Goal: Task Accomplishment & Management: Manage account settings

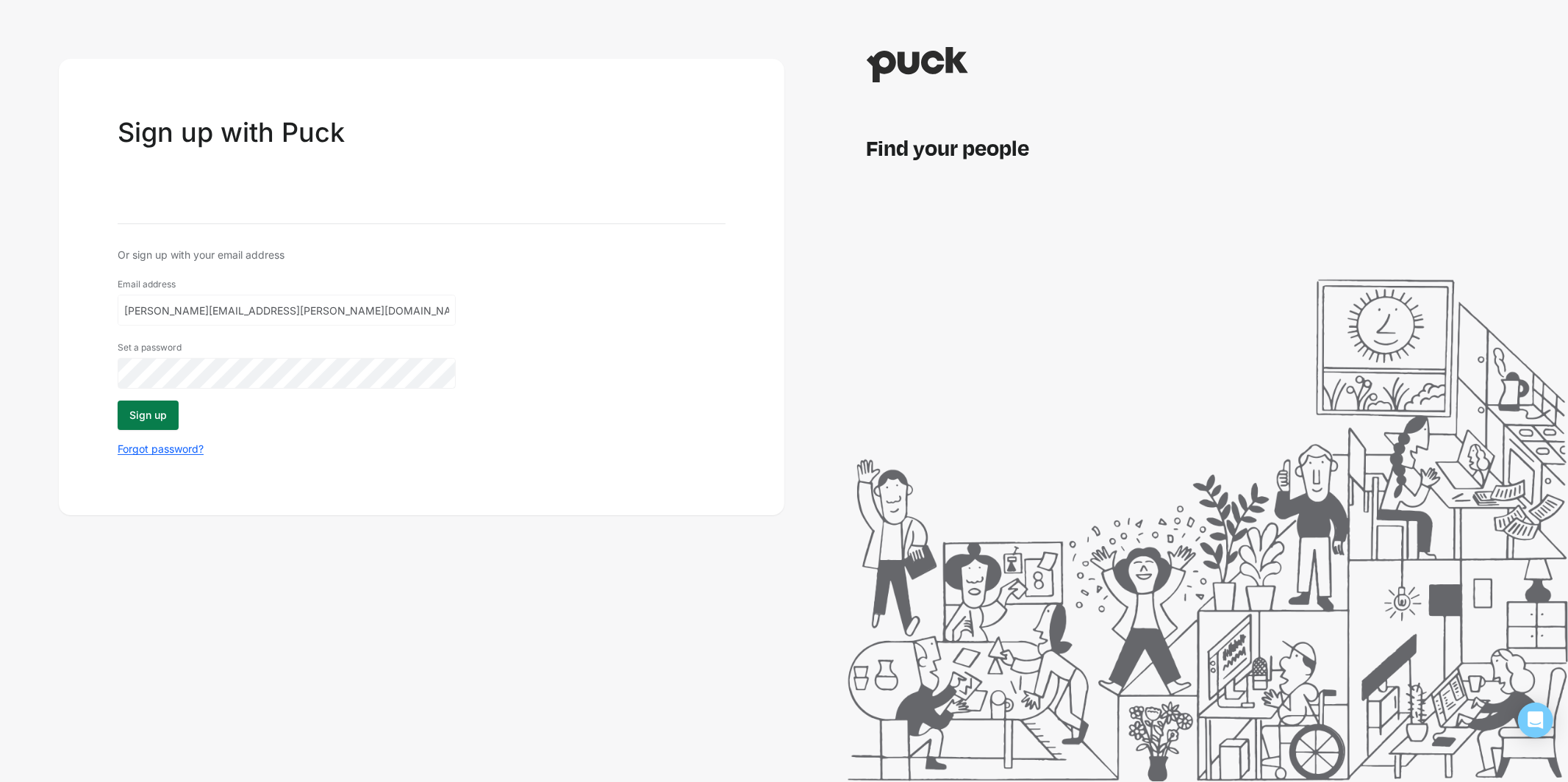
click at [145, 420] on button "Sign up" at bounding box center [148, 415] width 61 height 30
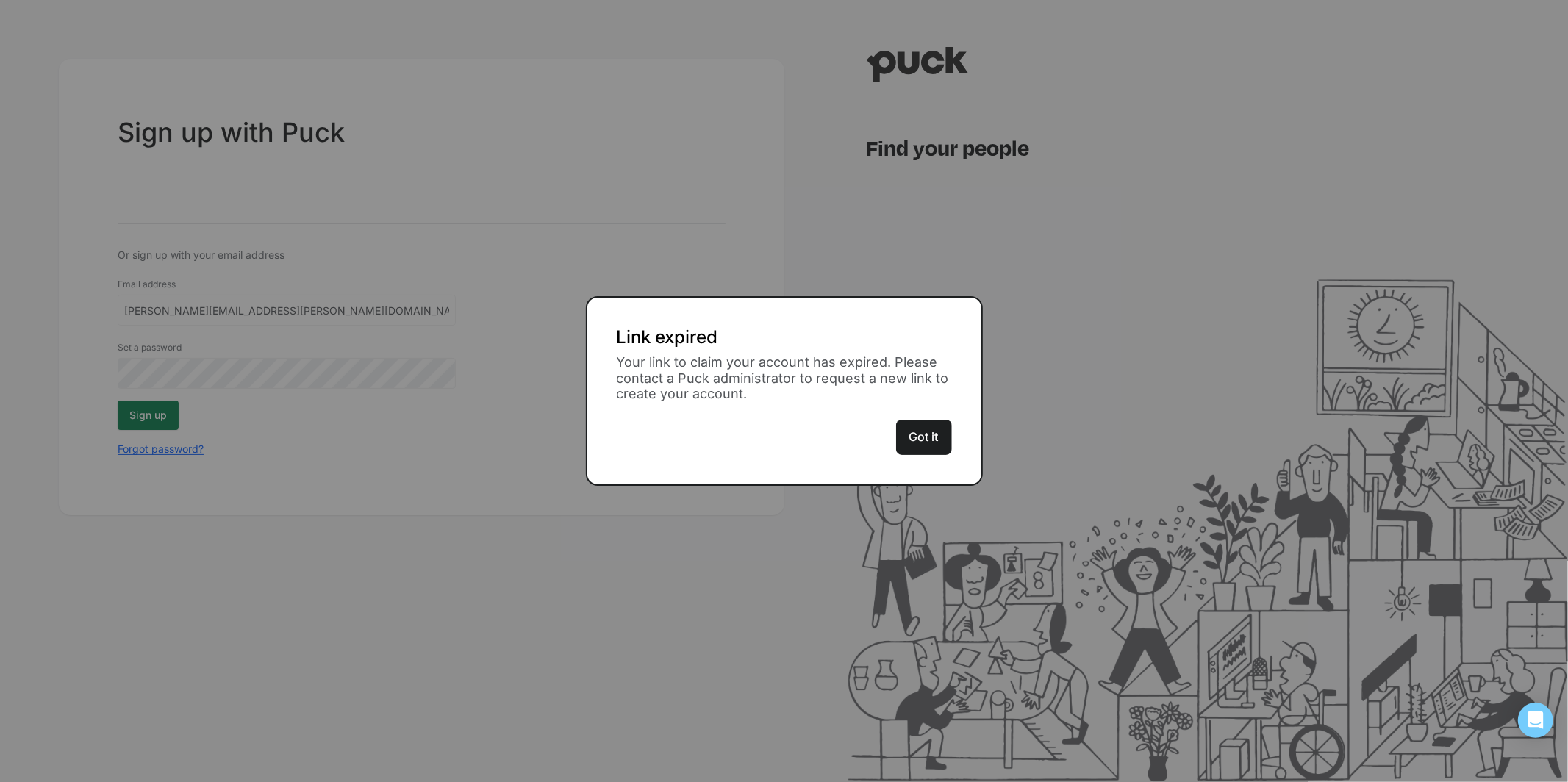
click at [926, 429] on button "Got it" at bounding box center [924, 437] width 56 height 35
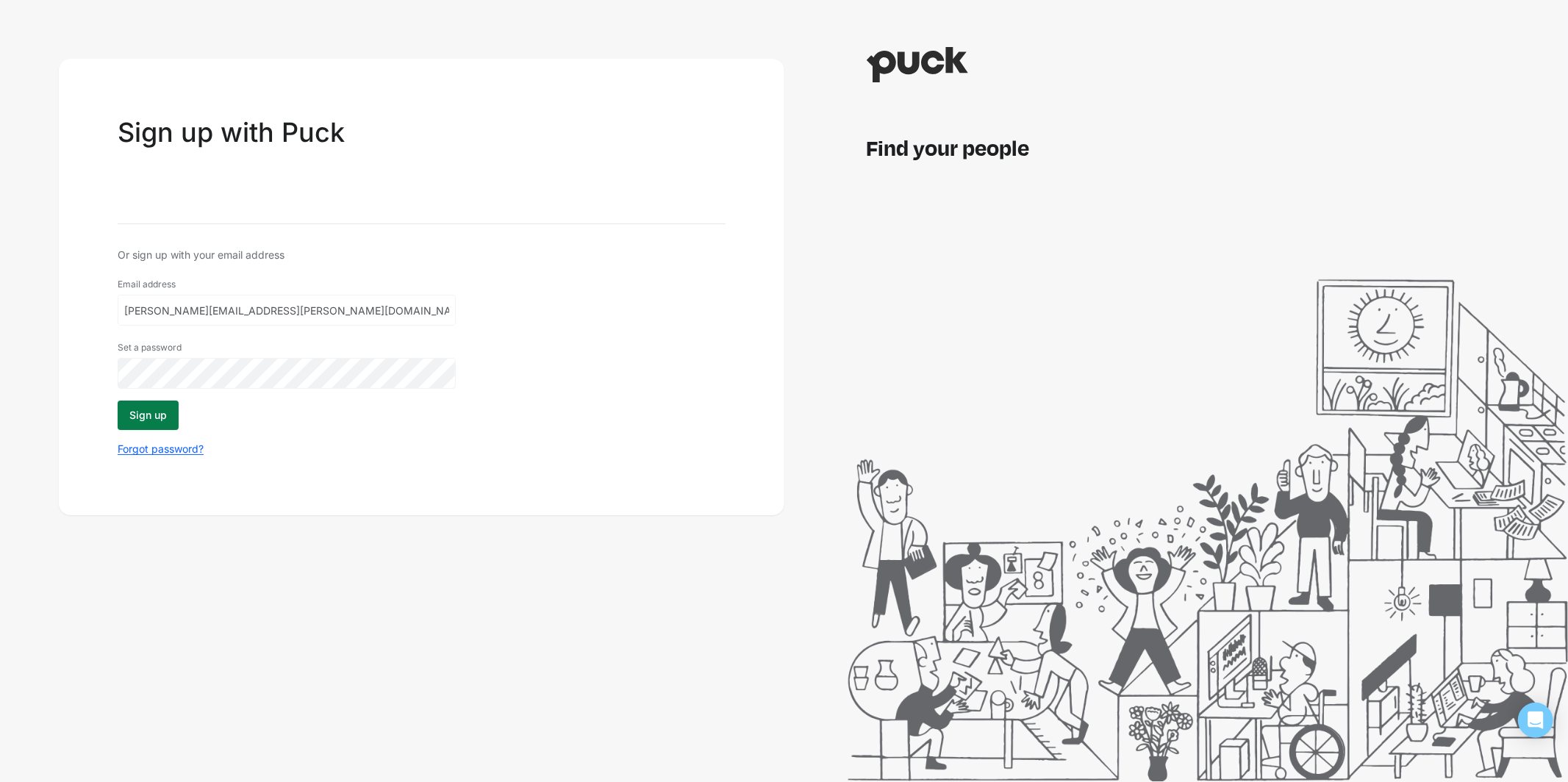
click at [910, 72] on img at bounding box center [918, 65] width 102 height 35
click at [919, 73] on img at bounding box center [918, 65] width 102 height 35
click at [925, 136] on div "Find your people" at bounding box center [1206, 147] width 679 height 35
click at [932, 139] on div "Find your people" at bounding box center [1206, 147] width 679 height 35
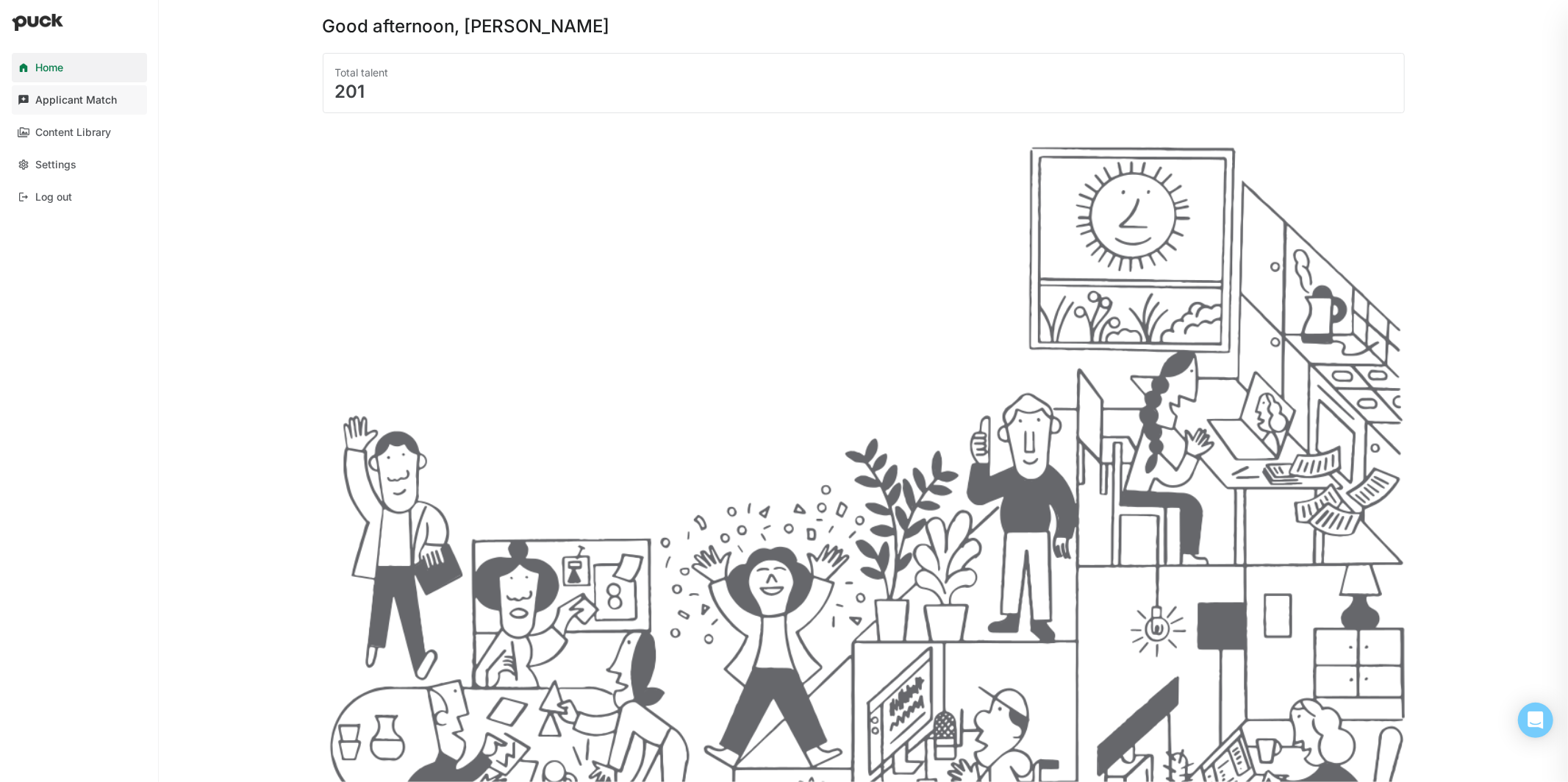
click at [94, 98] on div "Applicant Match" at bounding box center [75, 101] width 81 height 12
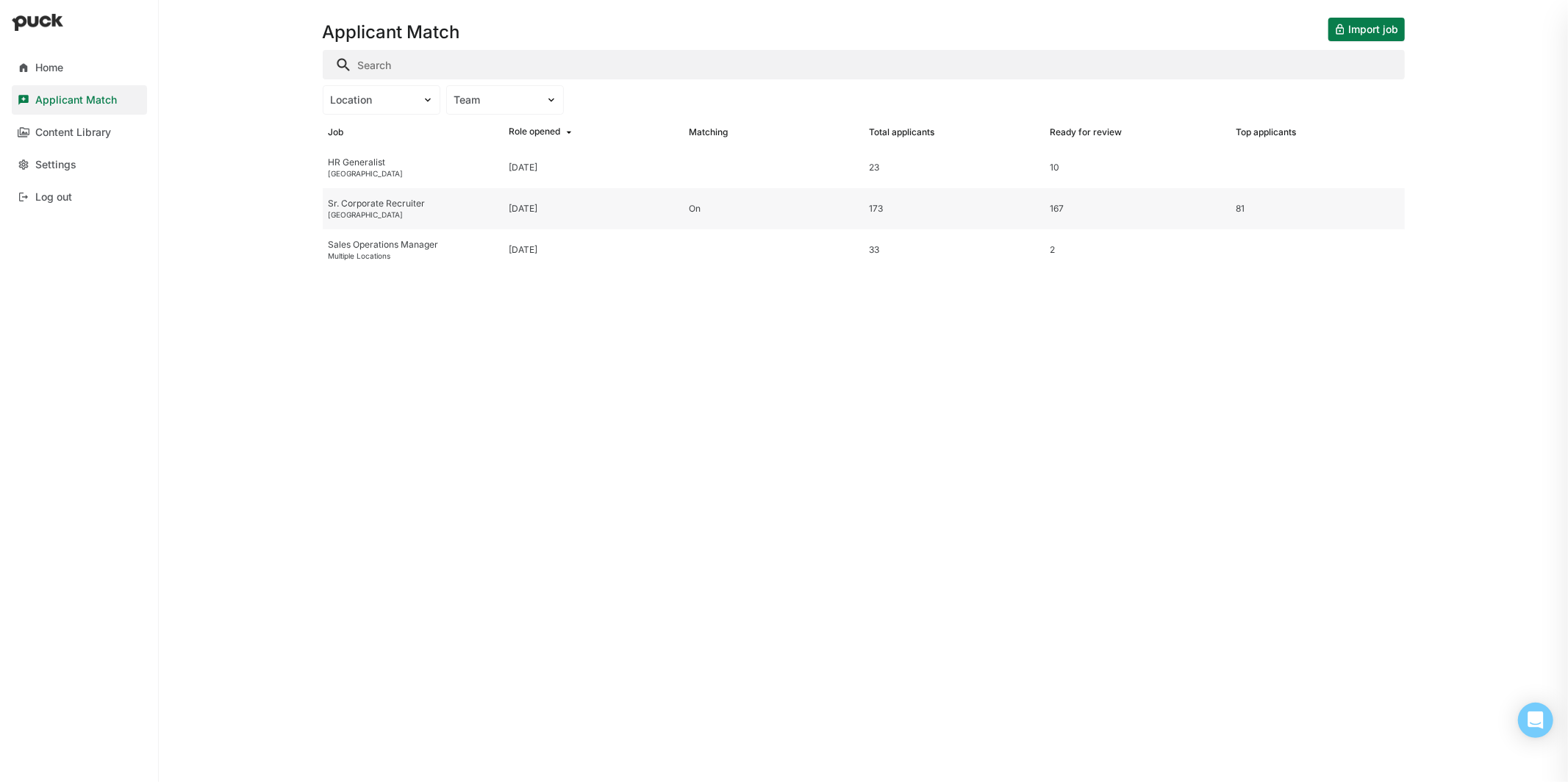
click at [538, 211] on div "[DATE]" at bounding box center [523, 209] width 29 height 11
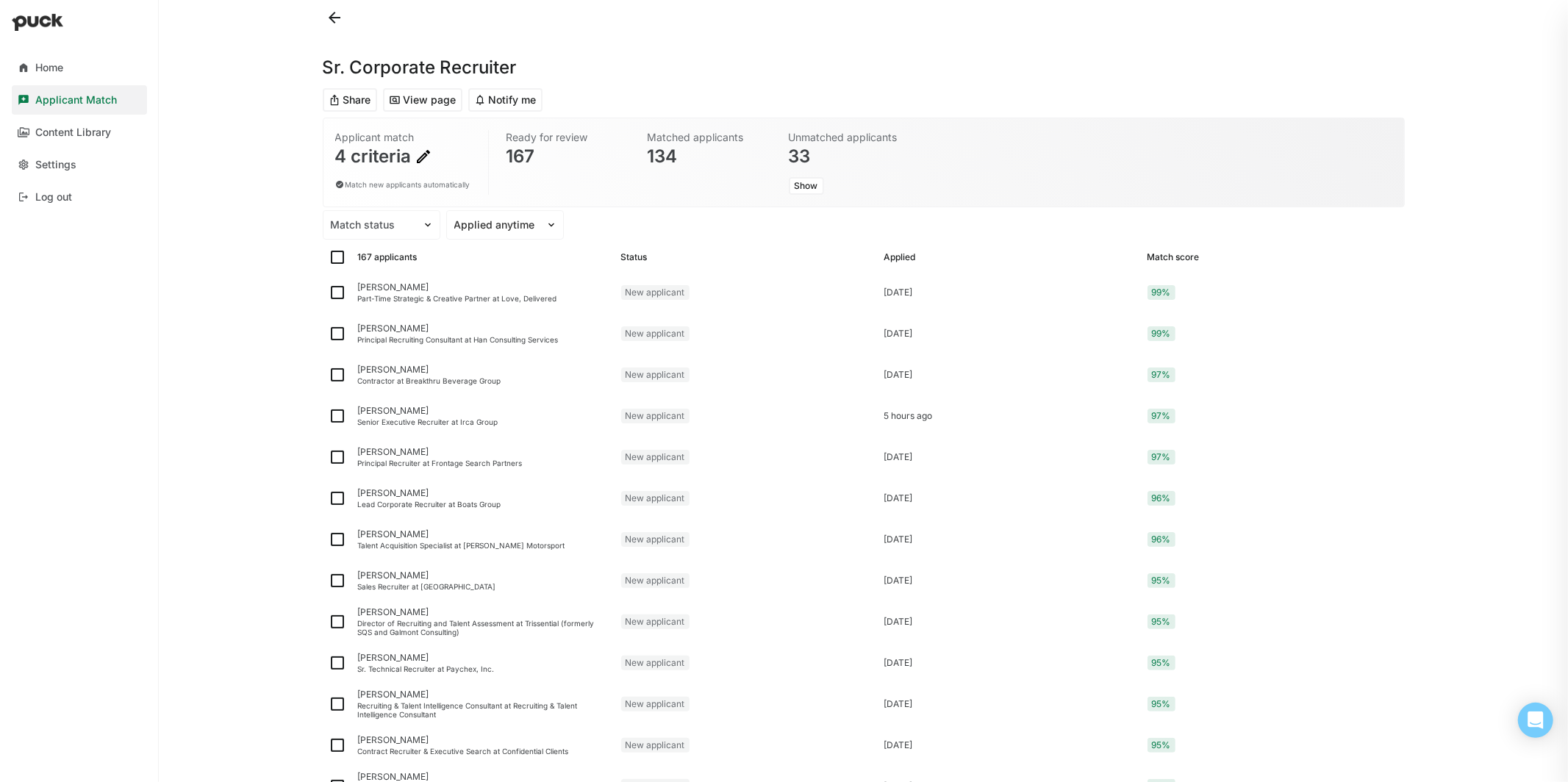
click at [88, 102] on div "Applicant Match" at bounding box center [75, 101] width 81 height 12
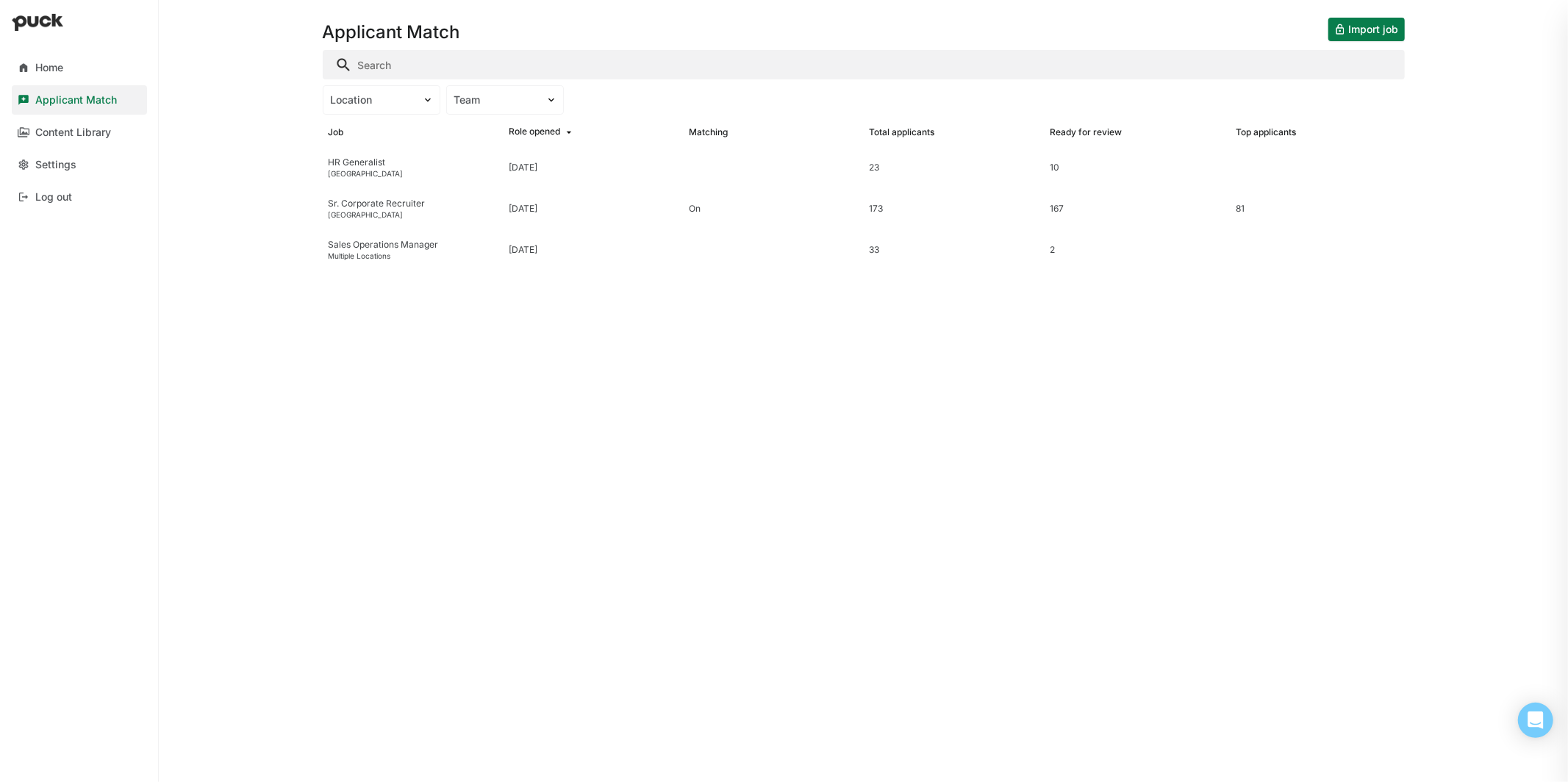
click at [1357, 33] on button "Import job" at bounding box center [1366, 29] width 76 height 24
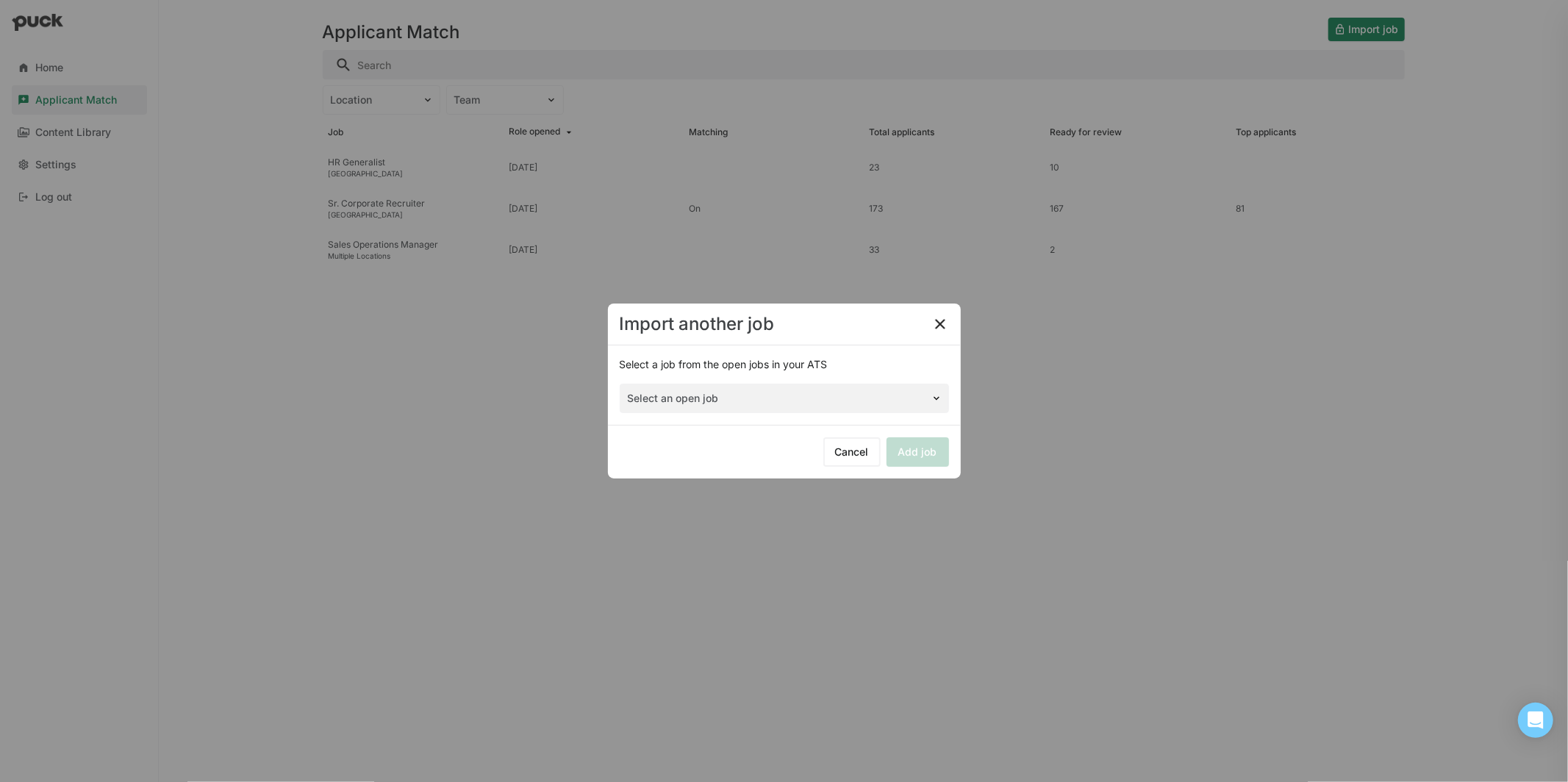
click at [858, 401] on div "Select an open job" at bounding box center [784, 398] width 329 height 30
click at [805, 403] on div "Select an open job" at bounding box center [784, 398] width 329 height 30
click at [838, 321] on div "Import another job" at bounding box center [784, 324] width 353 height 42
click at [843, 388] on div "Select an open job" at bounding box center [775, 399] width 310 height 21
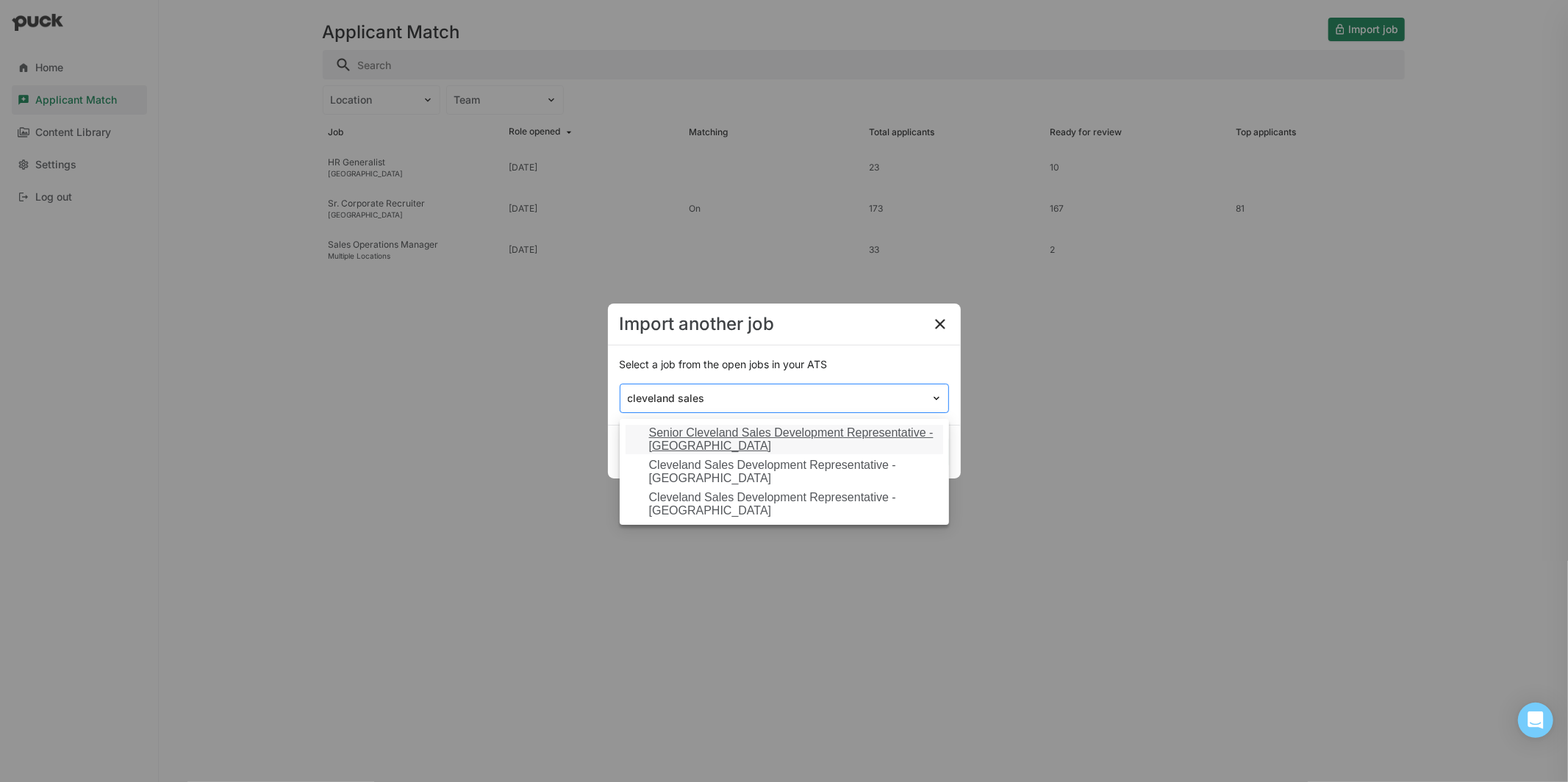
type input "cleveland sales"
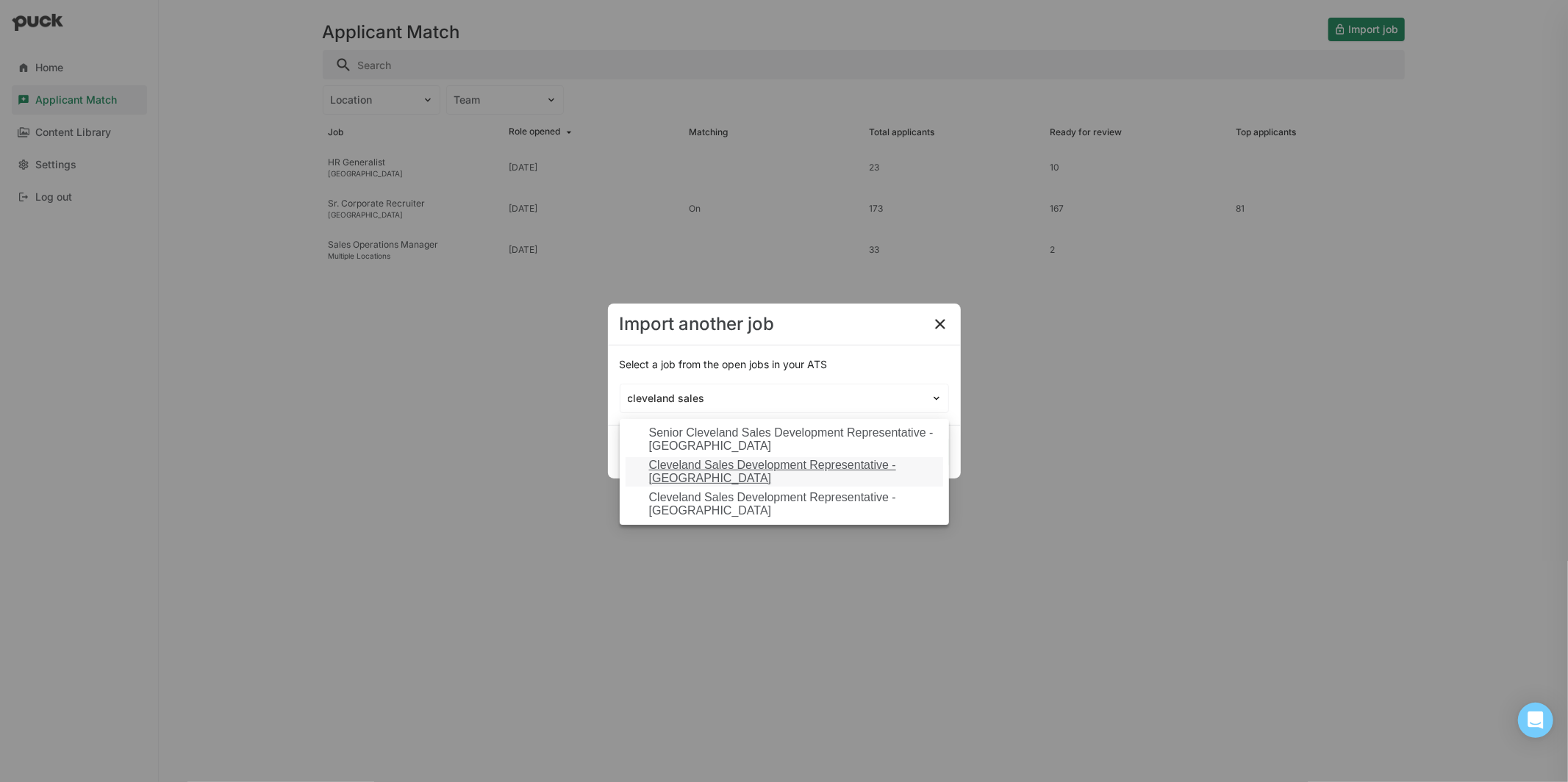
click at [795, 469] on div "Cleveland Sales Development Representative - [GEOGRAPHIC_DATA]" at bounding box center [793, 472] width 288 height 27
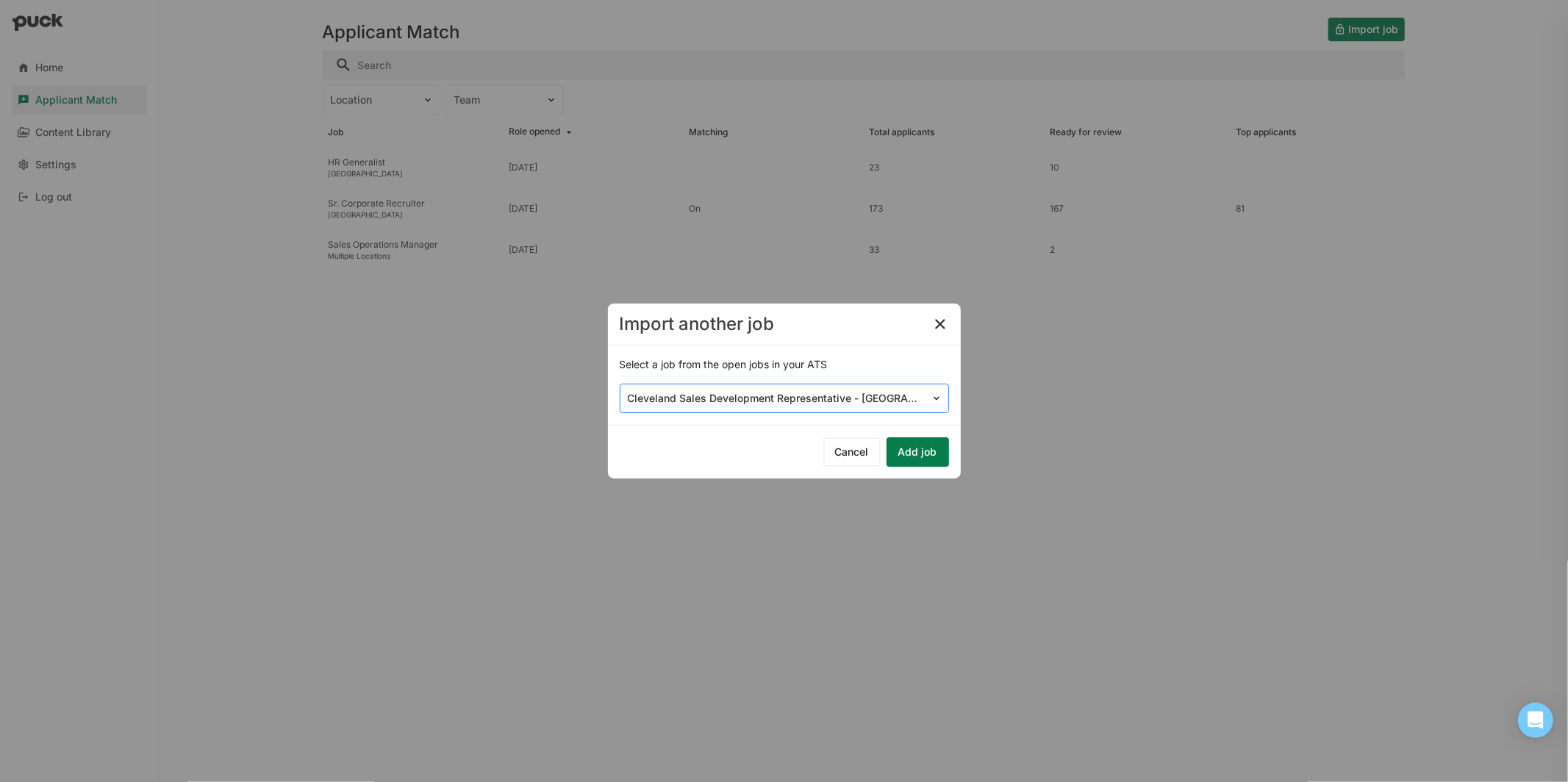
click at [934, 392] on img at bounding box center [936, 397] width 11 height 11
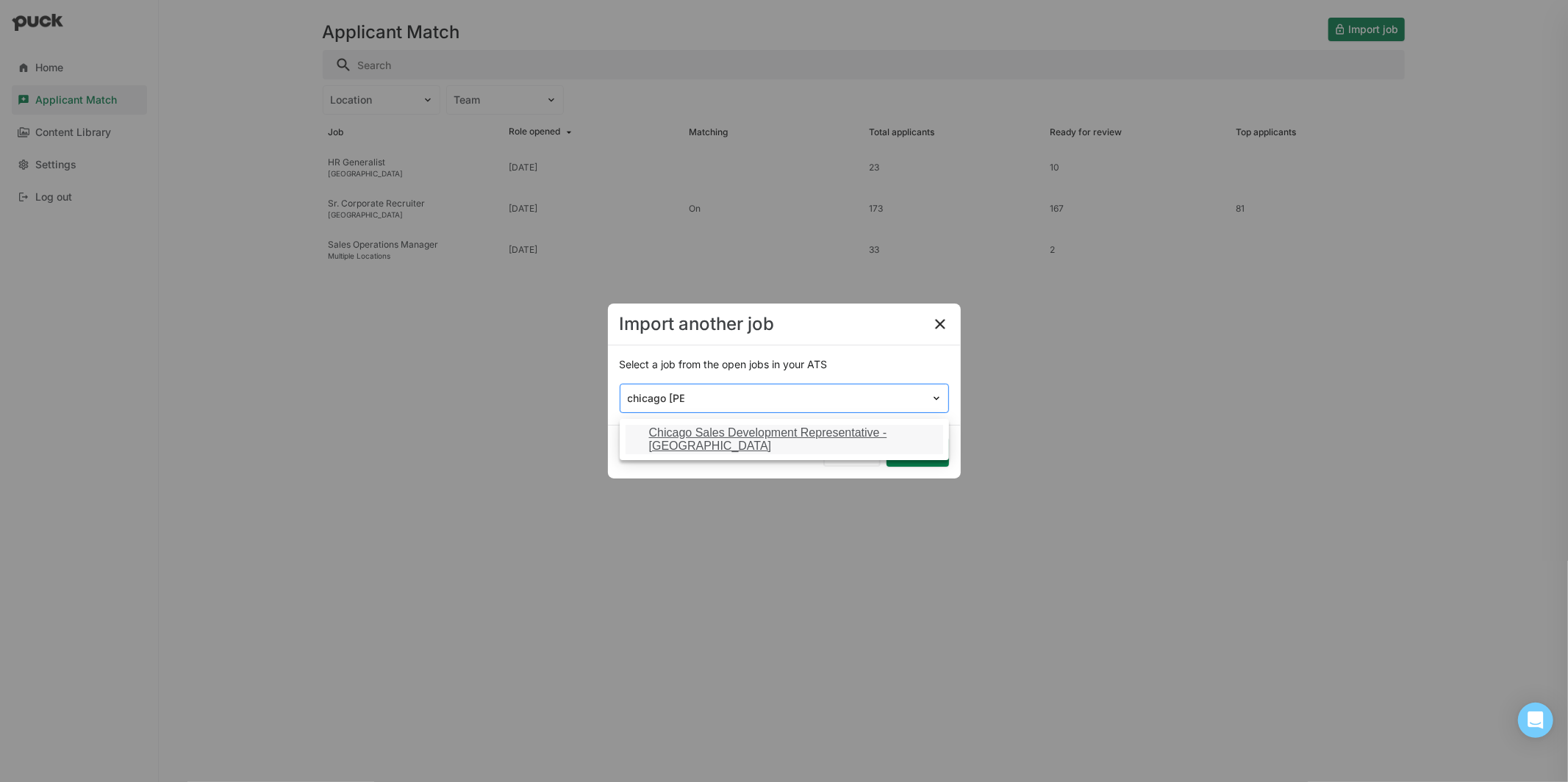
type input "chicago sale"
click at [912, 451] on div "Chicago Sales Development Representative - [GEOGRAPHIC_DATA]" at bounding box center [784, 439] width 318 height 30
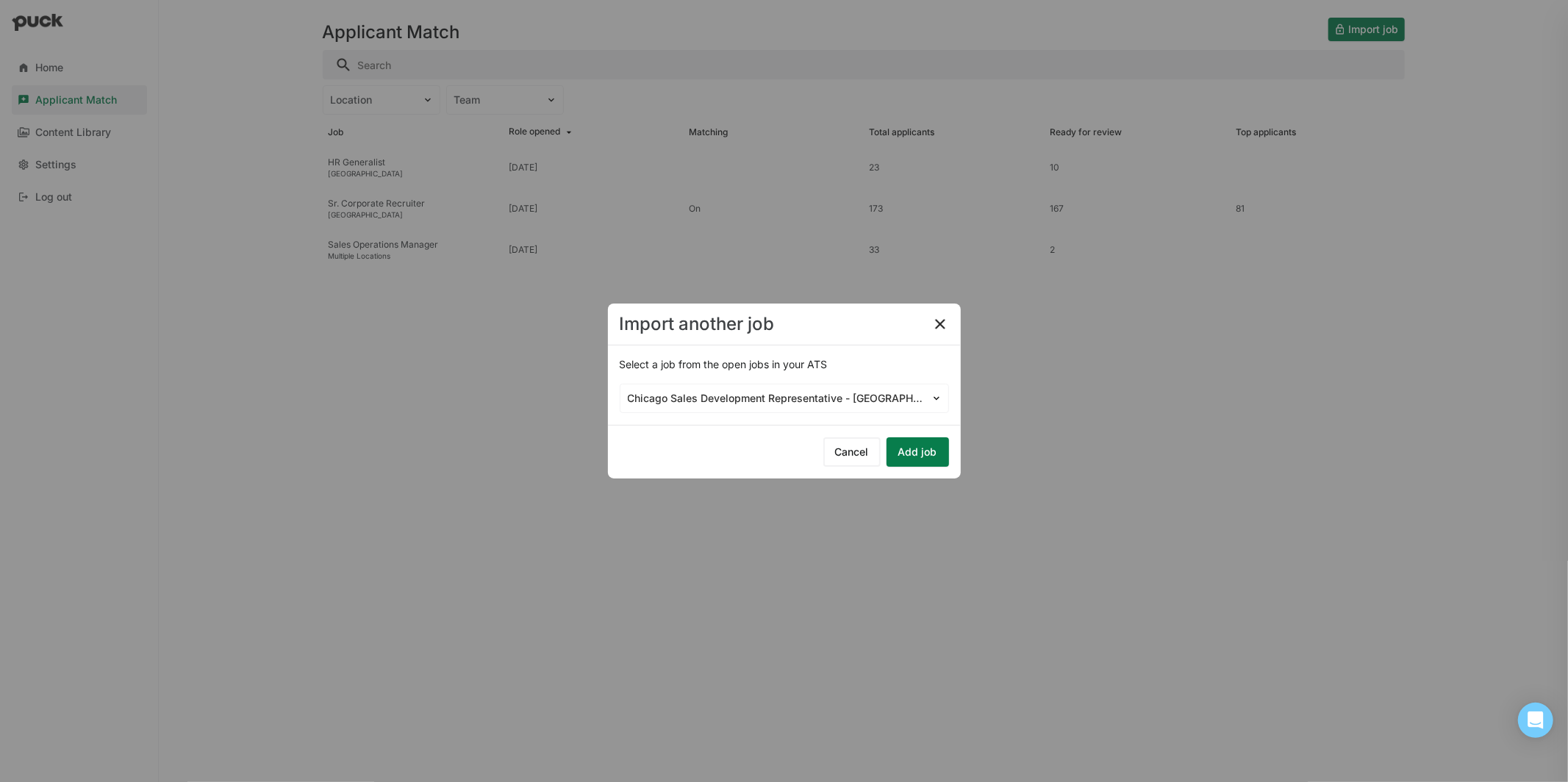
click at [926, 455] on button "Add job" at bounding box center [918, 452] width 62 height 30
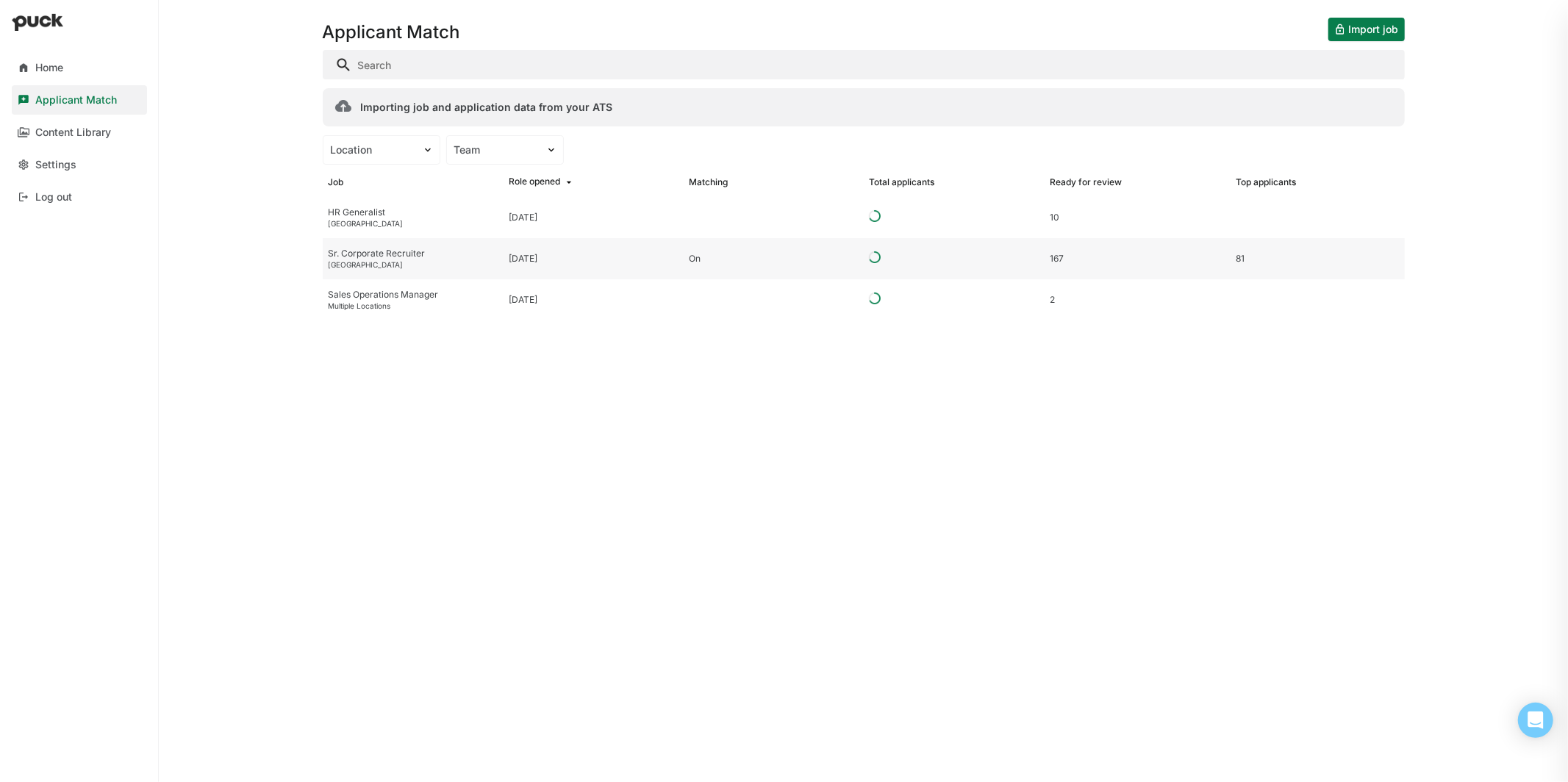
click at [400, 251] on div "Sr. Corporate Recruiter" at bounding box center [412, 254] width 168 height 11
click at [401, 250] on div "Sr. Corporate Recruiter" at bounding box center [412, 254] width 168 height 11
click at [538, 257] on div "[DATE]" at bounding box center [523, 259] width 29 height 11
click at [1241, 256] on div "81" at bounding box center [1241, 259] width 9 height 11
click at [85, 99] on div "Applicant Match" at bounding box center [75, 101] width 81 height 12
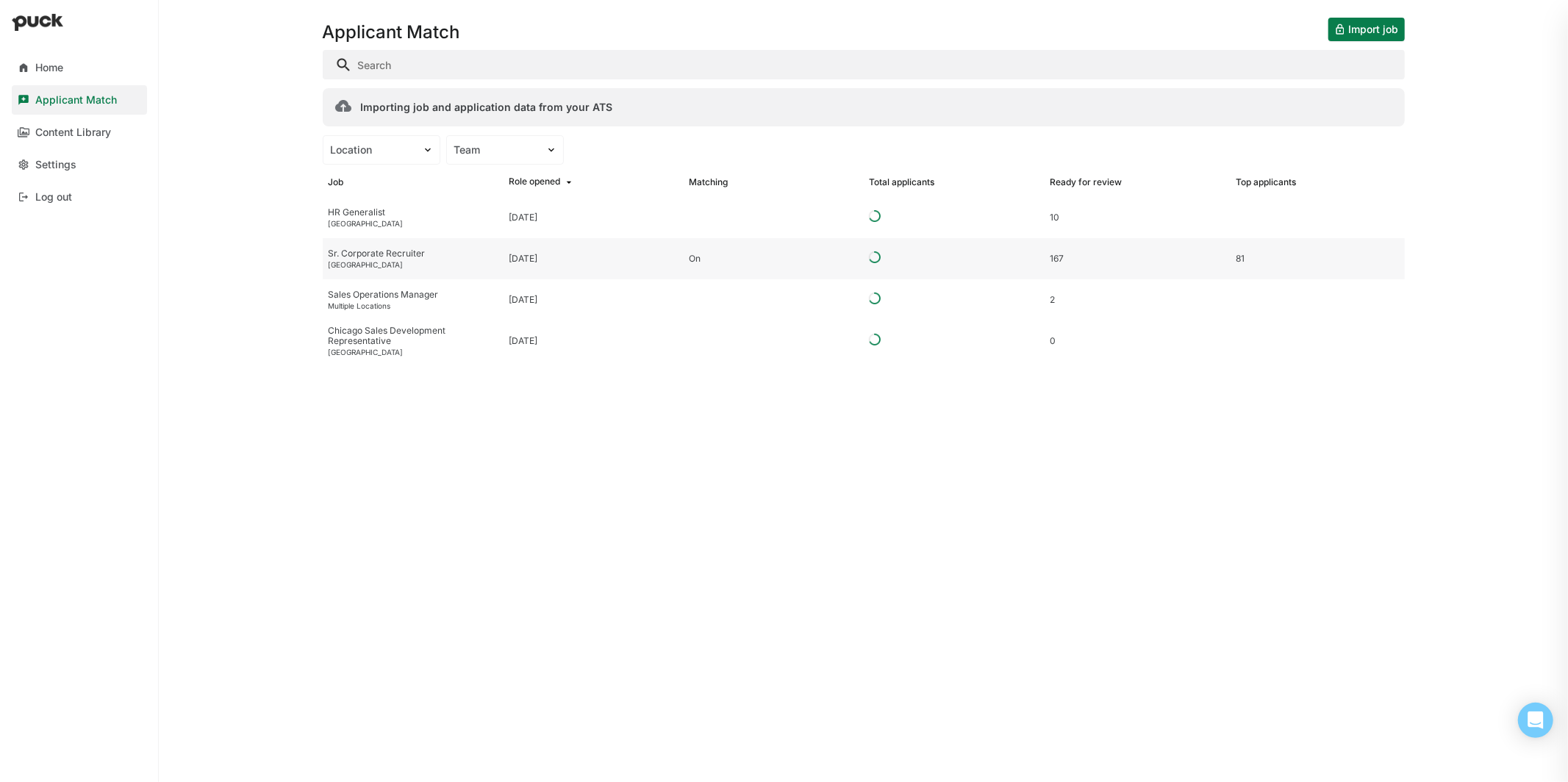
click at [391, 270] on div "Sr. Corporate Recruiter [GEOGRAPHIC_DATA]" at bounding box center [413, 259] width 180 height 41
click at [391, 265] on div "[GEOGRAPHIC_DATA]" at bounding box center [412, 265] width 168 height 9
click at [43, 71] on div "Home" at bounding box center [49, 68] width 28 height 12
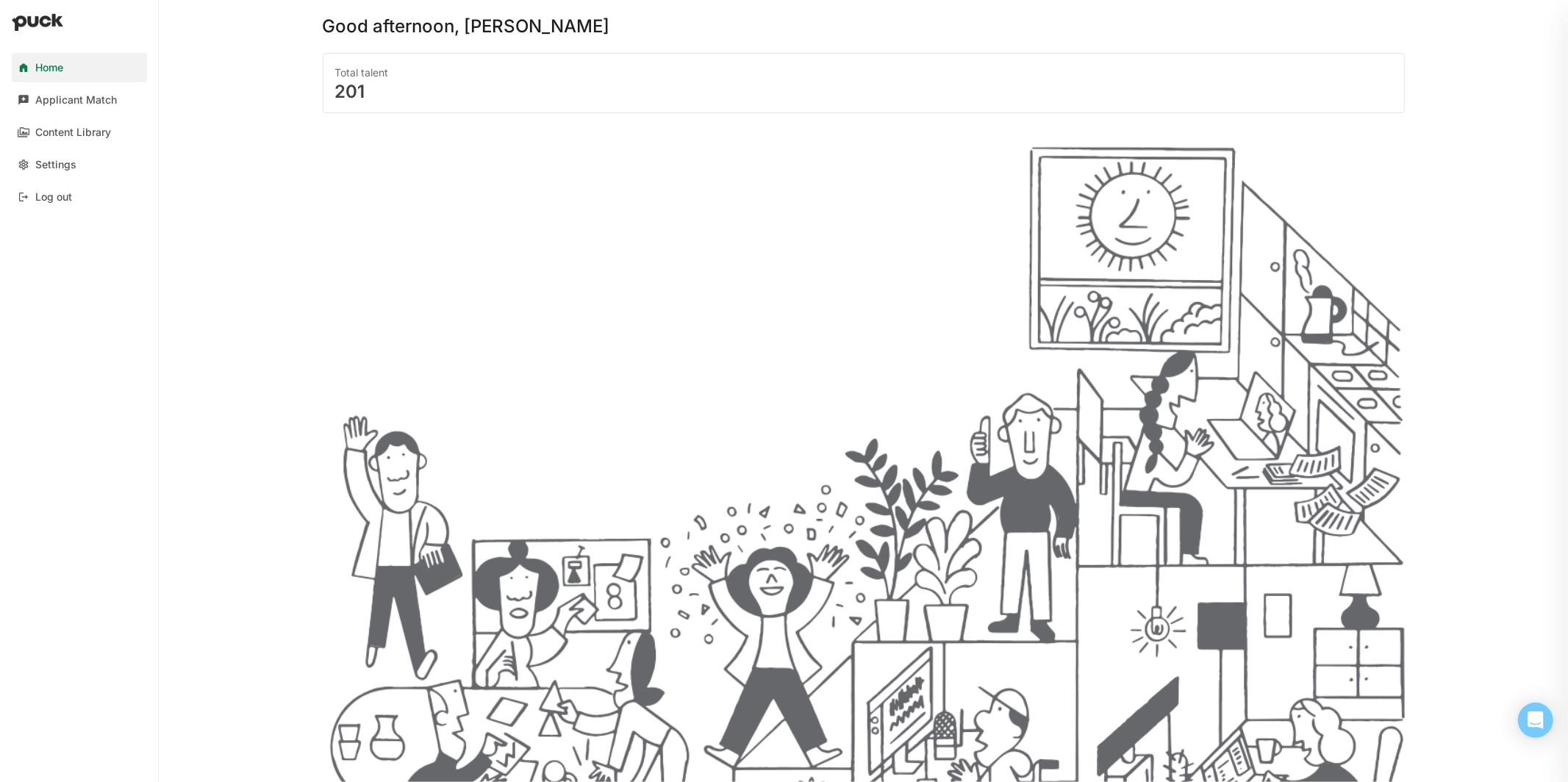
click at [369, 77] on div "Total talent" at bounding box center [864, 72] width 1057 height 14
click at [353, 106] on div "Total talent 201" at bounding box center [864, 83] width 1082 height 60
click at [353, 90] on div "201" at bounding box center [864, 91] width 1057 height 18
click at [66, 103] on div "Applicant Match" at bounding box center [75, 101] width 81 height 12
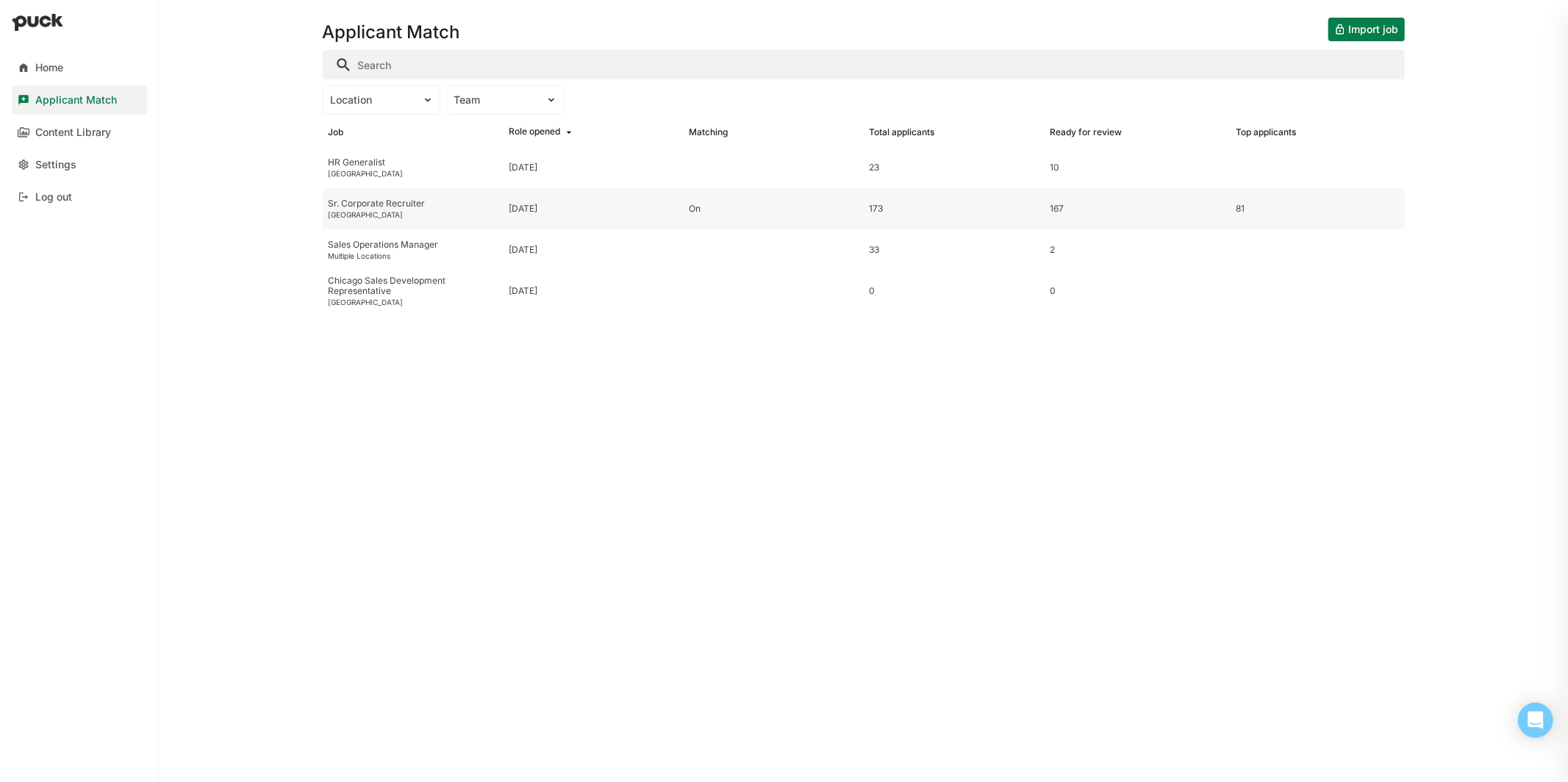
click at [394, 201] on div "Sr. Corporate Recruiter" at bounding box center [412, 204] width 168 height 11
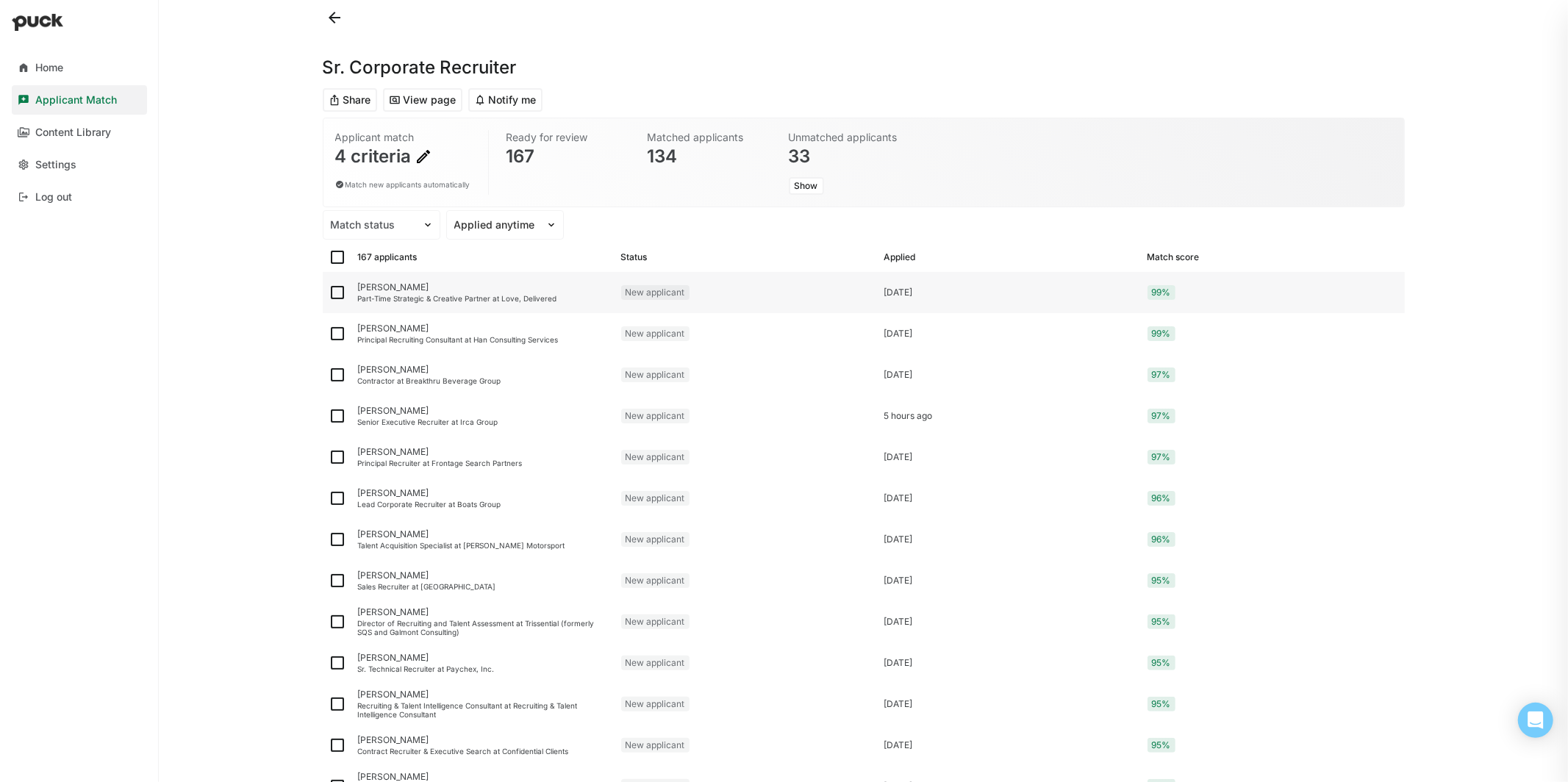
click at [410, 282] on div "[PERSON_NAME]" at bounding box center [484, 288] width 251 height 11
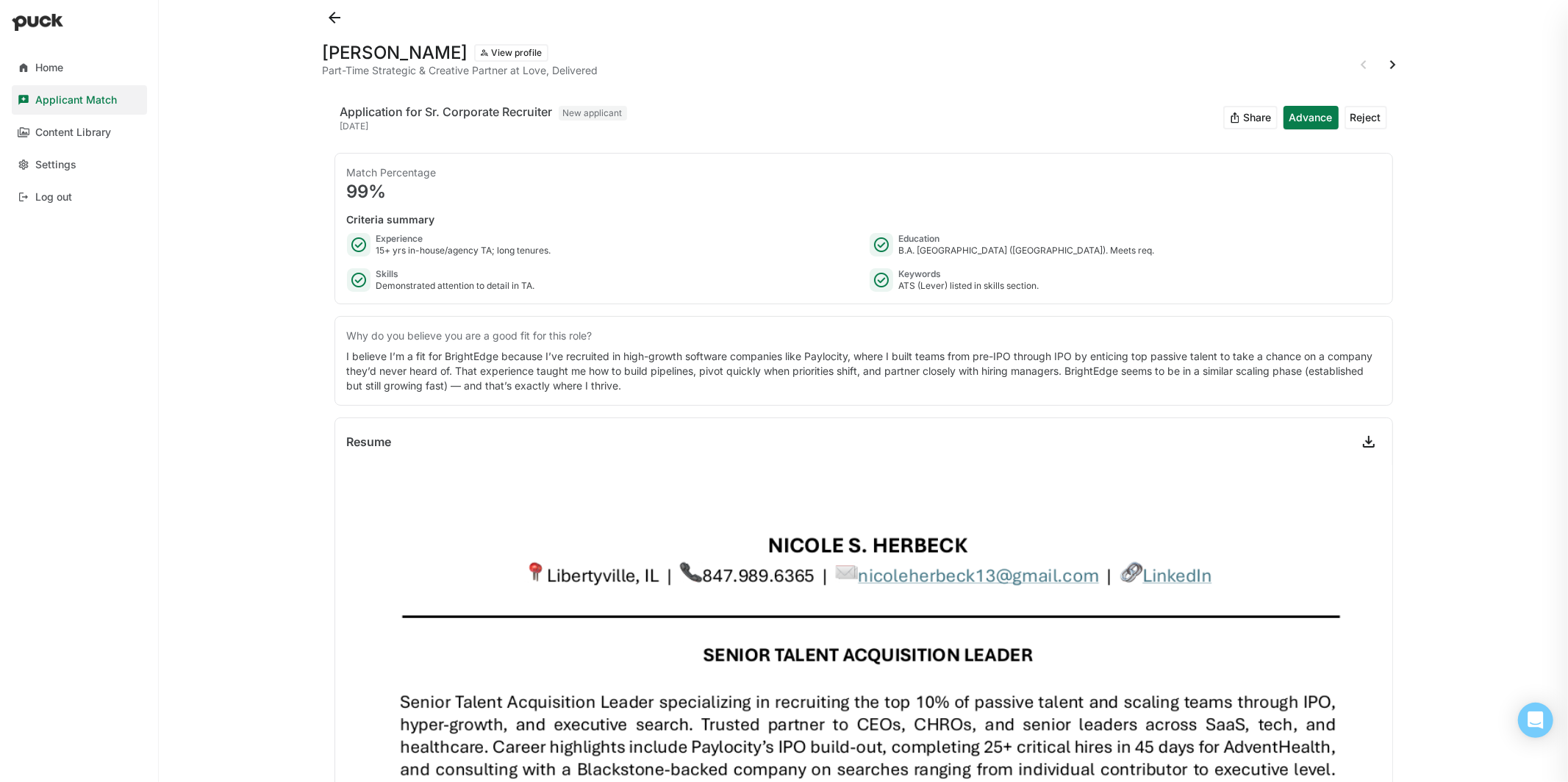
click at [333, 18] on button at bounding box center [334, 18] width 24 height 24
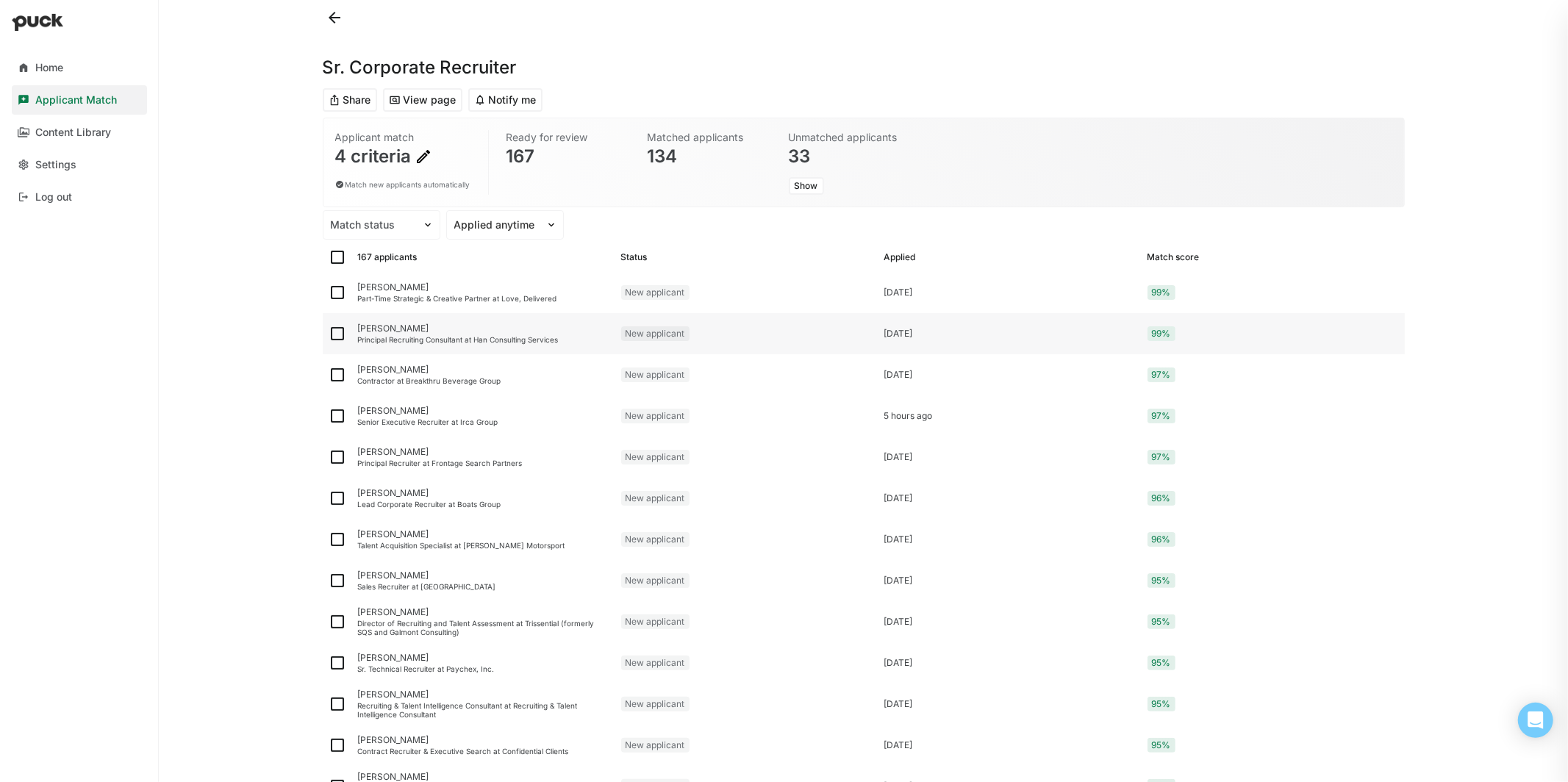
click at [509, 335] on div "Principal Recruiting Consultant at Han Consulting Services" at bounding box center [484, 340] width 251 height 9
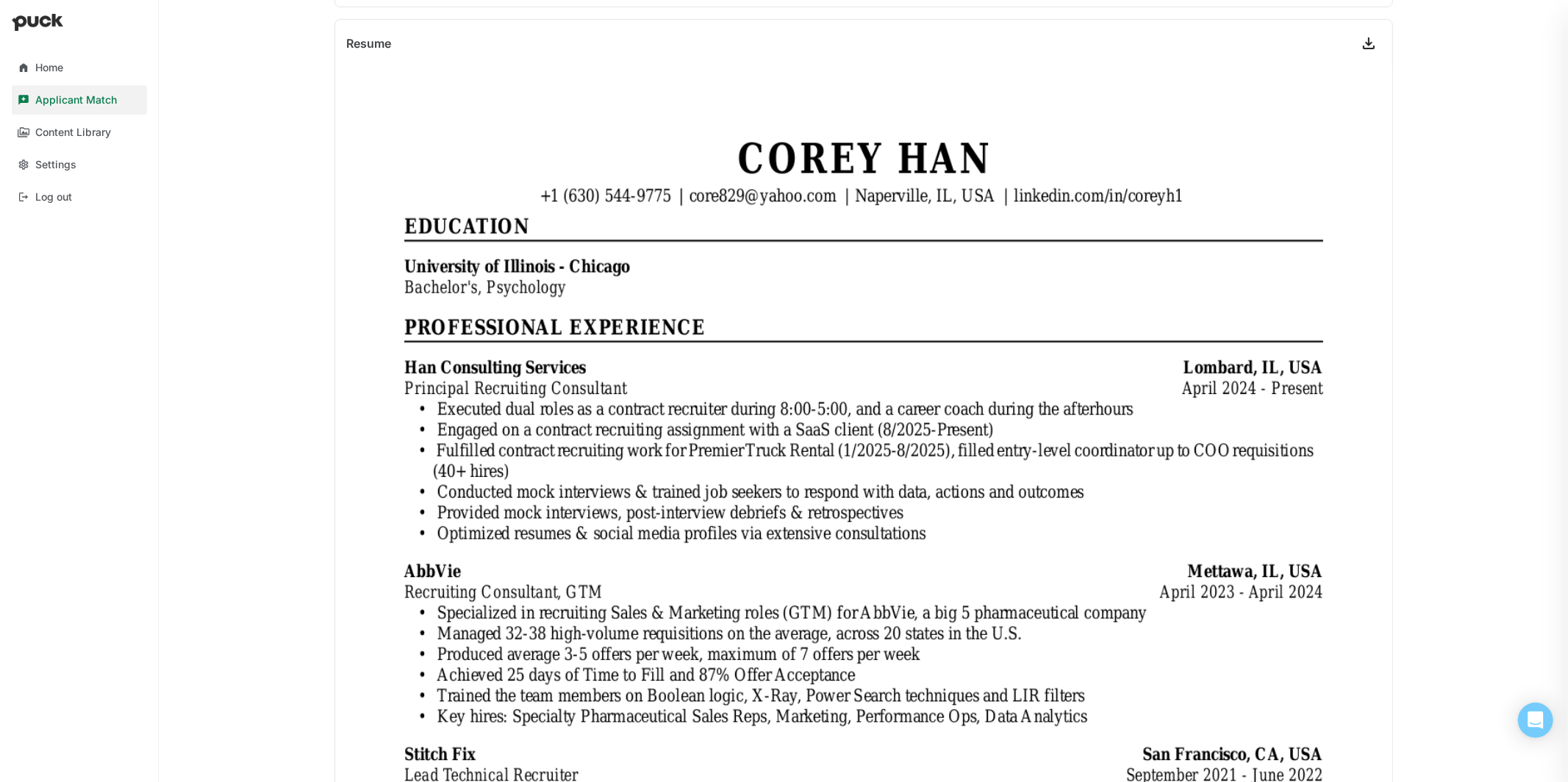
scroll to position [392, 0]
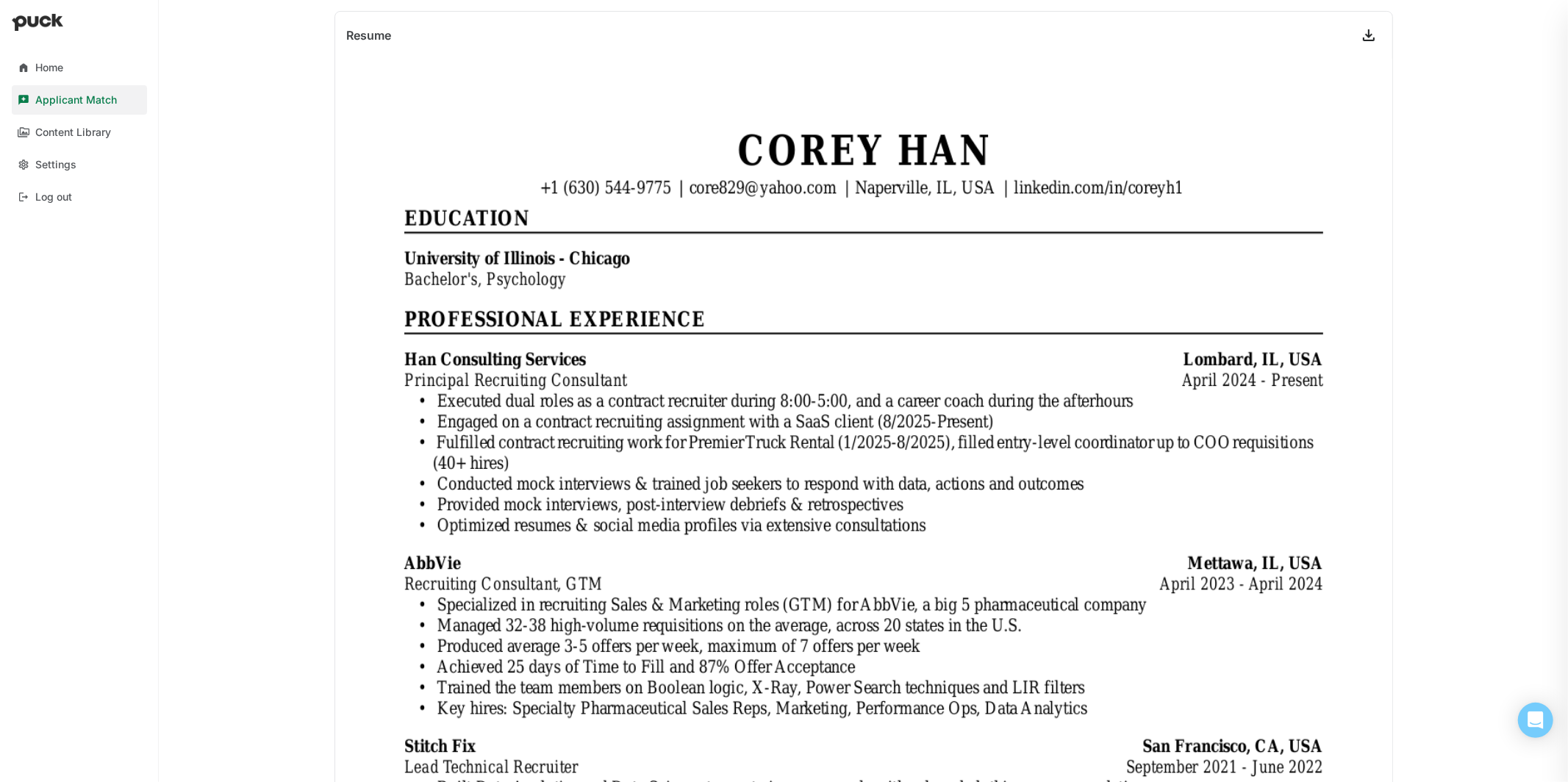
click at [275, 211] on div "Home Applicant Match Content Library Settings Log out [PERSON_NAME] View profil…" at bounding box center [784, 391] width 1568 height 782
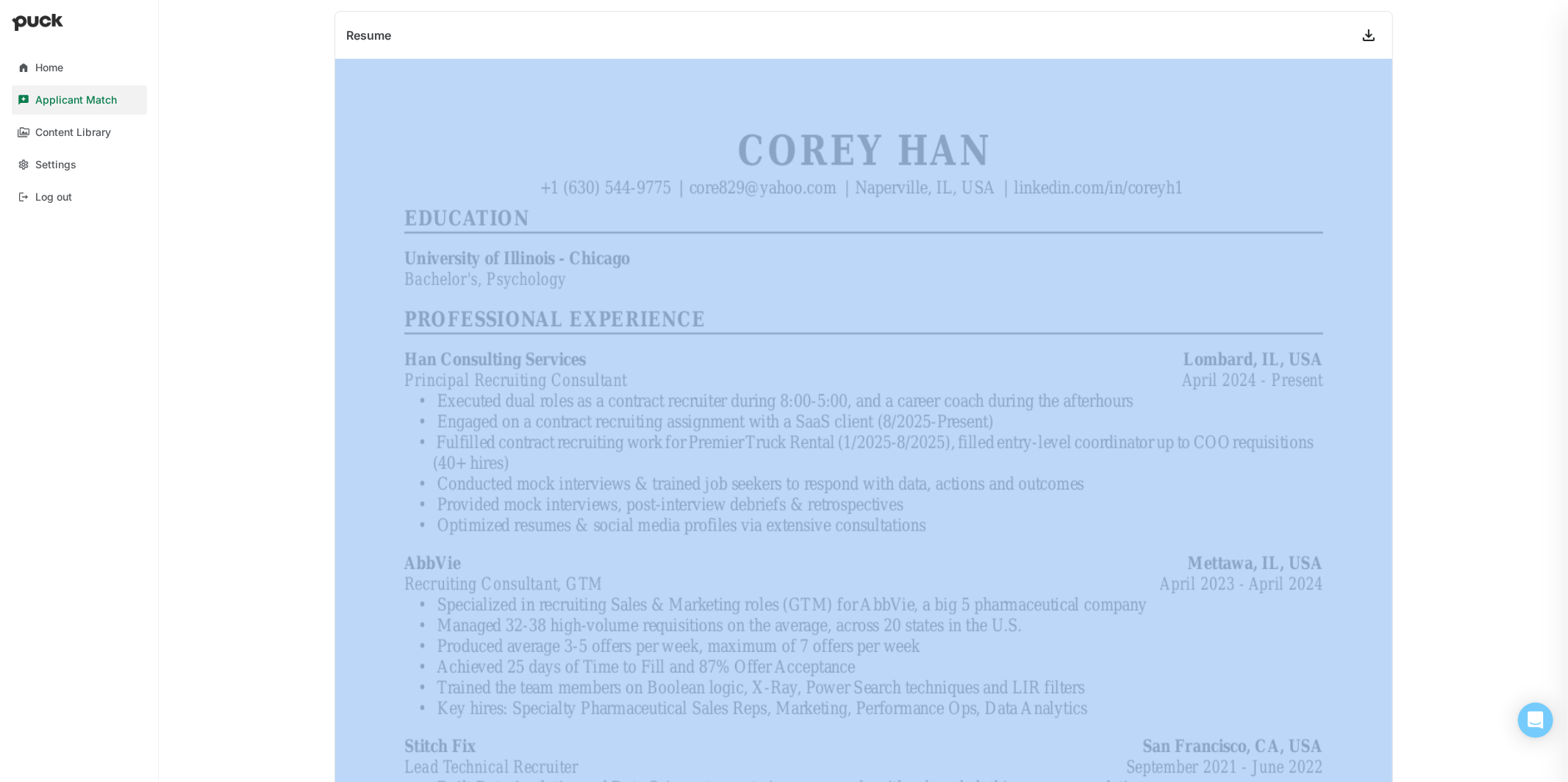
click at [275, 211] on div "Home Applicant Match Content Library Settings Log out [PERSON_NAME] View profil…" at bounding box center [784, 391] width 1568 height 782
click at [289, 74] on div "Home Applicant Match Content Library Settings Log out [PERSON_NAME] View profil…" at bounding box center [784, 391] width 1568 height 782
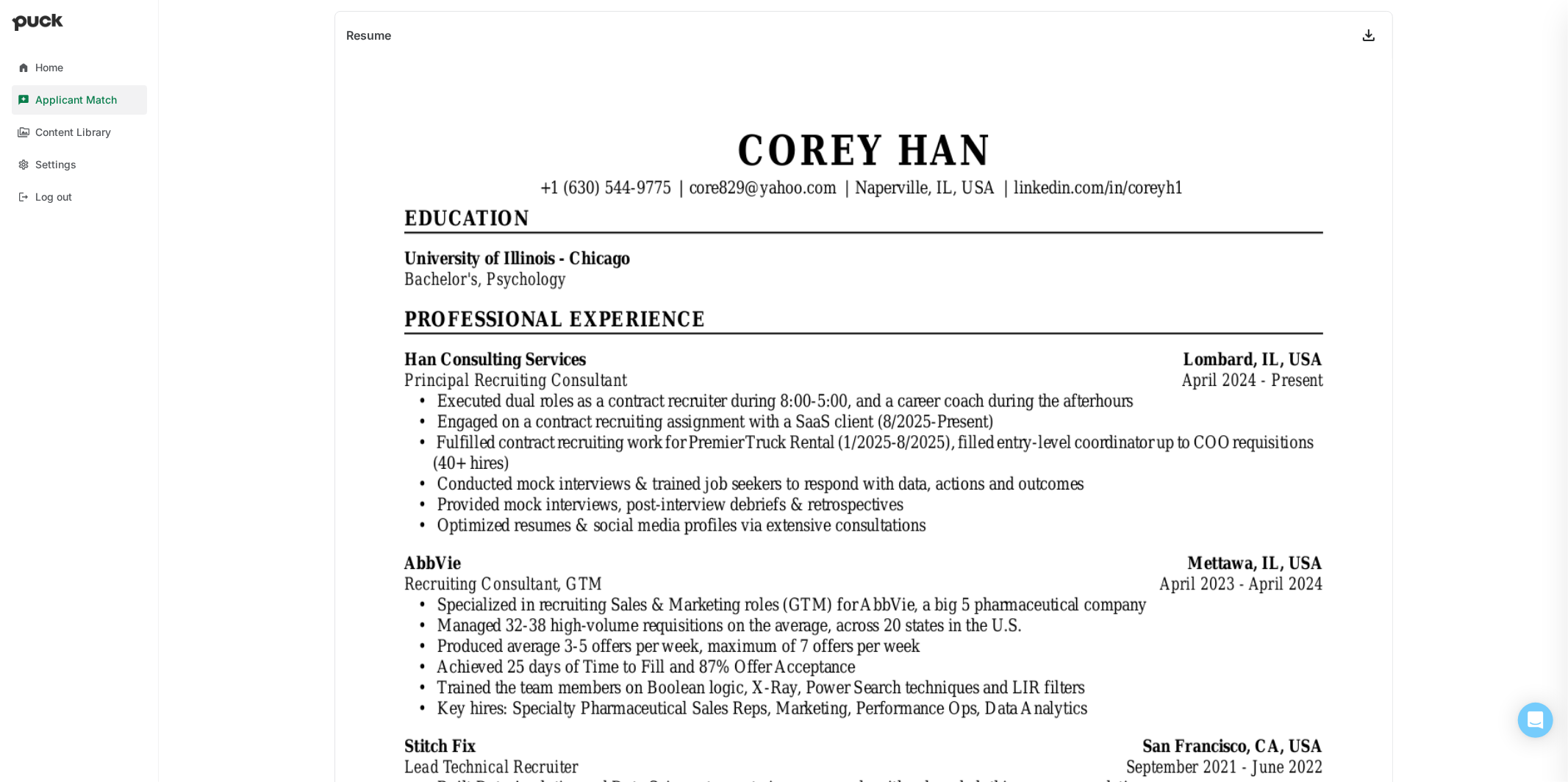
click at [95, 98] on div "Applicant Match" at bounding box center [75, 101] width 81 height 12
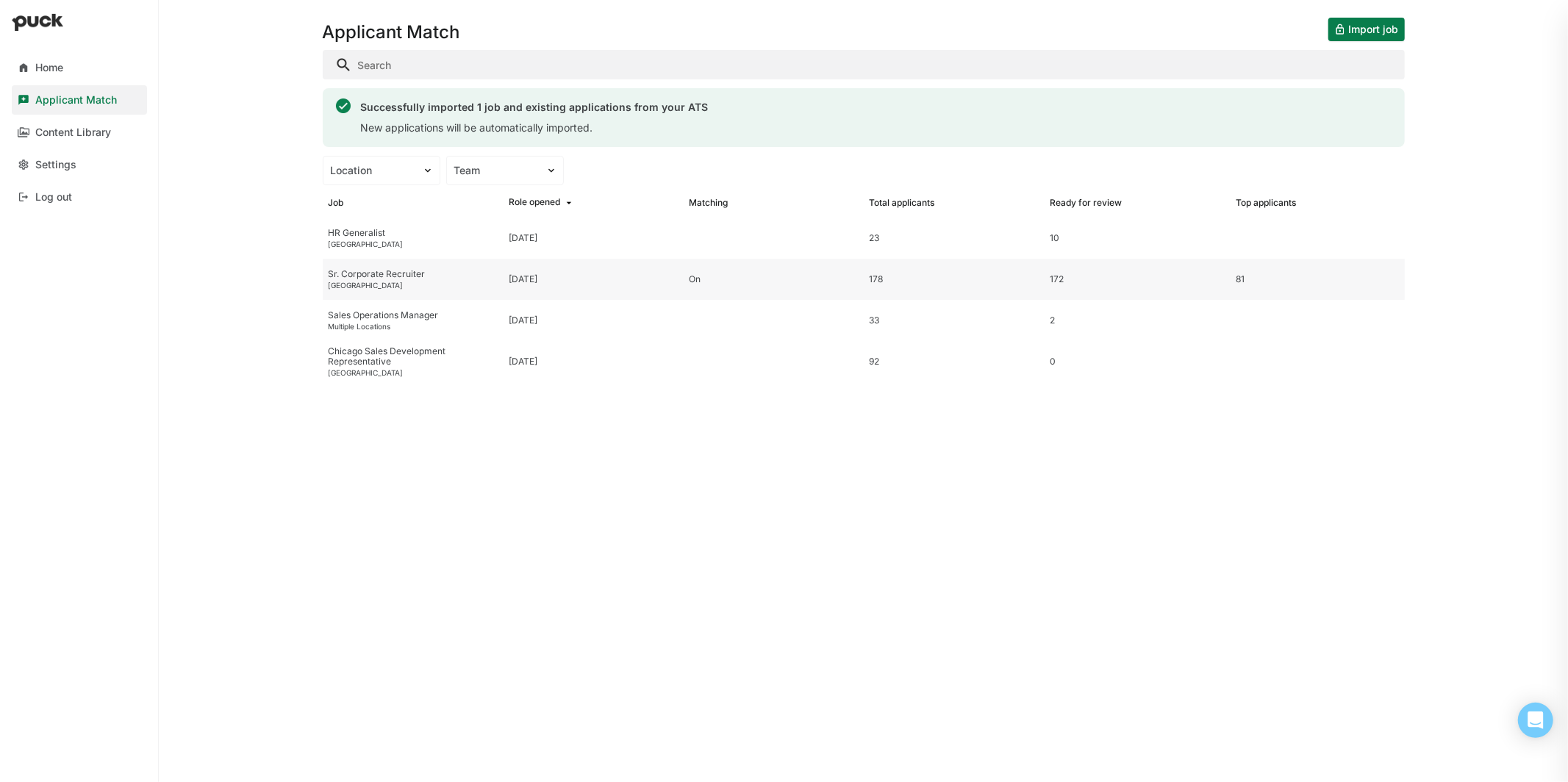
click at [421, 273] on div "Sr. Corporate Recruiter" at bounding box center [412, 274] width 168 height 11
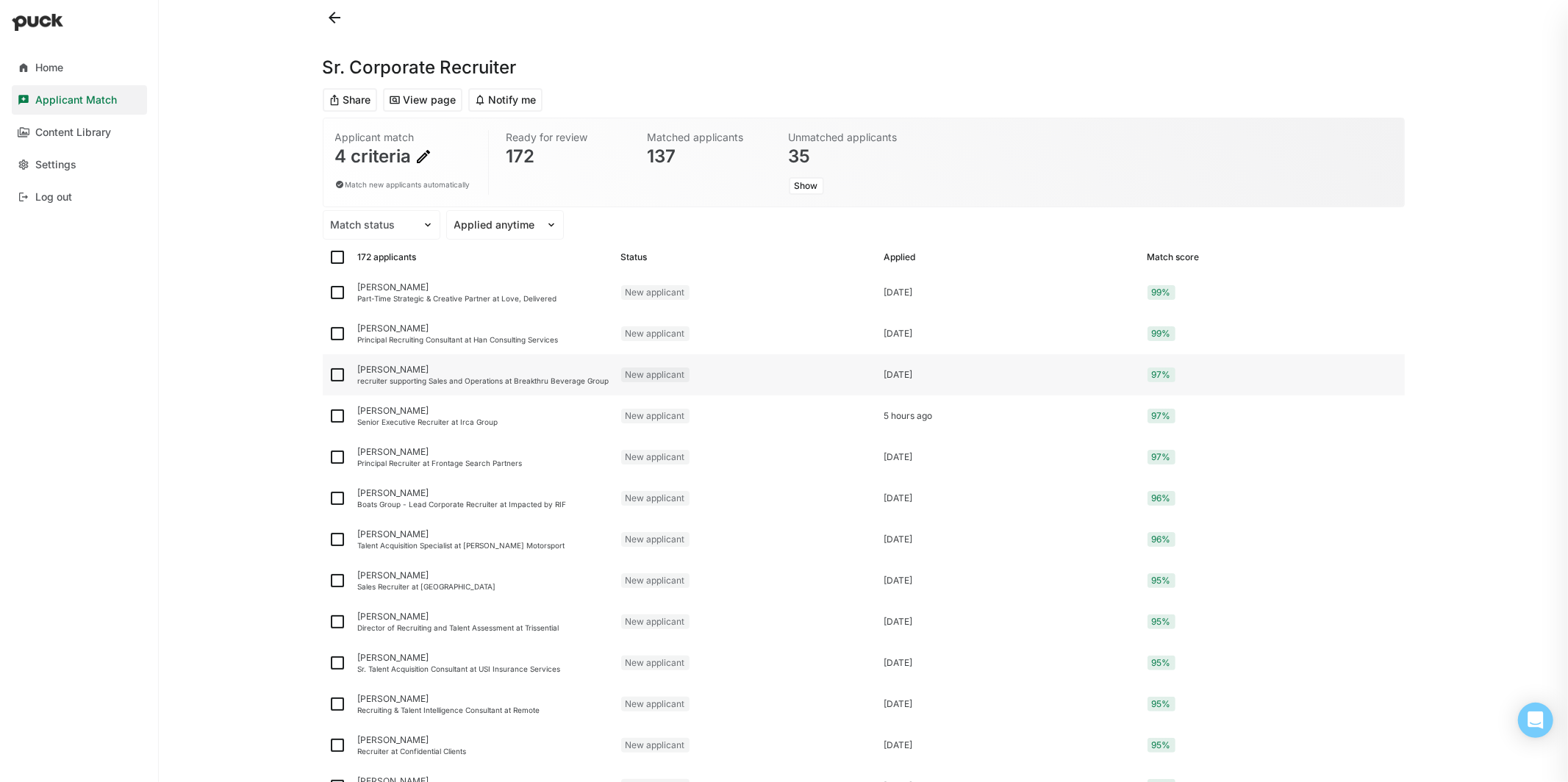
click at [474, 369] on div "[PERSON_NAME]" at bounding box center [484, 370] width 251 height 11
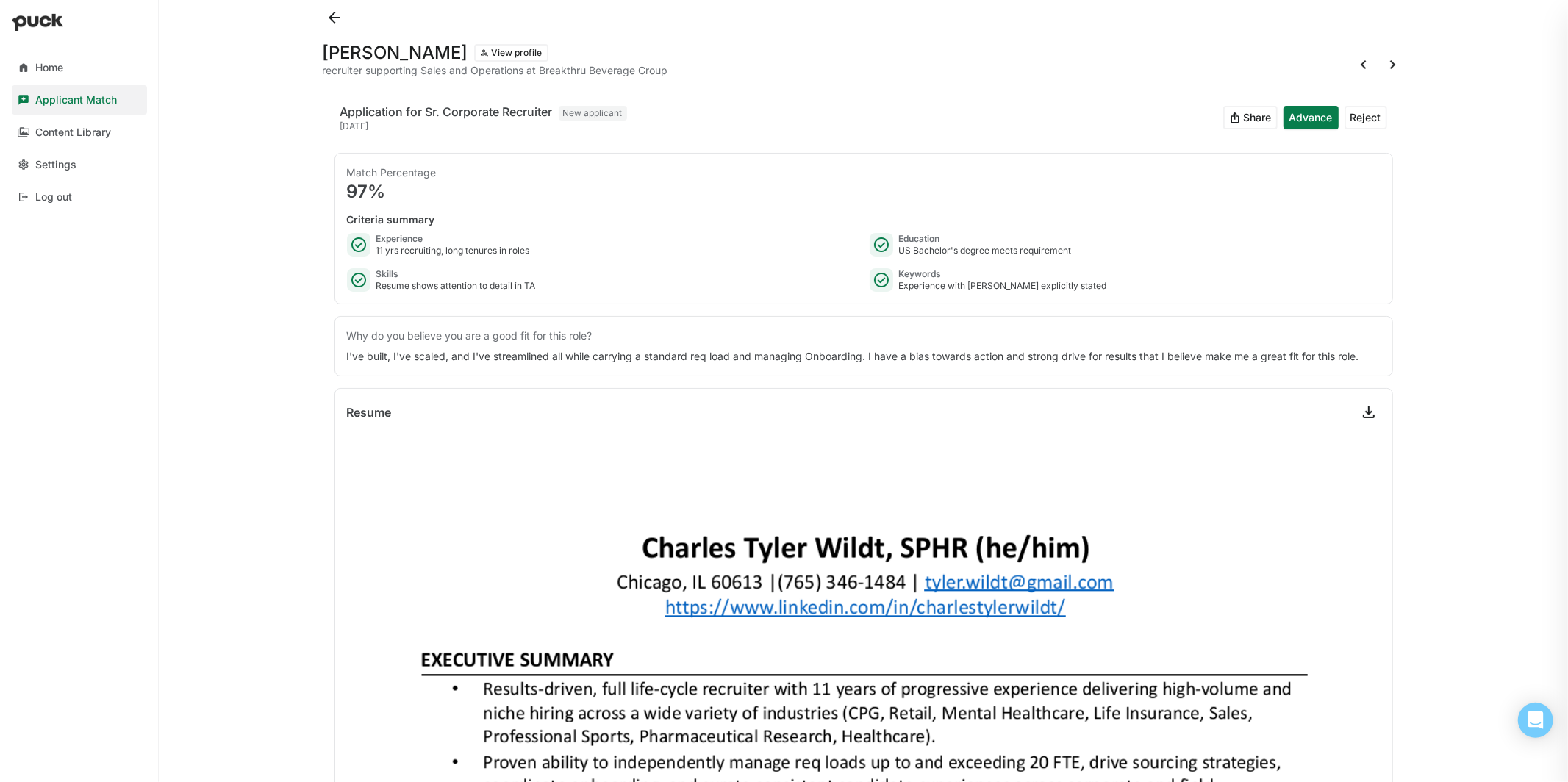
click at [334, 11] on button at bounding box center [334, 18] width 24 height 24
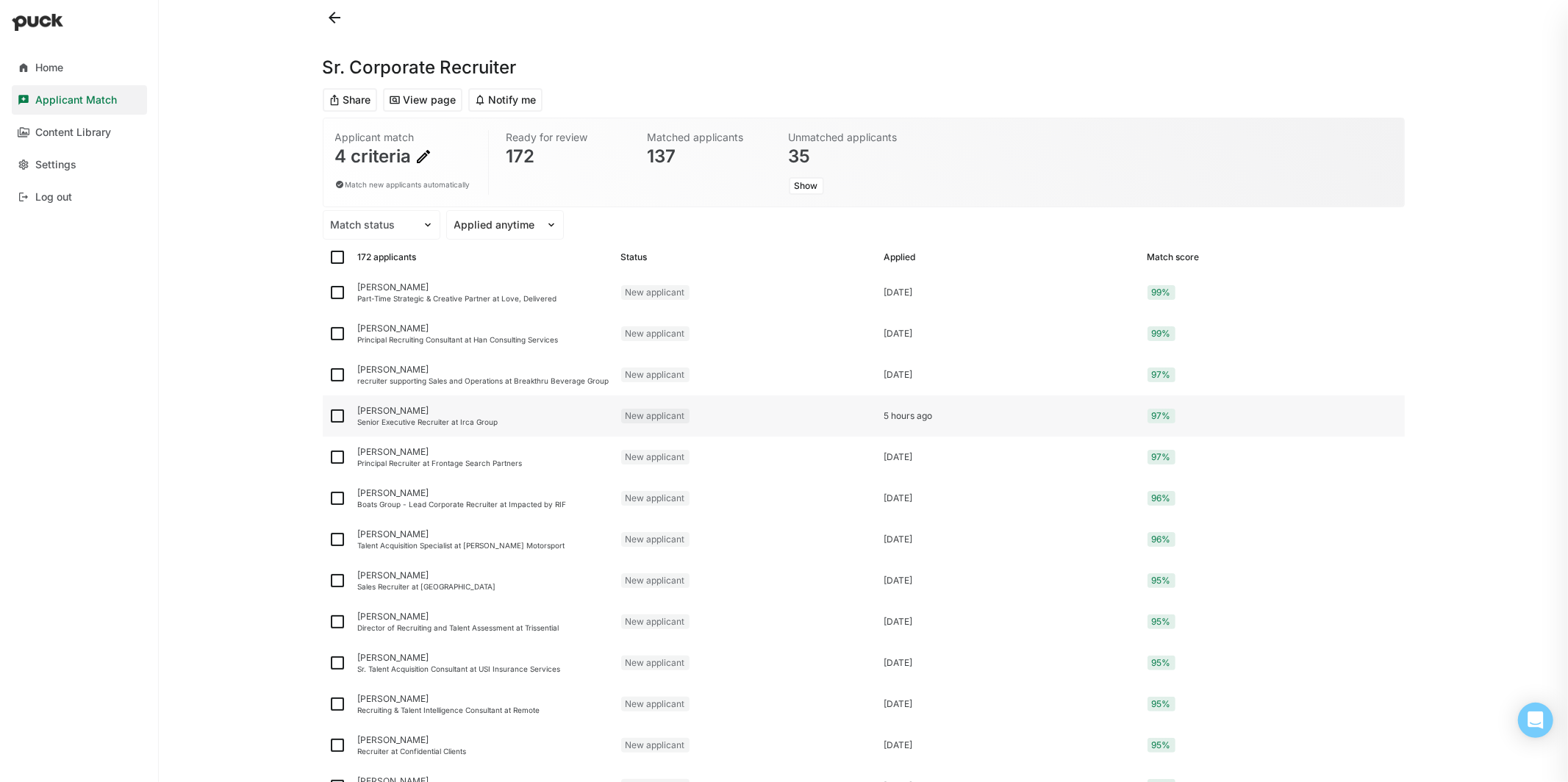
click at [422, 411] on div "[PERSON_NAME]" at bounding box center [484, 411] width 251 height 11
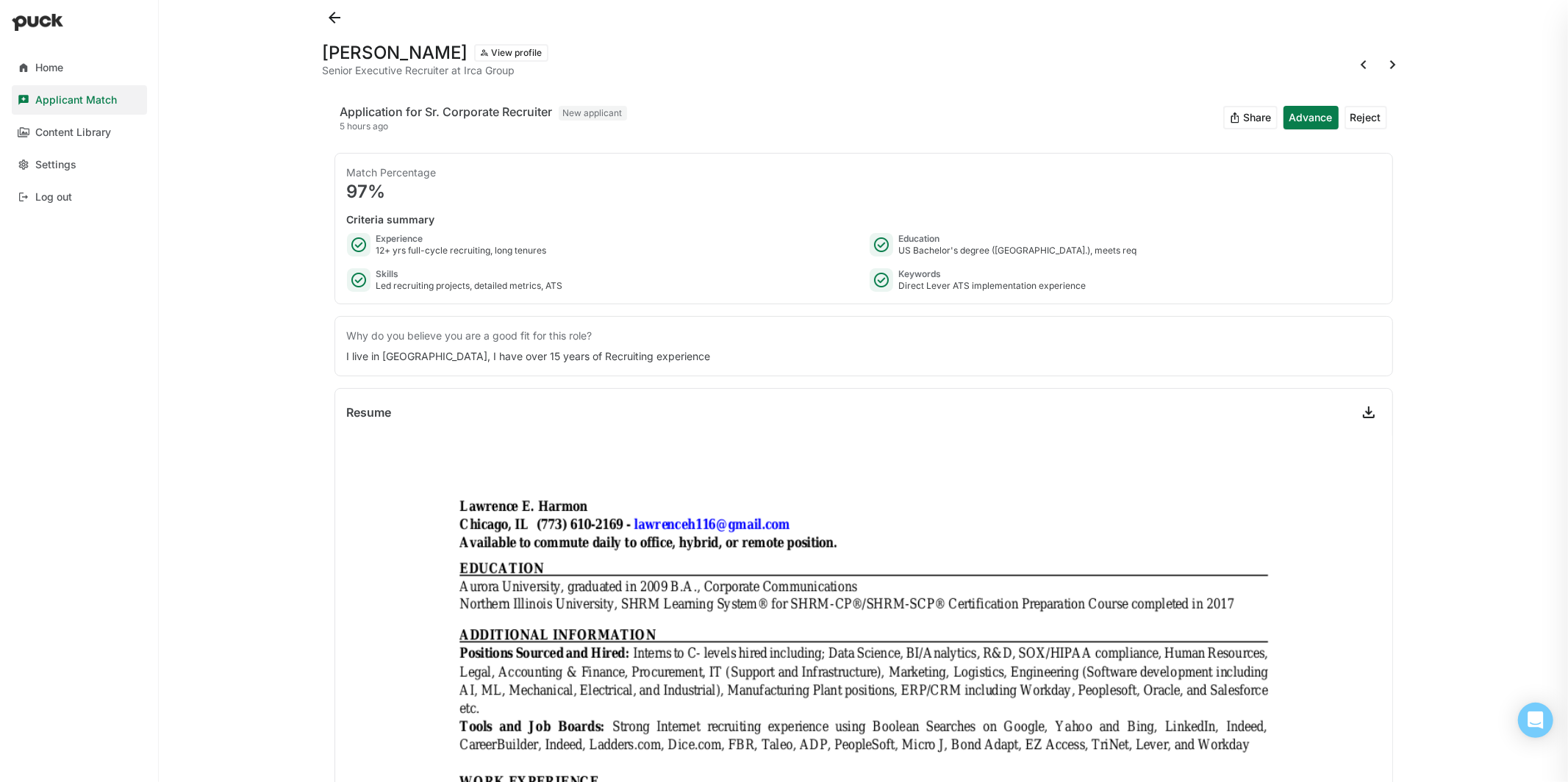
click at [342, 20] on button at bounding box center [334, 18] width 24 height 24
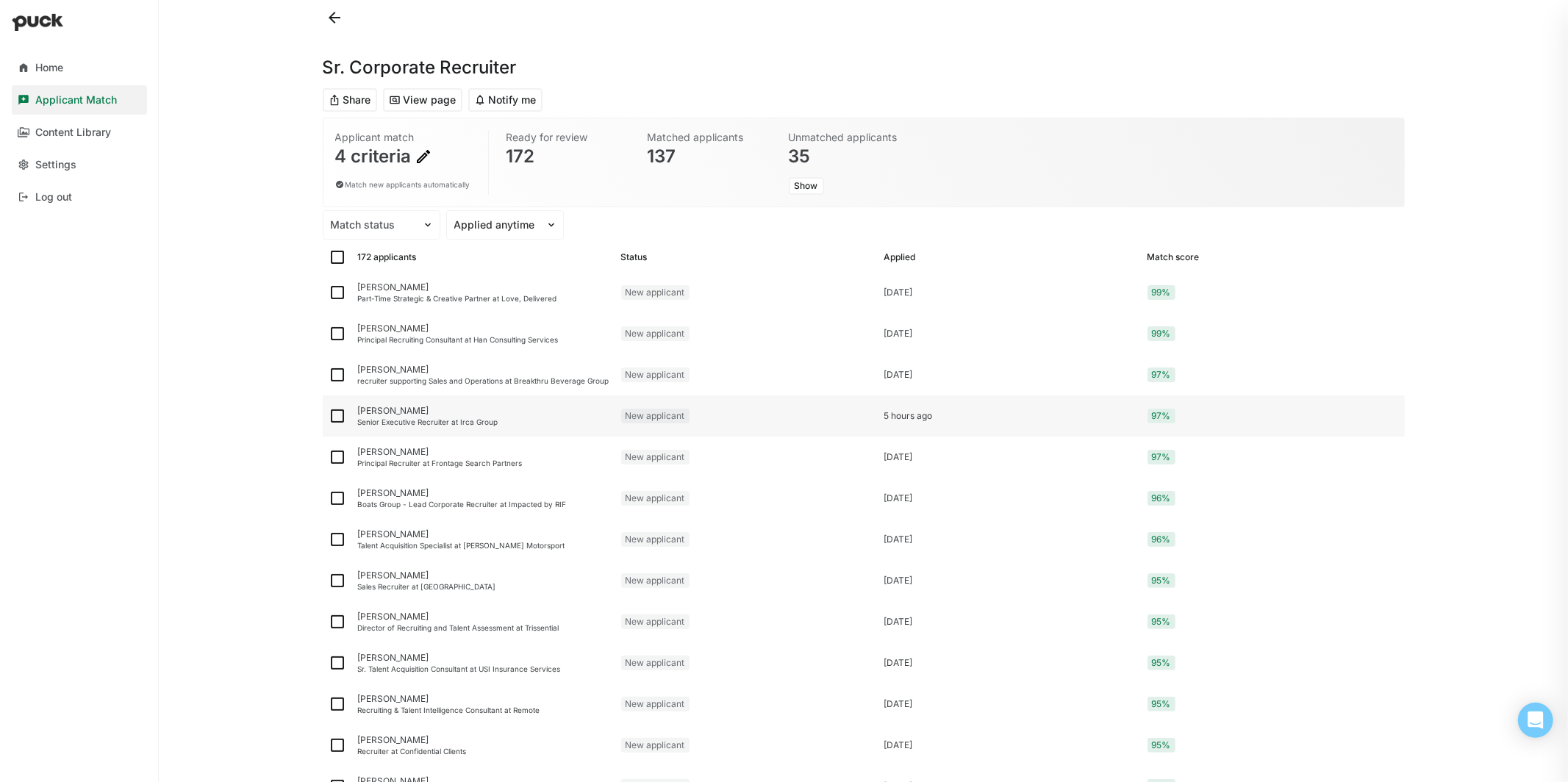
scroll to position [18, 0]
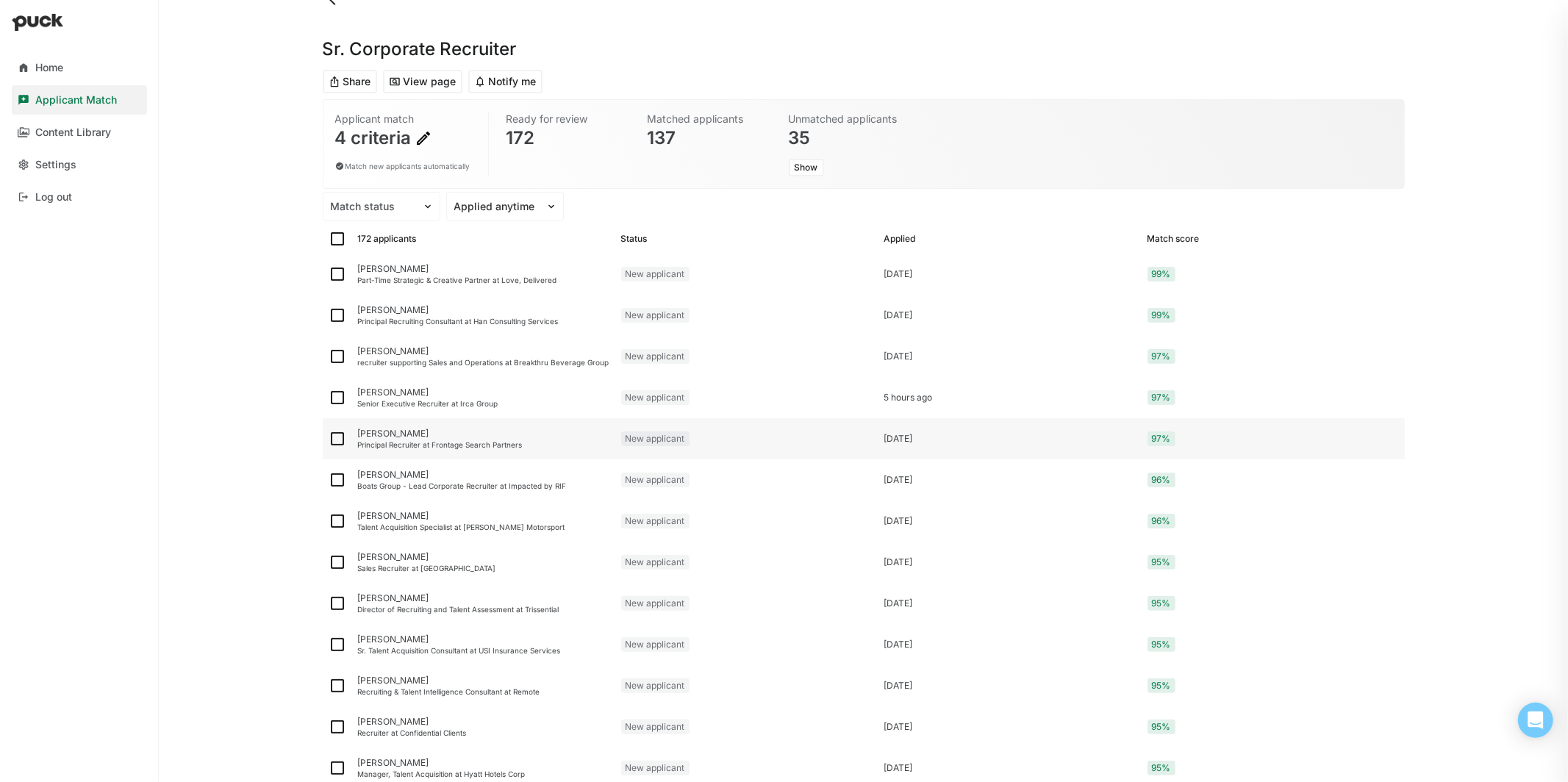
click at [396, 436] on div "[PERSON_NAME]" at bounding box center [484, 434] width 251 height 11
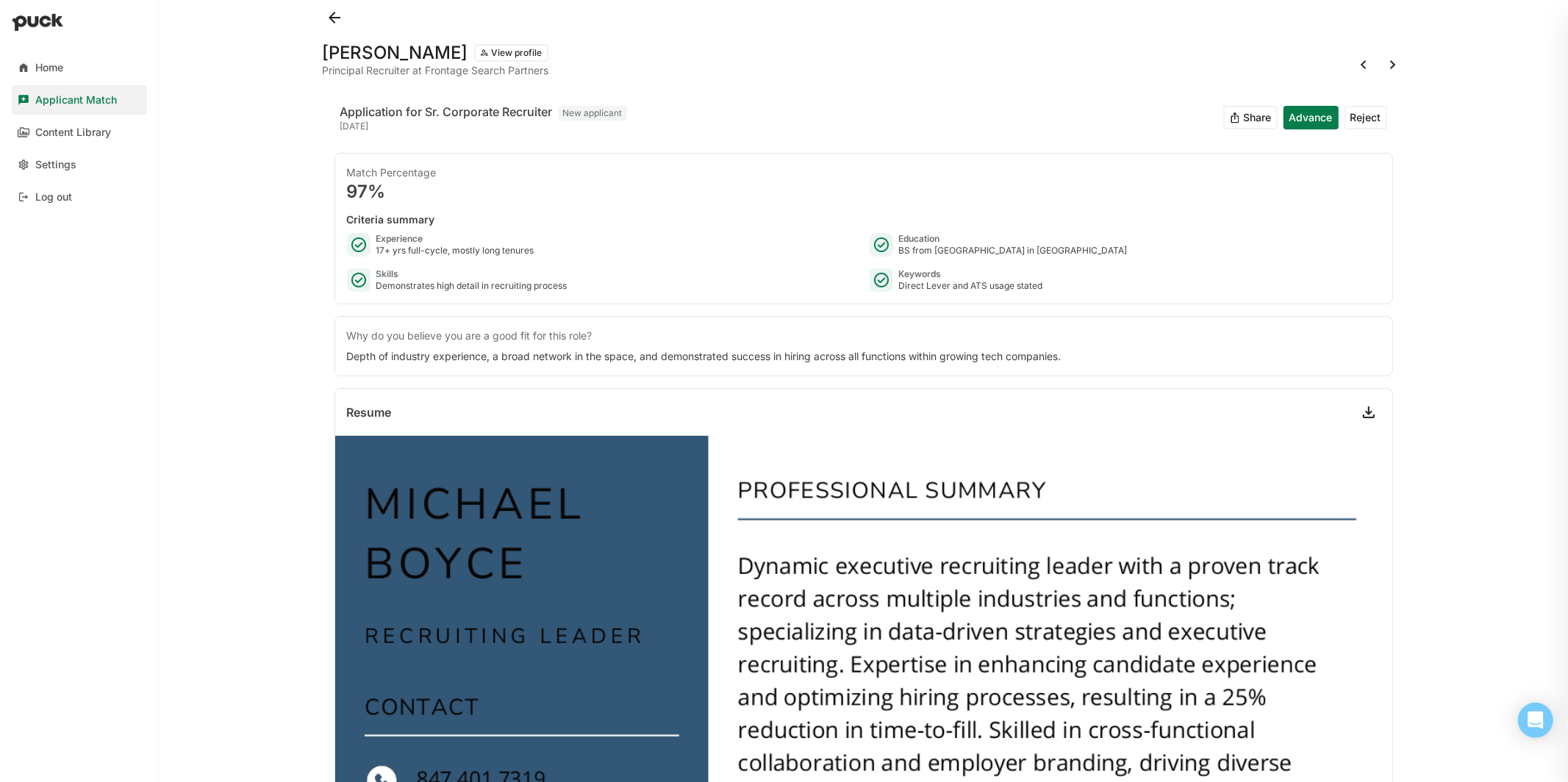
click at [1368, 61] on button at bounding box center [1363, 65] width 24 height 24
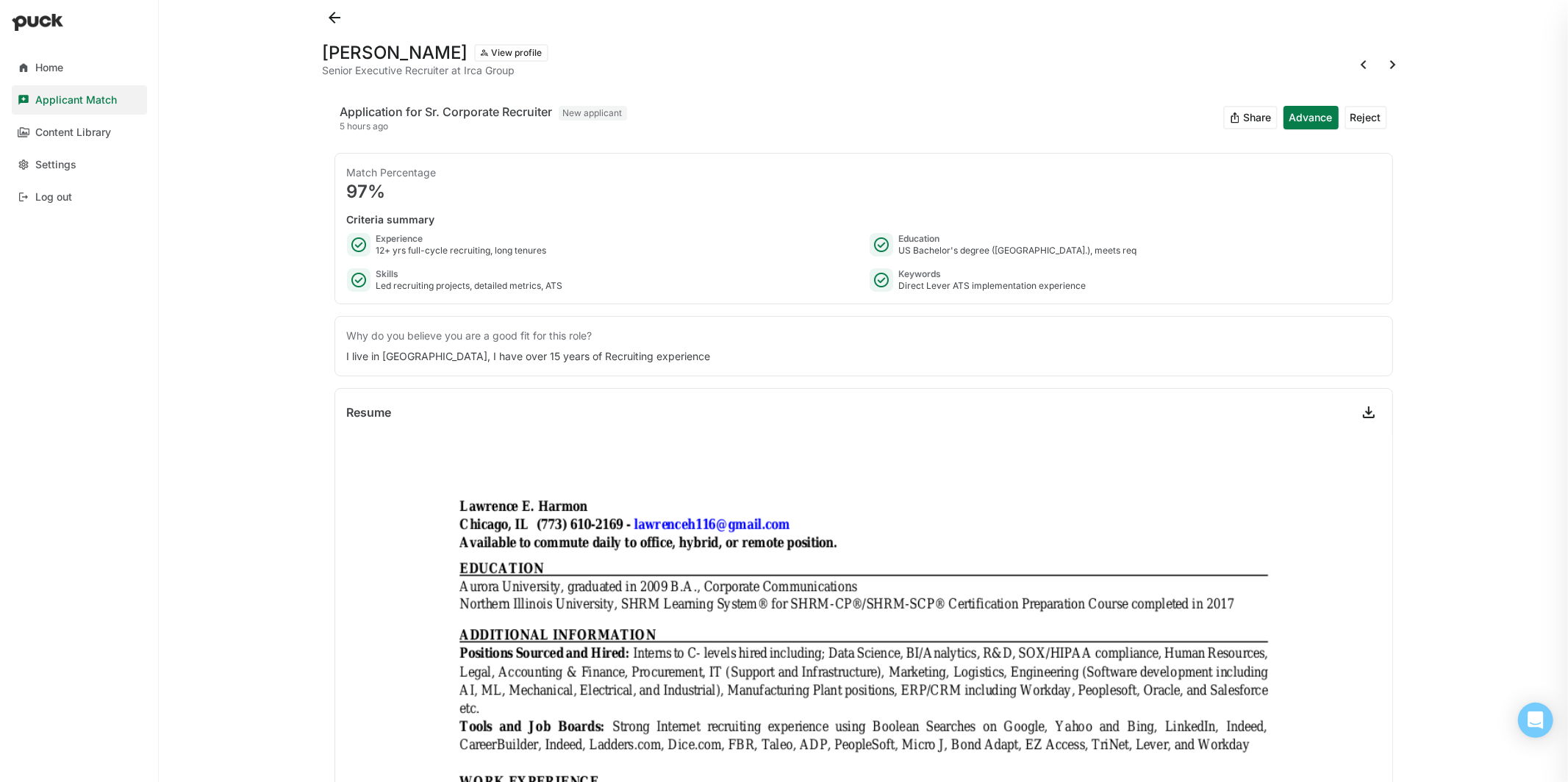
click at [1391, 62] on button at bounding box center [1393, 65] width 24 height 24
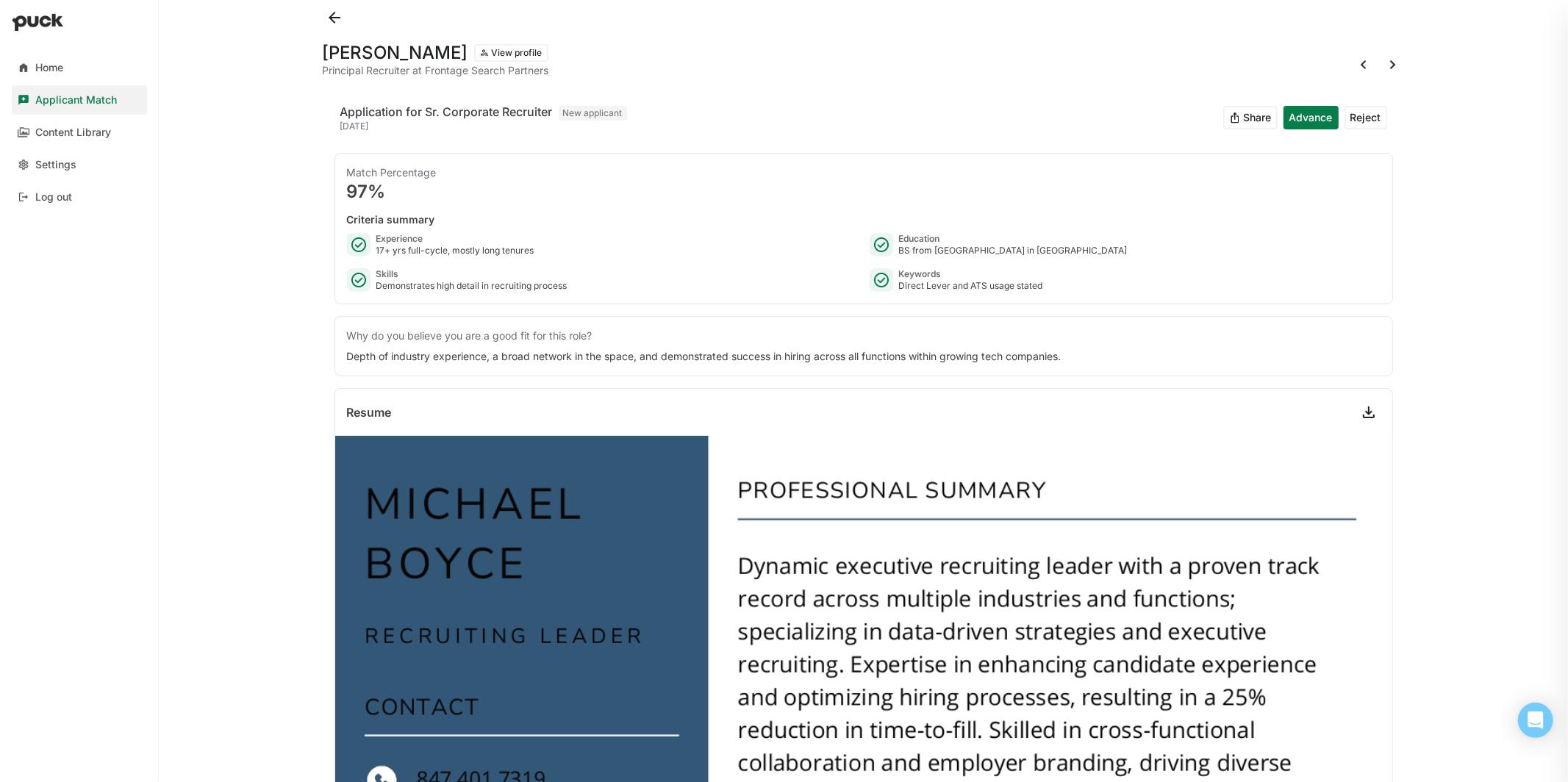
click at [1391, 62] on button at bounding box center [1393, 65] width 24 height 24
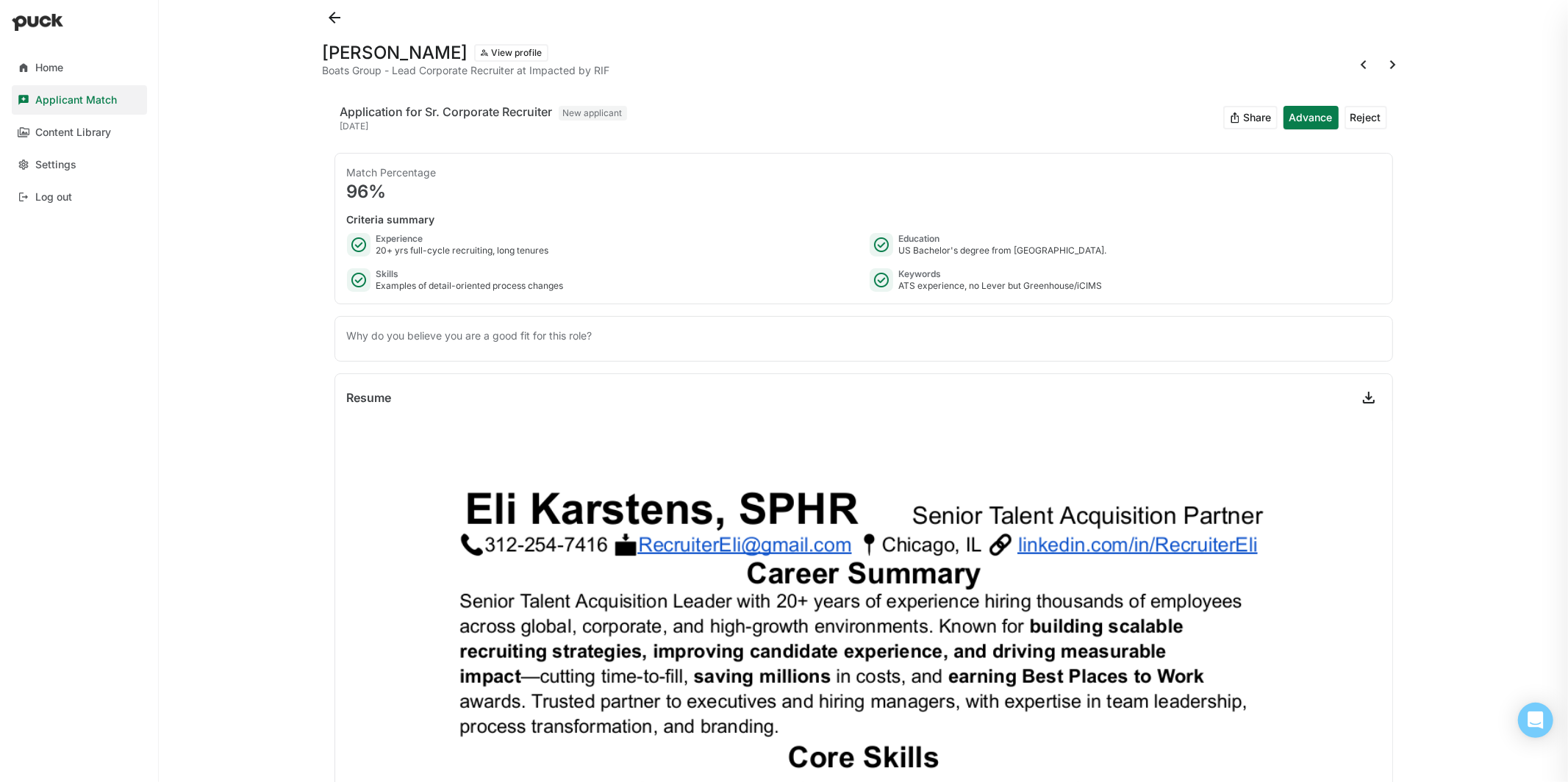
click at [1393, 69] on button at bounding box center [1393, 65] width 24 height 24
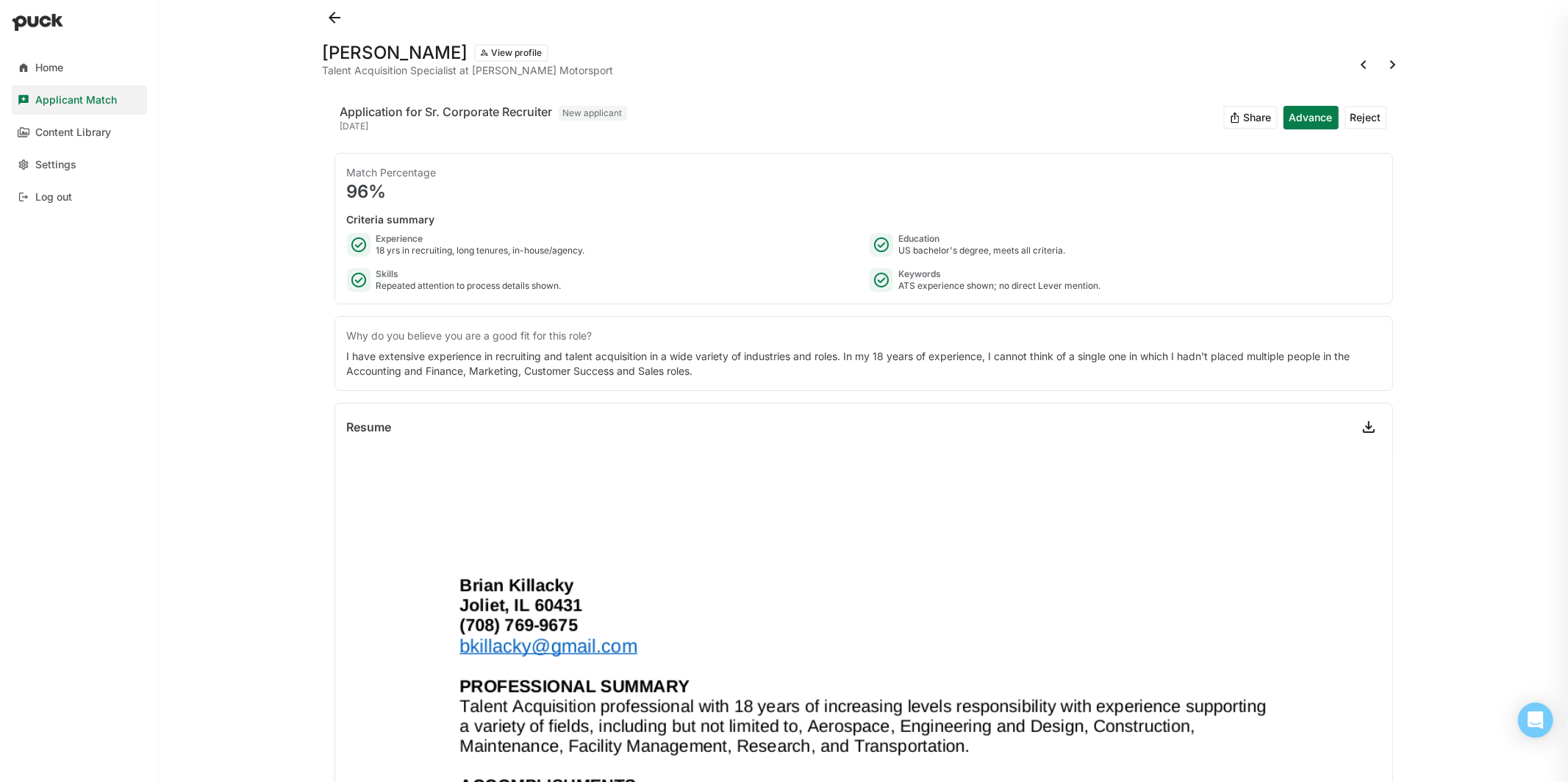
click at [1395, 65] on button at bounding box center [1393, 65] width 24 height 24
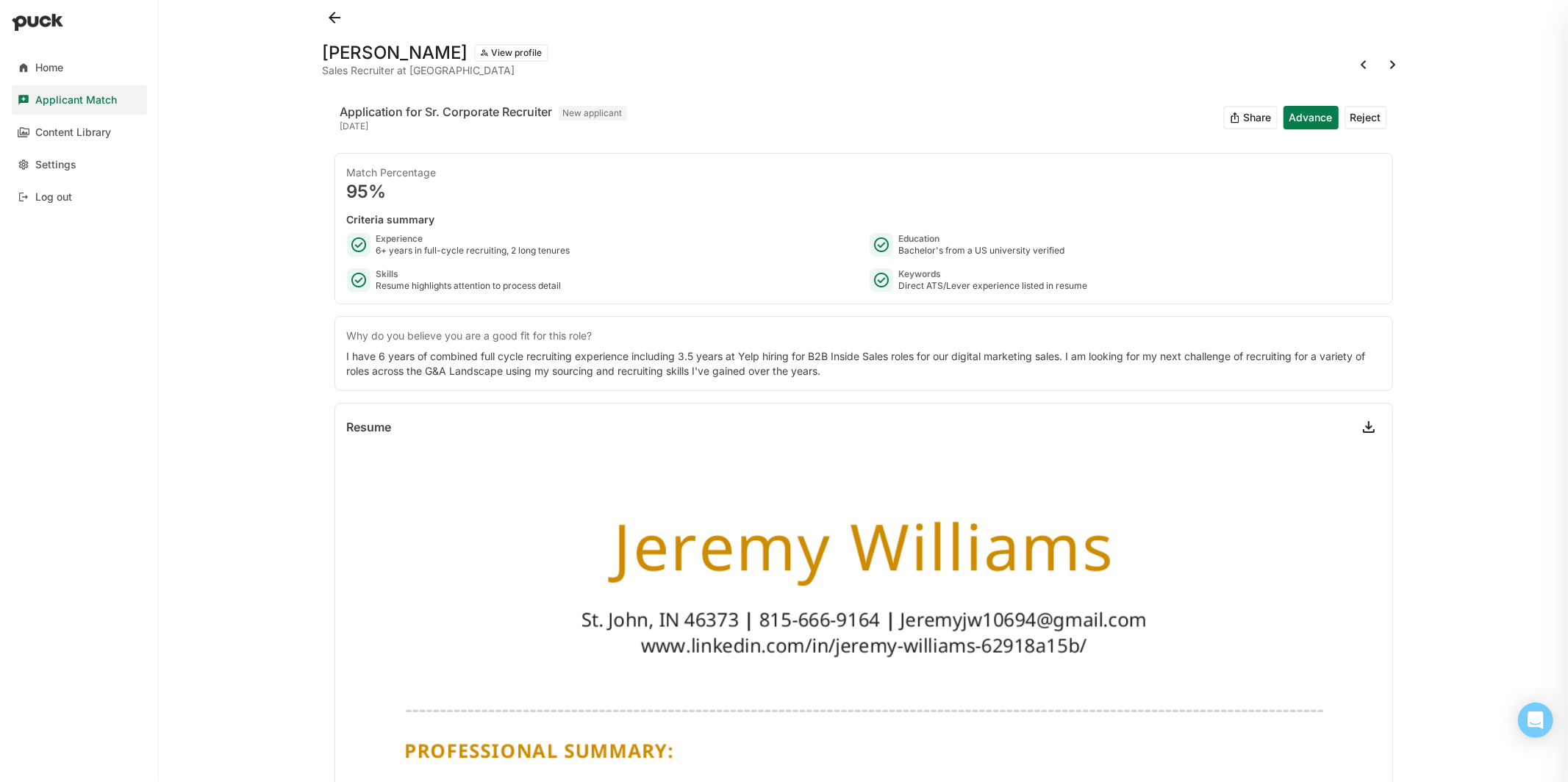
click at [336, 21] on button at bounding box center [334, 18] width 24 height 24
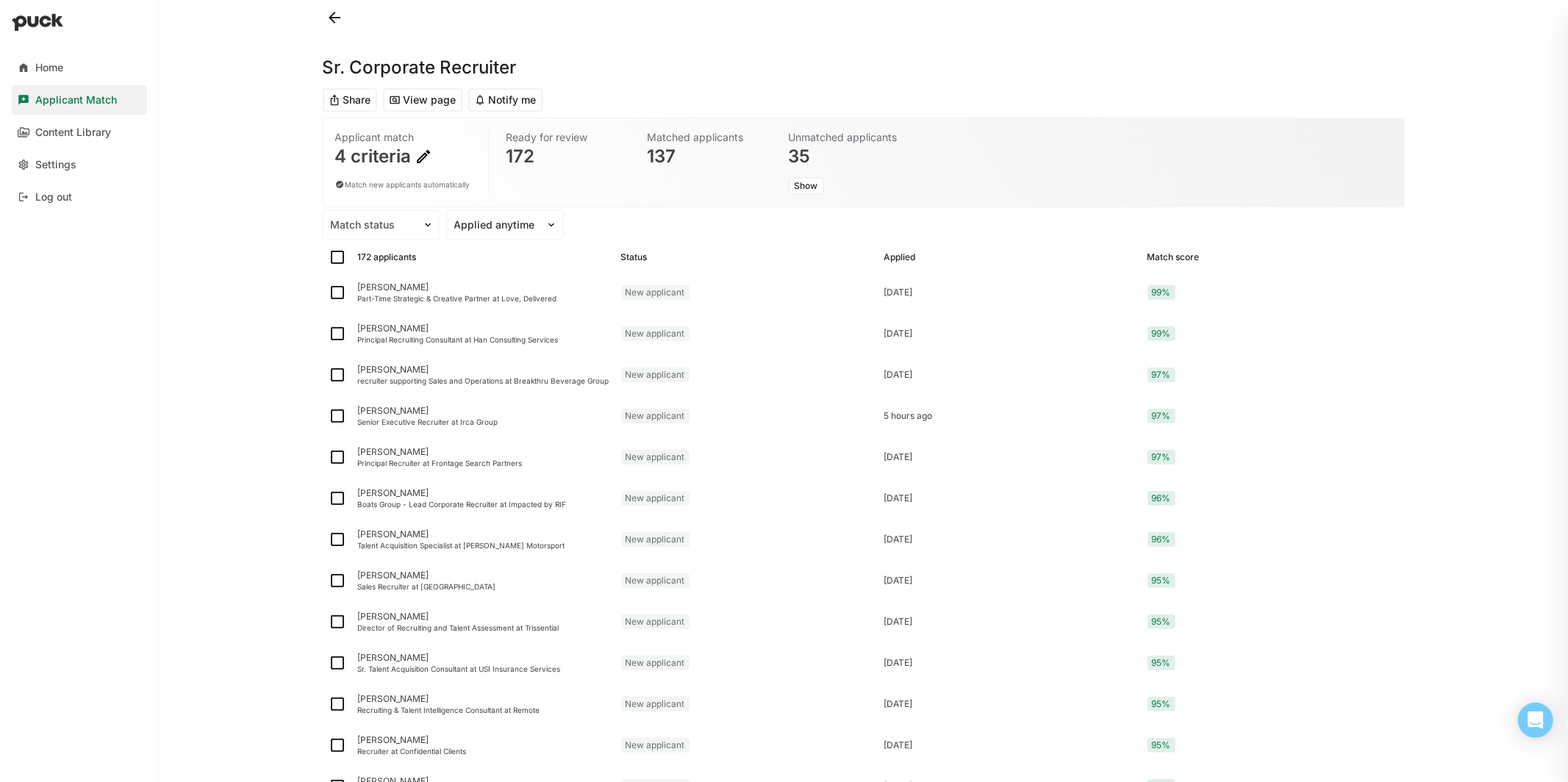
click at [429, 152] on img at bounding box center [423, 156] width 18 height 18
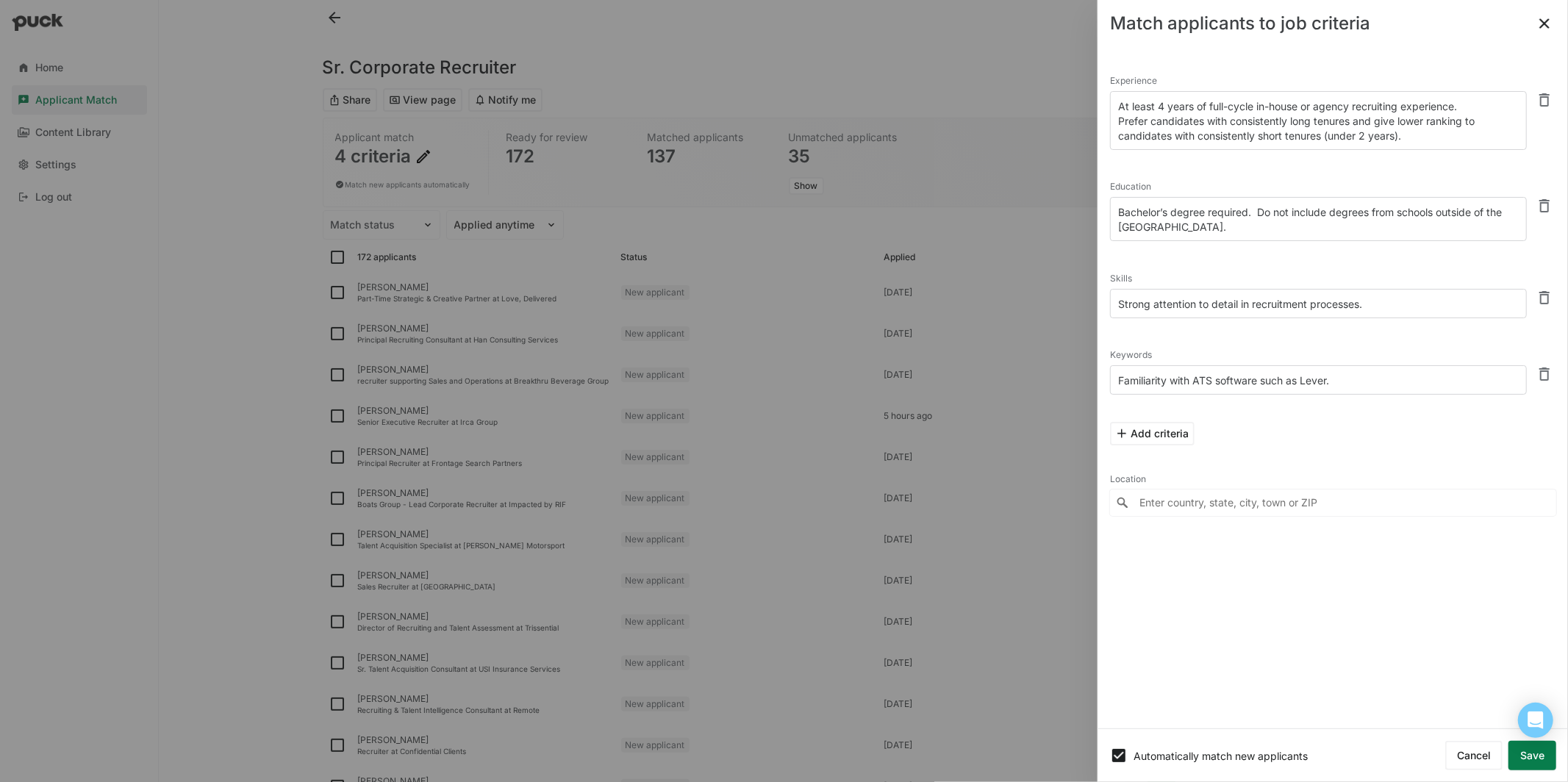
click at [1163, 107] on textarea "At least 4 years of full-cycle in-house or agency recruiting experience. Prefer…" at bounding box center [1318, 120] width 417 height 59
drag, startPoint x: 1304, startPoint y: 109, endPoint x: 1355, endPoint y: 108, distance: 51.0
click at [1355, 108] on textarea "At least 8 years of full-cycle in-house or agency recruiting experience. Prefer…" at bounding box center [1318, 120] width 417 height 59
type textarea "At least 8 years of full-cycle in-house recruiting experience. Prefer candidate…"
click at [1386, 306] on textarea "Strong attention to detail in recruitment processes." at bounding box center [1318, 303] width 417 height 30
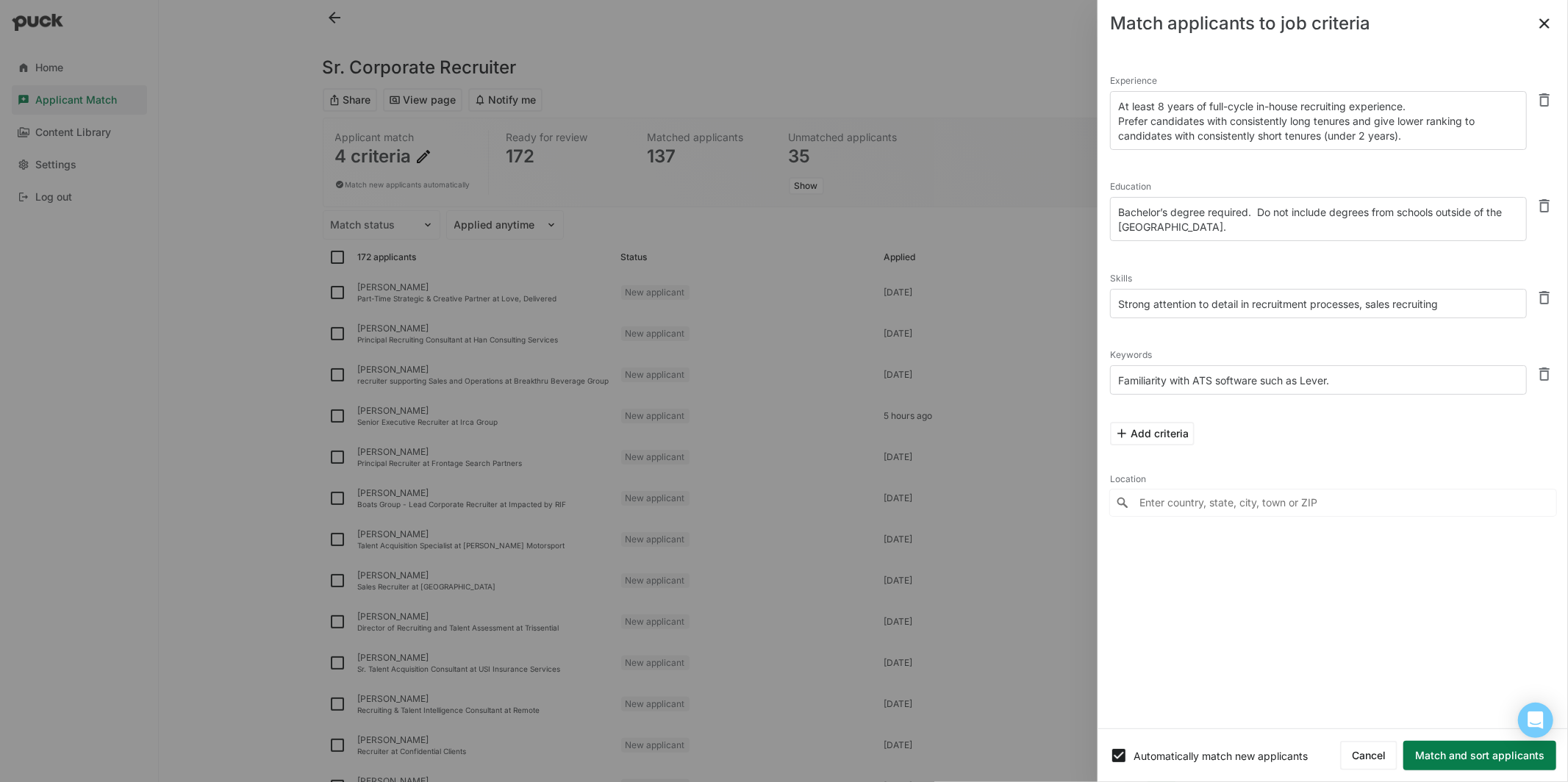
type textarea "Strong attention to detail in recruitment processes, sales recruiting"
click at [1498, 757] on button "Match and sort applicants" at bounding box center [1480, 755] width 153 height 30
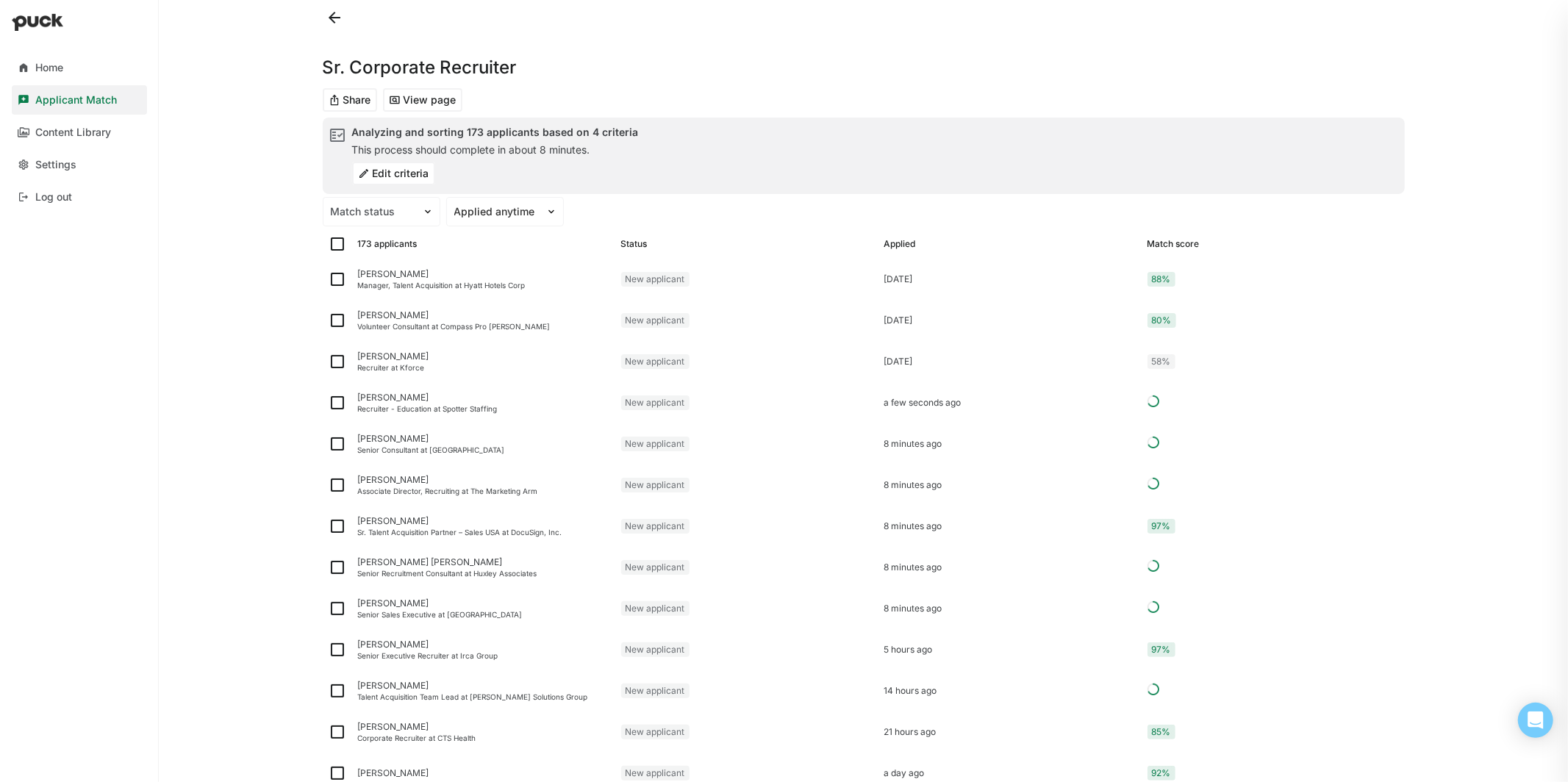
click at [405, 173] on button "Edit criteria" at bounding box center [393, 173] width 83 height 24
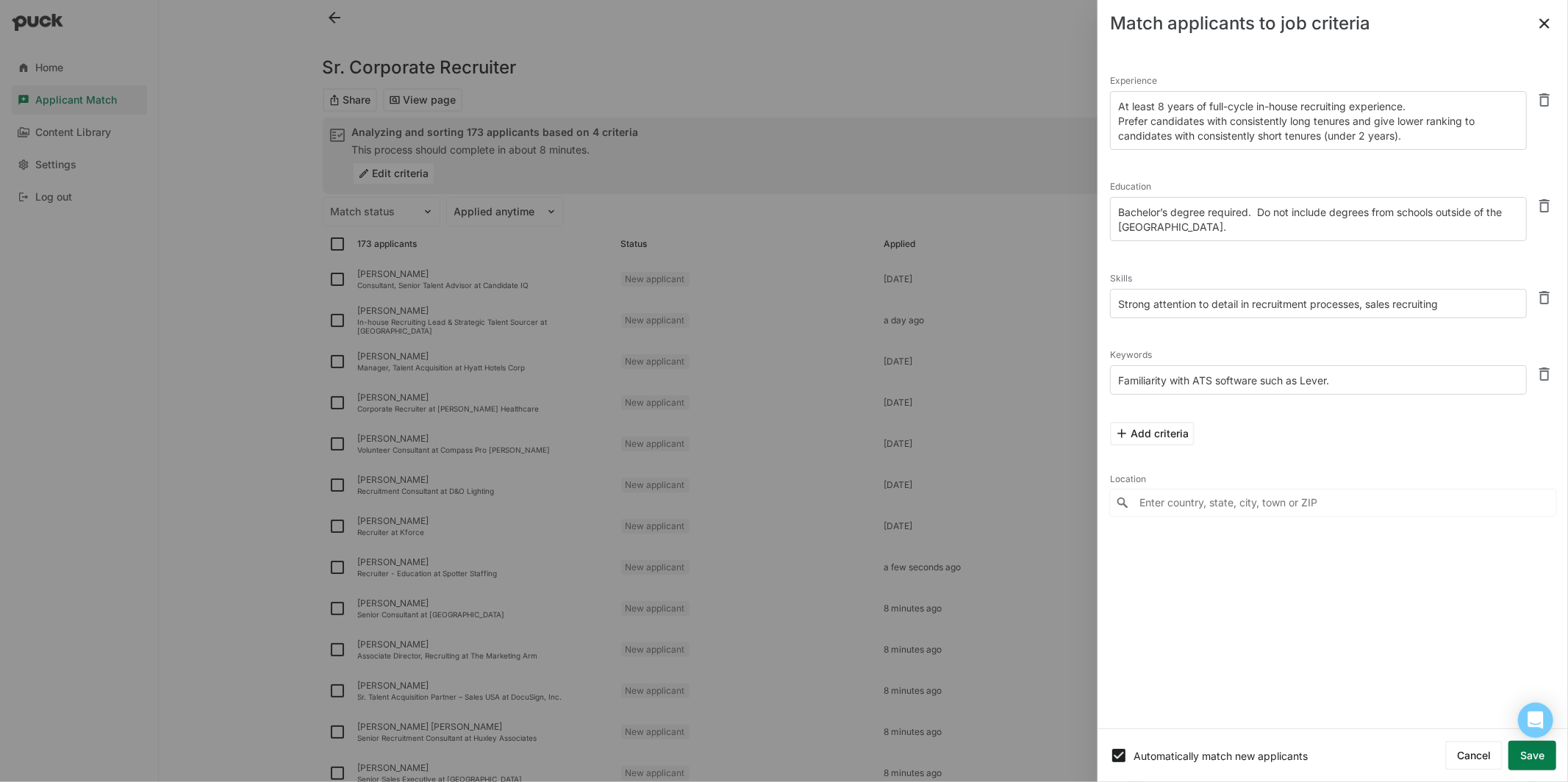
click at [1537, 760] on button "Save" at bounding box center [1532, 755] width 48 height 30
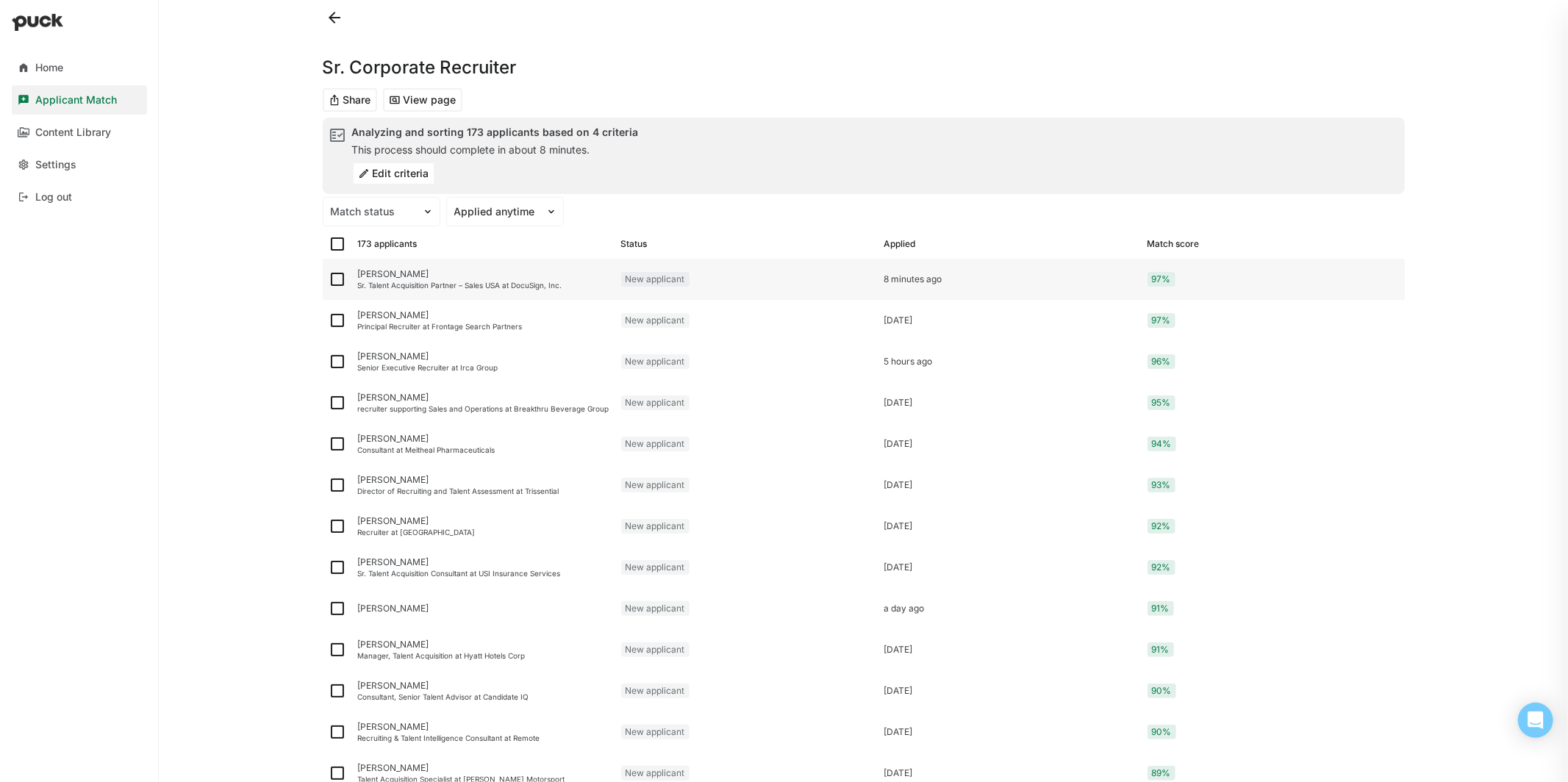
click at [530, 276] on div "[PERSON_NAME]" at bounding box center [484, 274] width 251 height 11
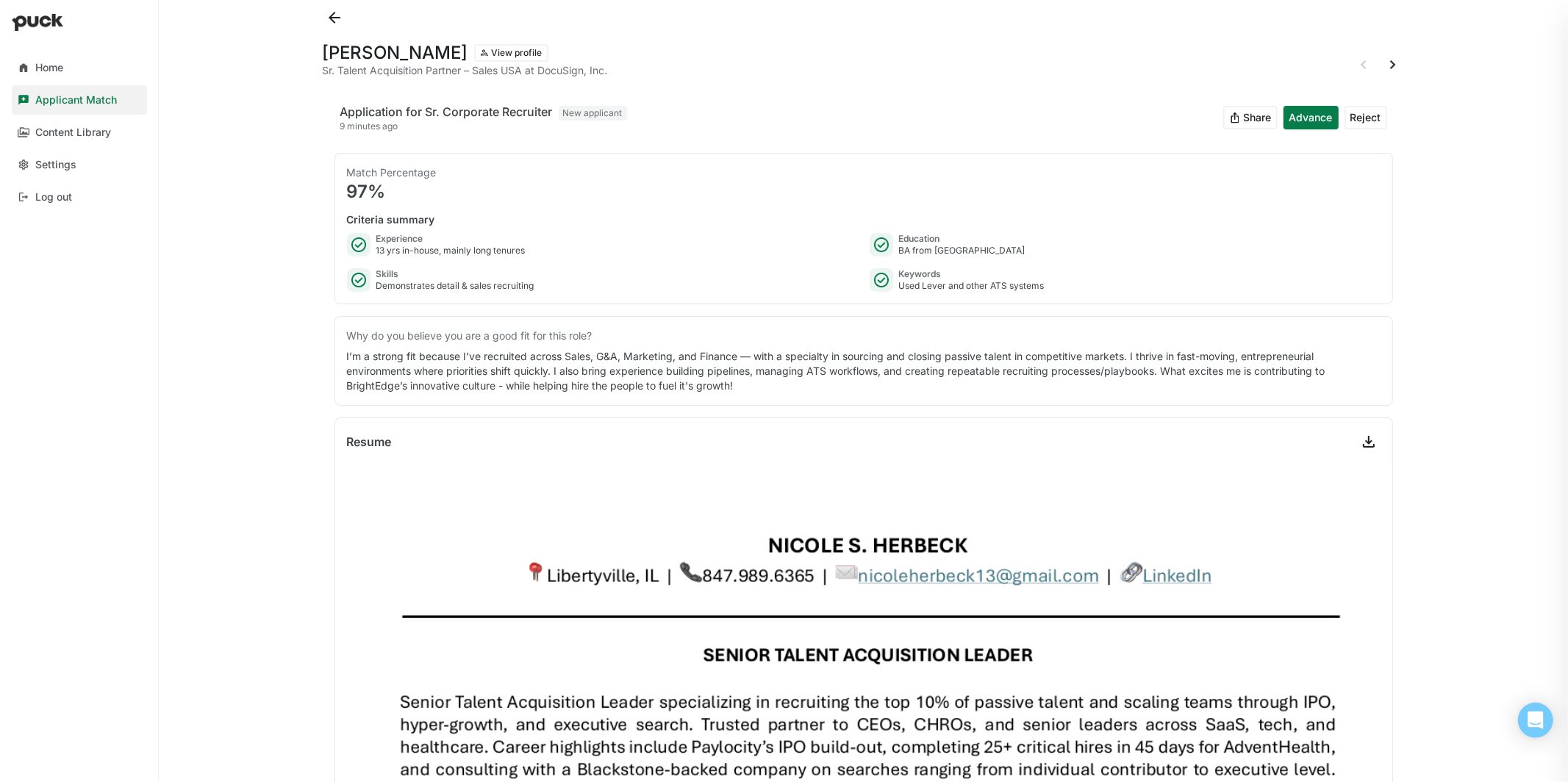
scroll to position [5, 0]
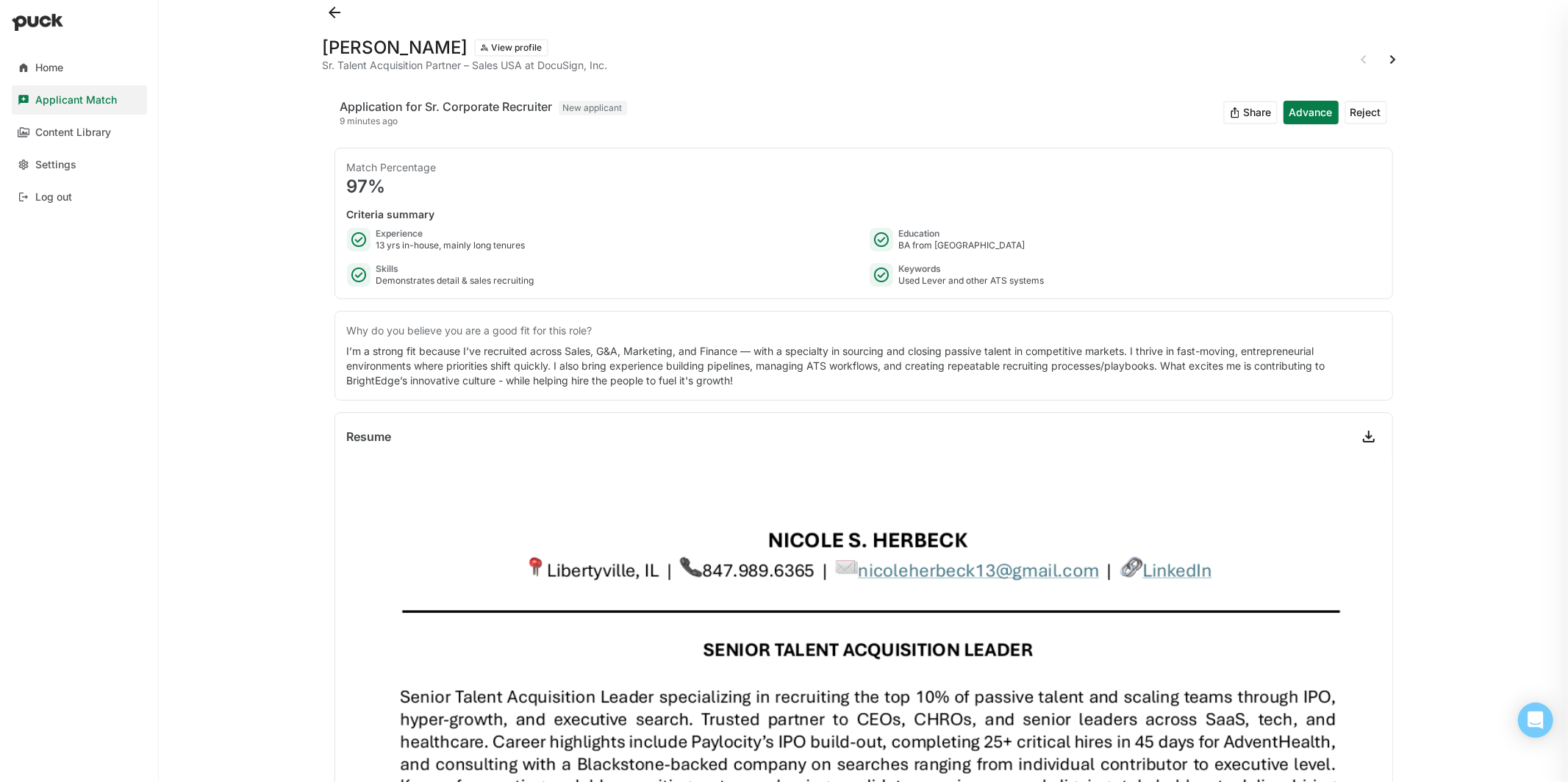
click at [1394, 60] on button at bounding box center [1393, 59] width 24 height 24
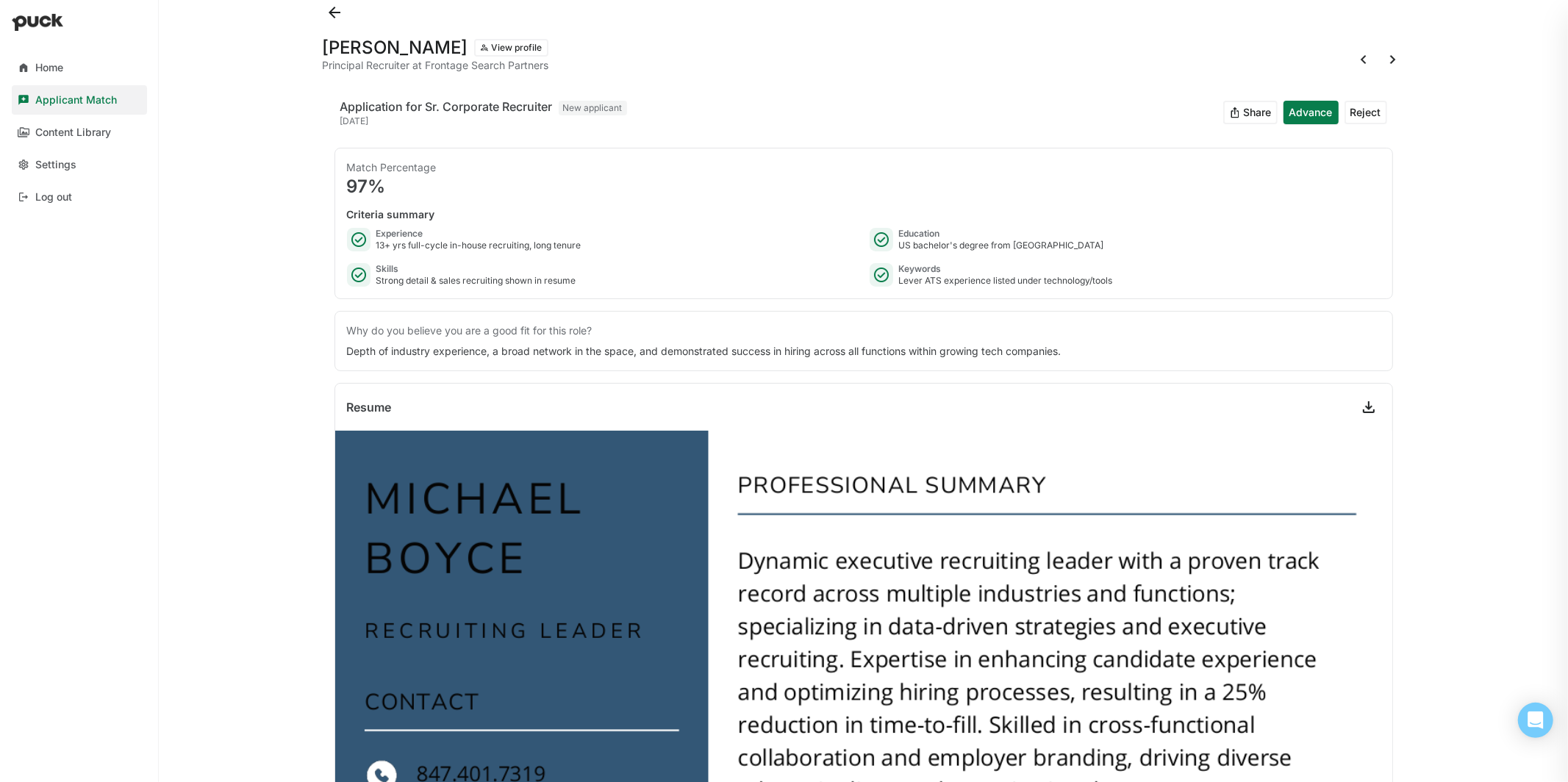
click at [1370, 55] on button at bounding box center [1363, 59] width 24 height 24
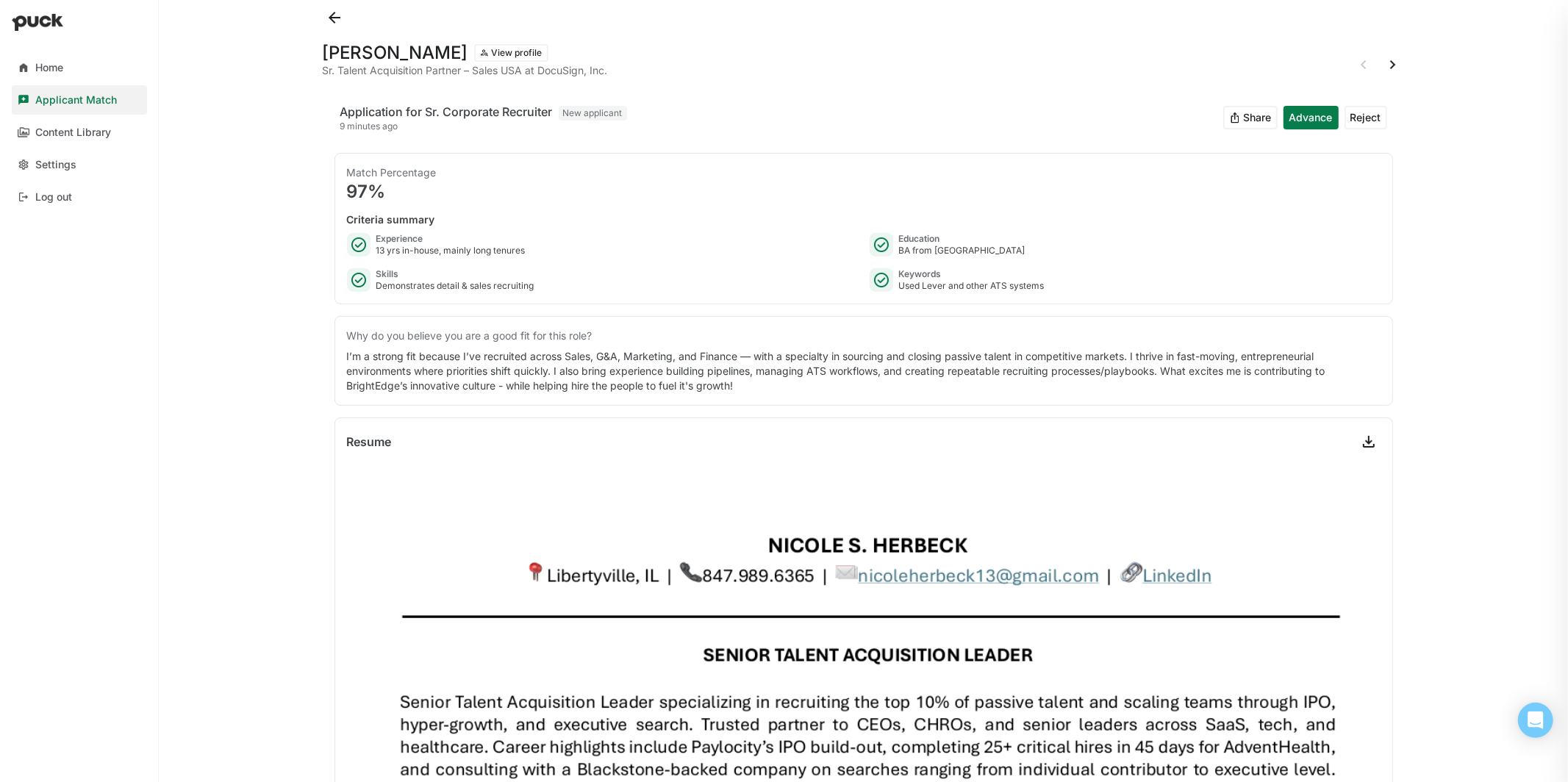
click at [1391, 64] on button at bounding box center [1393, 65] width 24 height 24
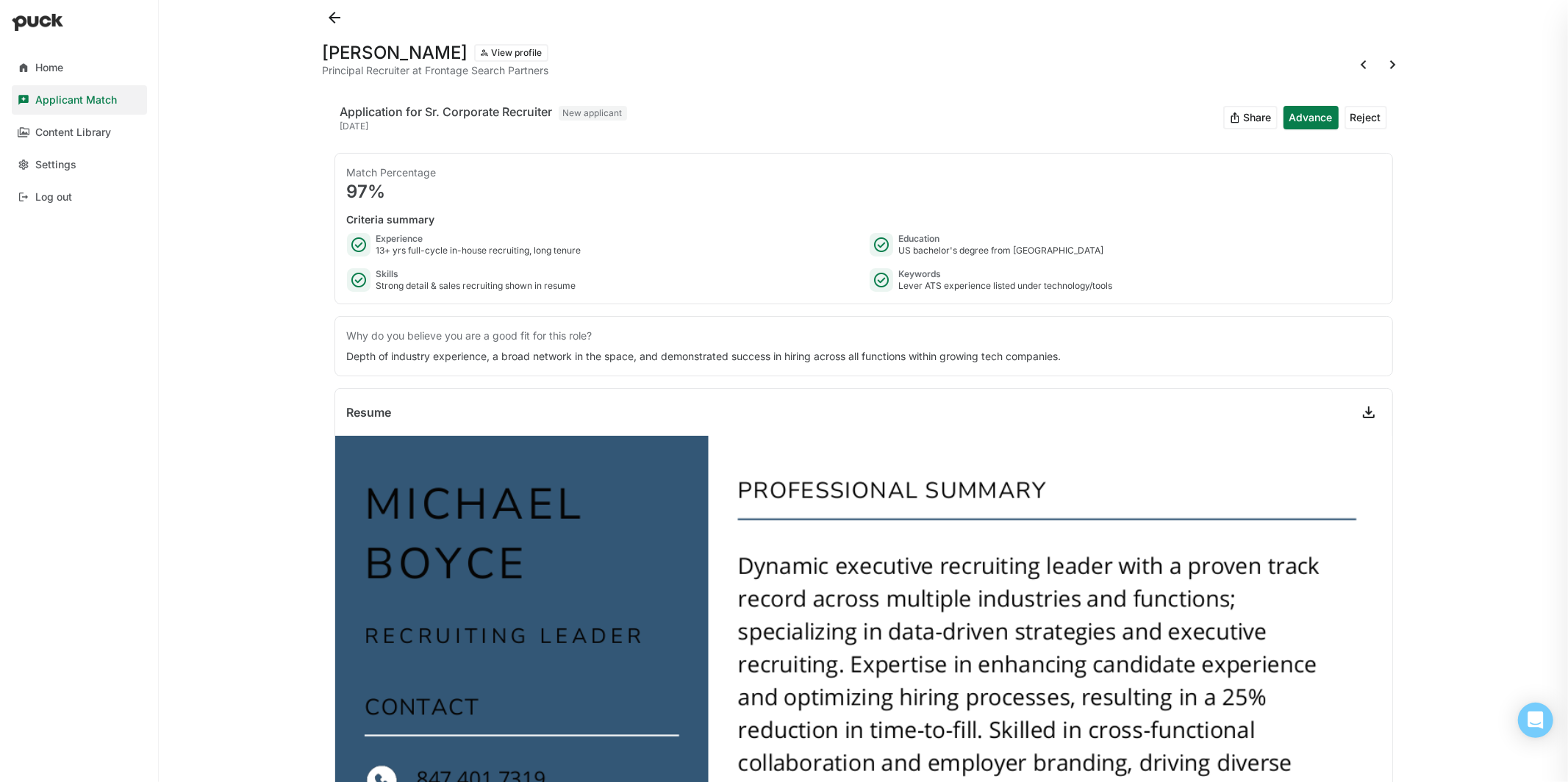
click at [1391, 64] on button at bounding box center [1393, 65] width 24 height 24
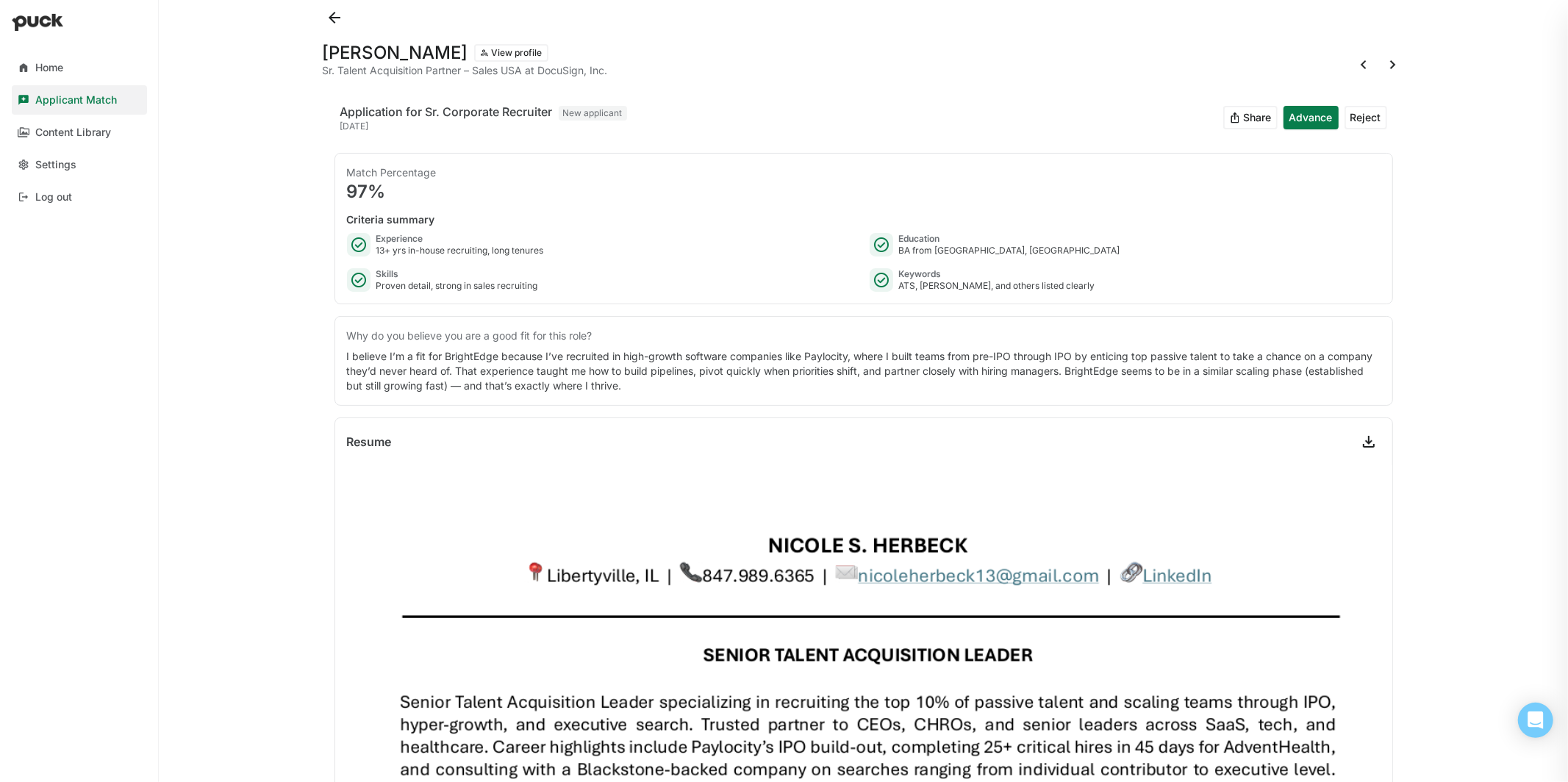
click at [1394, 61] on button at bounding box center [1393, 65] width 24 height 24
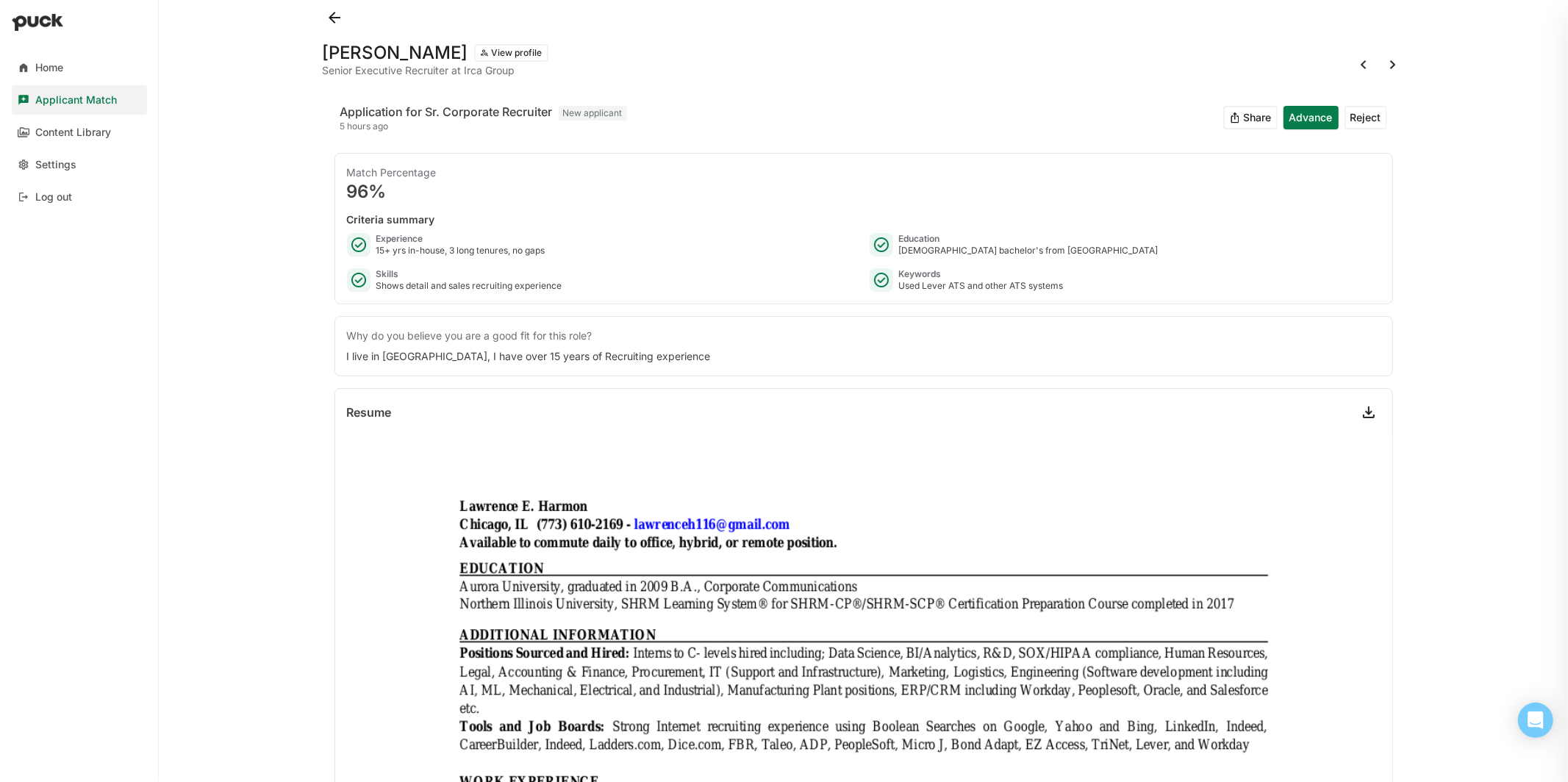
click at [1391, 62] on button at bounding box center [1393, 65] width 24 height 24
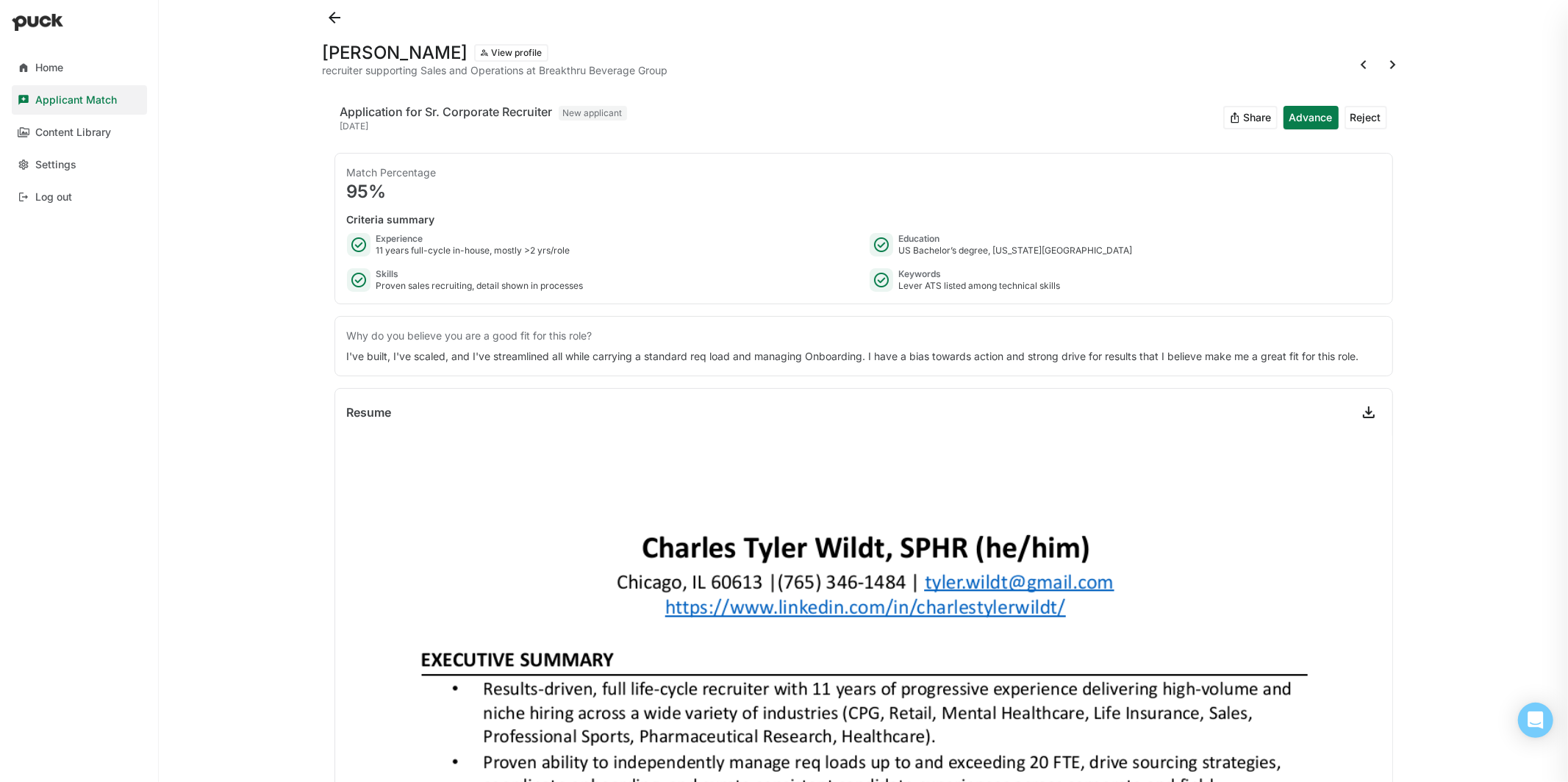
scroll to position [3, 0]
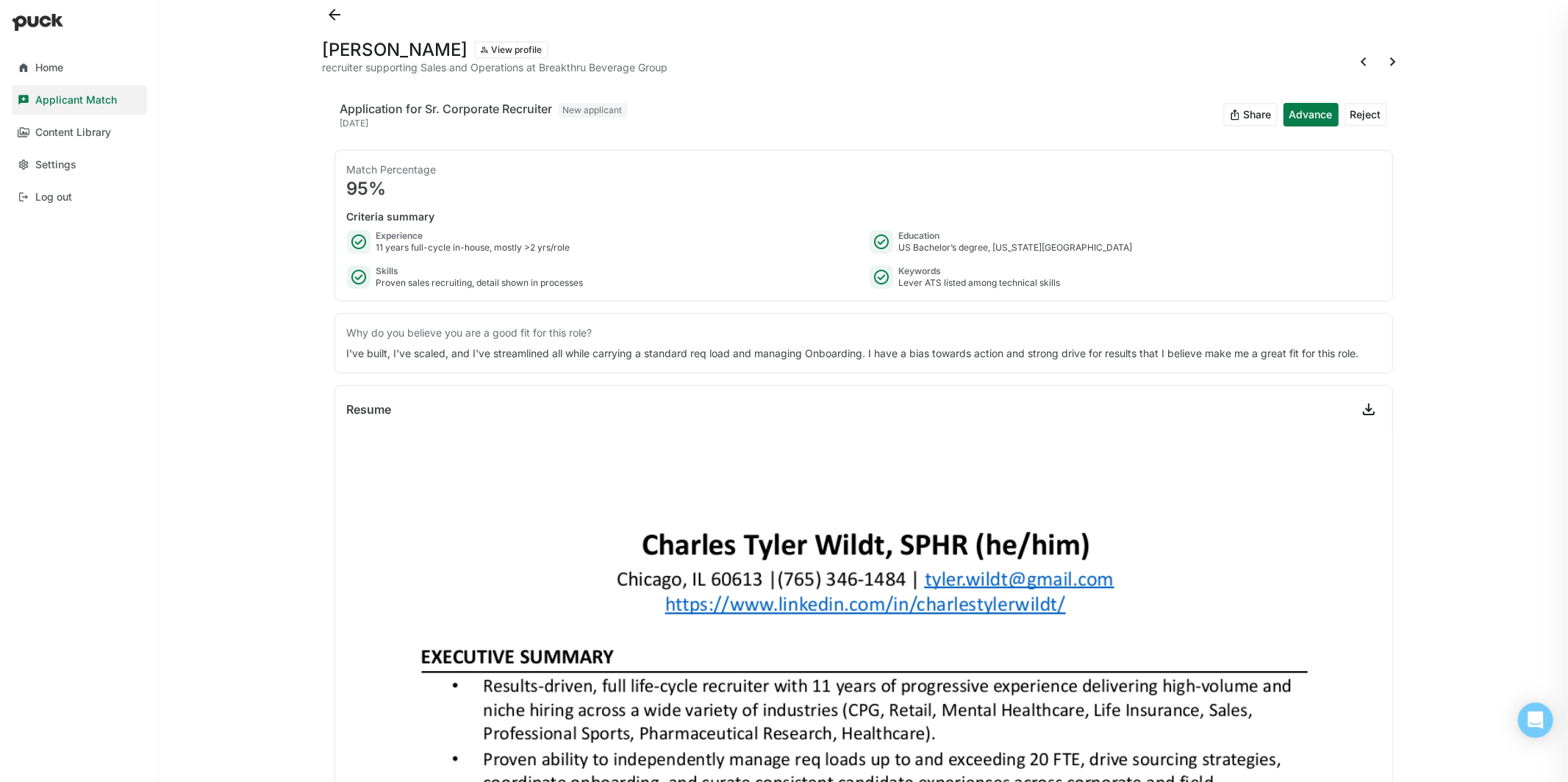
click at [1397, 66] on button at bounding box center [1393, 62] width 24 height 24
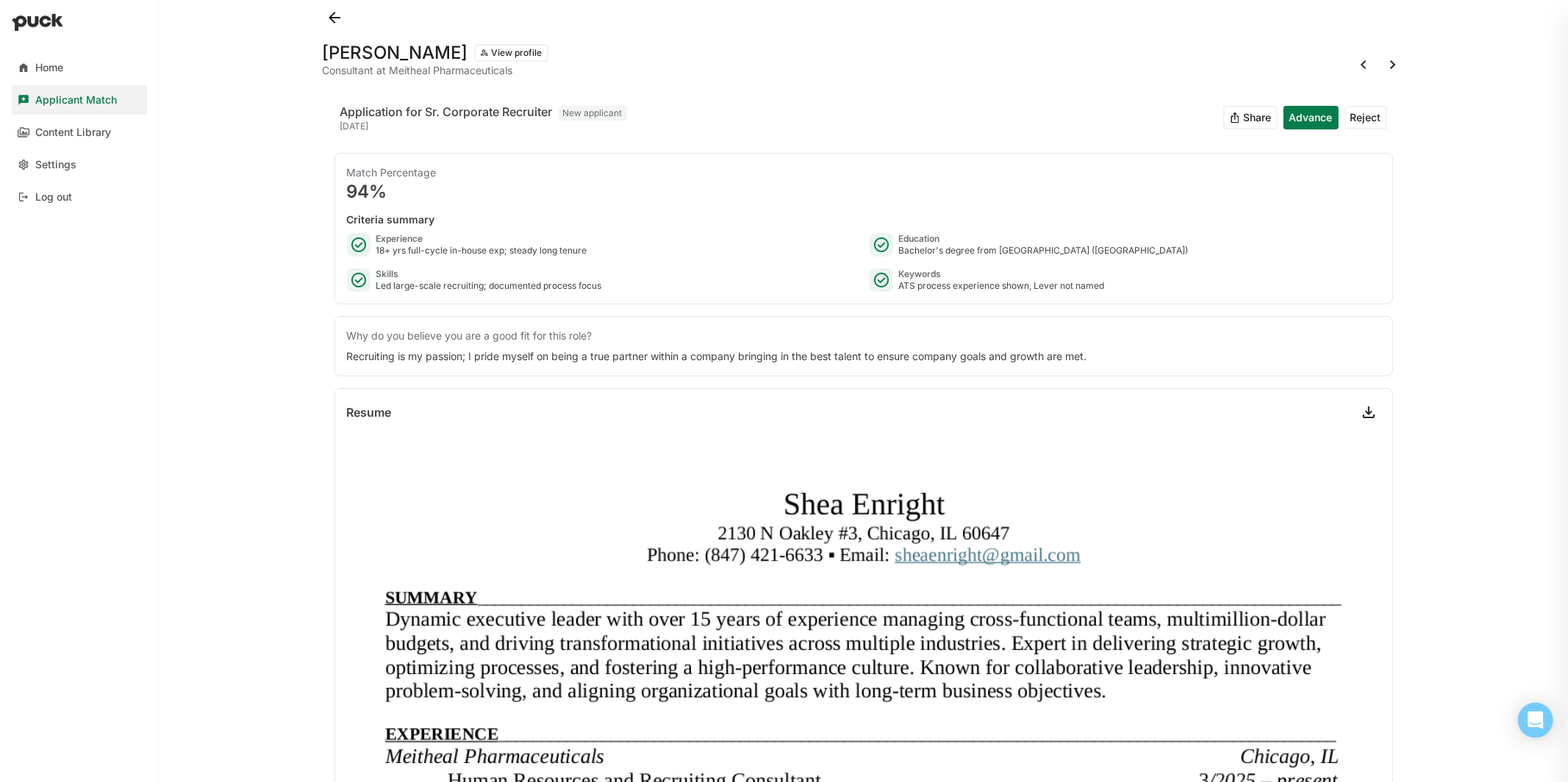
click at [1392, 61] on button at bounding box center [1393, 65] width 24 height 24
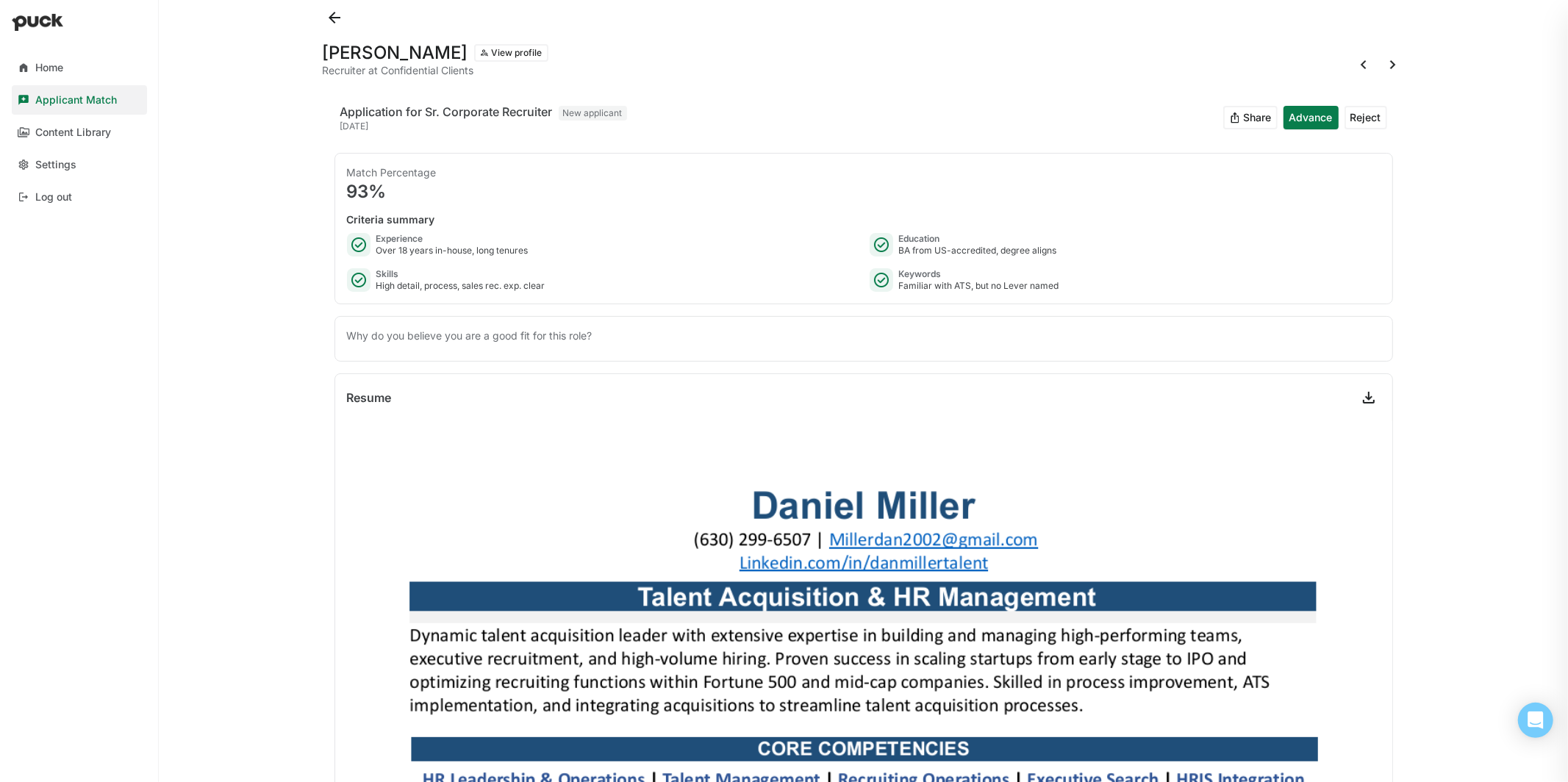
click at [1393, 71] on button at bounding box center [1393, 65] width 24 height 24
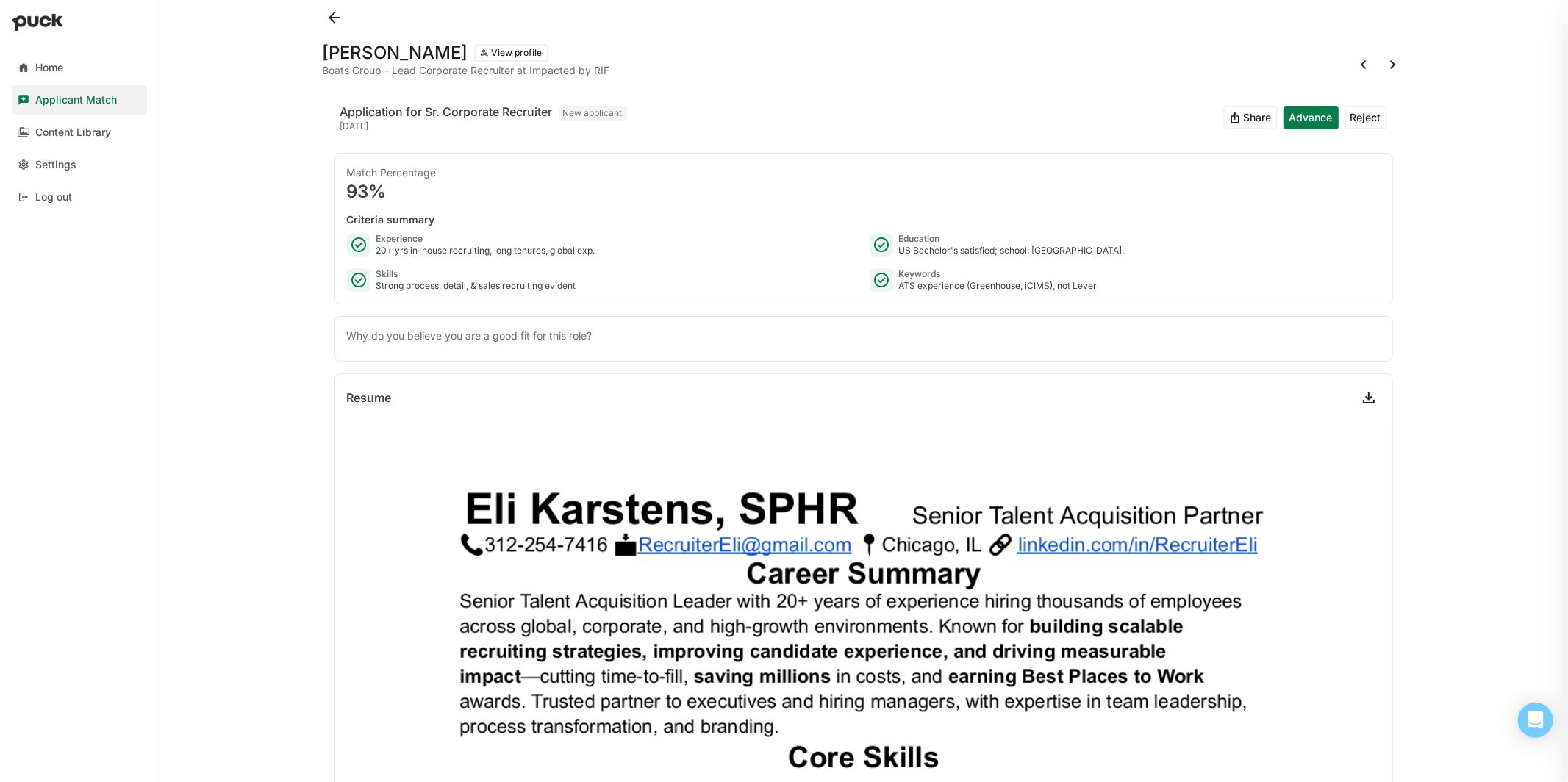
click at [334, 18] on button at bounding box center [334, 18] width 24 height 24
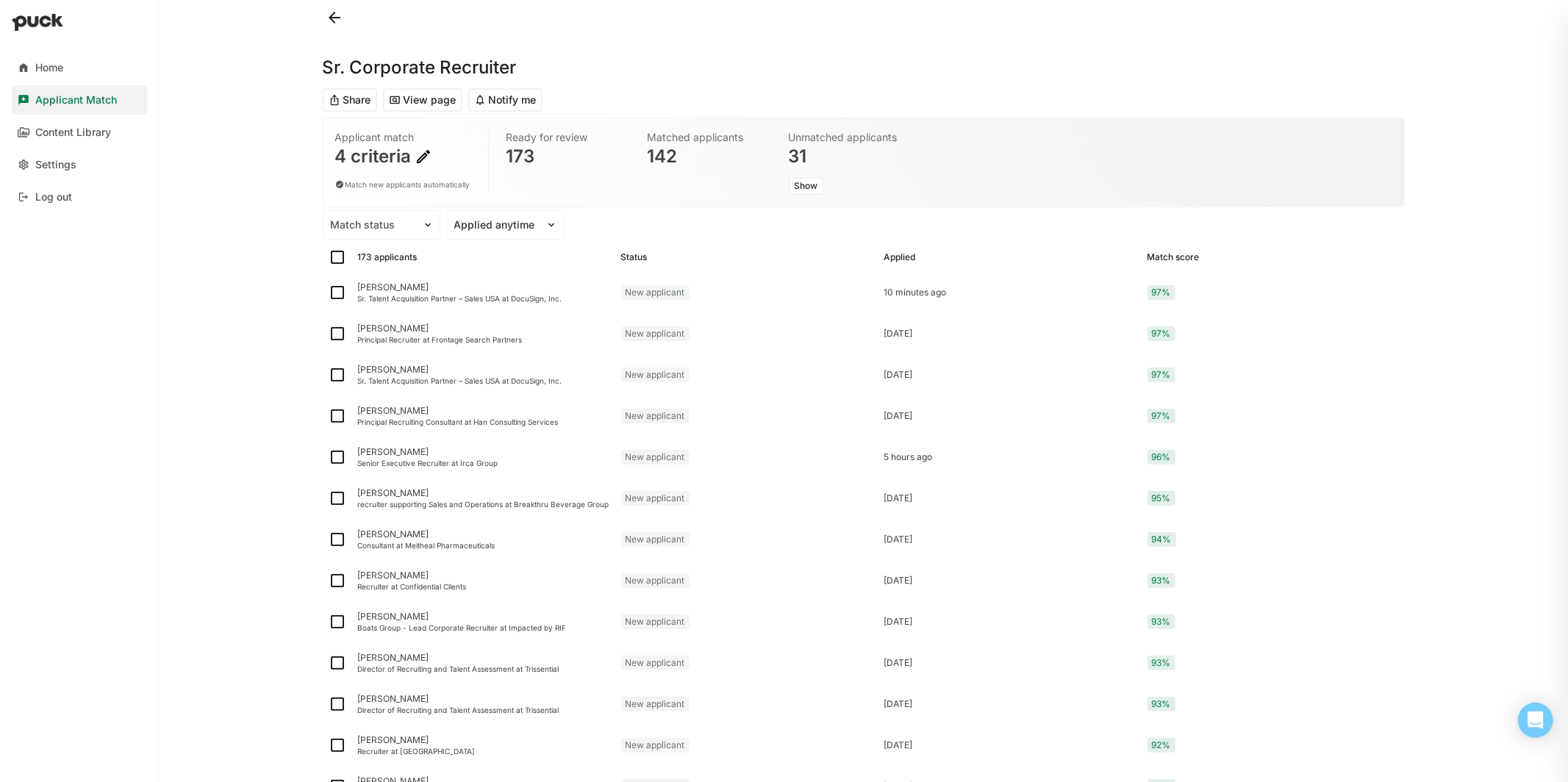
click at [423, 155] on img at bounding box center [423, 156] width 18 height 18
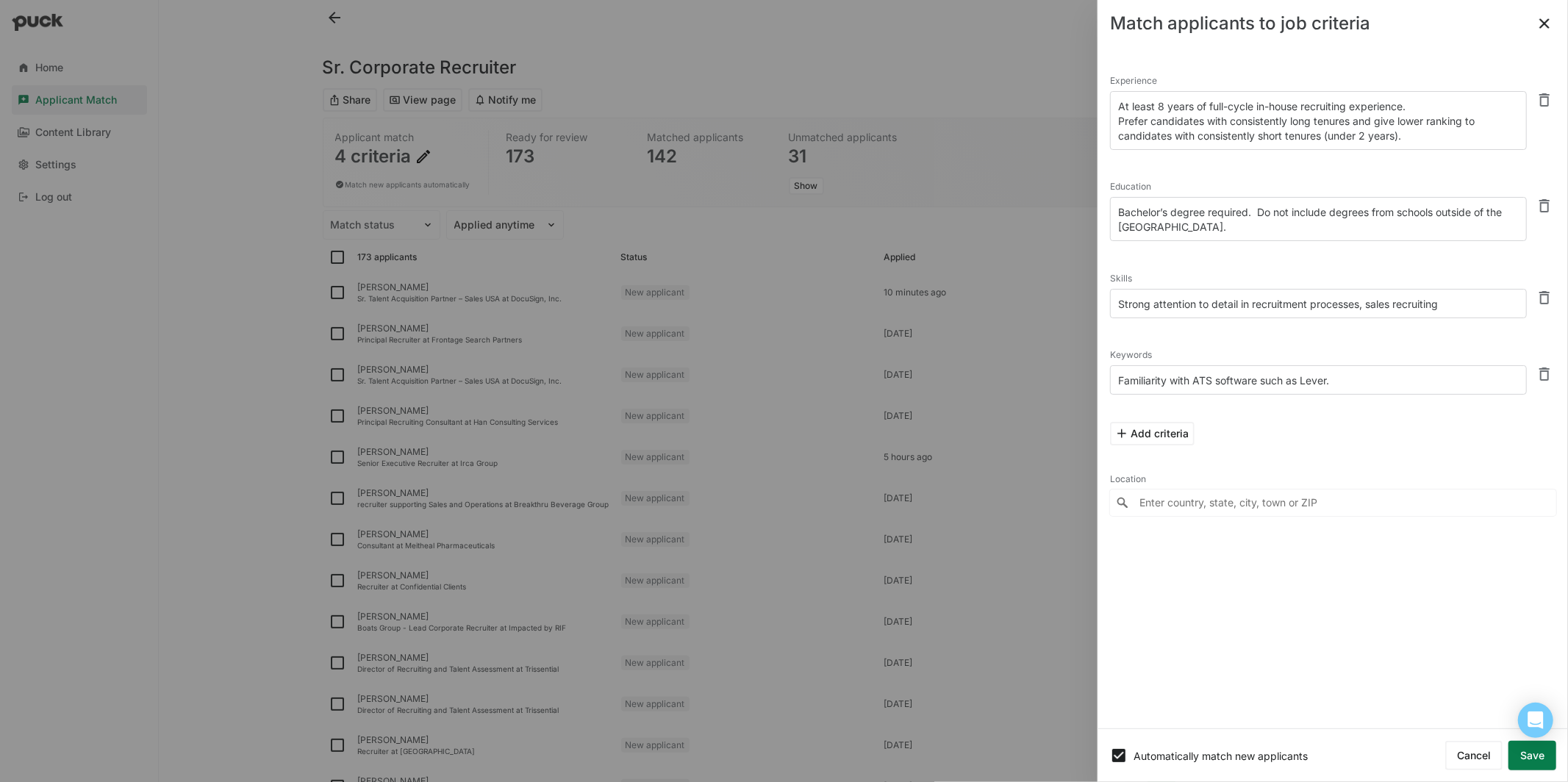
drag, startPoint x: 1158, startPoint y: 105, endPoint x: 1050, endPoint y: 105, distance: 108.0
click at [1050, 105] on div "Home Applicant Match Content Library Settings Log out Sr. Corporate Recruiter S…" at bounding box center [784, 391] width 1568 height 782
type textarea "Between 6-8 years of full-cycle in-house recruiting experience. Prefer candidat…"
click at [1467, 752] on button "Match and sort applicants" at bounding box center [1480, 755] width 153 height 30
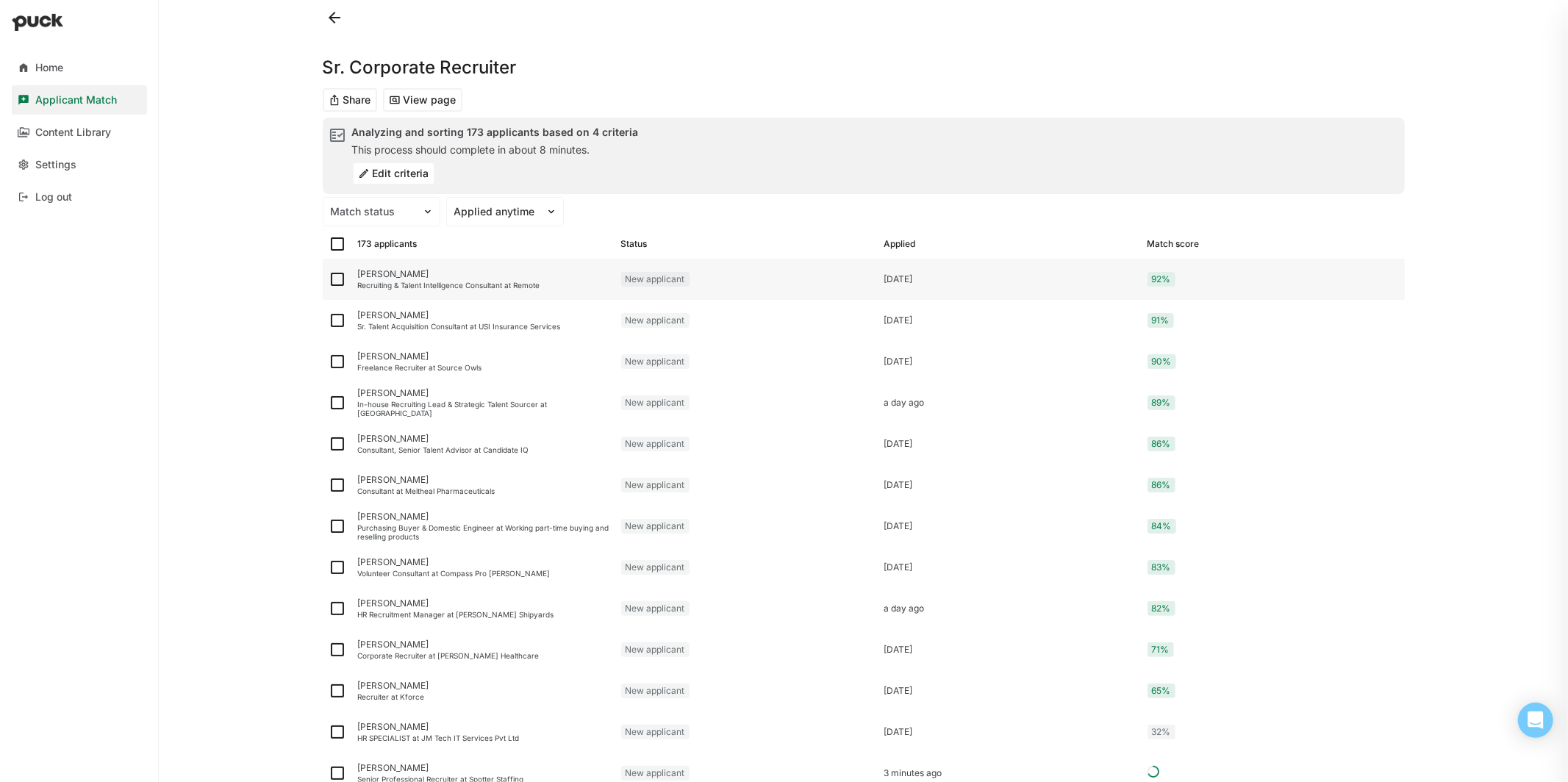
click at [419, 269] on div "[PERSON_NAME]" at bounding box center [484, 274] width 251 height 11
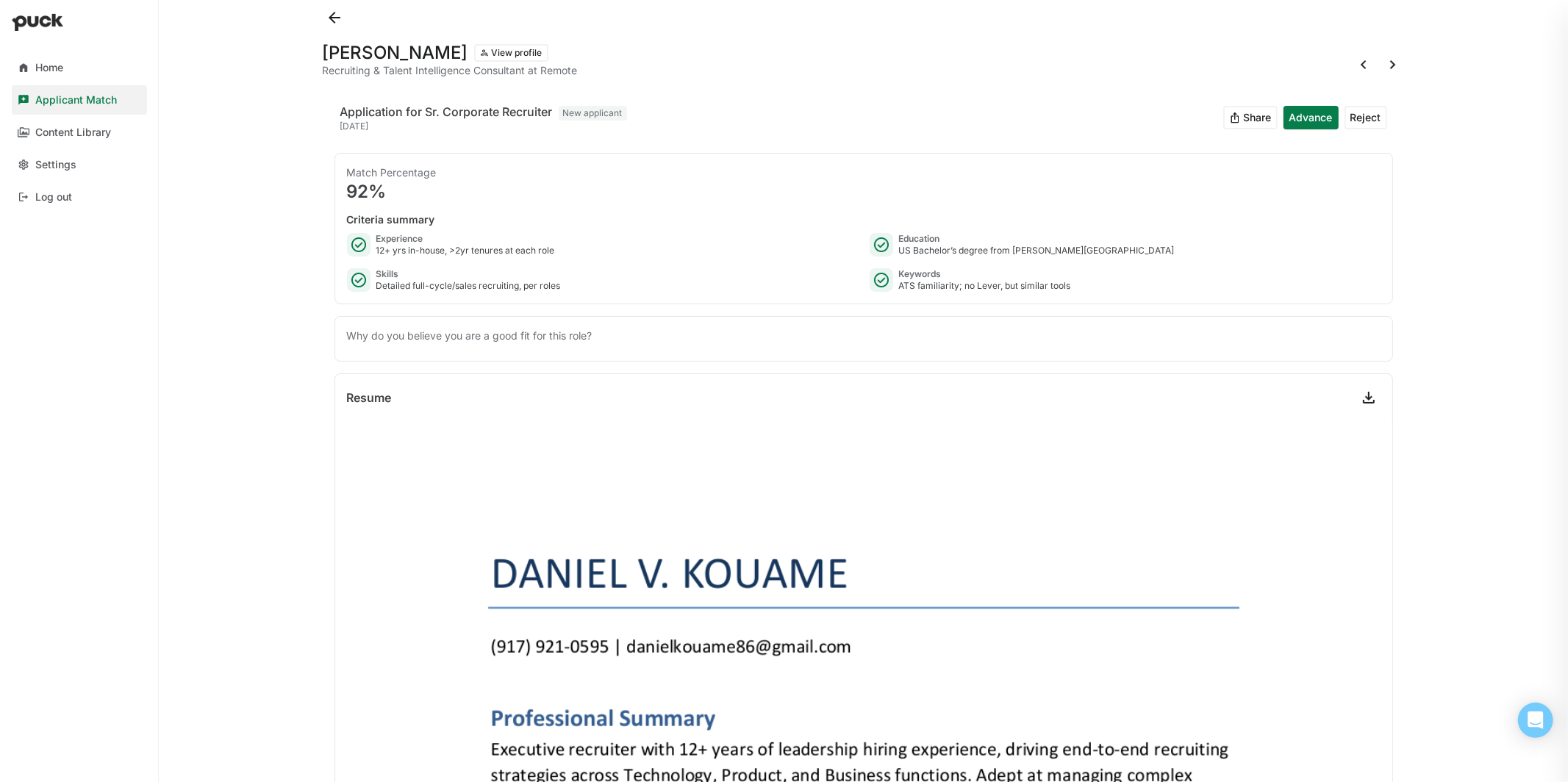
click at [324, 23] on button at bounding box center [334, 18] width 24 height 24
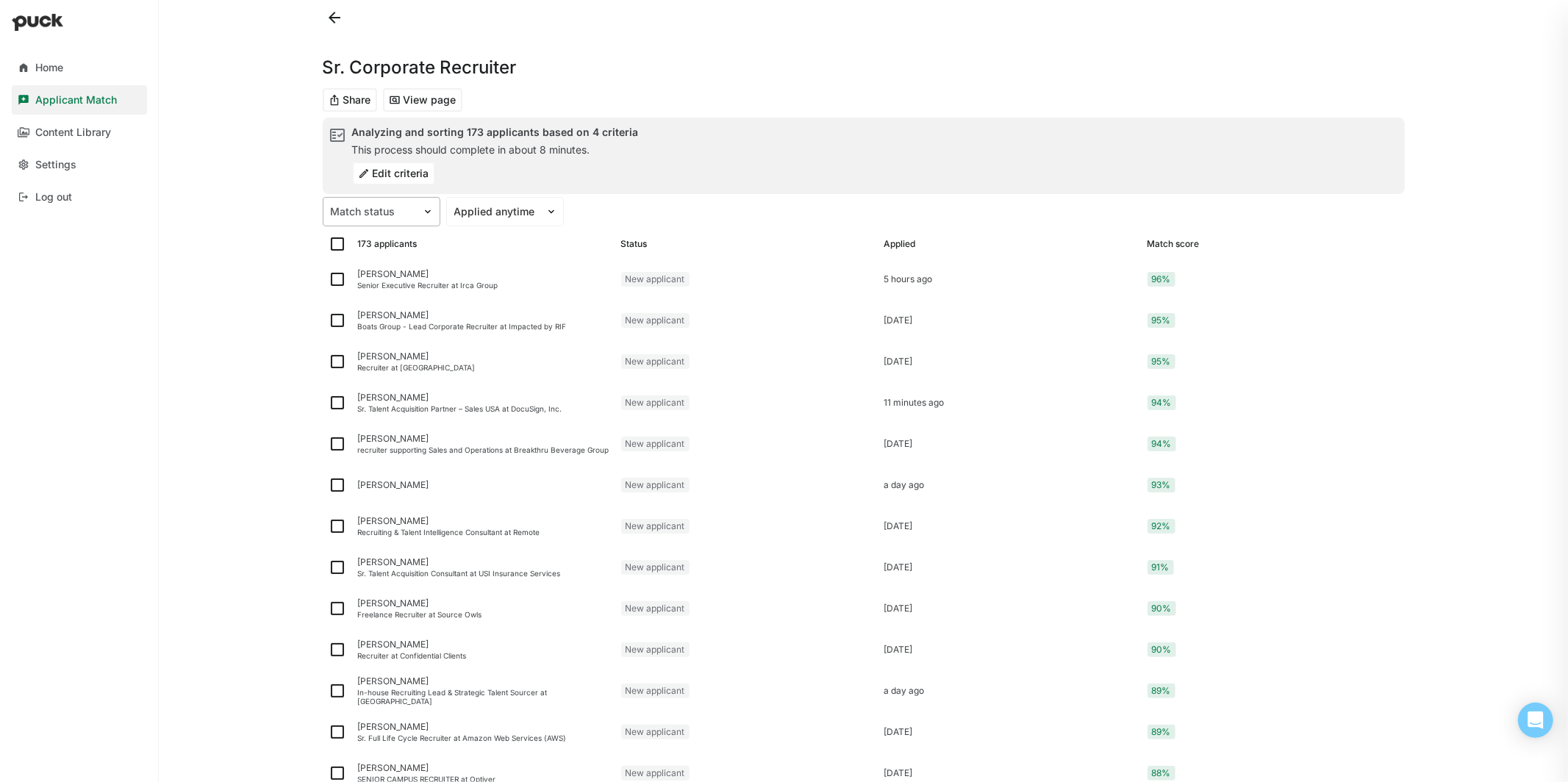
click at [424, 211] on img at bounding box center [427, 211] width 11 height 11
click at [271, 267] on div "Home Applicant Match Content Library Settings Log out Sr. Corporate Recruiter S…" at bounding box center [784, 391] width 1568 height 782
click at [515, 204] on div at bounding box center [497, 212] width 84 height 15
click at [273, 280] on div "Home Applicant Match Content Library Settings Log out Sr. Corporate Recruiter S…" at bounding box center [784, 391] width 1568 height 782
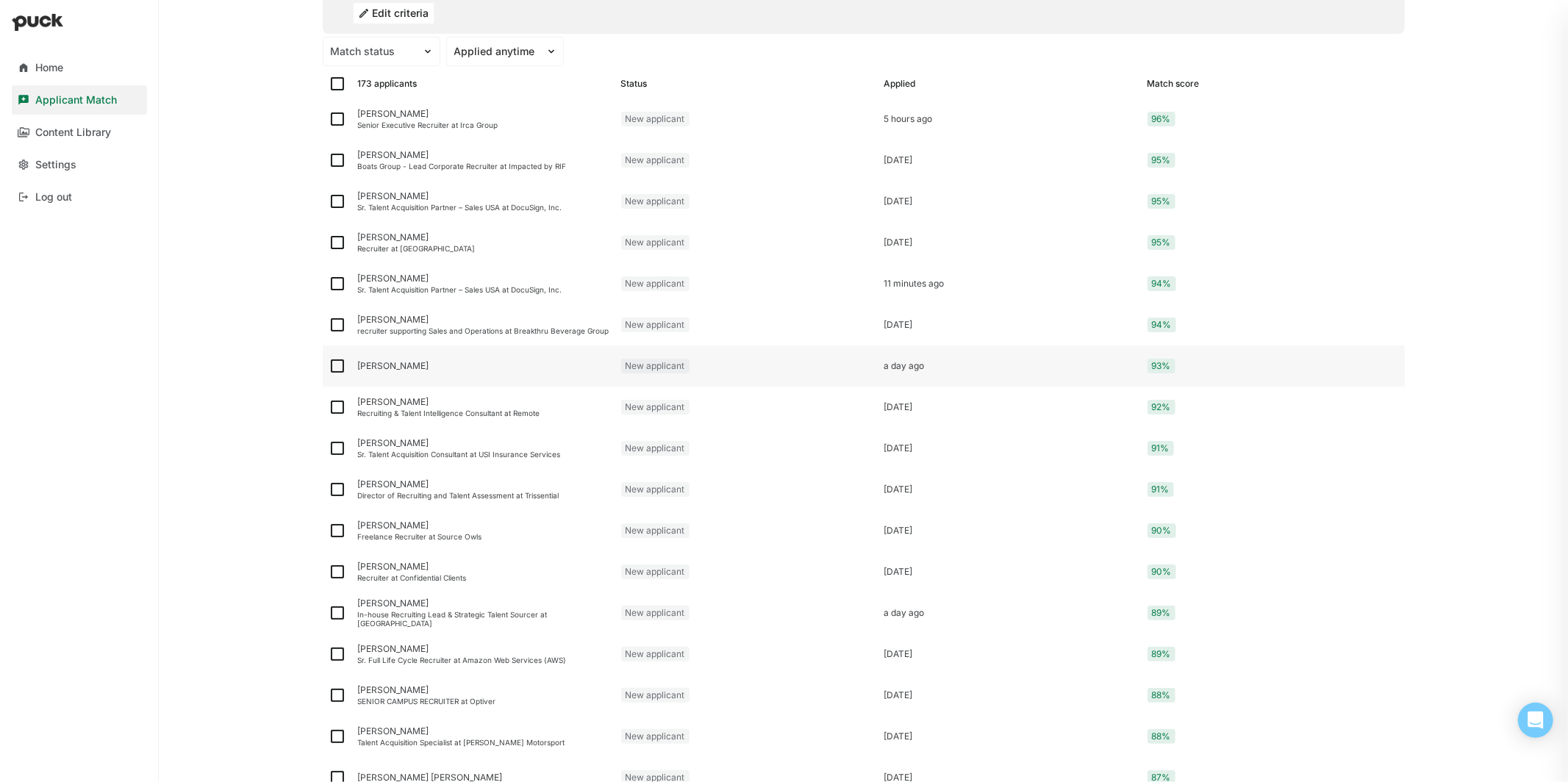
scroll to position [164, 0]
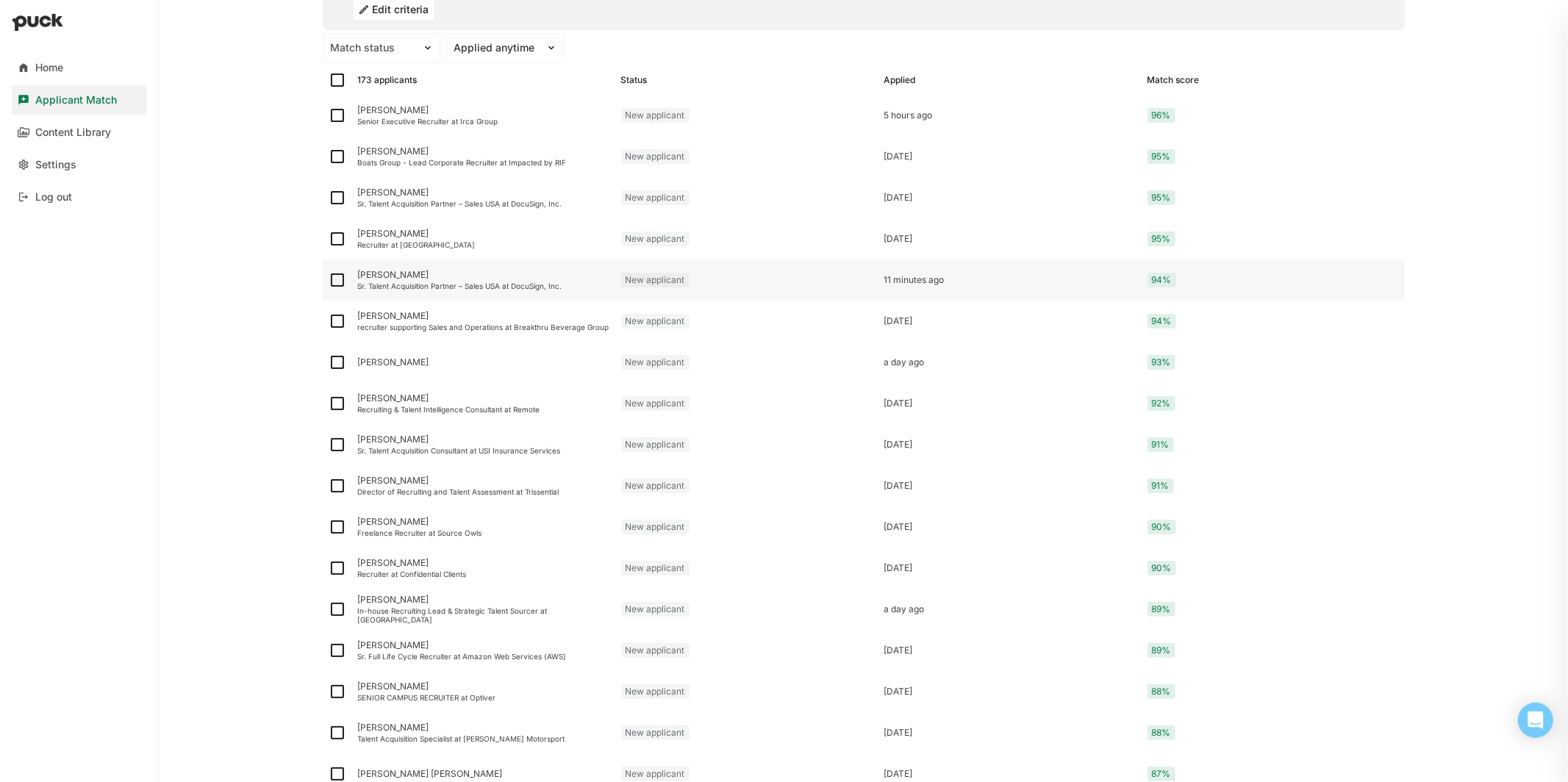
click at [425, 274] on div "[PERSON_NAME]" at bounding box center [484, 275] width 251 height 11
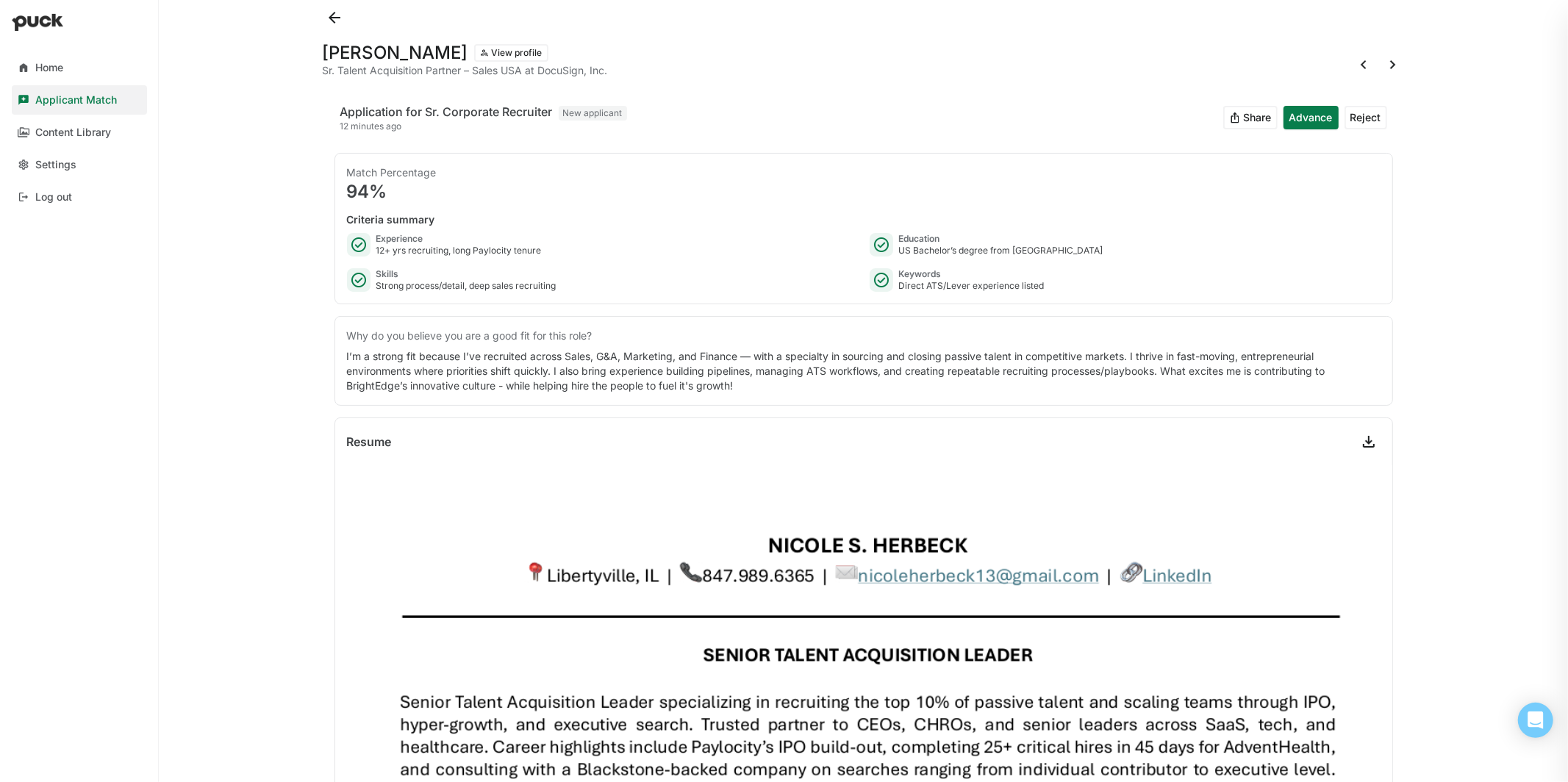
click at [1321, 110] on button "Advance" at bounding box center [1311, 117] width 55 height 24
click at [335, 16] on button at bounding box center [334, 18] width 24 height 24
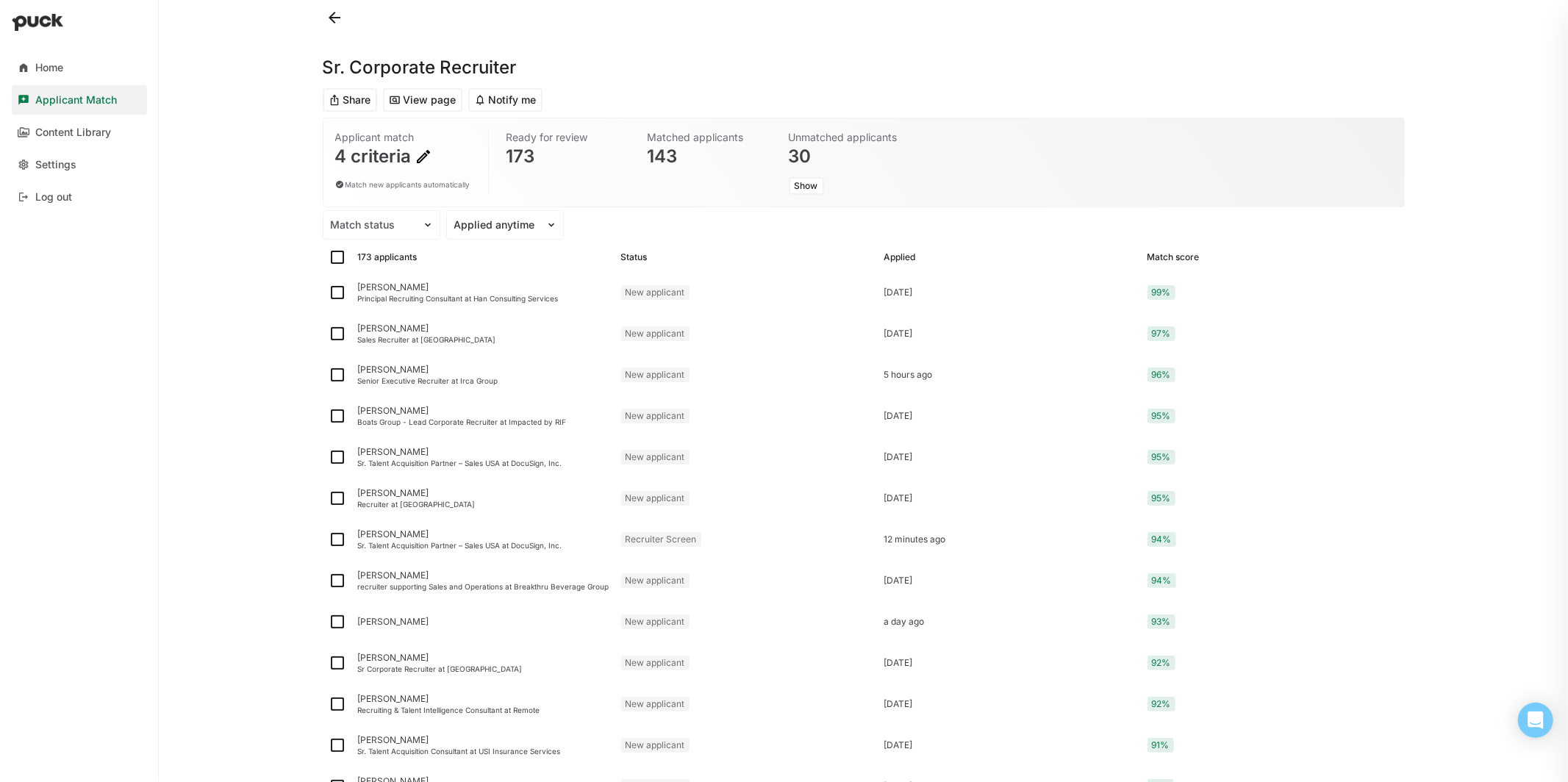
click at [500, 104] on button "Notify me" at bounding box center [505, 100] width 74 height 24
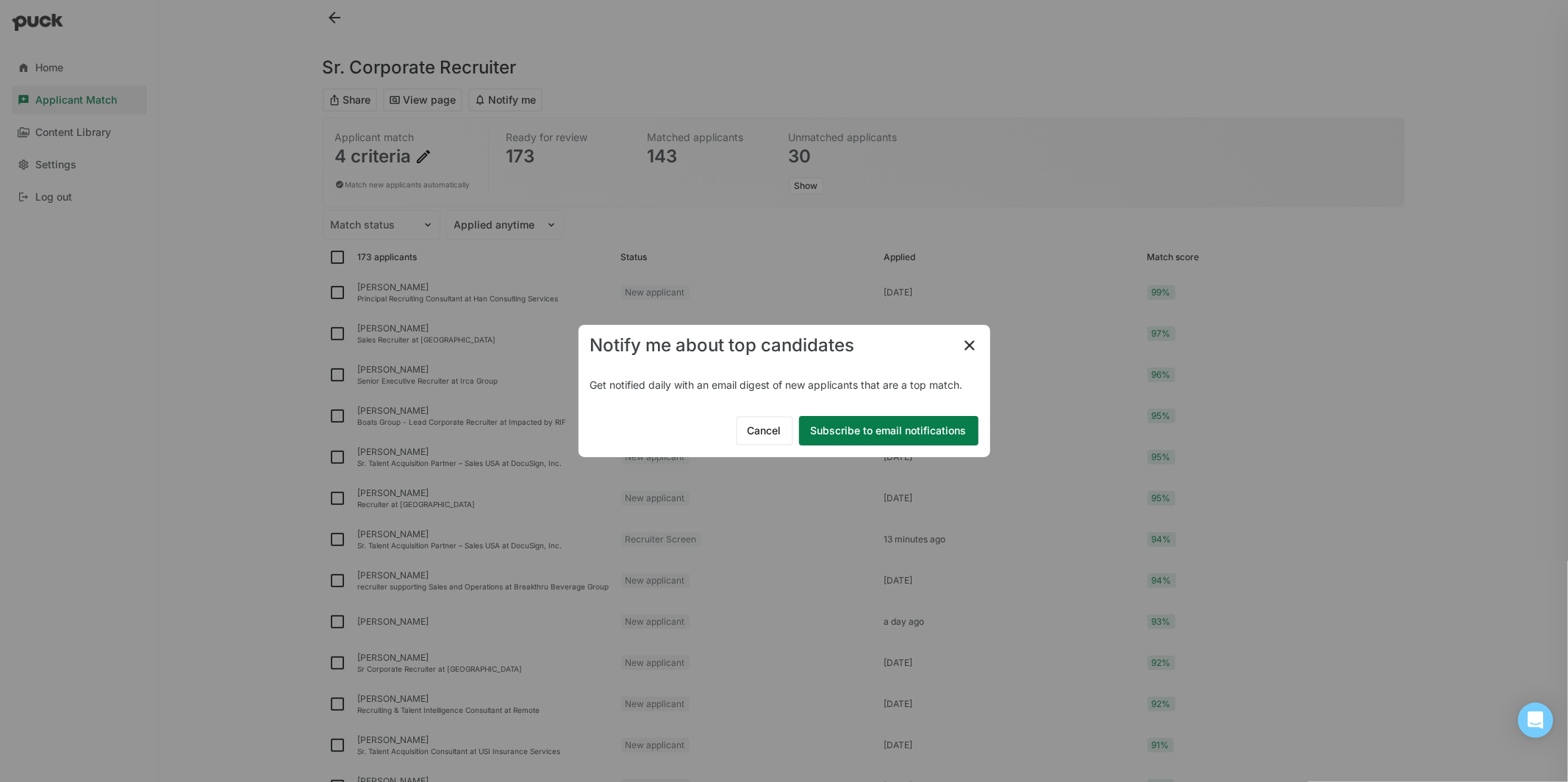
click at [973, 343] on img at bounding box center [969, 345] width 18 height 18
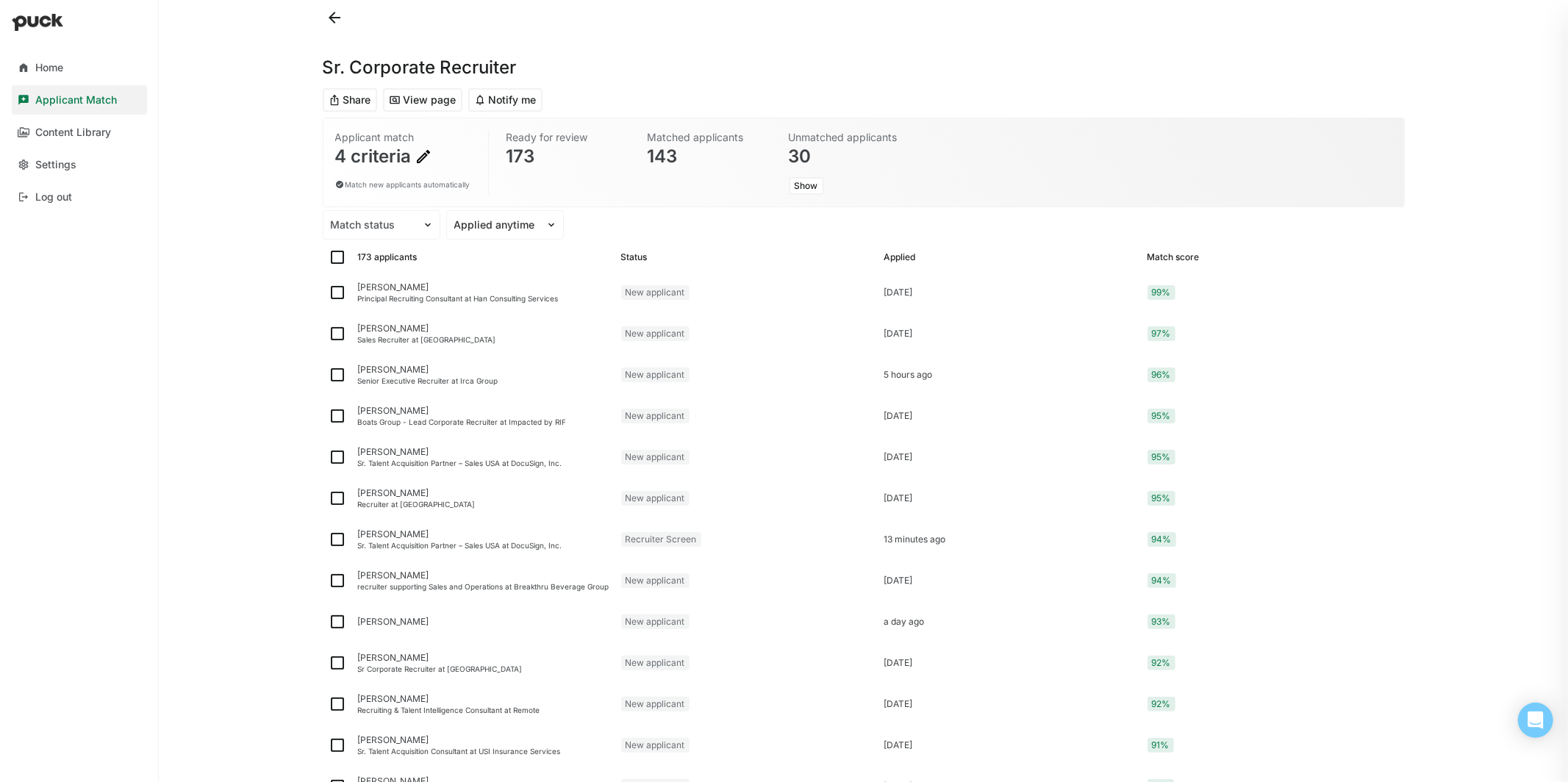
click at [425, 156] on img at bounding box center [423, 156] width 18 height 18
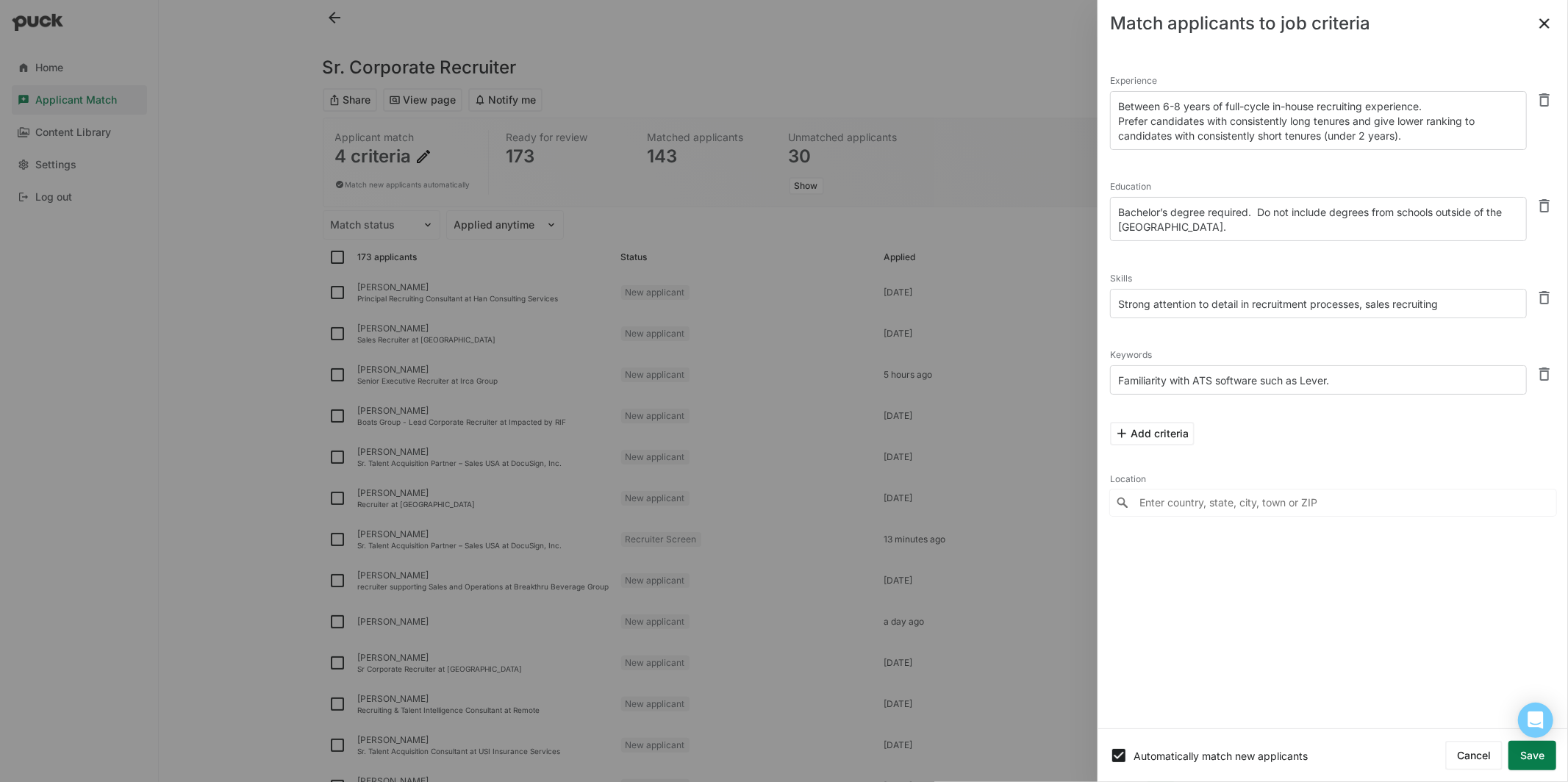
click at [1456, 298] on textarea "Strong attention to detail in recruitment processes, sales recruiting" at bounding box center [1318, 303] width 417 height 30
click at [1159, 438] on button "Add criteria" at bounding box center [1152, 433] width 85 height 24
click at [1215, 455] on textarea at bounding box center [1318, 457] width 417 height 30
type textarea "GTM"
click at [1488, 746] on button "Match and sort applicants" at bounding box center [1480, 755] width 153 height 30
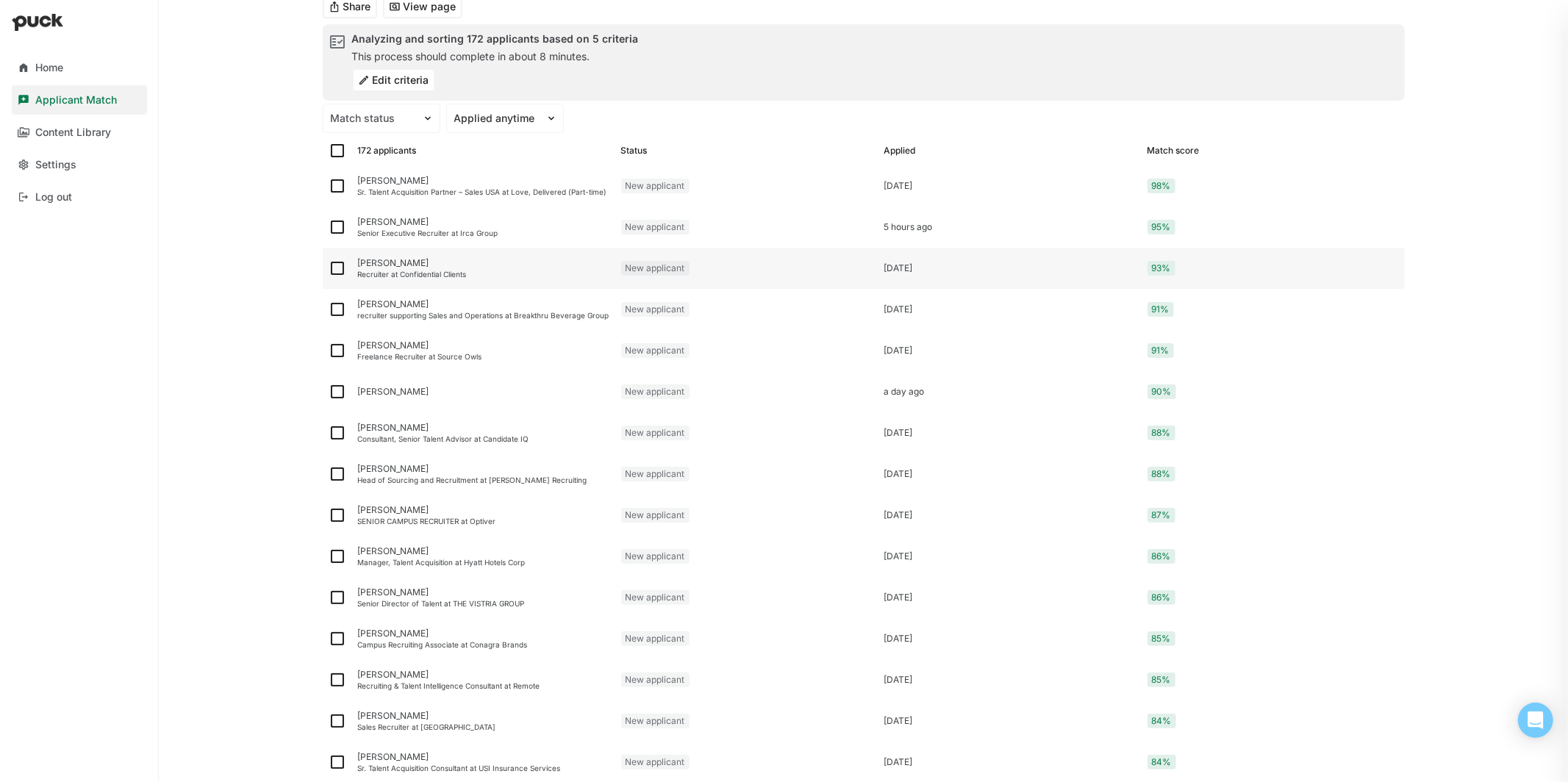
scroll to position [98, 0]
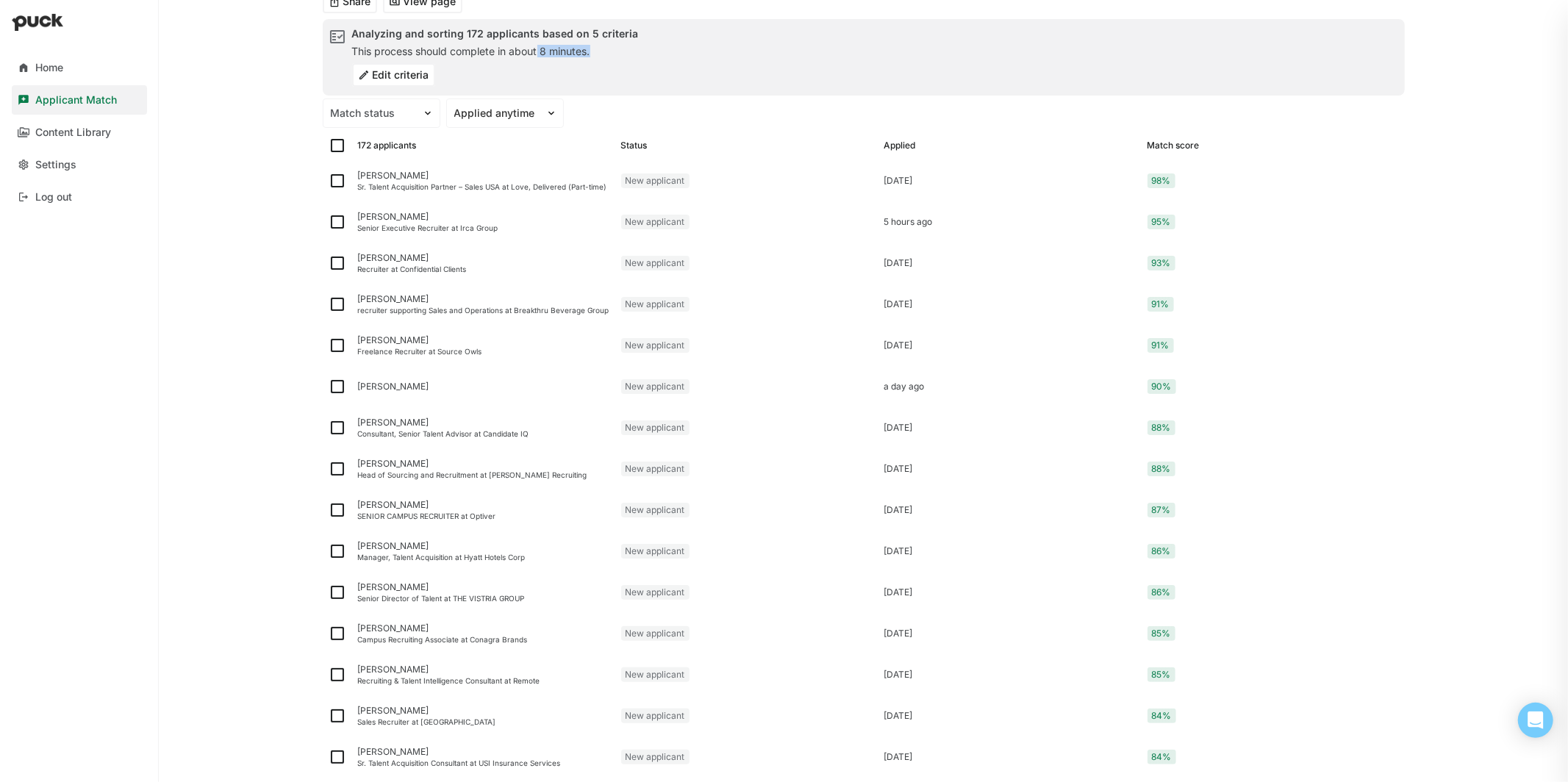
drag, startPoint x: 541, startPoint y: 49, endPoint x: 596, endPoint y: 49, distance: 55.0
click at [596, 49] on div "This process should complete in about 8 minutes." at bounding box center [495, 51] width 286 height 11
click at [615, 76] on div "Edit criteria" at bounding box center [495, 75] width 286 height 24
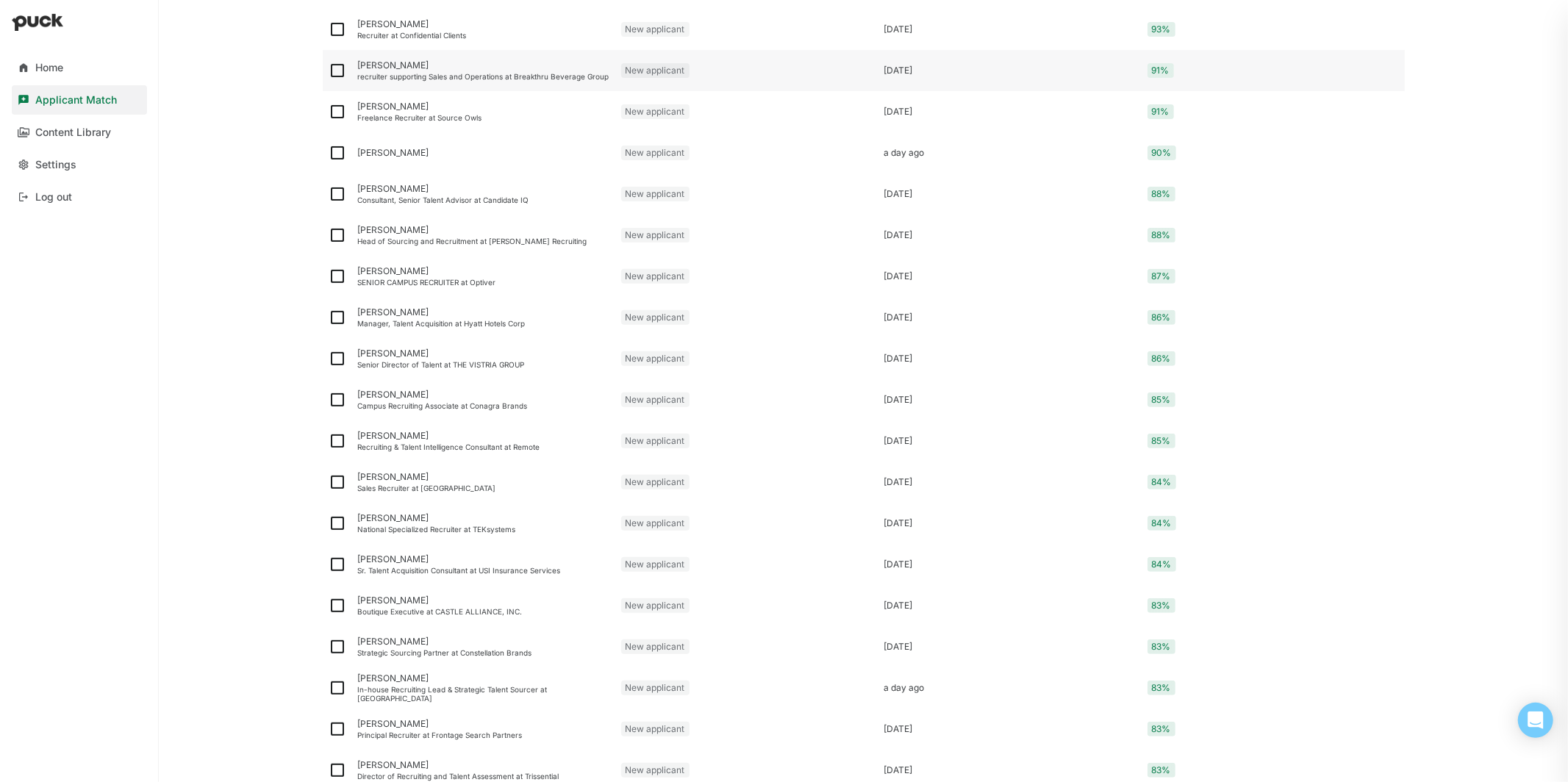
scroll to position [0, 0]
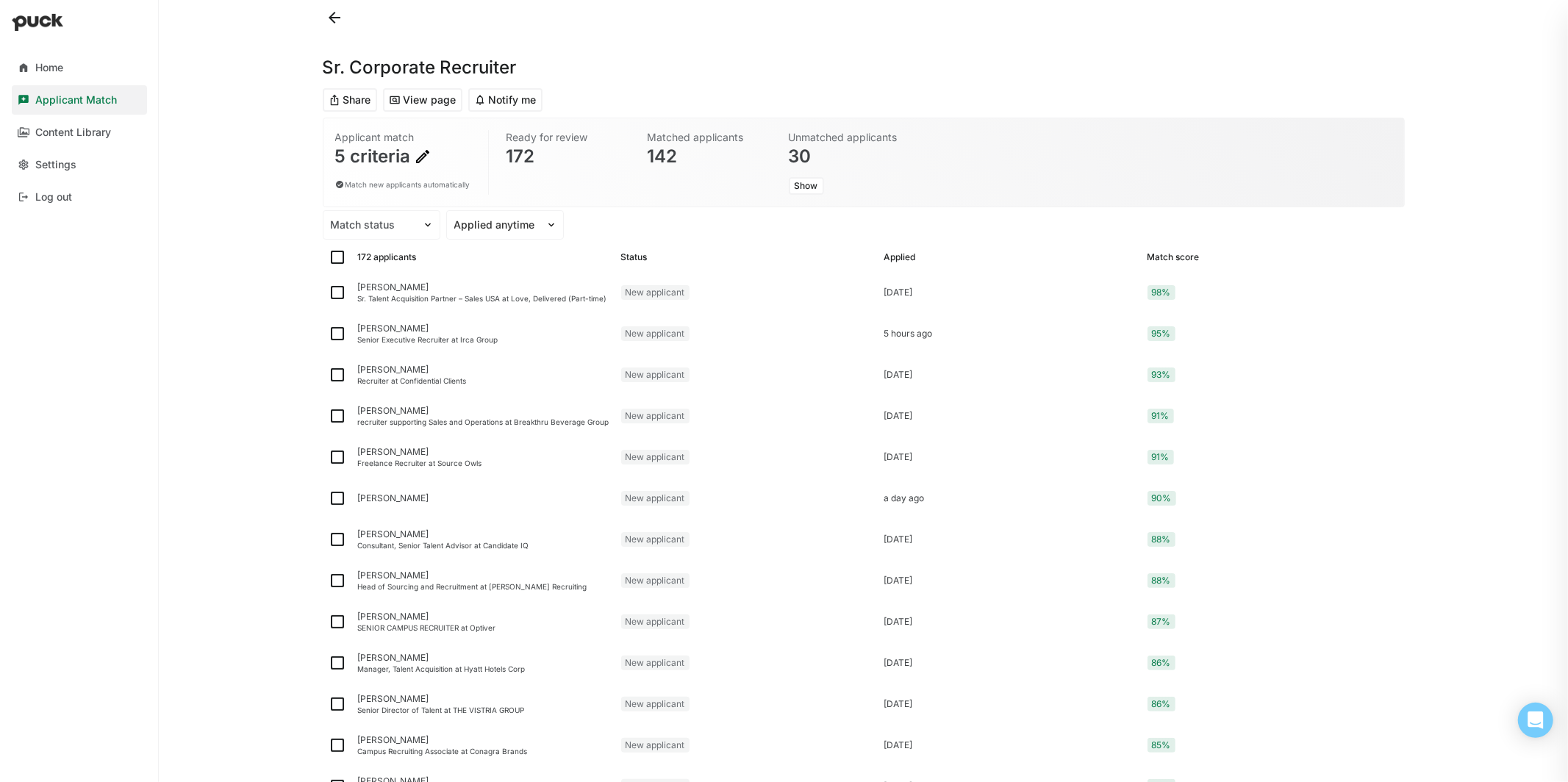
click at [328, 21] on button at bounding box center [334, 18] width 24 height 24
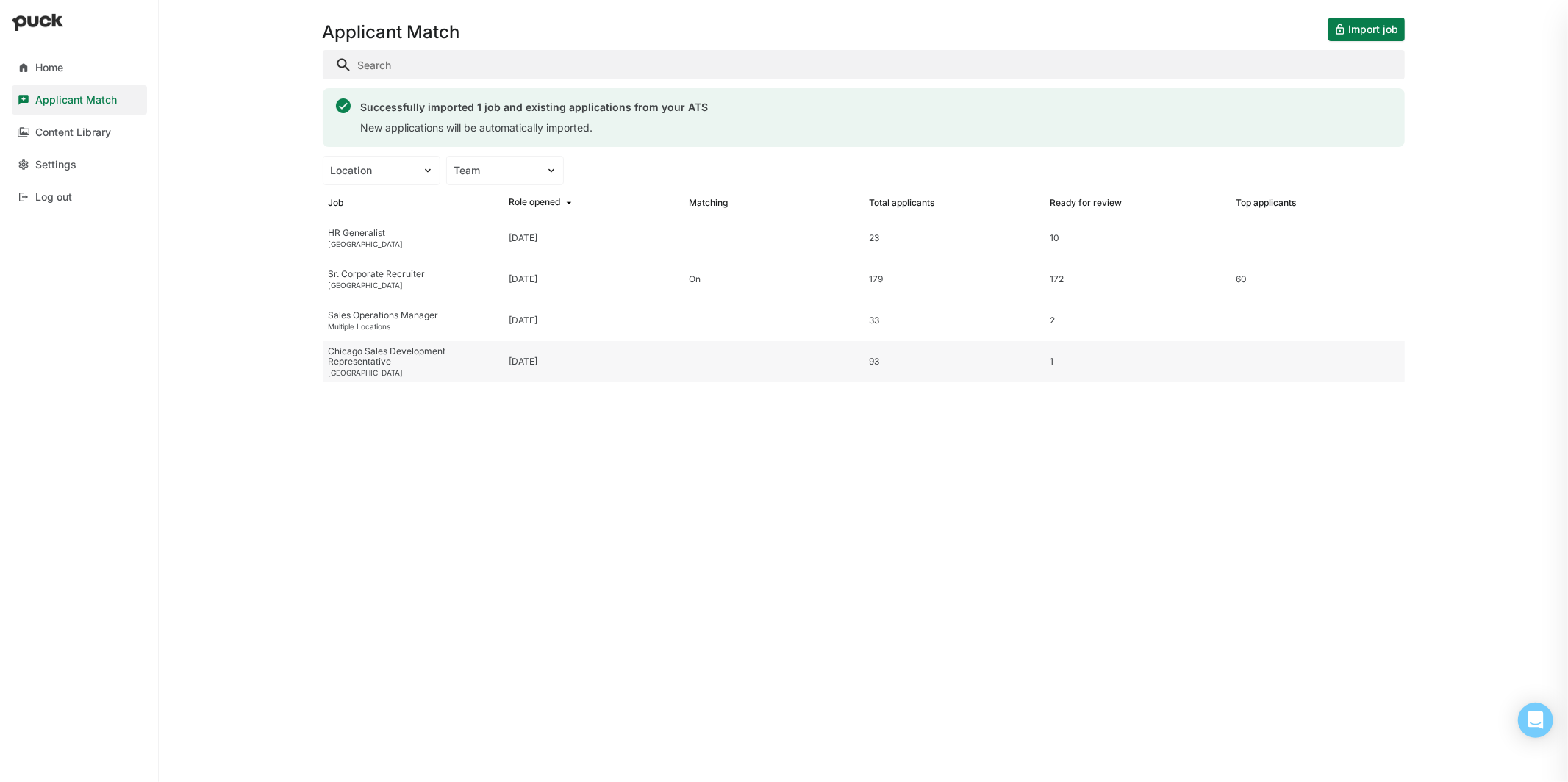
click at [414, 353] on div "Chicago Sales Development Representative" at bounding box center [412, 357] width 168 height 21
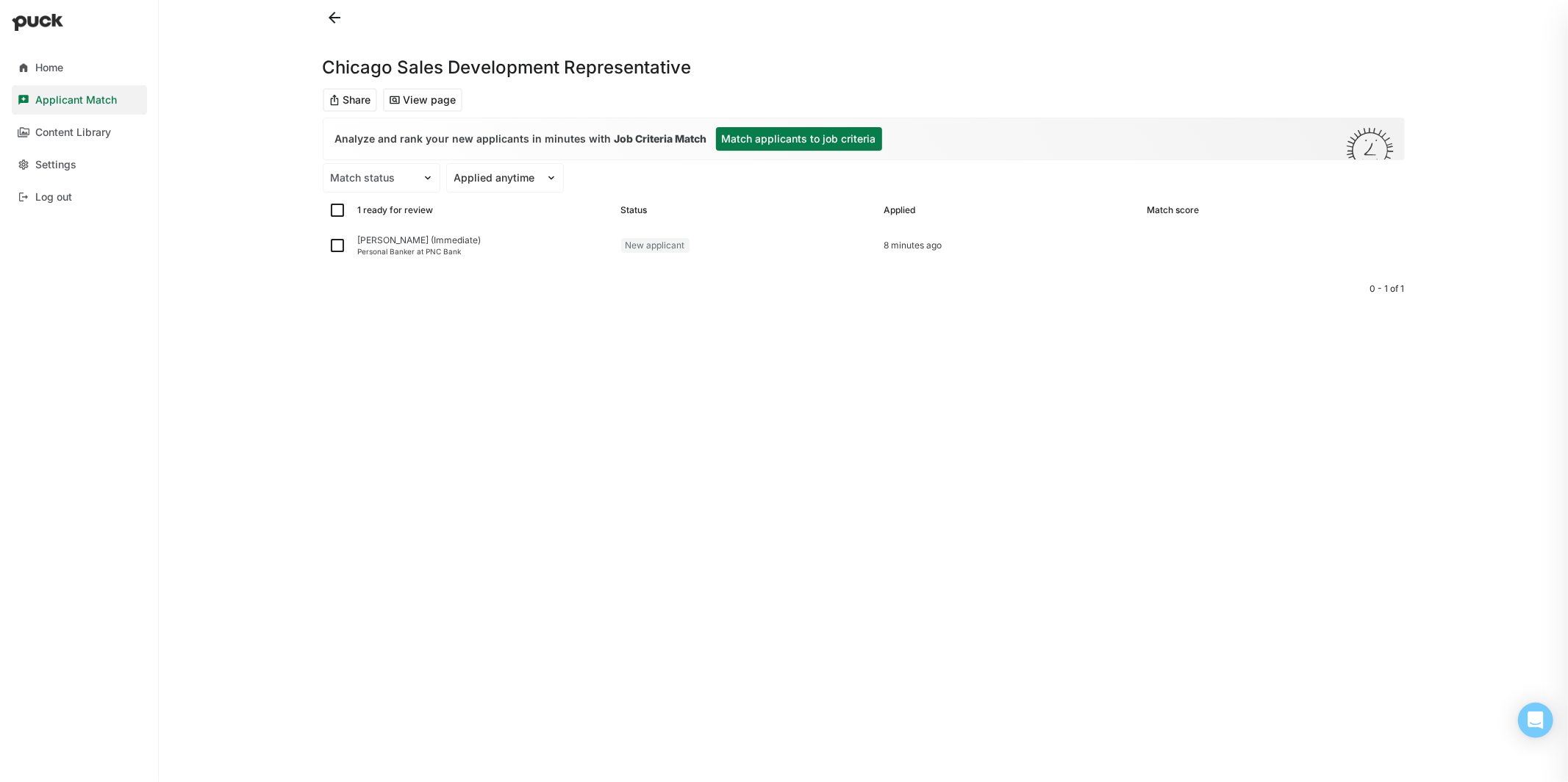
click at [806, 132] on button "Match applicants to job criteria" at bounding box center [799, 139] width 166 height 24
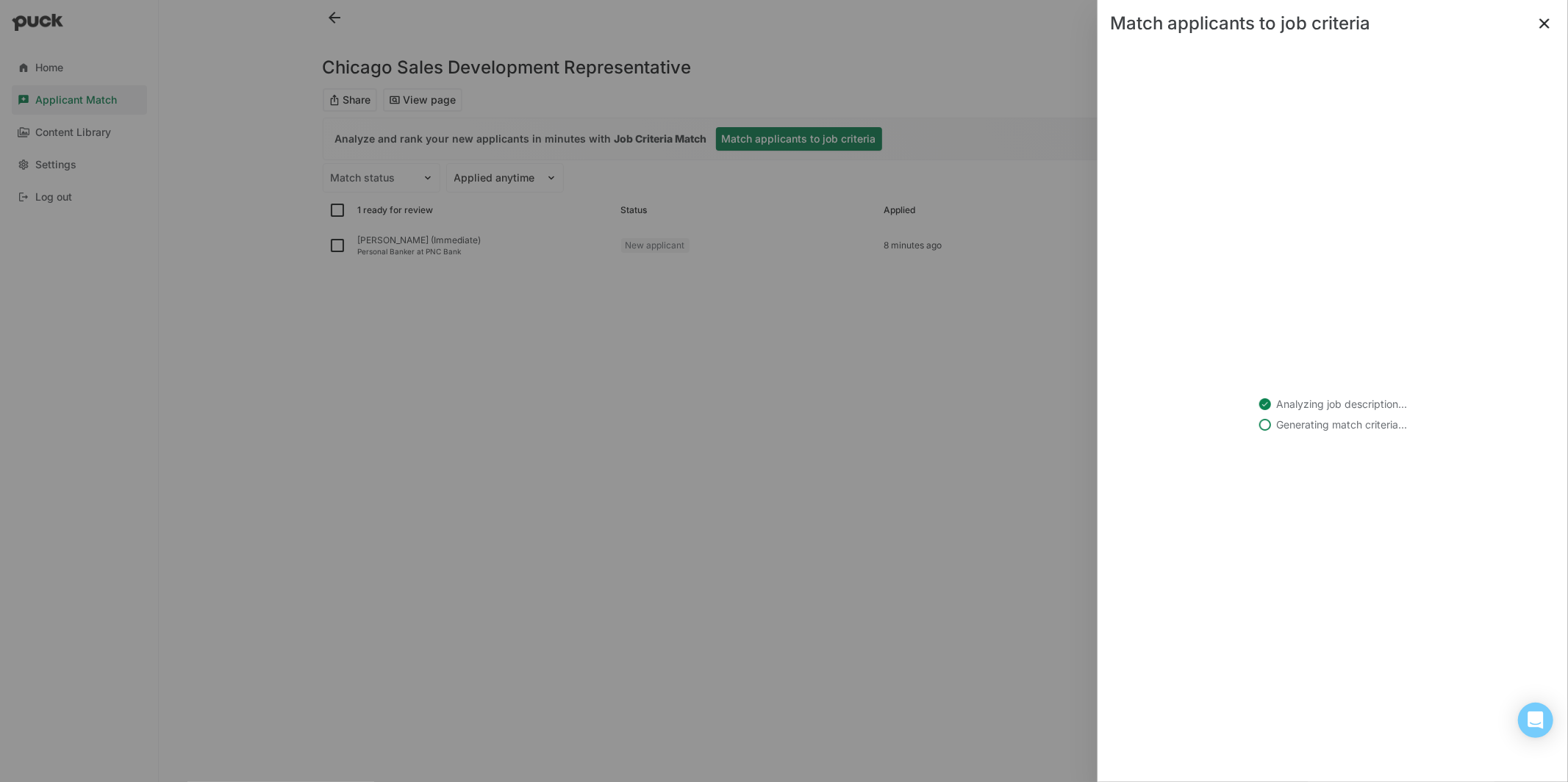
click at [1548, 24] on button at bounding box center [1544, 23] width 24 height 24
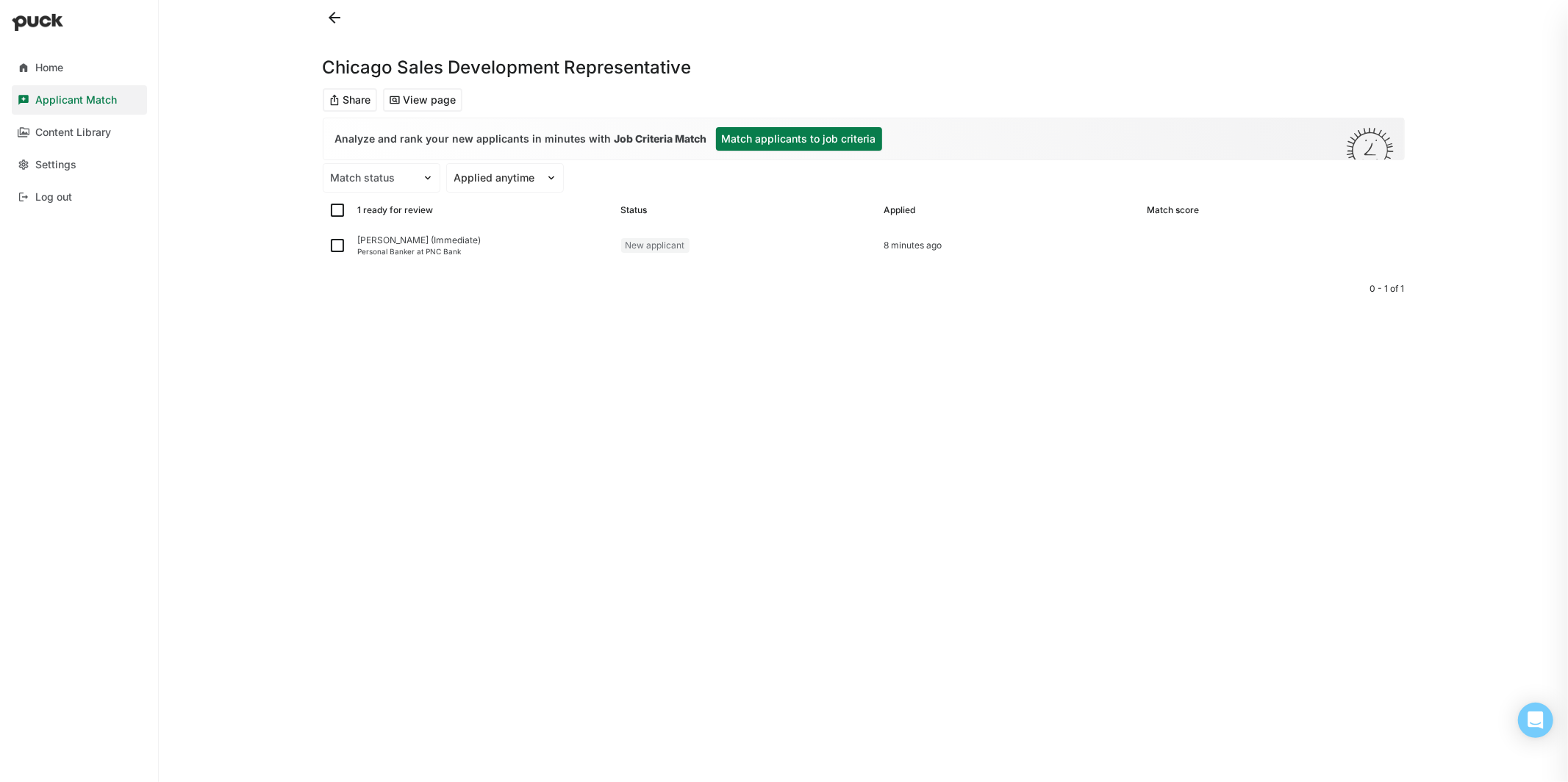
click at [328, 12] on button at bounding box center [334, 18] width 24 height 24
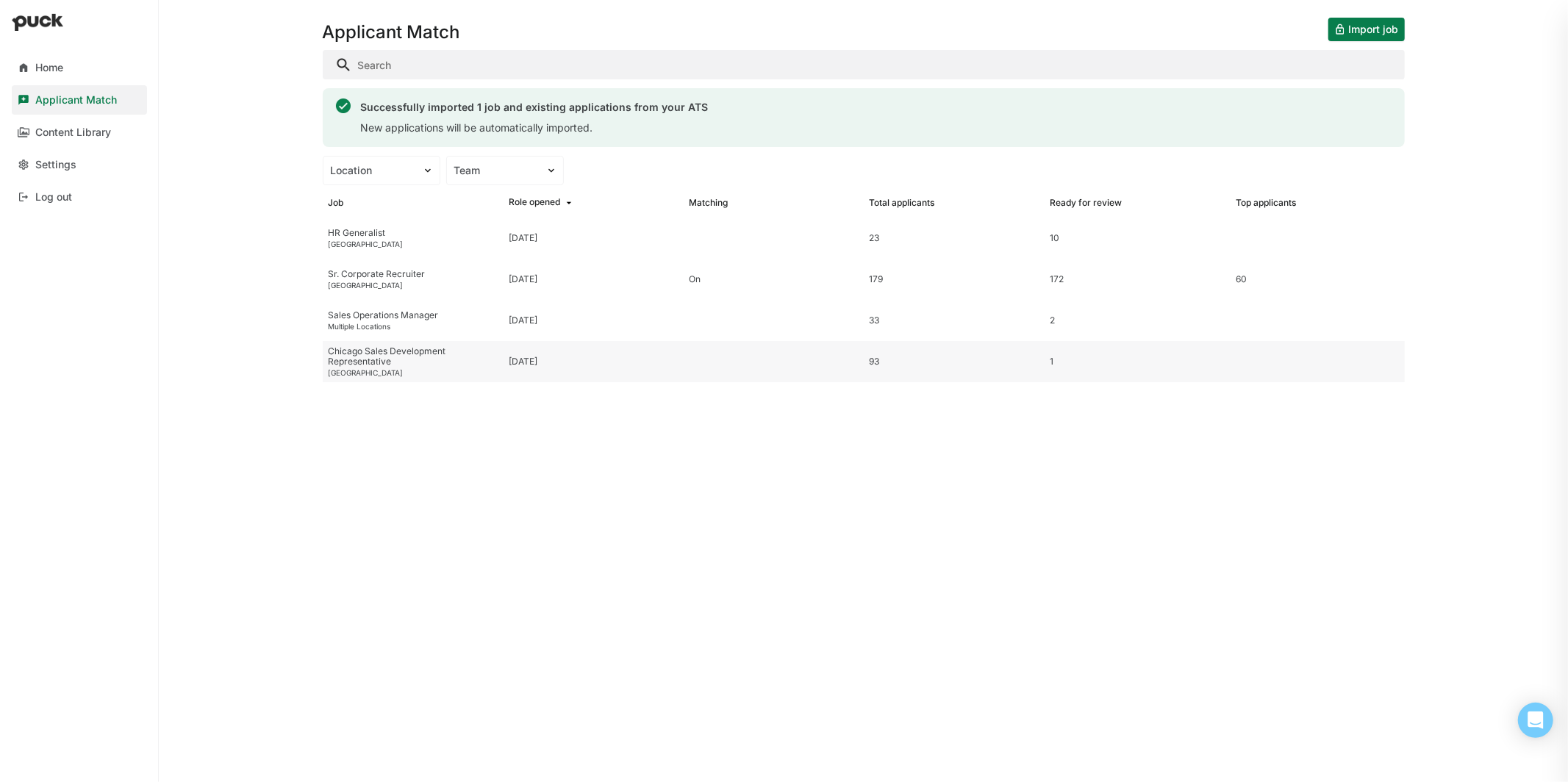
click at [885, 356] on div "93" at bounding box center [953, 362] width 168 height 11
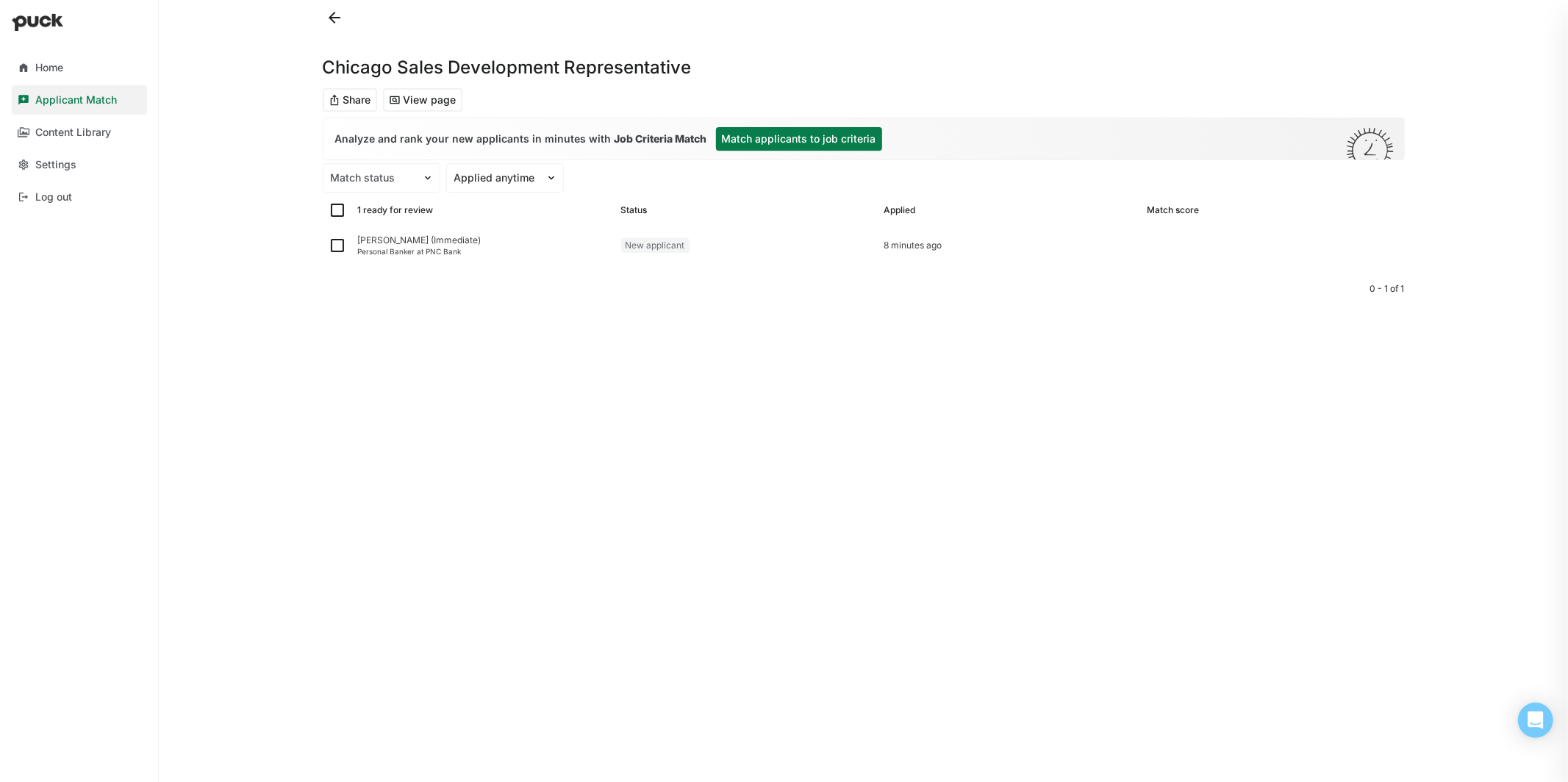
click at [335, 11] on button at bounding box center [334, 18] width 24 height 24
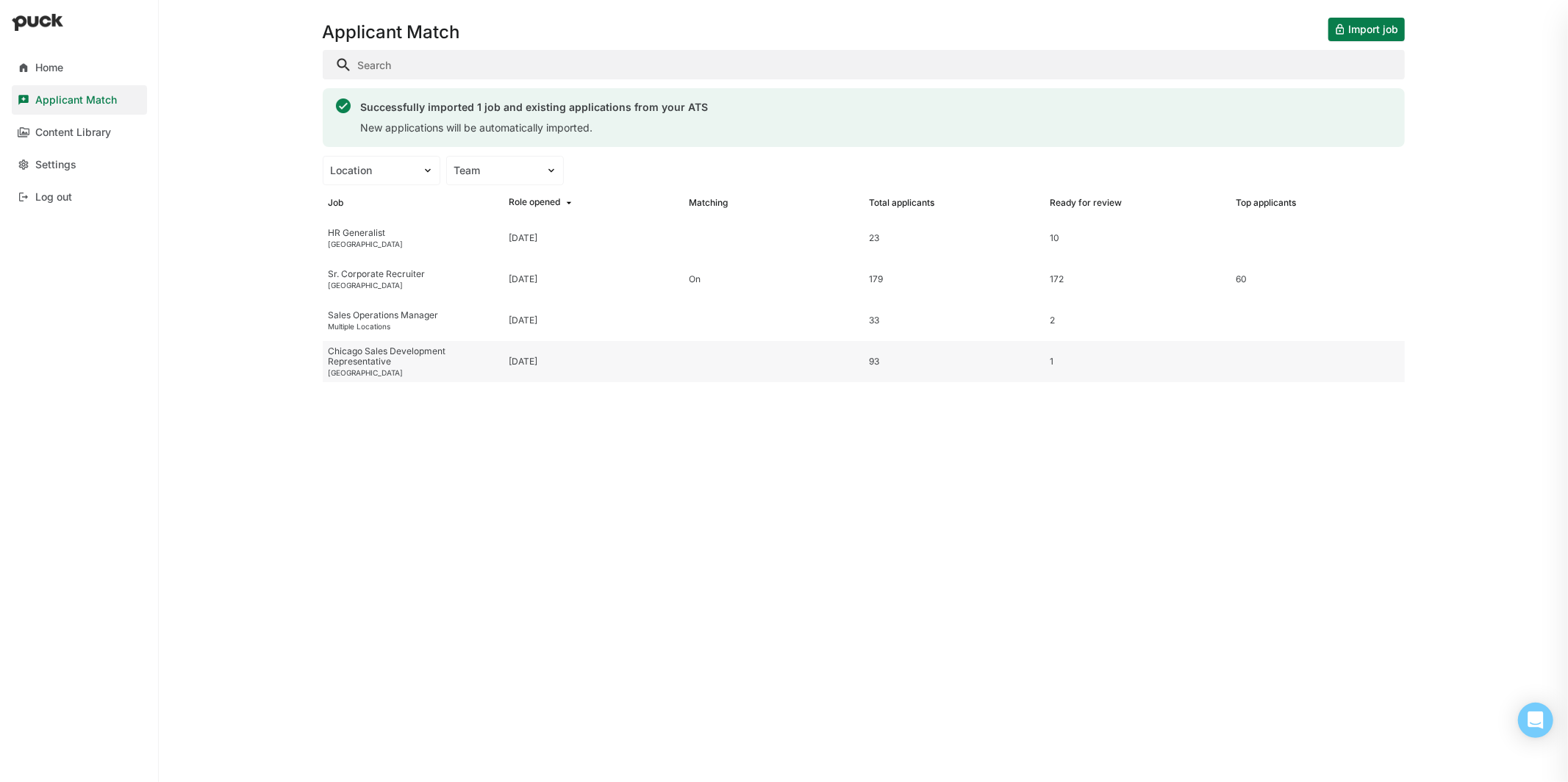
click at [372, 367] on div "Chicago Sales Development Representative [GEOGRAPHIC_DATA]" at bounding box center [413, 362] width 180 height 41
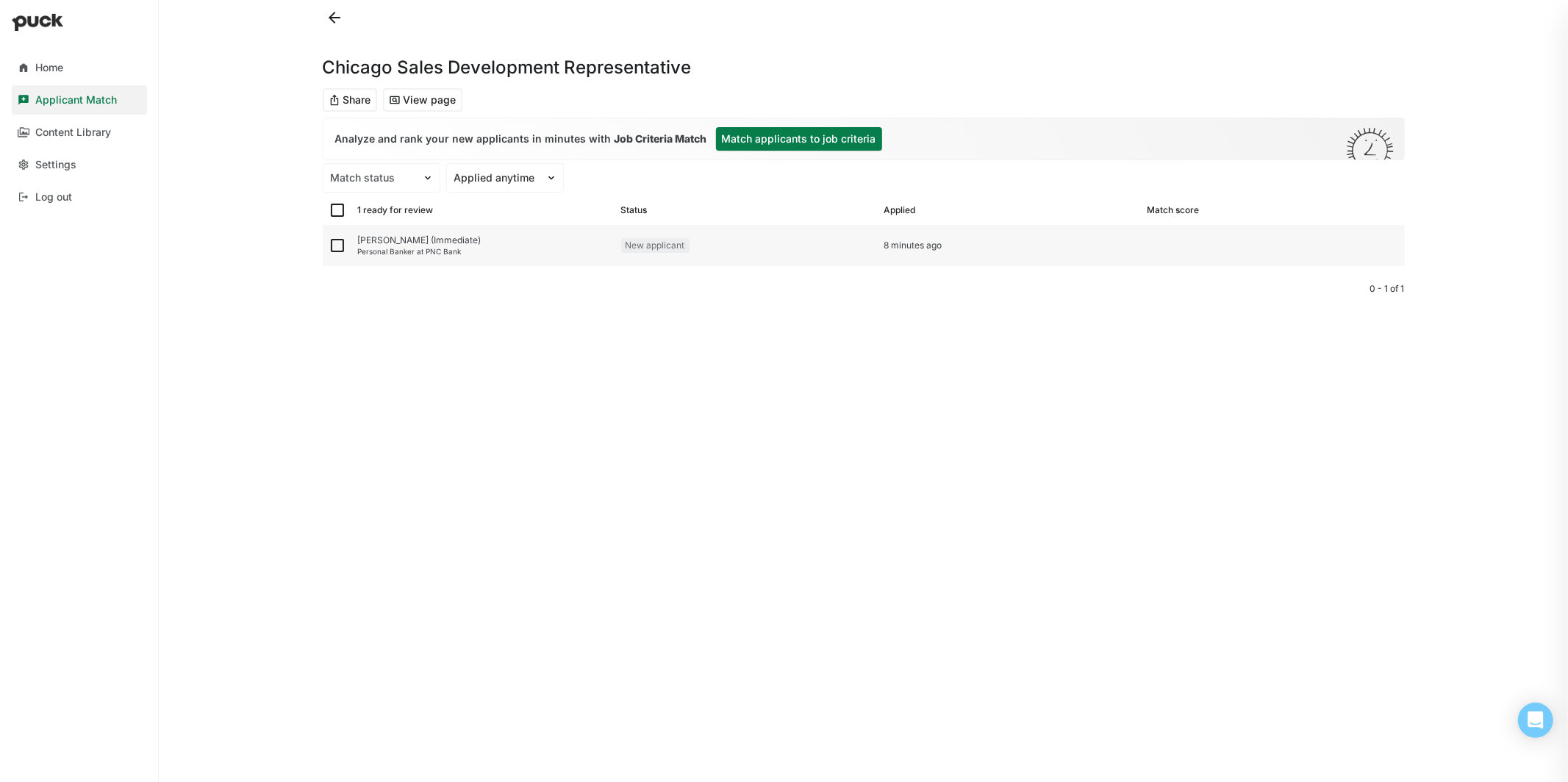
click at [456, 235] on div "[PERSON_NAME] (Immediate)" at bounding box center [484, 241] width 251 height 11
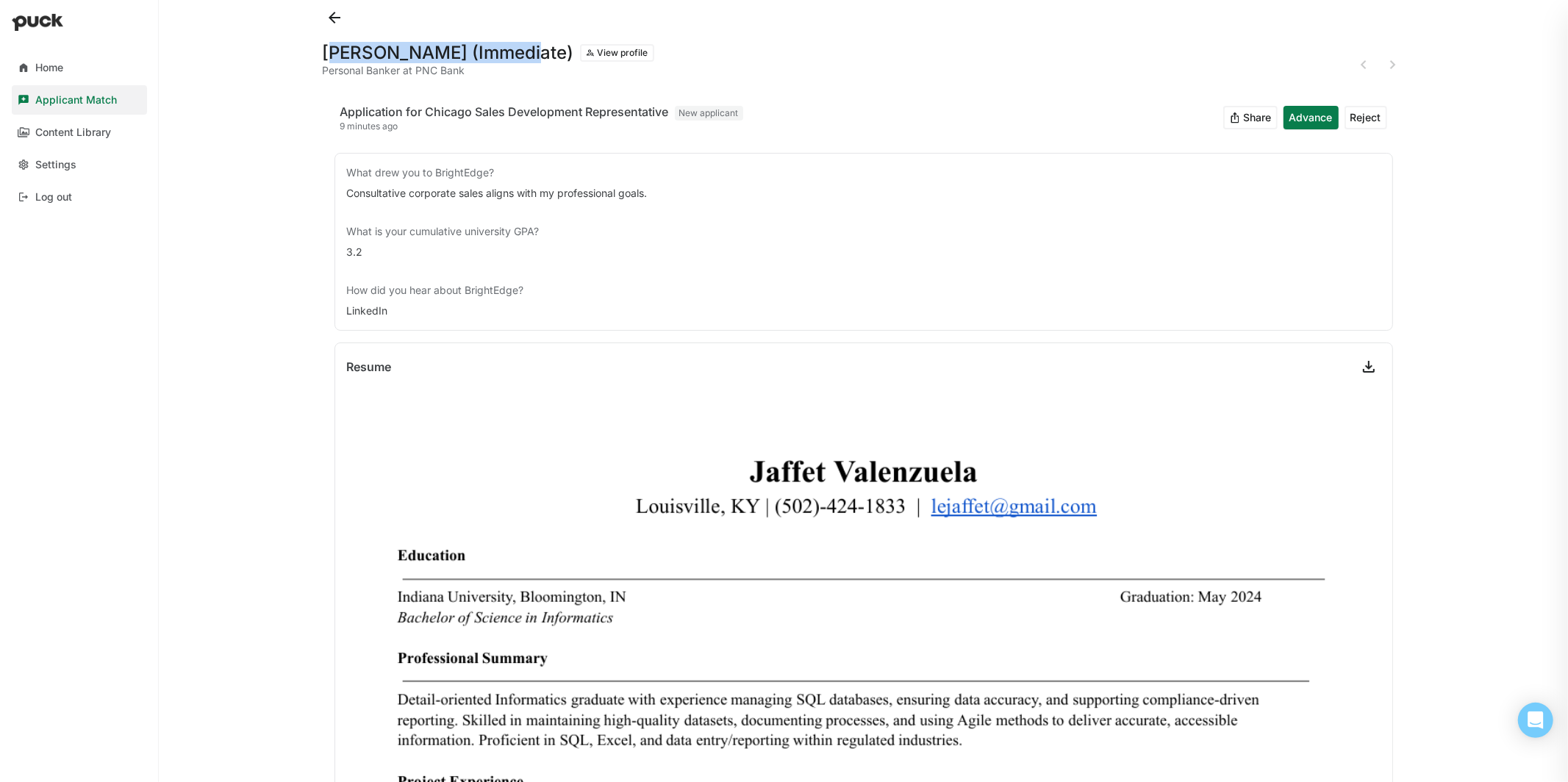
drag, startPoint x: 328, startPoint y: 54, endPoint x: 493, endPoint y: 46, distance: 165.2
click at [493, 46] on h1 "[PERSON_NAME] (Immediate)" at bounding box center [449, 53] width 251 height 18
click at [581, 37] on div "[PERSON_NAME] (Immediate) View profile Personal Banker at PNC Bank" at bounding box center [864, 59] width 1082 height 47
click at [625, 54] on button "View profile" at bounding box center [617, 53] width 74 height 18
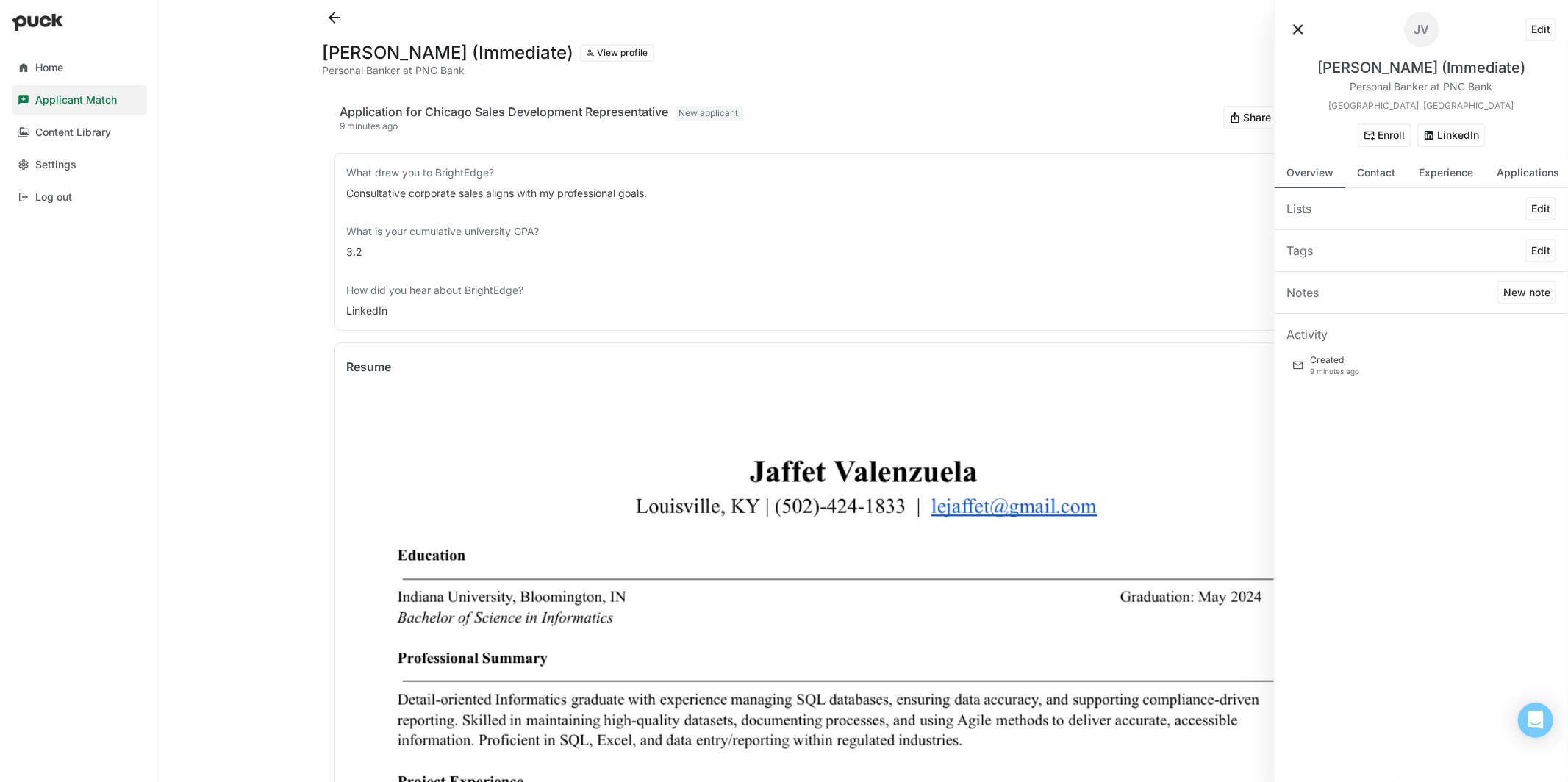
click at [1297, 31] on button at bounding box center [1298, 29] width 24 height 24
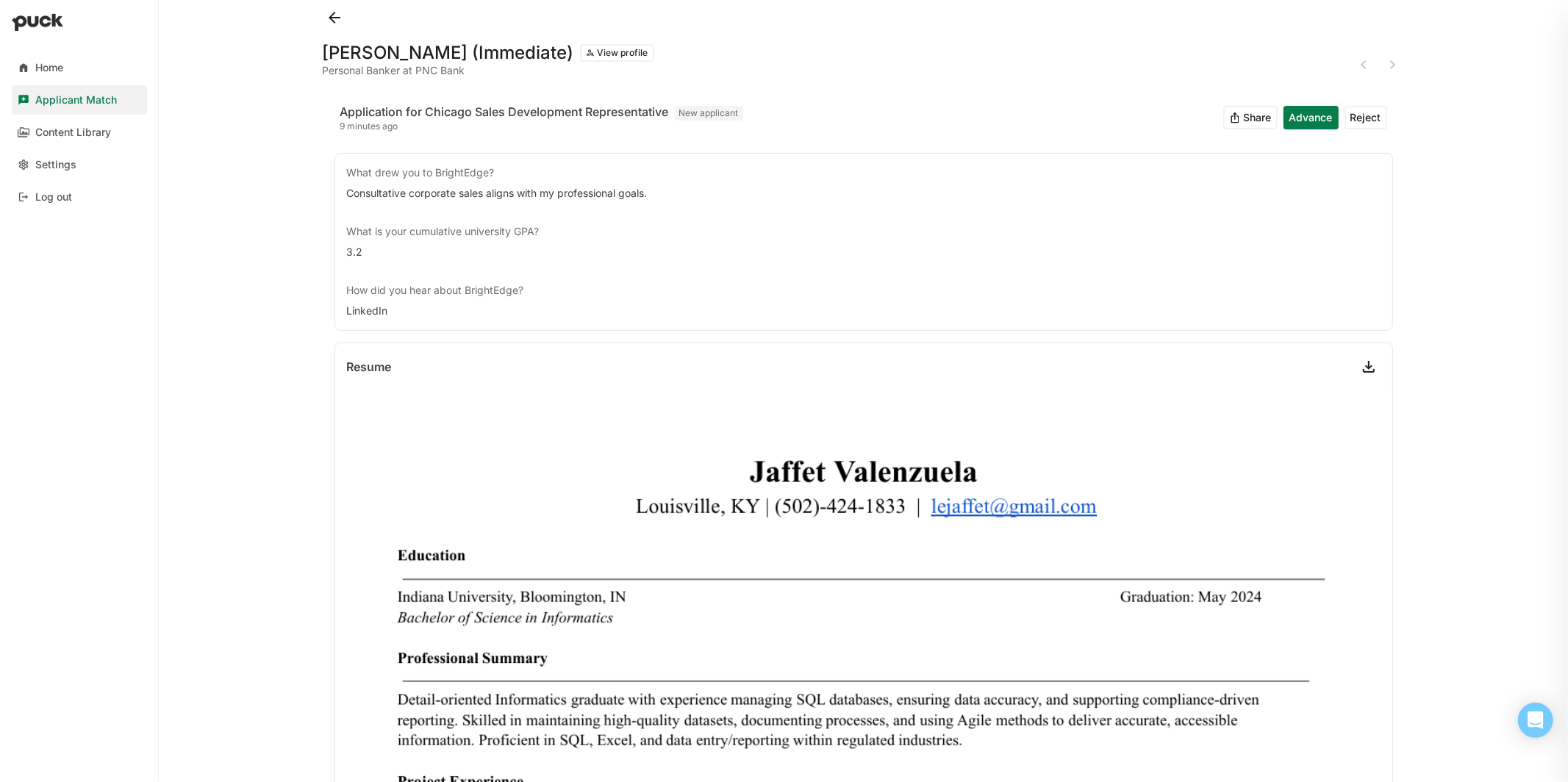
click at [336, 18] on button at bounding box center [334, 18] width 24 height 24
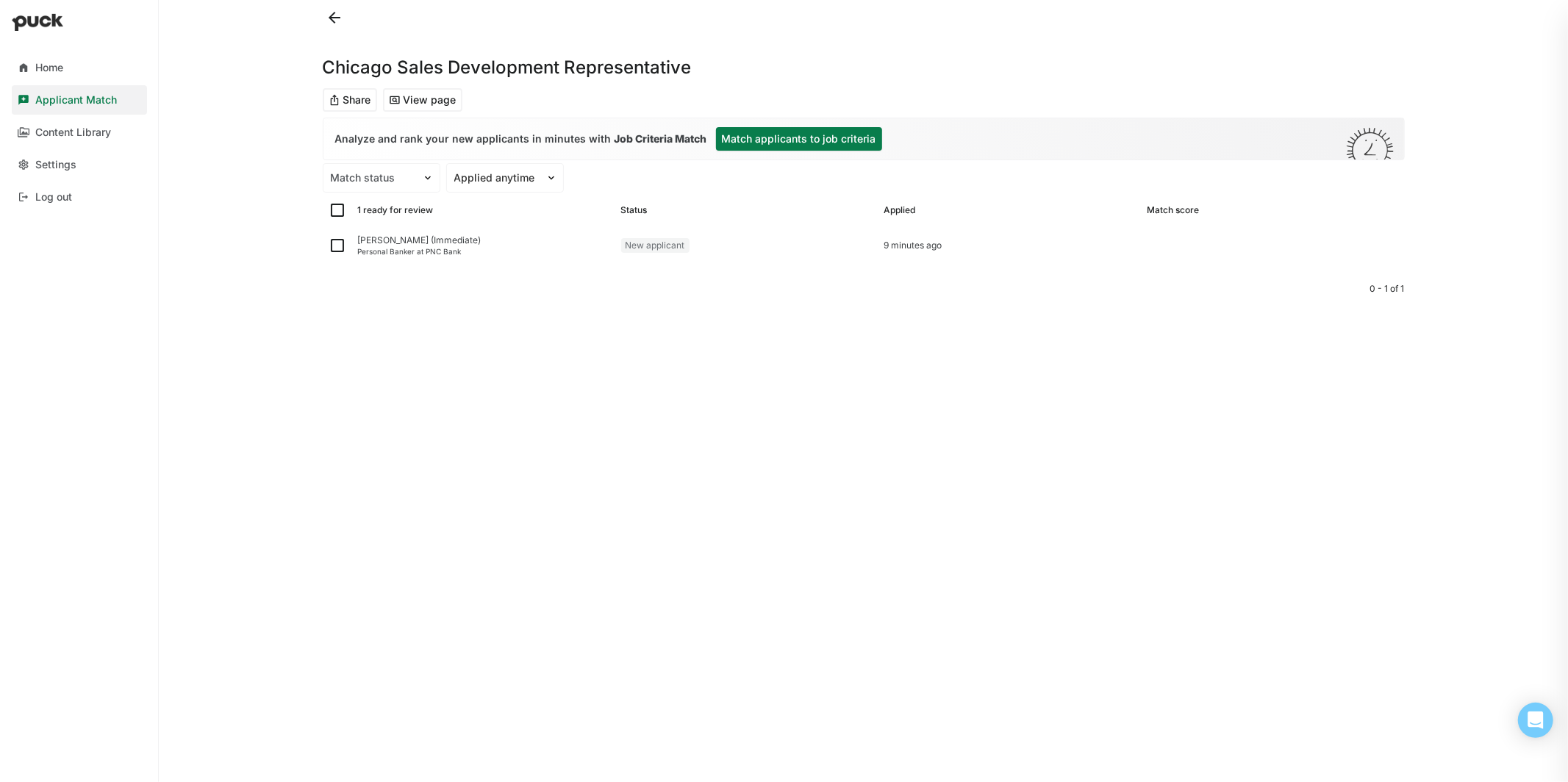
click at [330, 22] on button at bounding box center [334, 18] width 24 height 24
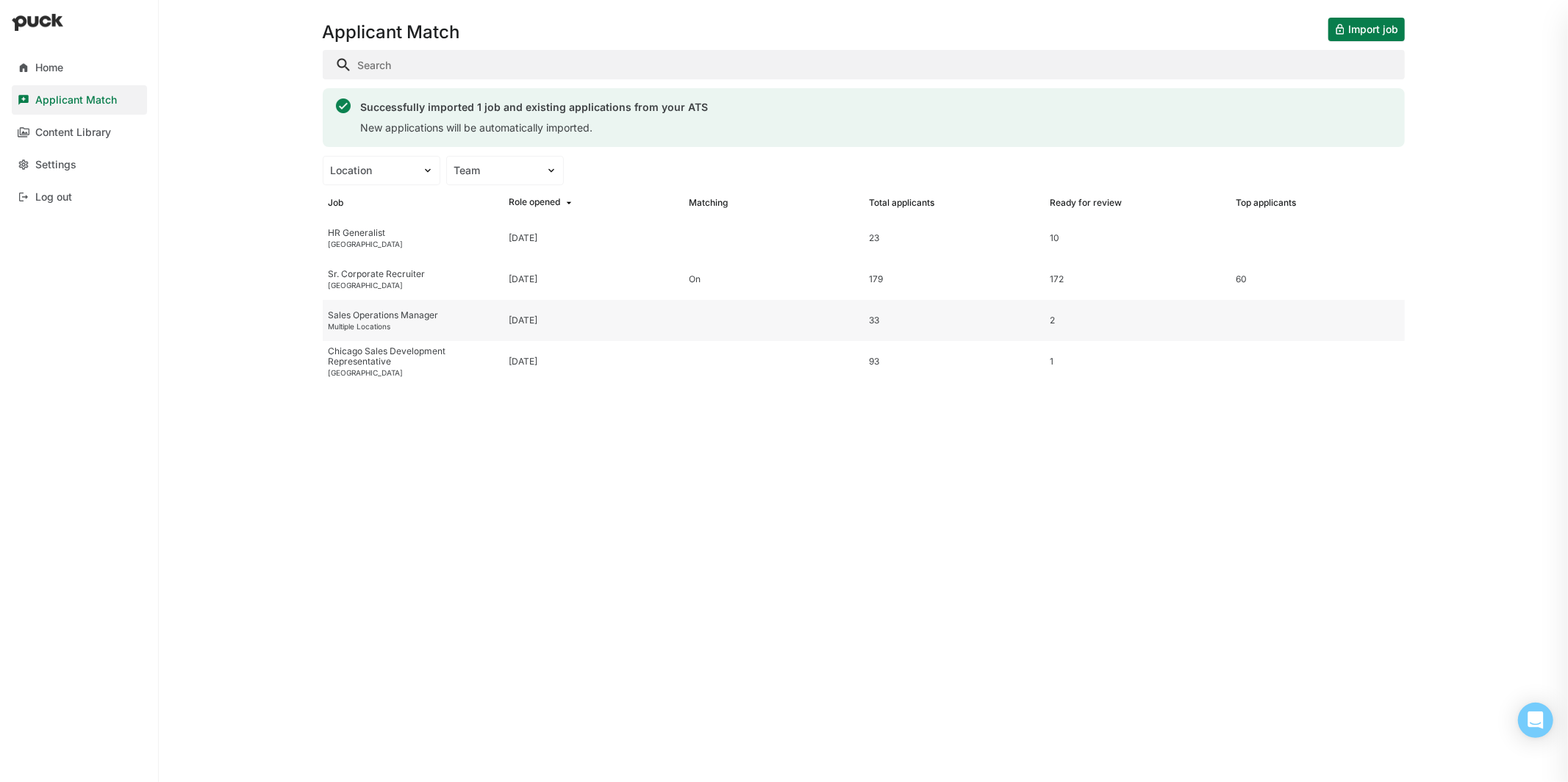
click at [422, 313] on div "Sales Operations Manager" at bounding box center [412, 315] width 168 height 11
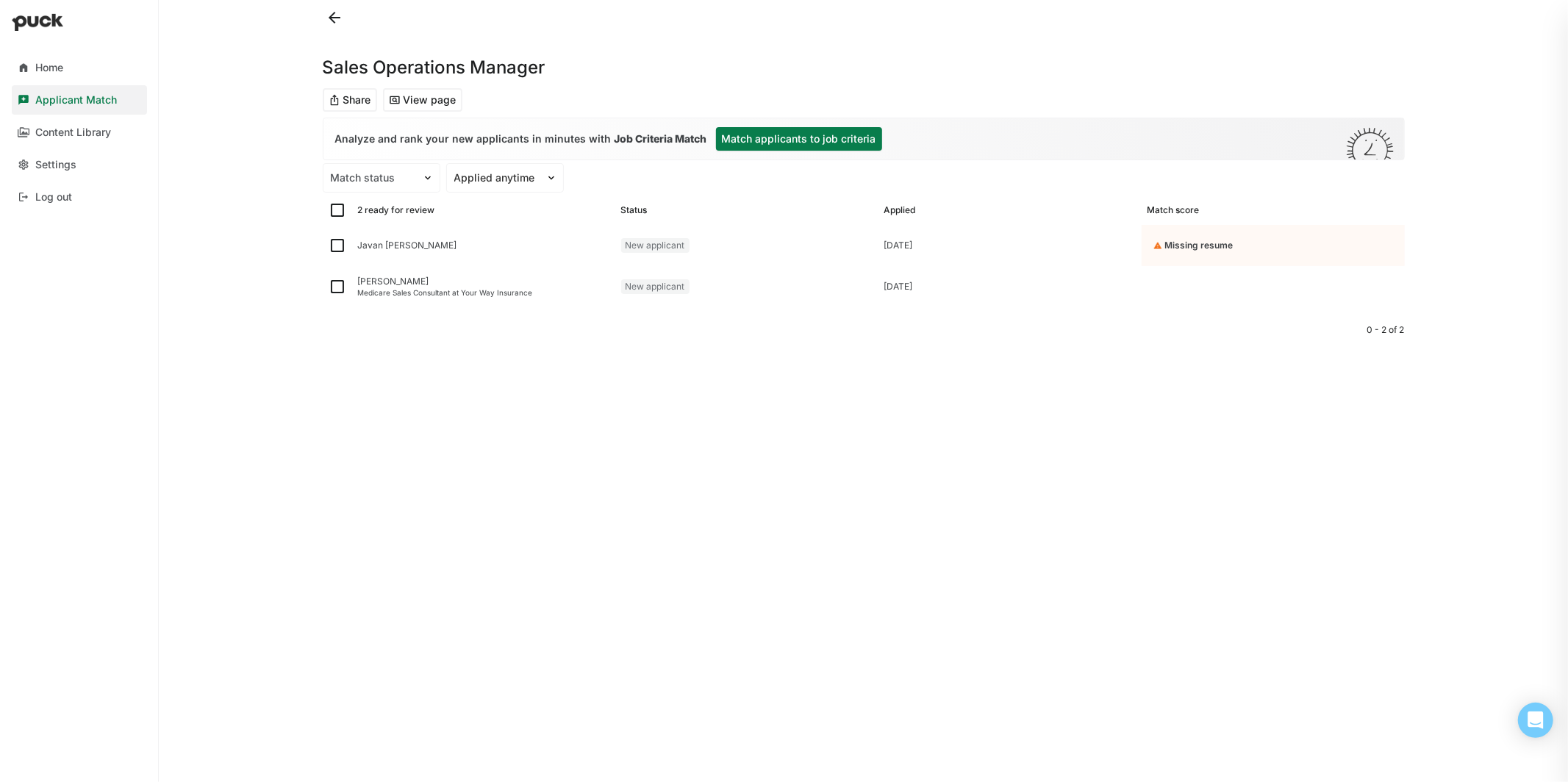
click at [340, 15] on button at bounding box center [334, 18] width 24 height 24
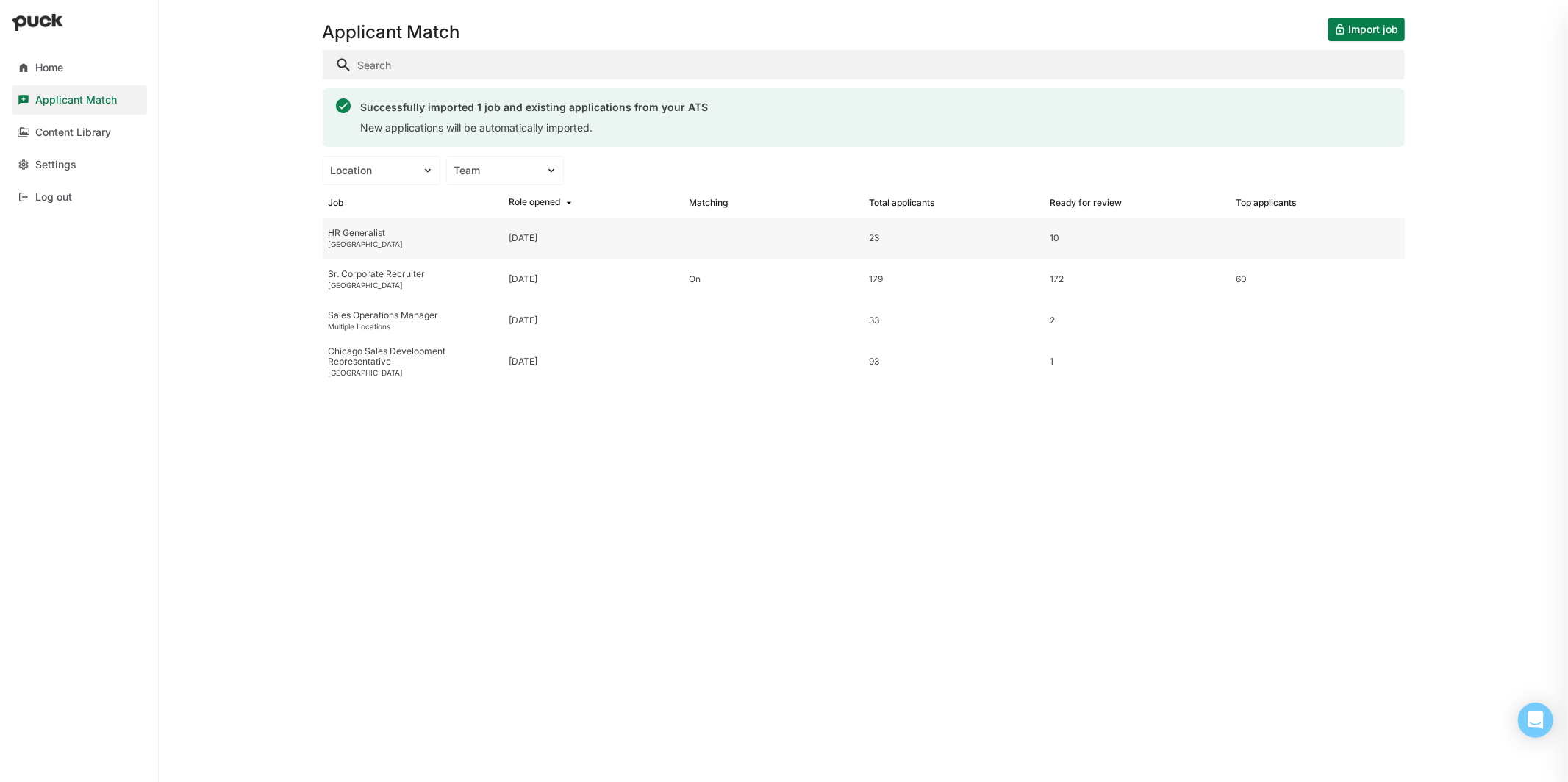
click at [369, 231] on div "HR Generalist" at bounding box center [412, 233] width 168 height 11
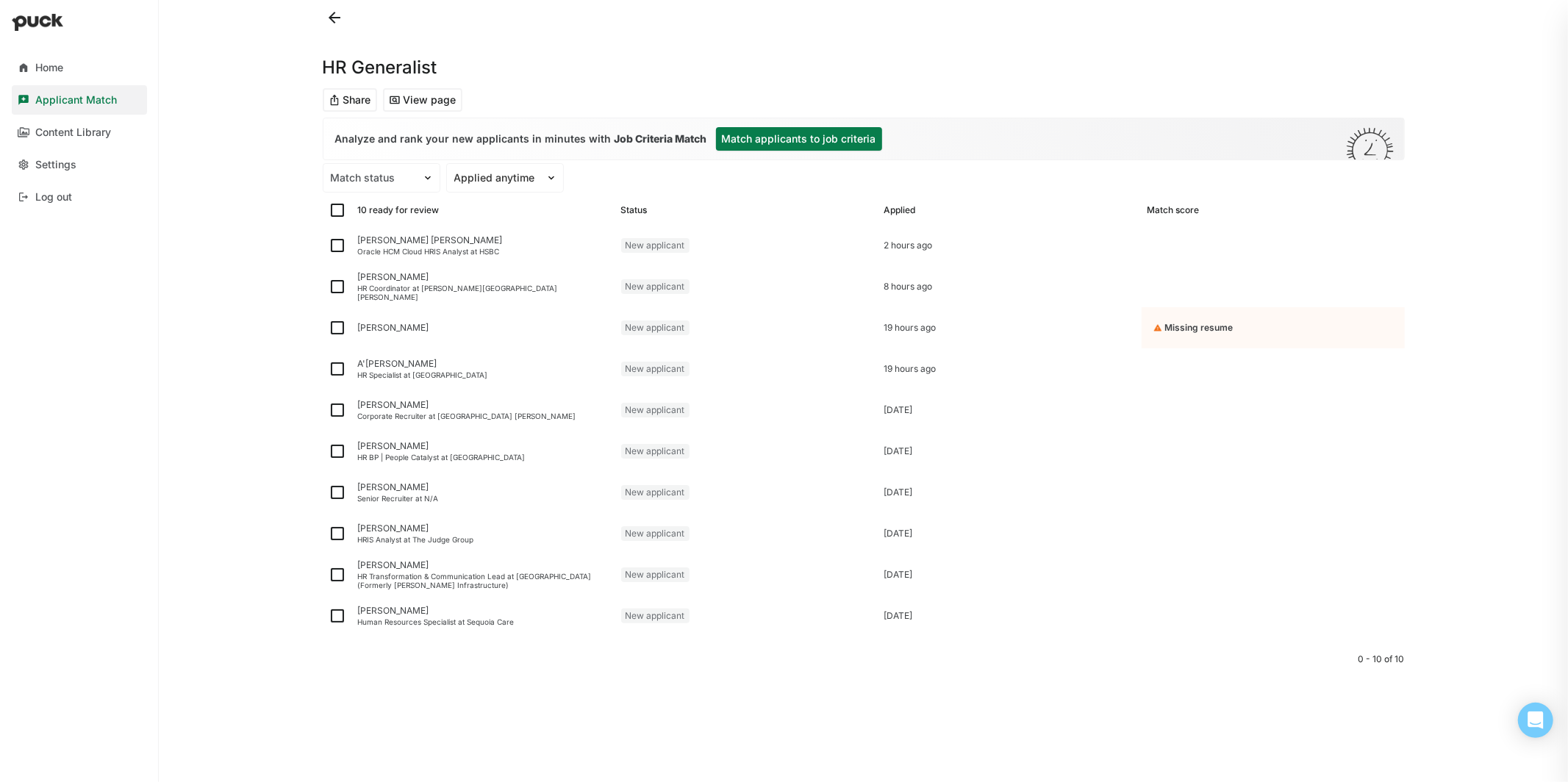
click at [766, 138] on button "Match applicants to job criteria" at bounding box center [799, 139] width 166 height 24
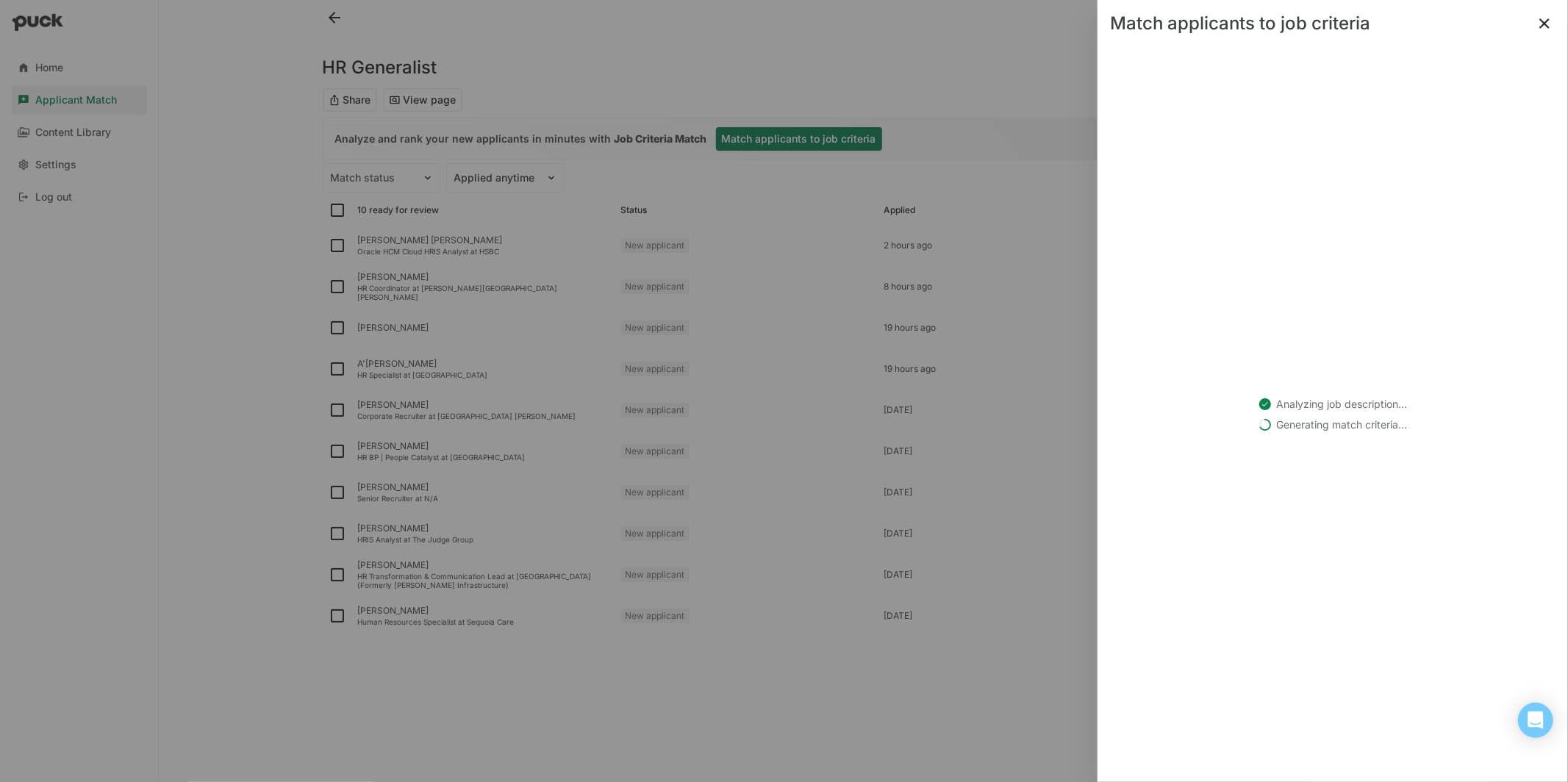
click at [1538, 19] on button at bounding box center [1544, 23] width 24 height 24
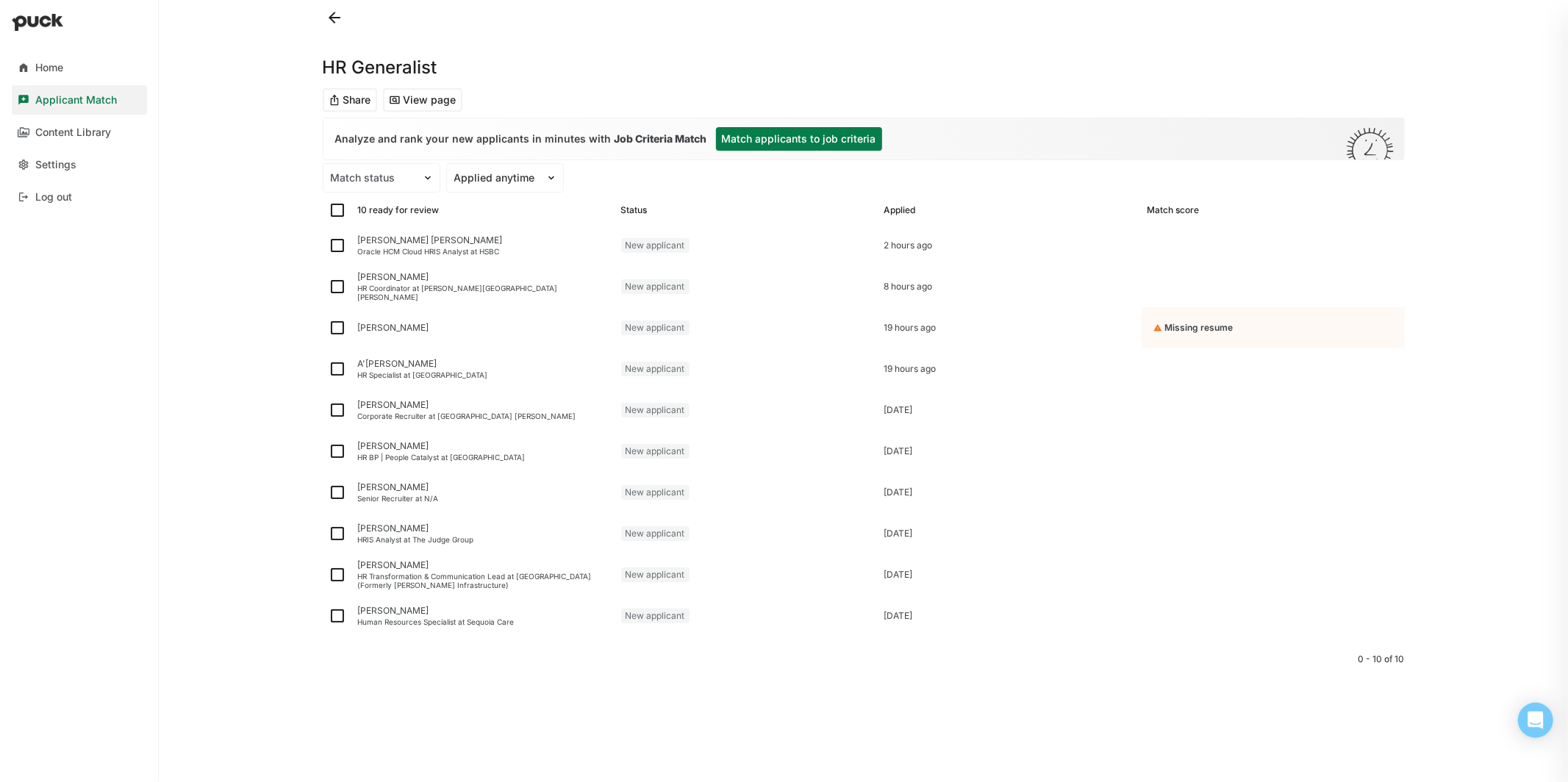
click at [331, 25] on button at bounding box center [334, 18] width 24 height 24
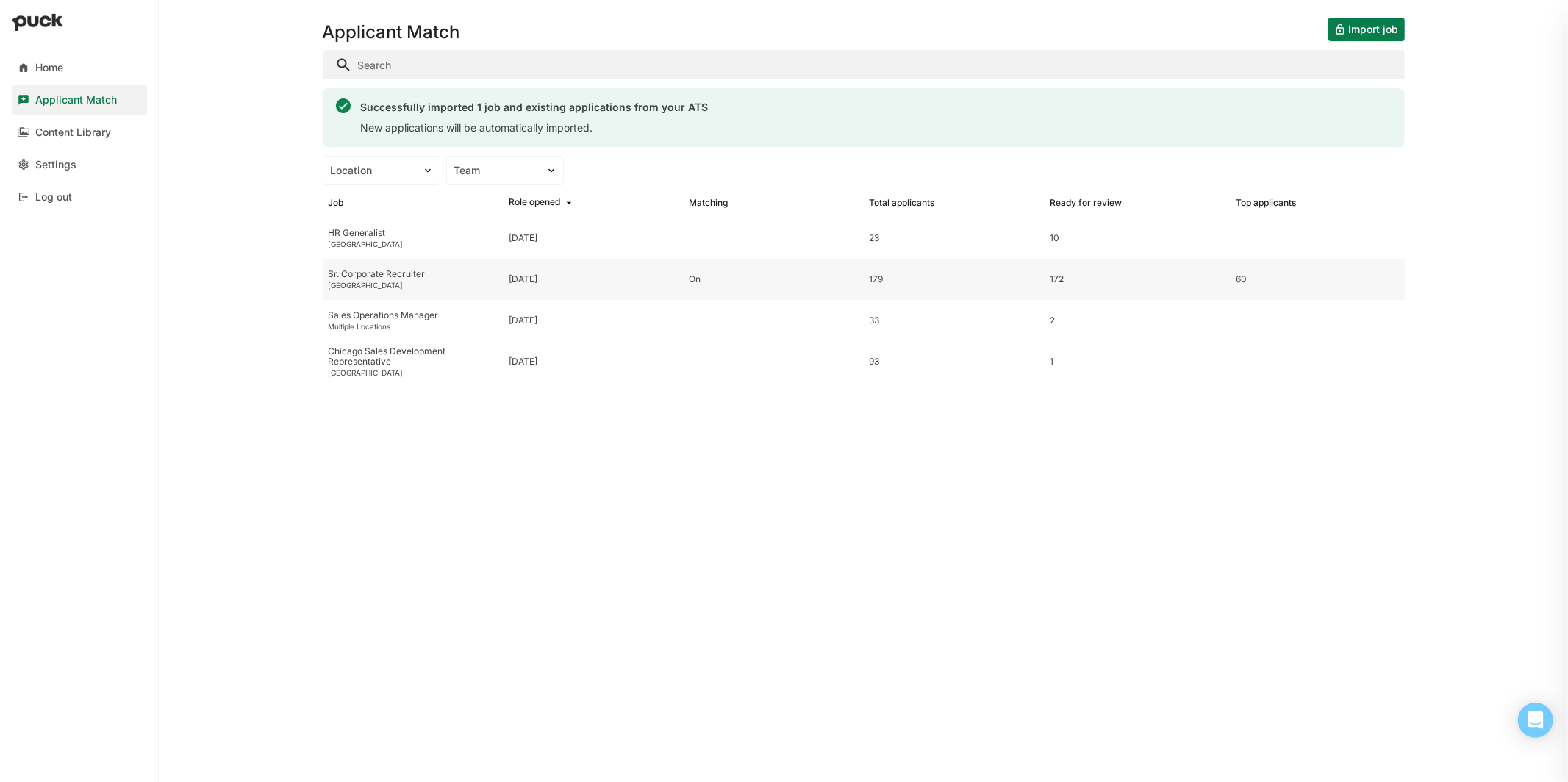
click at [401, 269] on div "Sr. Corporate Recruiter" at bounding box center [412, 274] width 168 height 11
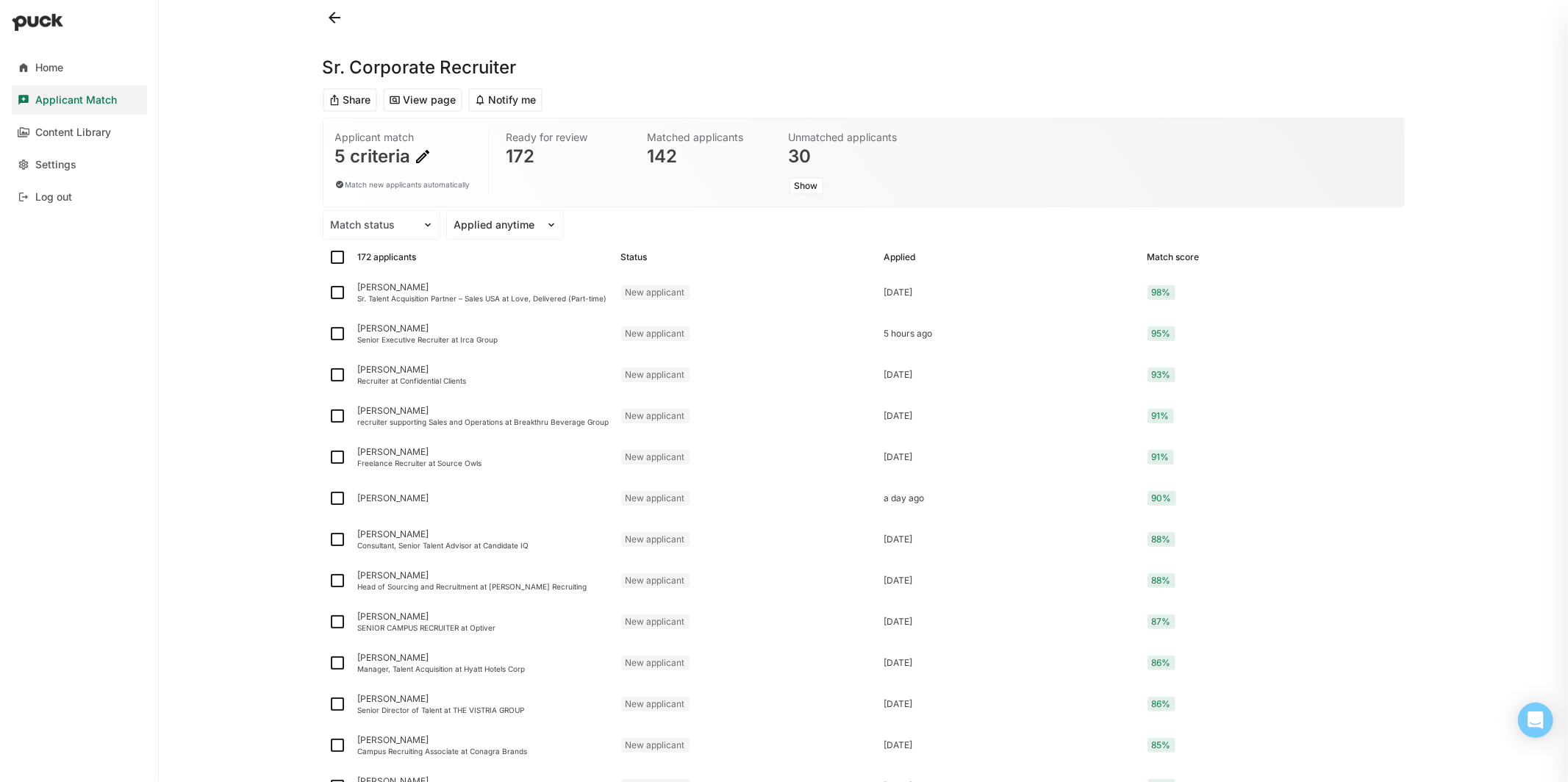
click at [332, 18] on button at bounding box center [334, 18] width 24 height 24
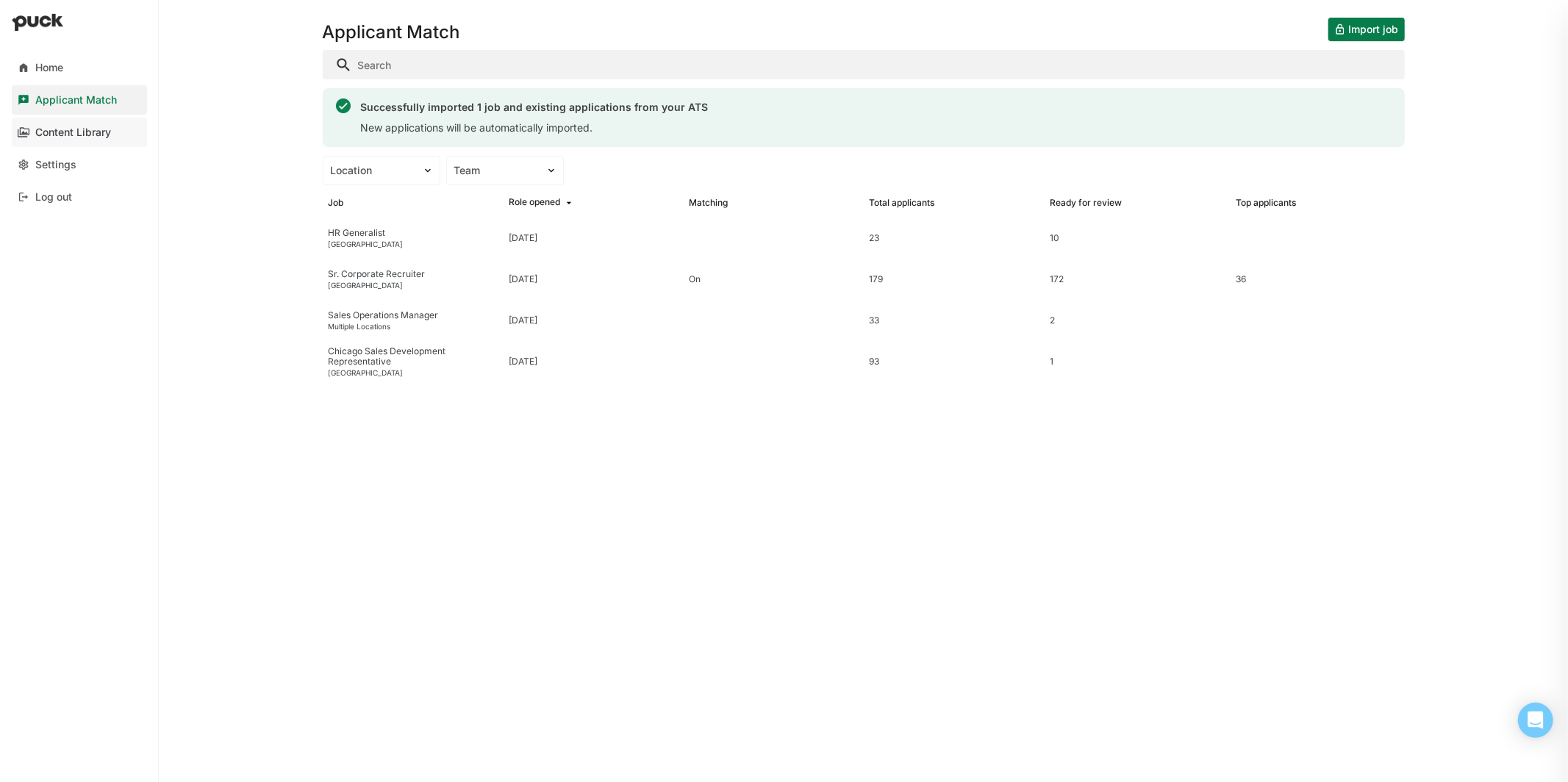
click at [95, 133] on div "Content Library" at bounding box center [72, 132] width 75 height 12
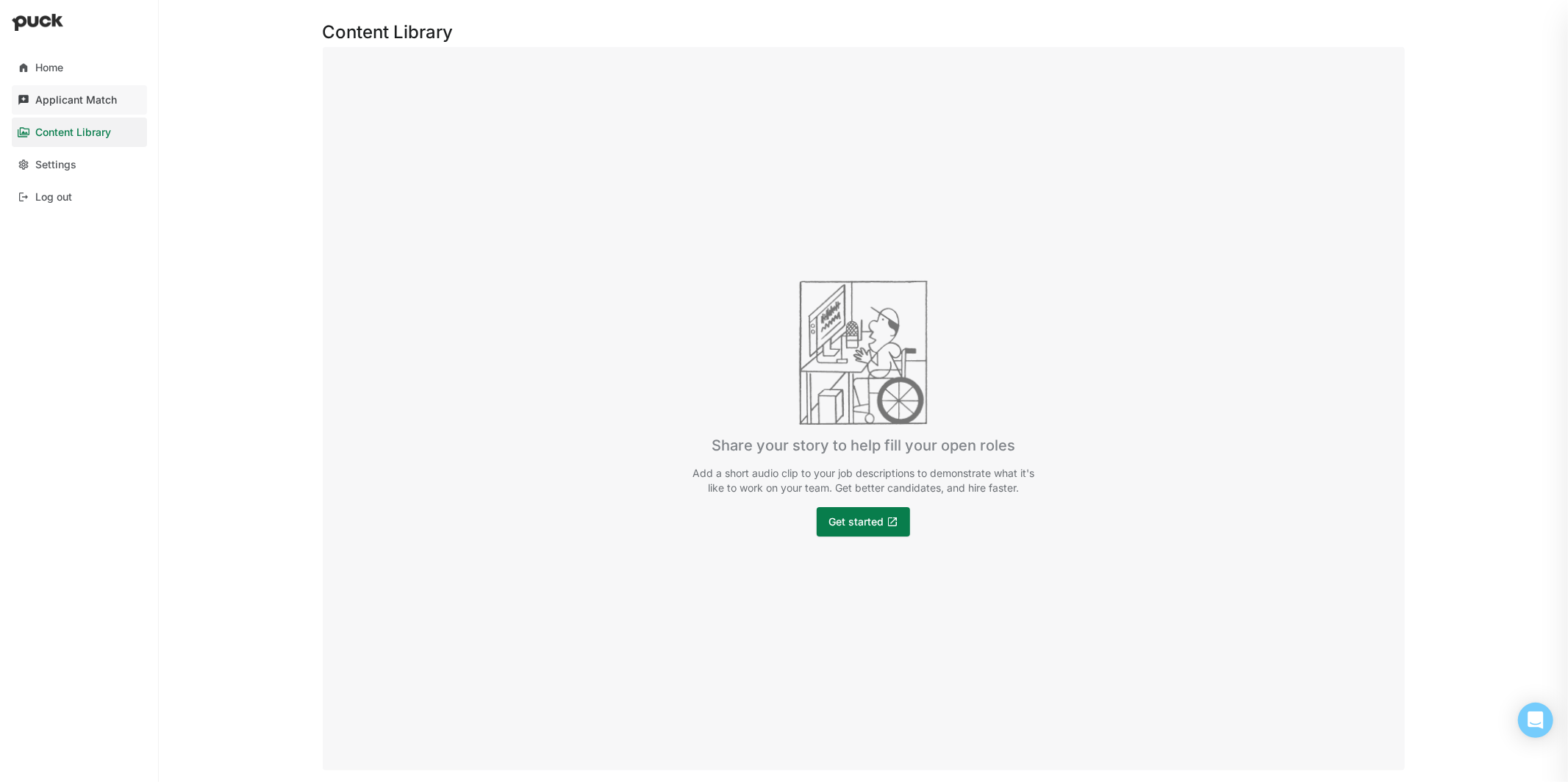
click at [116, 100] on link "Applicant Match" at bounding box center [79, 100] width 136 height 30
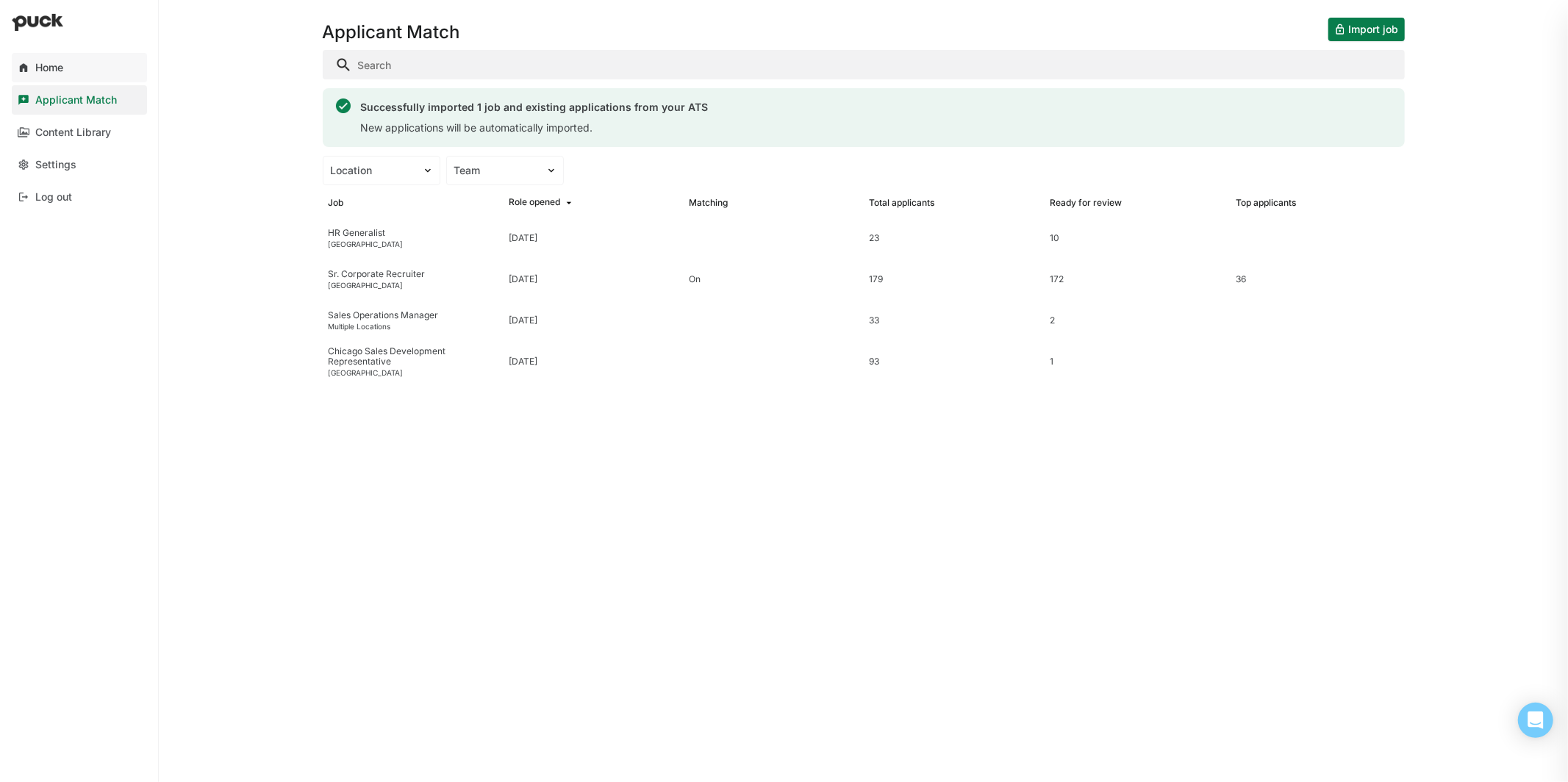
click at [75, 70] on link "Home" at bounding box center [79, 68] width 136 height 30
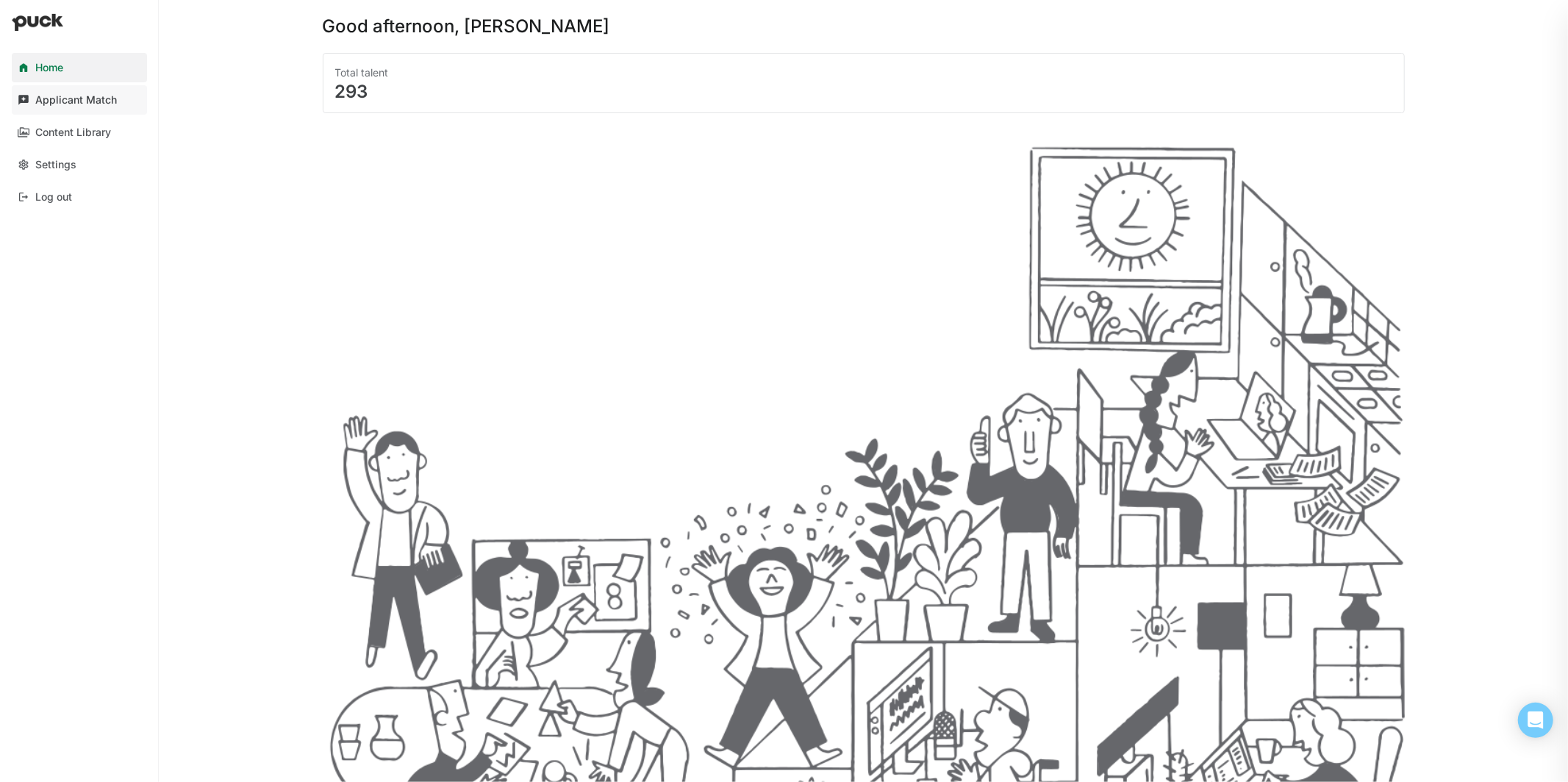
click at [76, 102] on div "Applicant Match" at bounding box center [75, 101] width 81 height 12
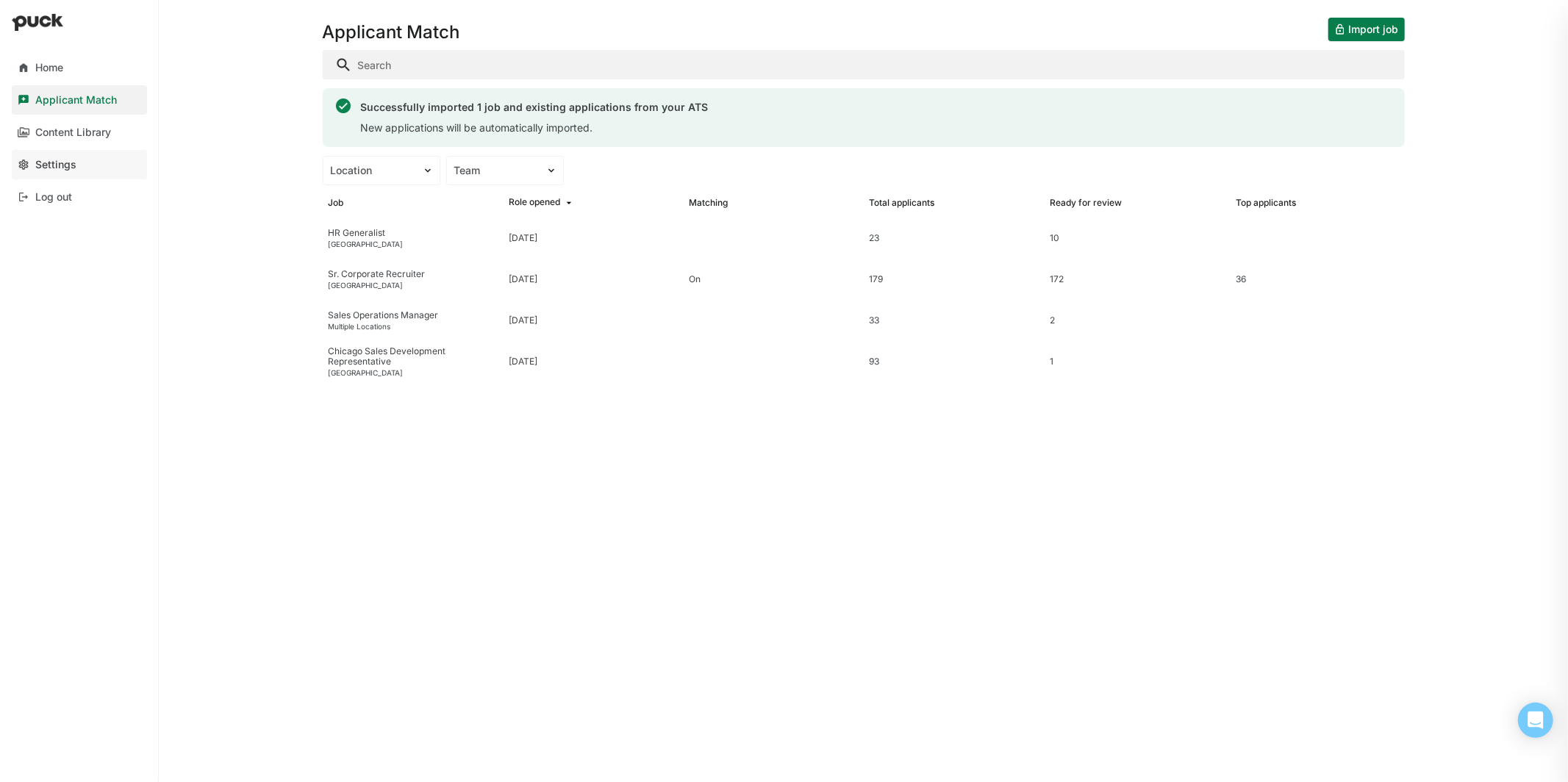
click at [74, 171] on link "Settings" at bounding box center [79, 164] width 136 height 30
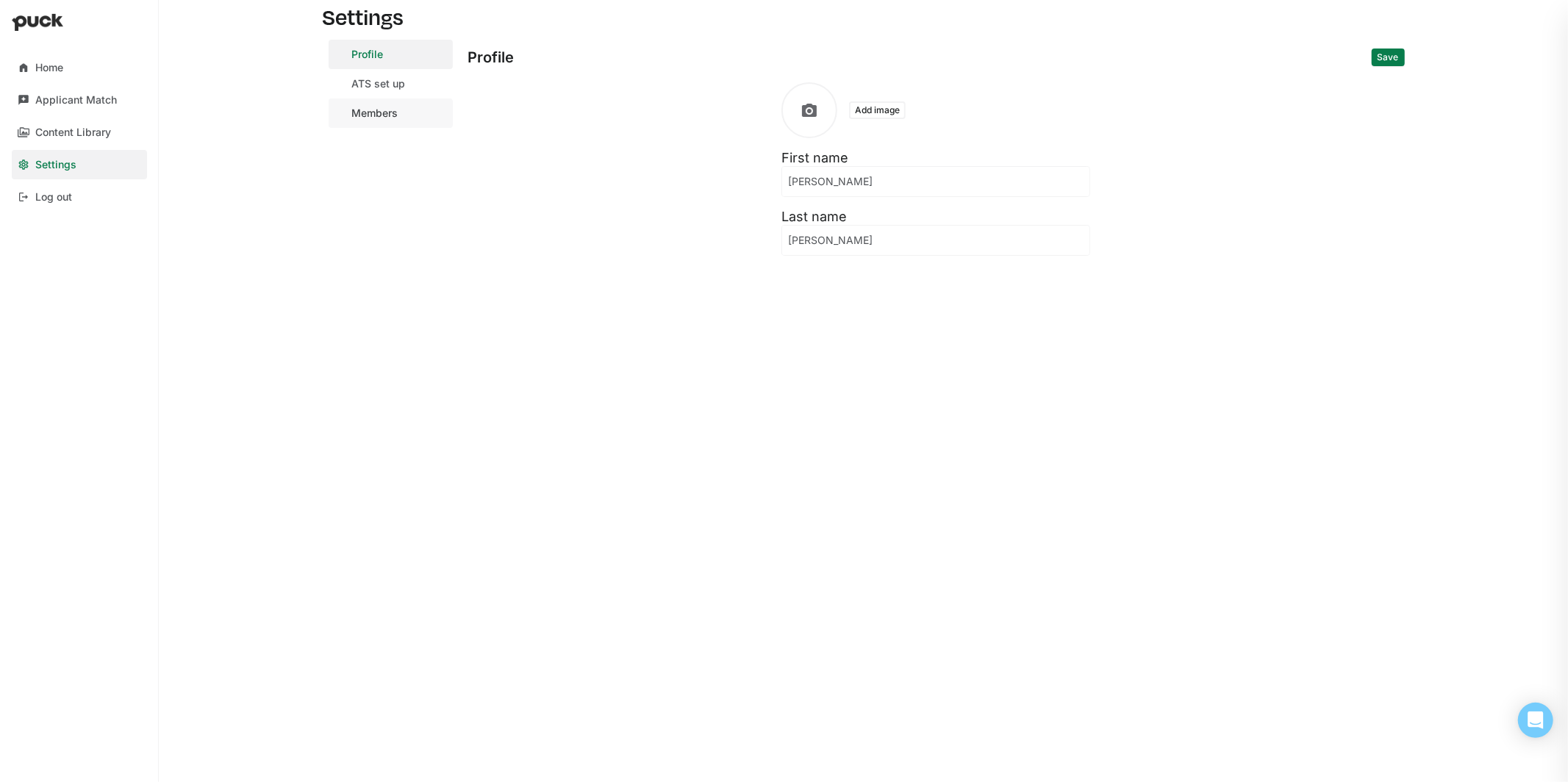
click at [372, 108] on div "Members" at bounding box center [375, 113] width 46 height 12
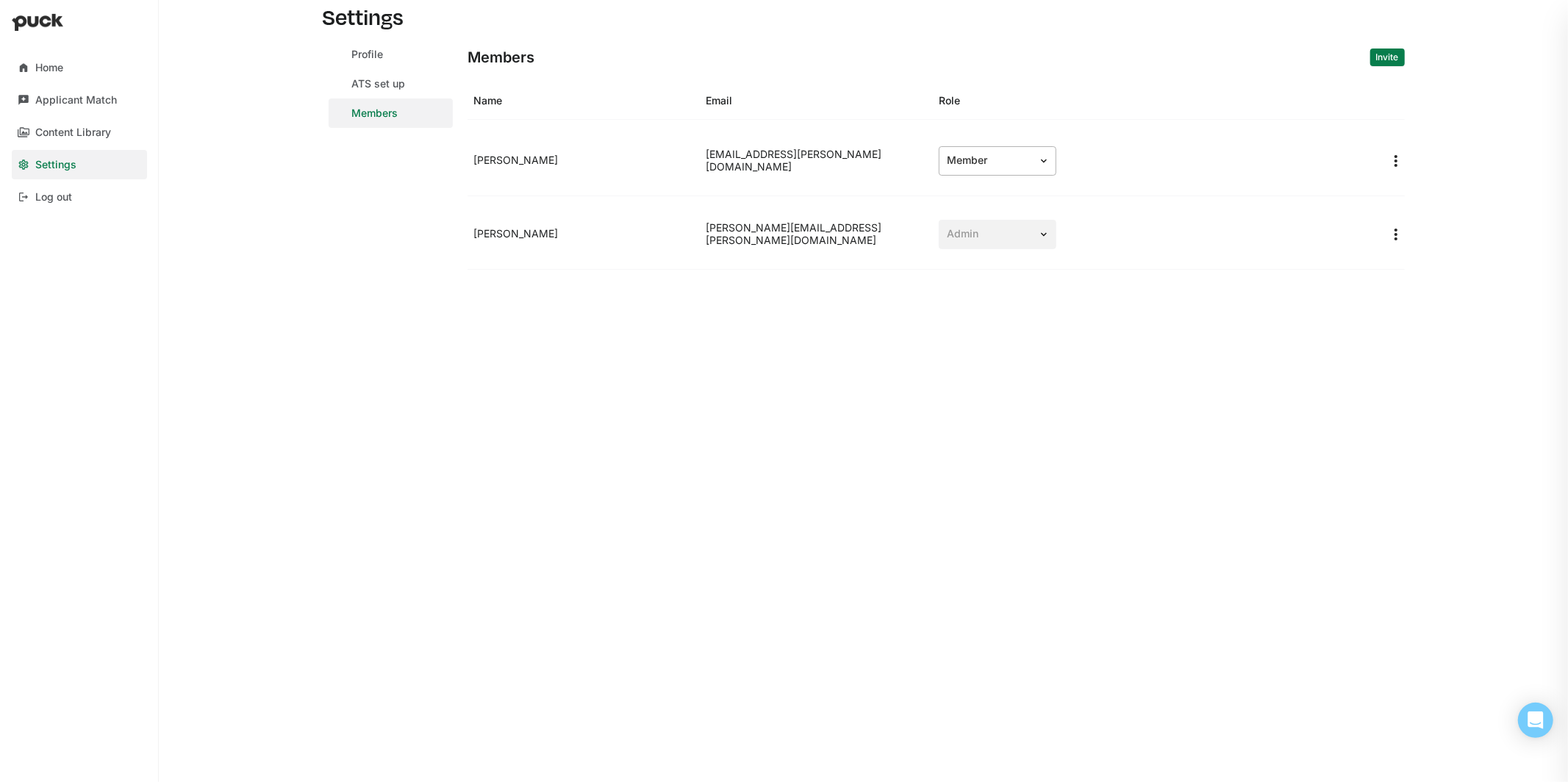
click at [1031, 159] on div "Member" at bounding box center [988, 161] width 98 height 15
click at [1251, 412] on div "Settings Profile ATS set up Members Members Invite Name Email Role [PERSON_NAME…" at bounding box center [864, 391] width 1106 height 782
click at [1400, 163] on img "More options" at bounding box center [1396, 161] width 18 height 18
click at [1463, 117] on div "Home Applicant Match Content Library Settings Log out Settings Profile ATS set …" at bounding box center [784, 391] width 1568 height 782
click at [1397, 61] on button "Invite" at bounding box center [1387, 57] width 34 height 18
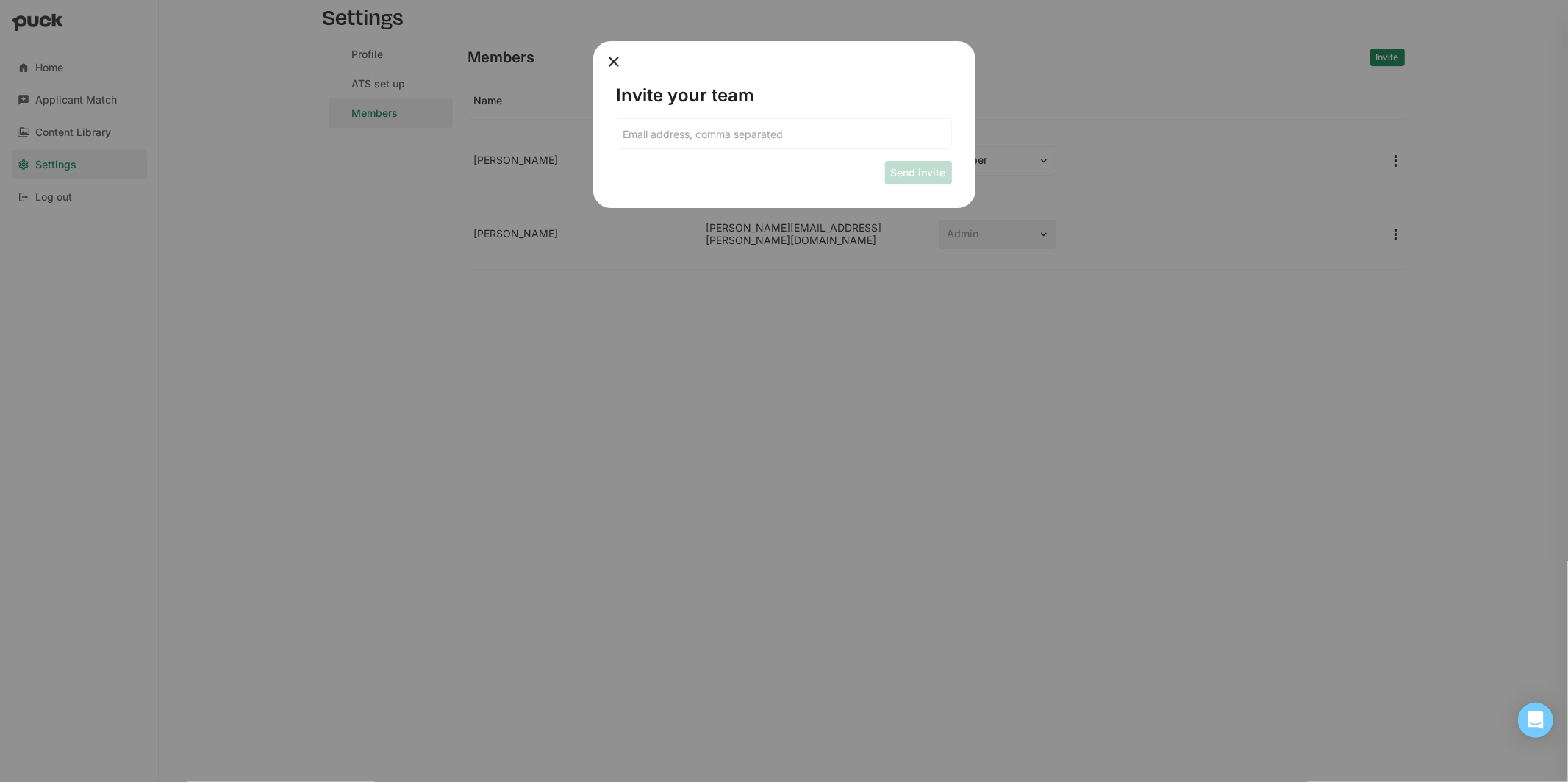
click at [749, 108] on div "Invite your team Send invite" at bounding box center [784, 124] width 382 height 167
click at [749, 133] on input at bounding box center [784, 133] width 334 height 30
type input "[EMAIL_ADDRESS][PERSON_NAME][DOMAIN_NAME]"
click at [938, 163] on button "Send invite" at bounding box center [918, 172] width 67 height 24
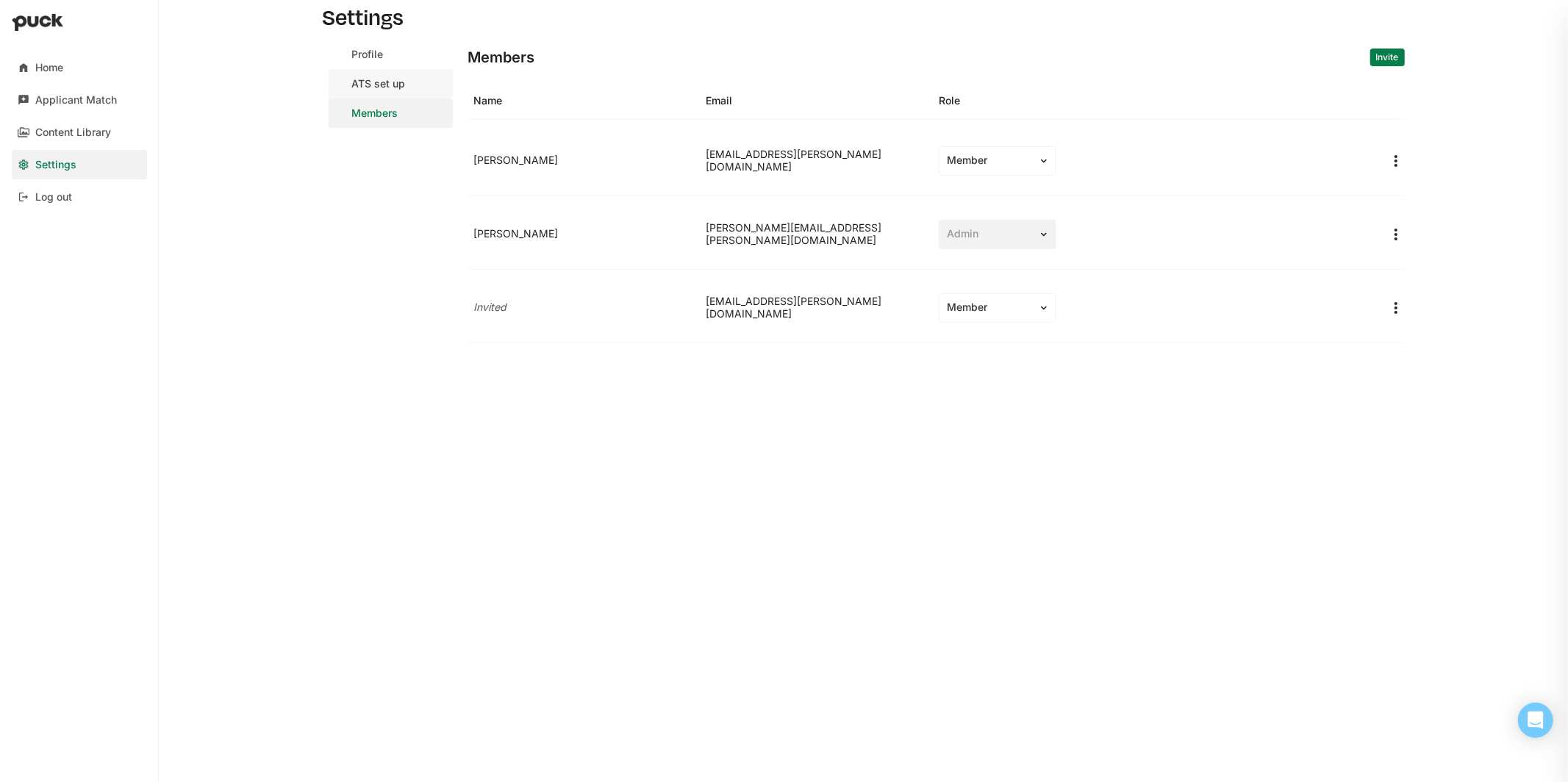
click at [401, 78] on div "ATS set up" at bounding box center [378, 84] width 53 height 12
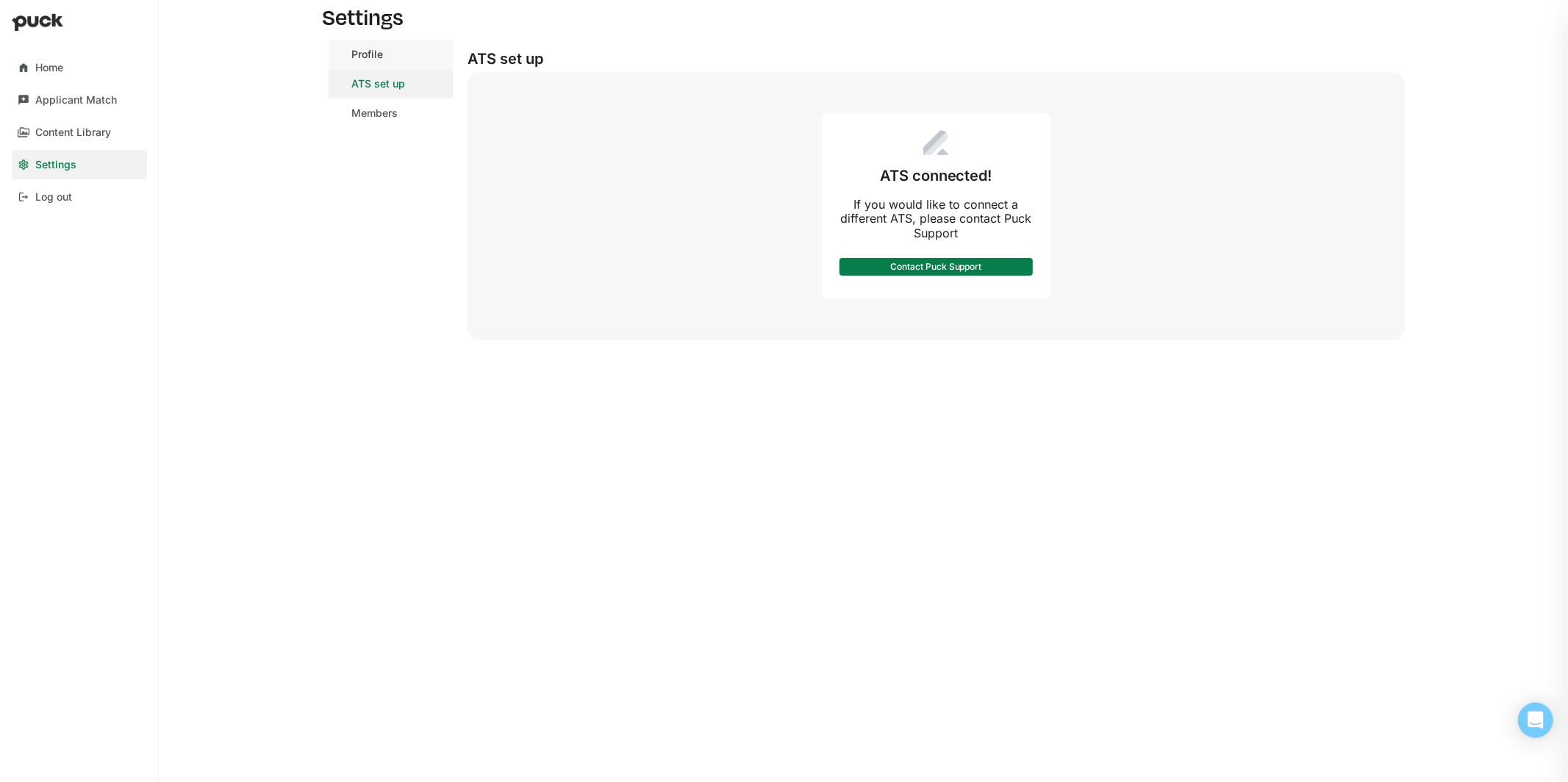
click at [393, 62] on link "Profile" at bounding box center [390, 54] width 124 height 30
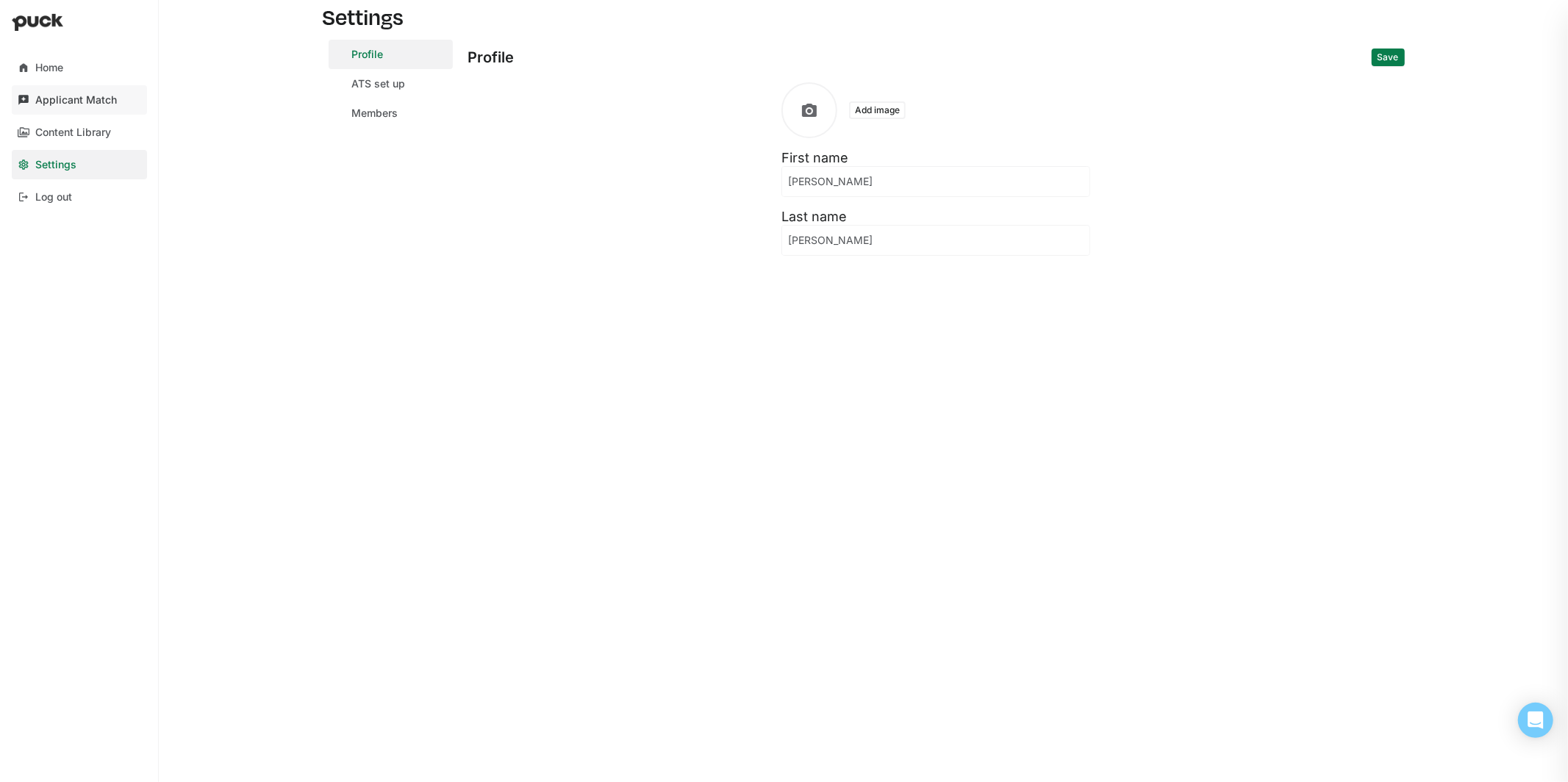
click at [81, 95] on div "Applicant Match" at bounding box center [75, 101] width 81 height 12
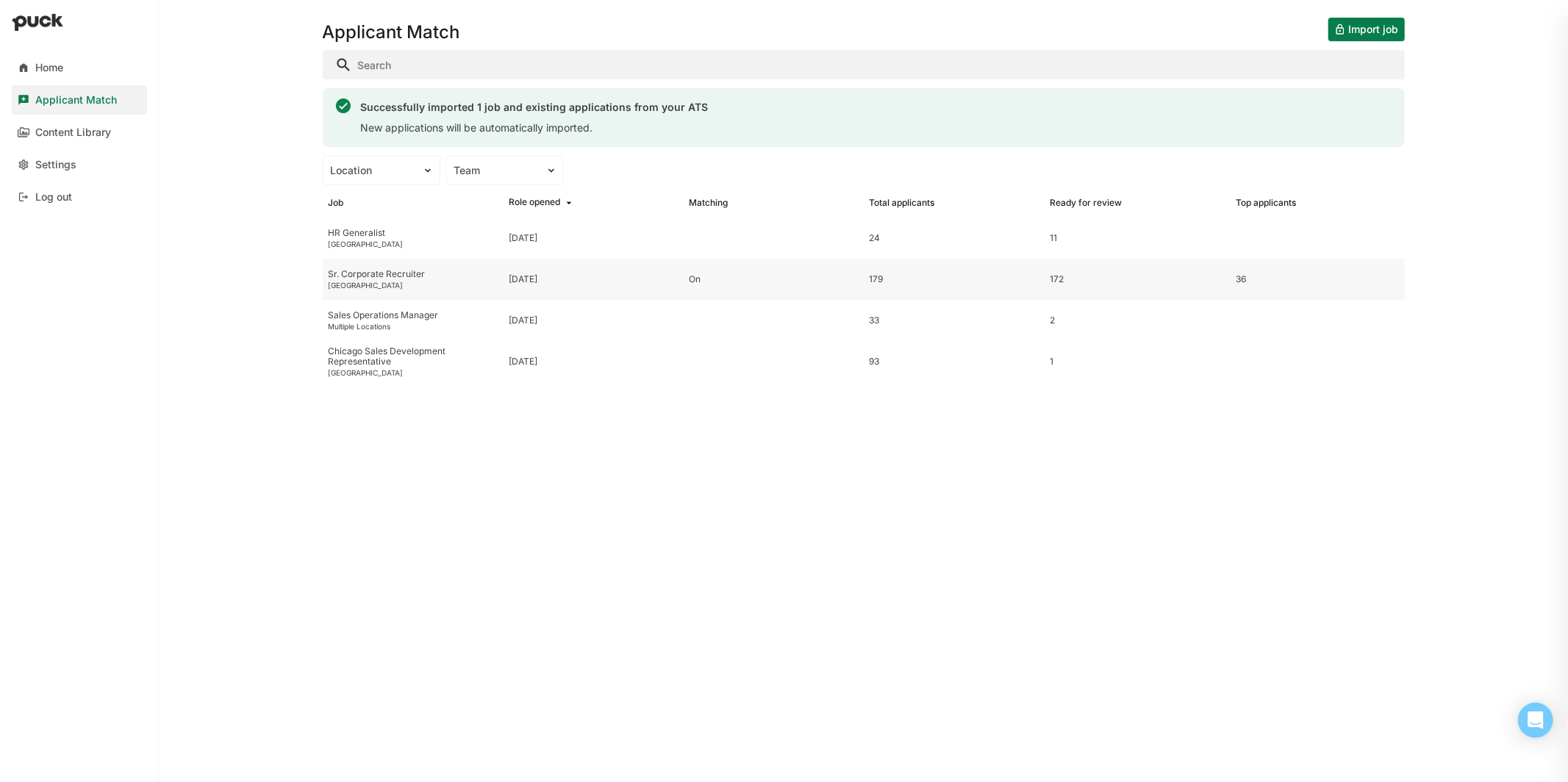
click at [398, 269] on div "Sr. Corporate Recruiter" at bounding box center [412, 274] width 168 height 11
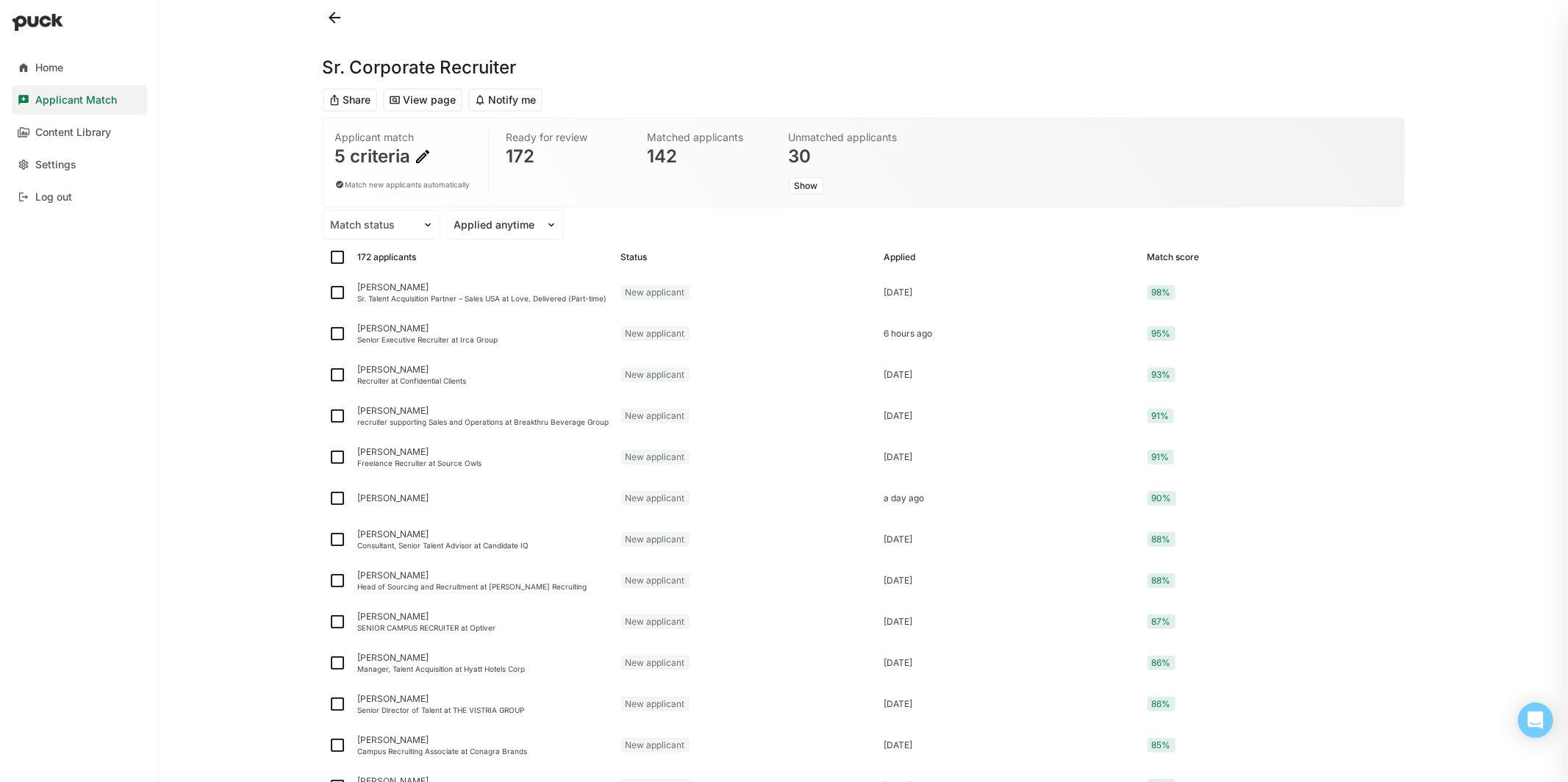
click at [429, 158] on img at bounding box center [422, 156] width 18 height 18
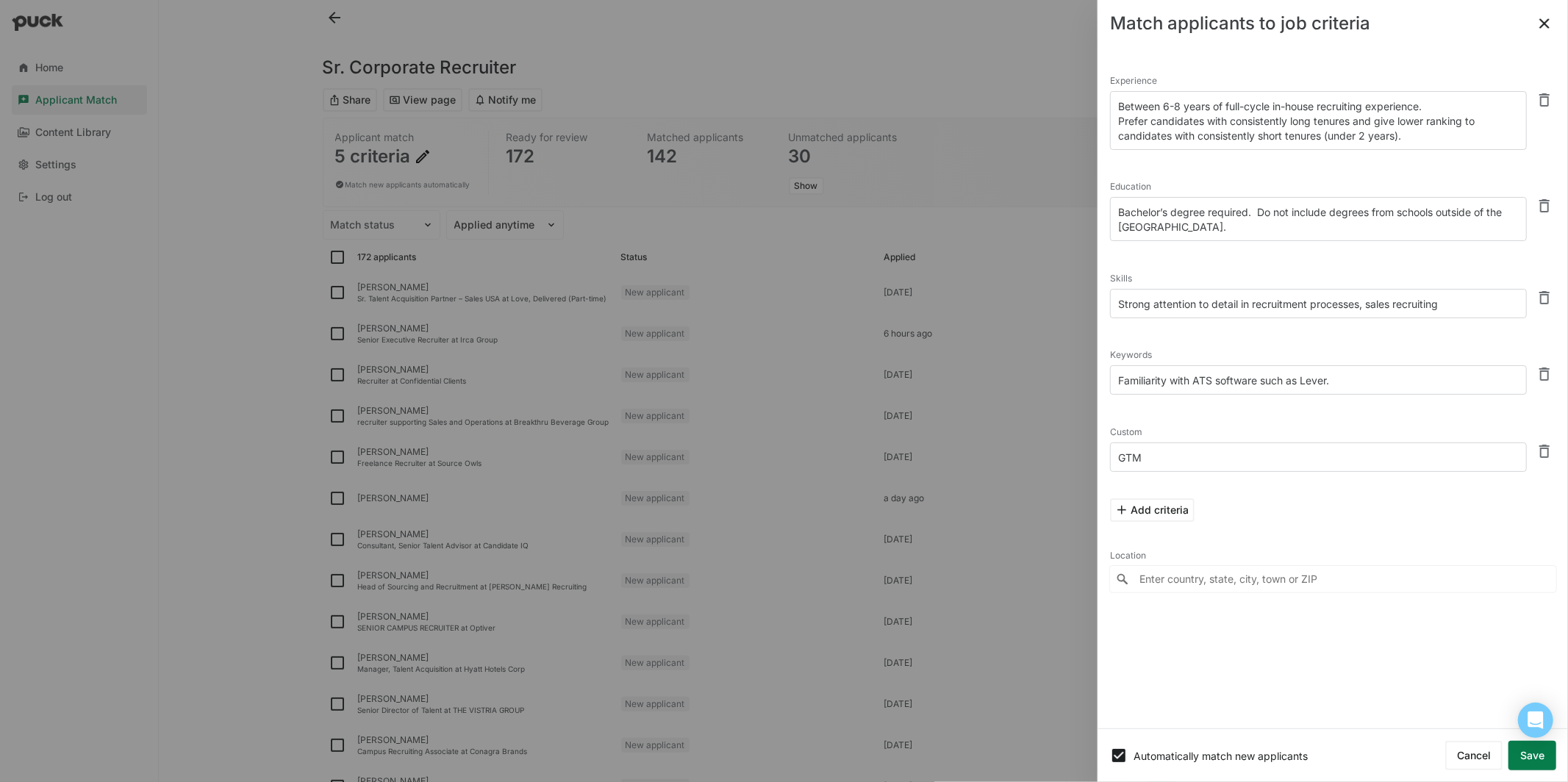
click at [1218, 110] on textarea "Between 6-8 years of full-cycle in-house recruiting experience. Prefer candidat…" at bounding box center [1318, 120] width 417 height 59
click at [1180, 104] on textarea "Between 6-8 years of full-cycle in-house recruiting experience. Prefer candidat…" at bounding box center [1318, 120] width 417 height 59
type textarea "Between 3-5 years of full-cycle in-house recruiting experience. Prefer candidat…"
drag, startPoint x: 1133, startPoint y: 223, endPoint x: 1223, endPoint y: 223, distance: 90.0
click at [1223, 223] on textarea "Bachelor’s degree required. Do not include degrees from schools outside of the …" at bounding box center [1318, 219] width 417 height 44
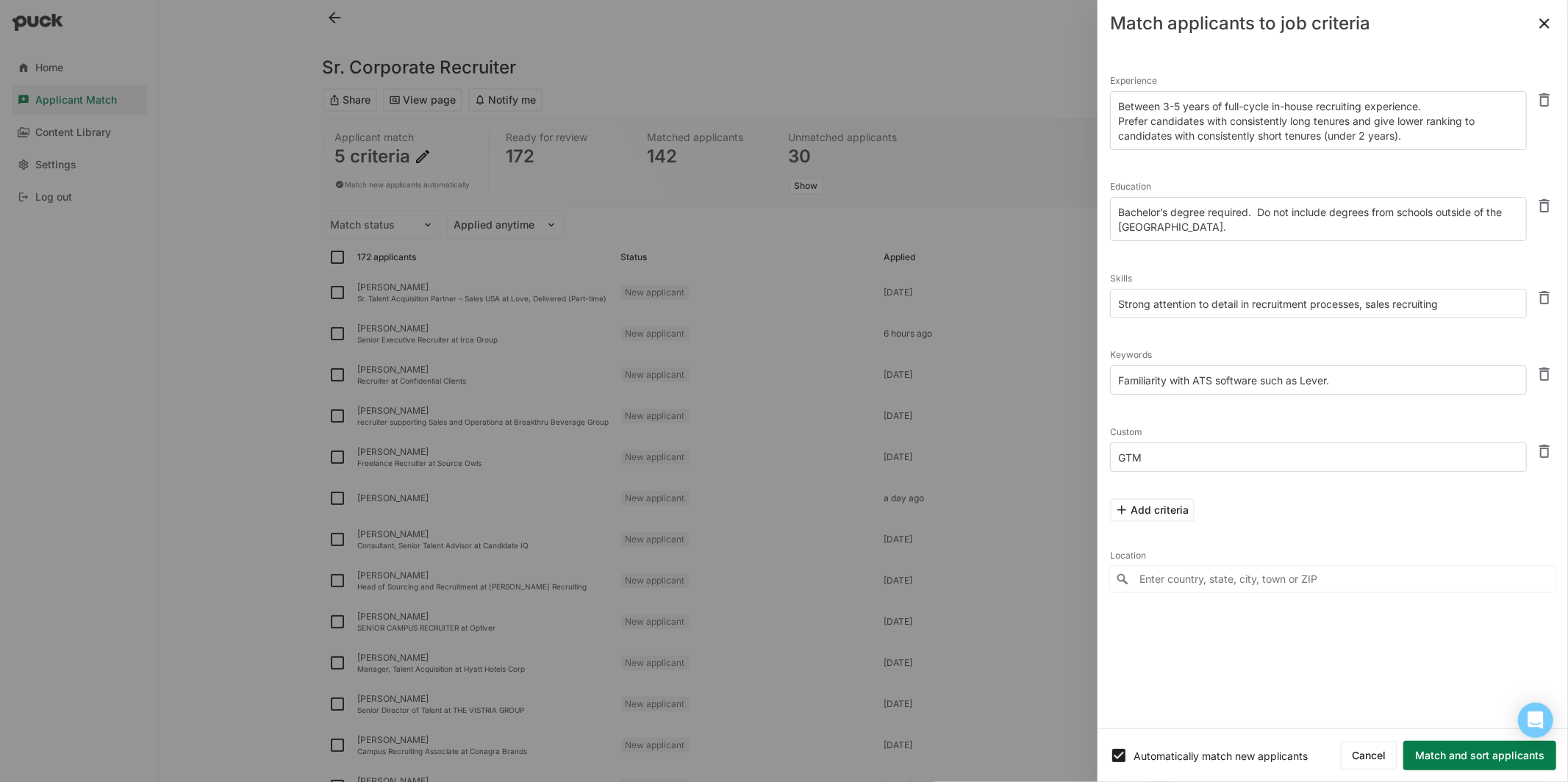
drag, startPoint x: 1260, startPoint y: 208, endPoint x: 1422, endPoint y: 211, distance: 162.0
click at [1422, 210] on textarea "Bachelor’s degree required. Do not include degrees from schools outside of the …" at bounding box center [1318, 219] width 417 height 44
drag, startPoint x: 1138, startPoint y: 308, endPoint x: 1305, endPoint y: 305, distance: 167.0
click at [1305, 305] on textarea "Strong attention to detail in recruitment processes, sales recruiting" at bounding box center [1318, 303] width 417 height 30
click at [1464, 296] on textarea "Strong attention to detail in recruitment processes, sales recruiting" at bounding box center [1318, 303] width 417 height 30
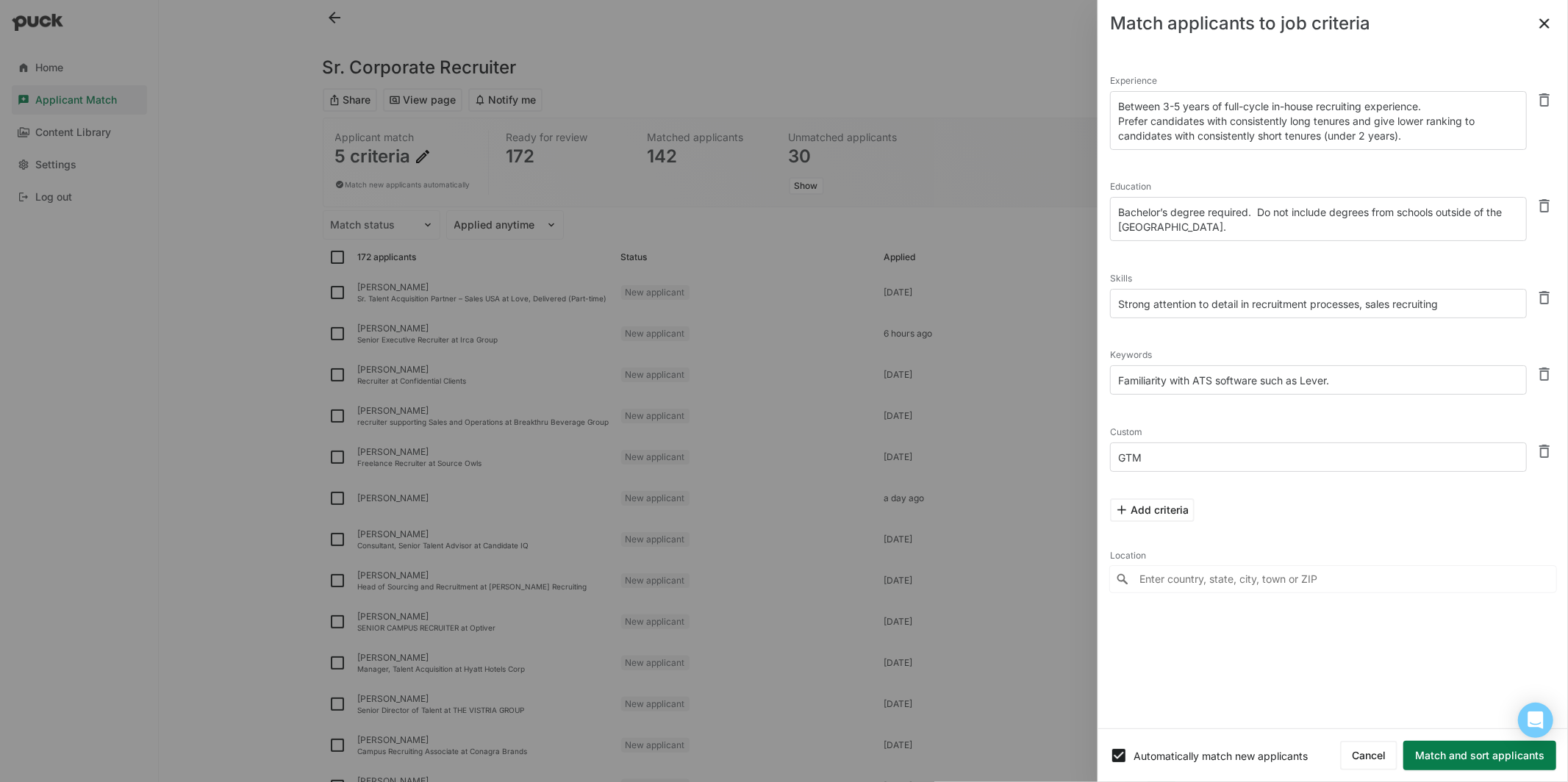
drag, startPoint x: 1154, startPoint y: 384, endPoint x: 1355, endPoint y: 360, distance: 202.4
click at [1356, 360] on div "Keywords Familiarity with ATS software such as Lever." at bounding box center [1318, 372] width 417 height 53
click at [1346, 379] on textarea "Familiarity with ATS software such as Lever." at bounding box center [1318, 380] width 417 height 30
click at [1164, 453] on textarea "GTM" at bounding box center [1318, 457] width 417 height 30
click at [1491, 748] on button "Match and sort applicants" at bounding box center [1480, 755] width 153 height 30
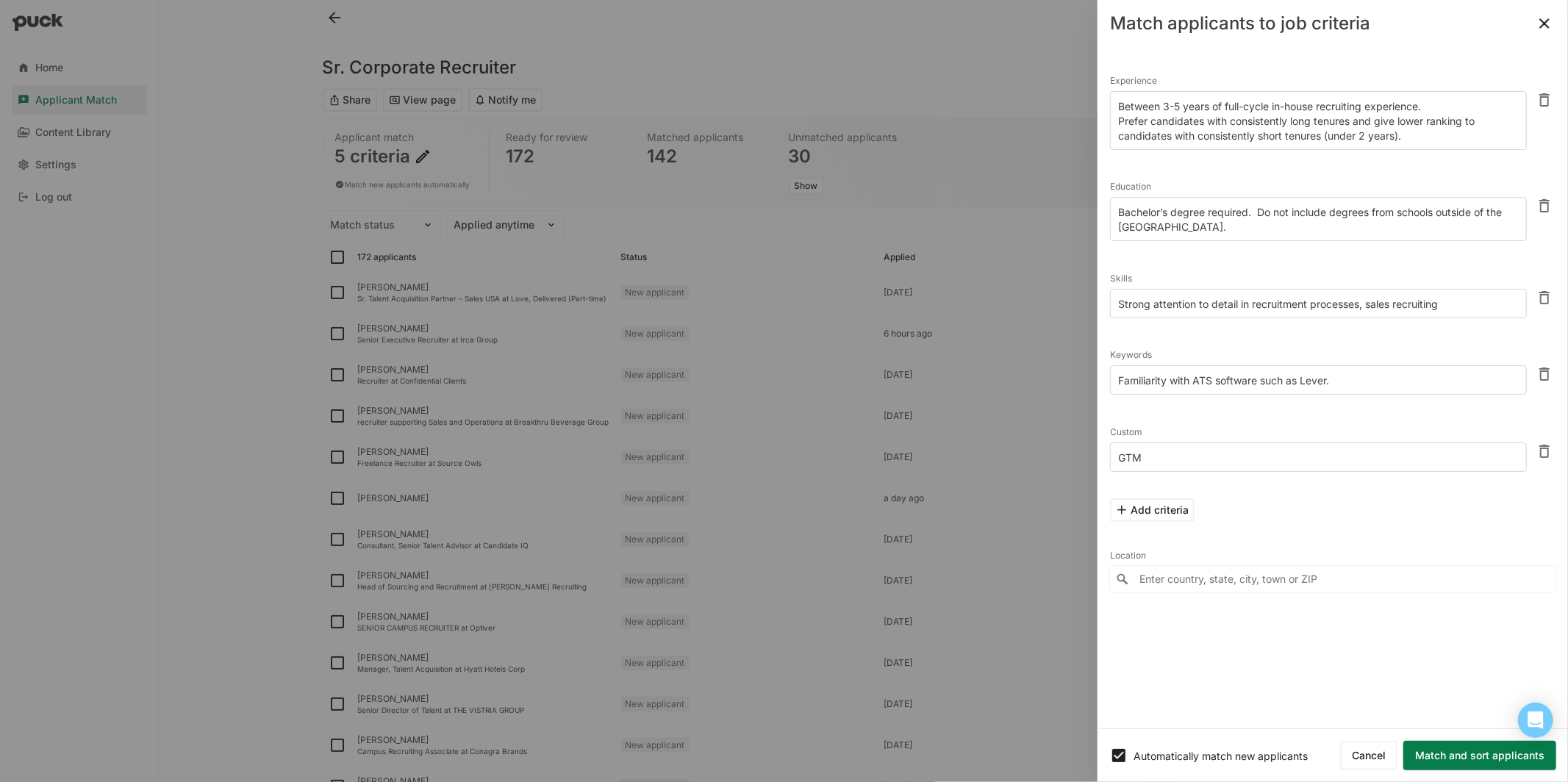
click at [1465, 754] on div at bounding box center [784, 391] width 1568 height 782
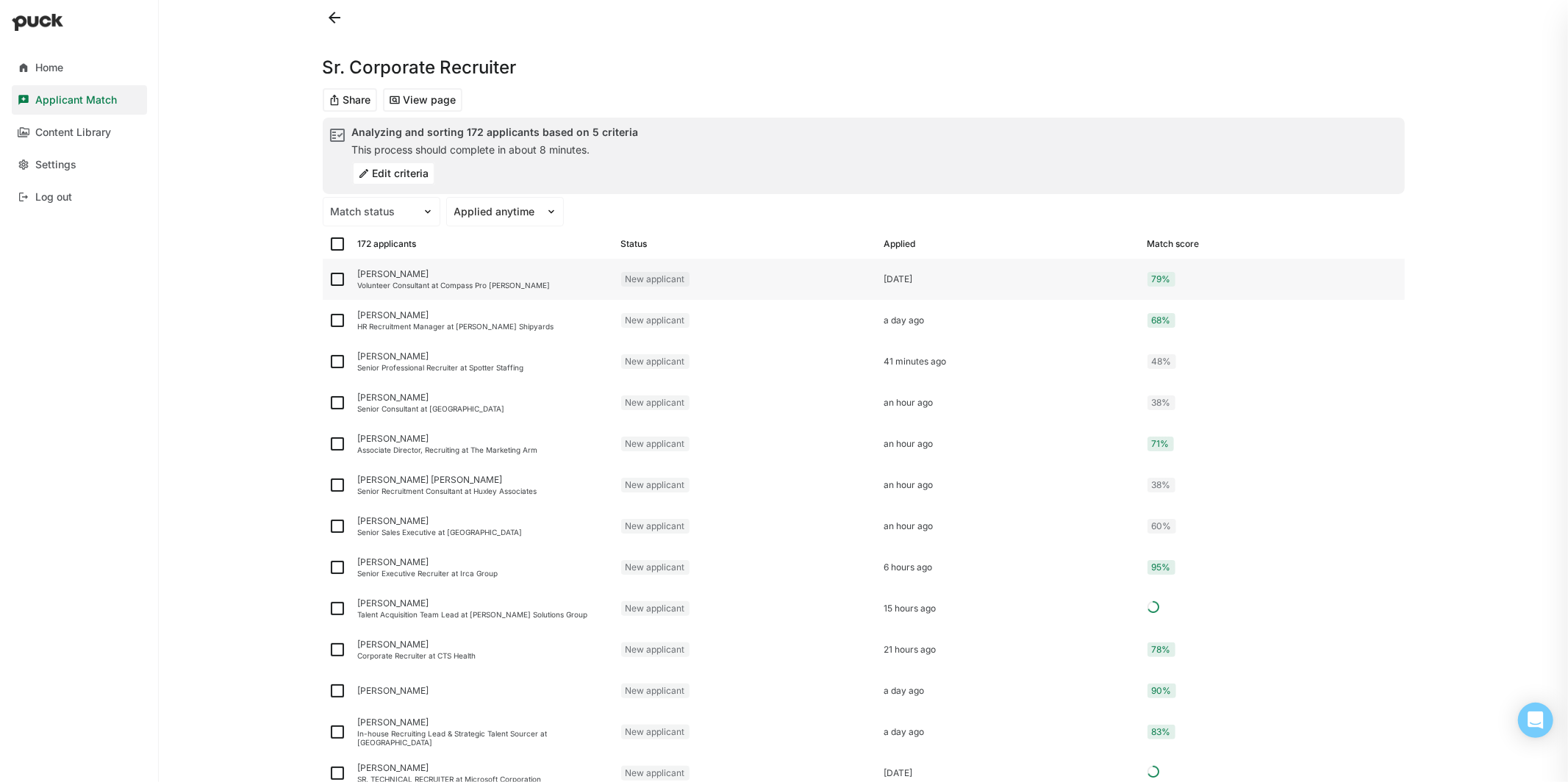
click at [436, 275] on div "[PERSON_NAME]" at bounding box center [484, 274] width 251 height 11
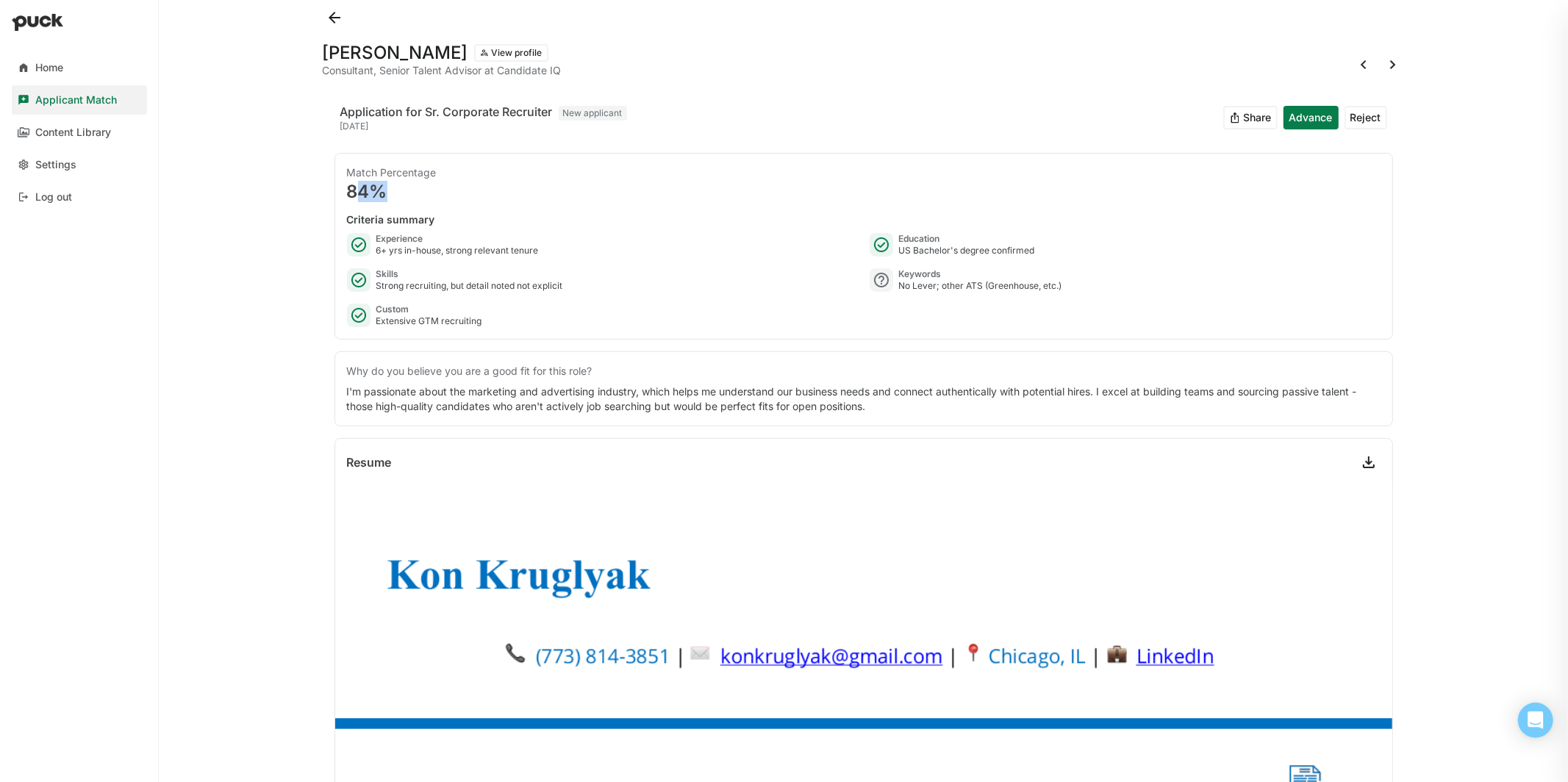
drag, startPoint x: 353, startPoint y: 193, endPoint x: 392, endPoint y: 193, distance: 39.0
click at [392, 193] on div "84%" at bounding box center [864, 191] width 1033 height 18
click at [337, 14] on button at bounding box center [334, 18] width 24 height 24
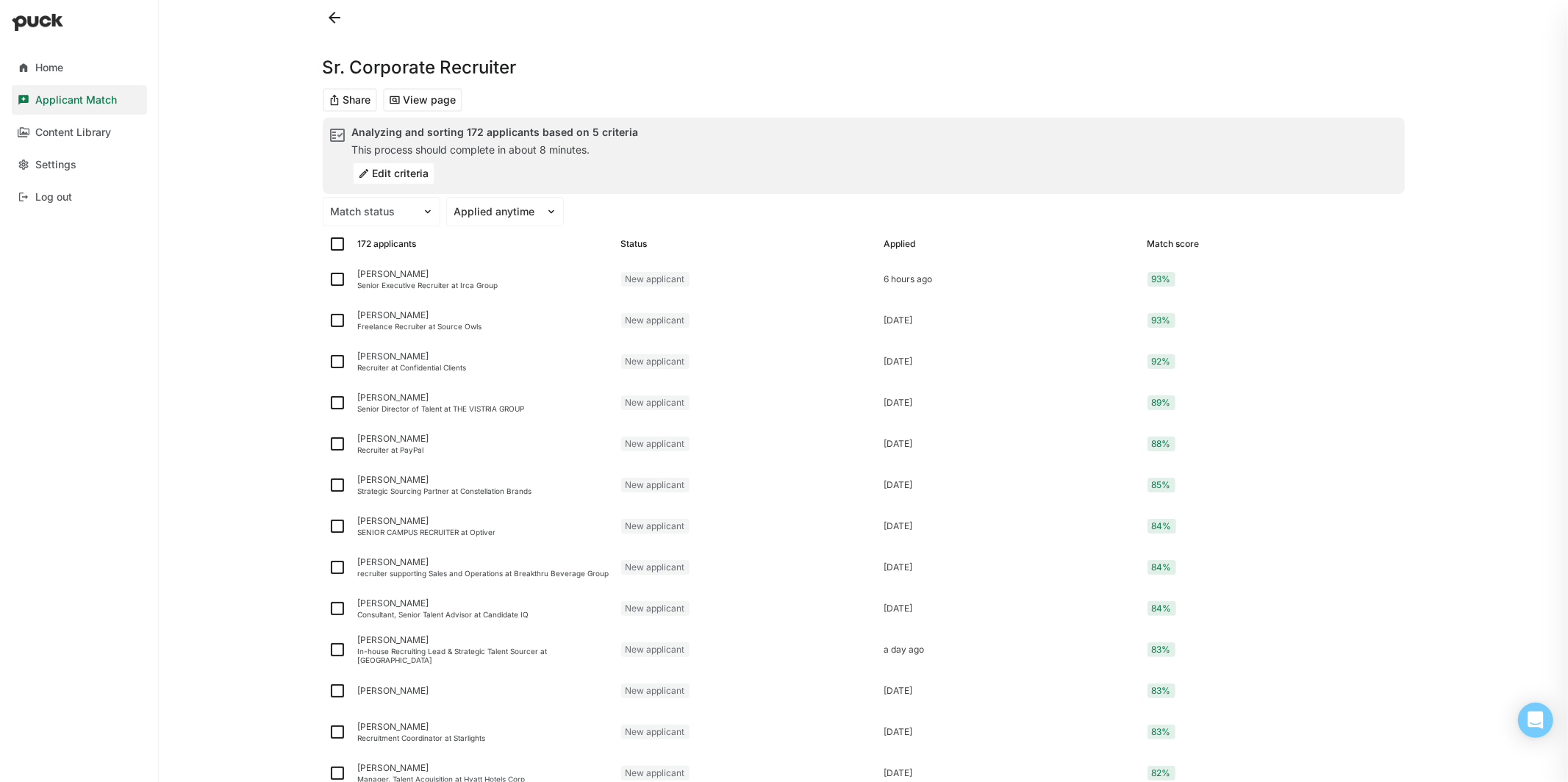
click at [340, 12] on button at bounding box center [334, 18] width 24 height 24
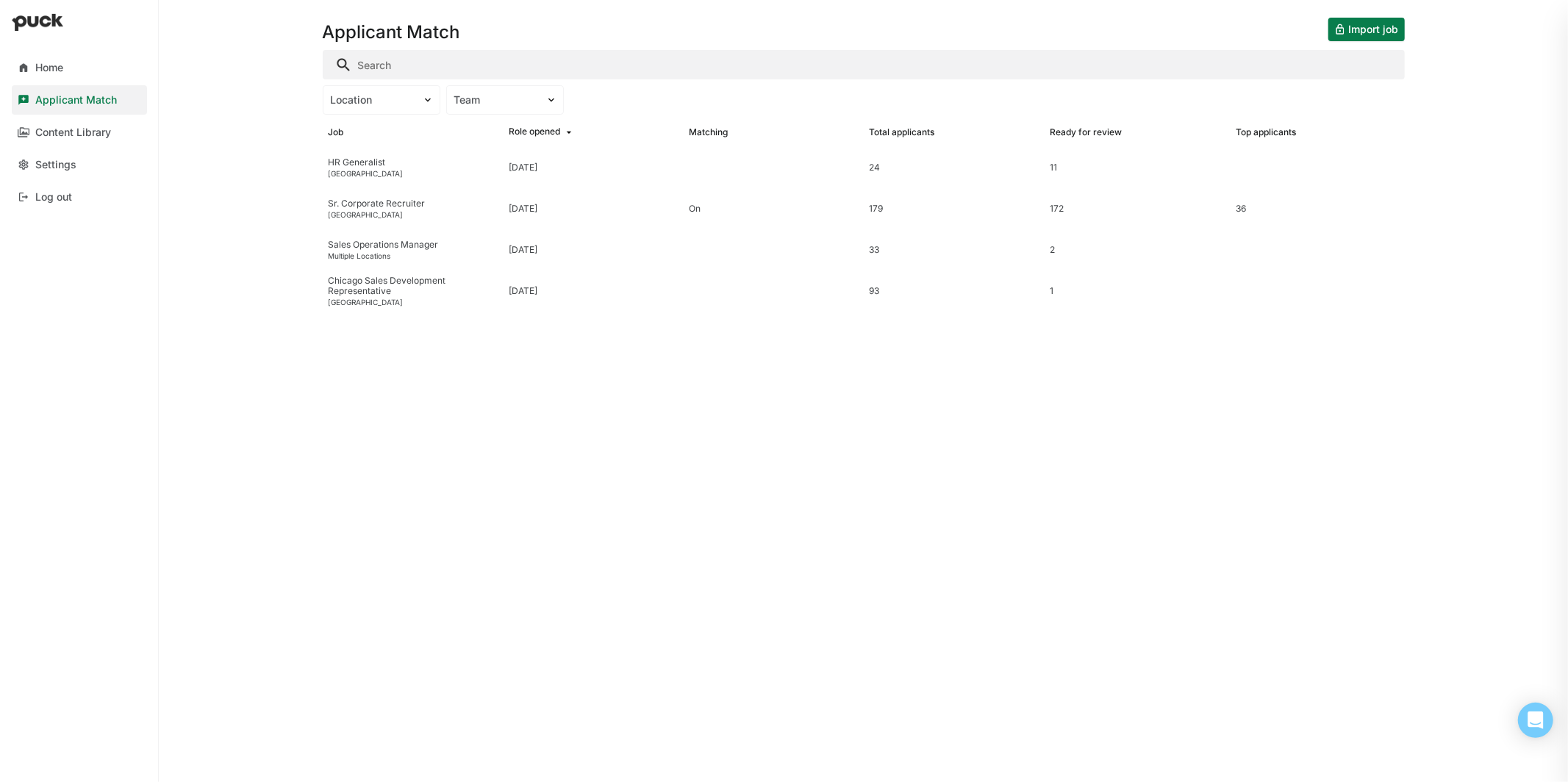
click at [1375, 28] on button "Import job" at bounding box center [1366, 29] width 76 height 24
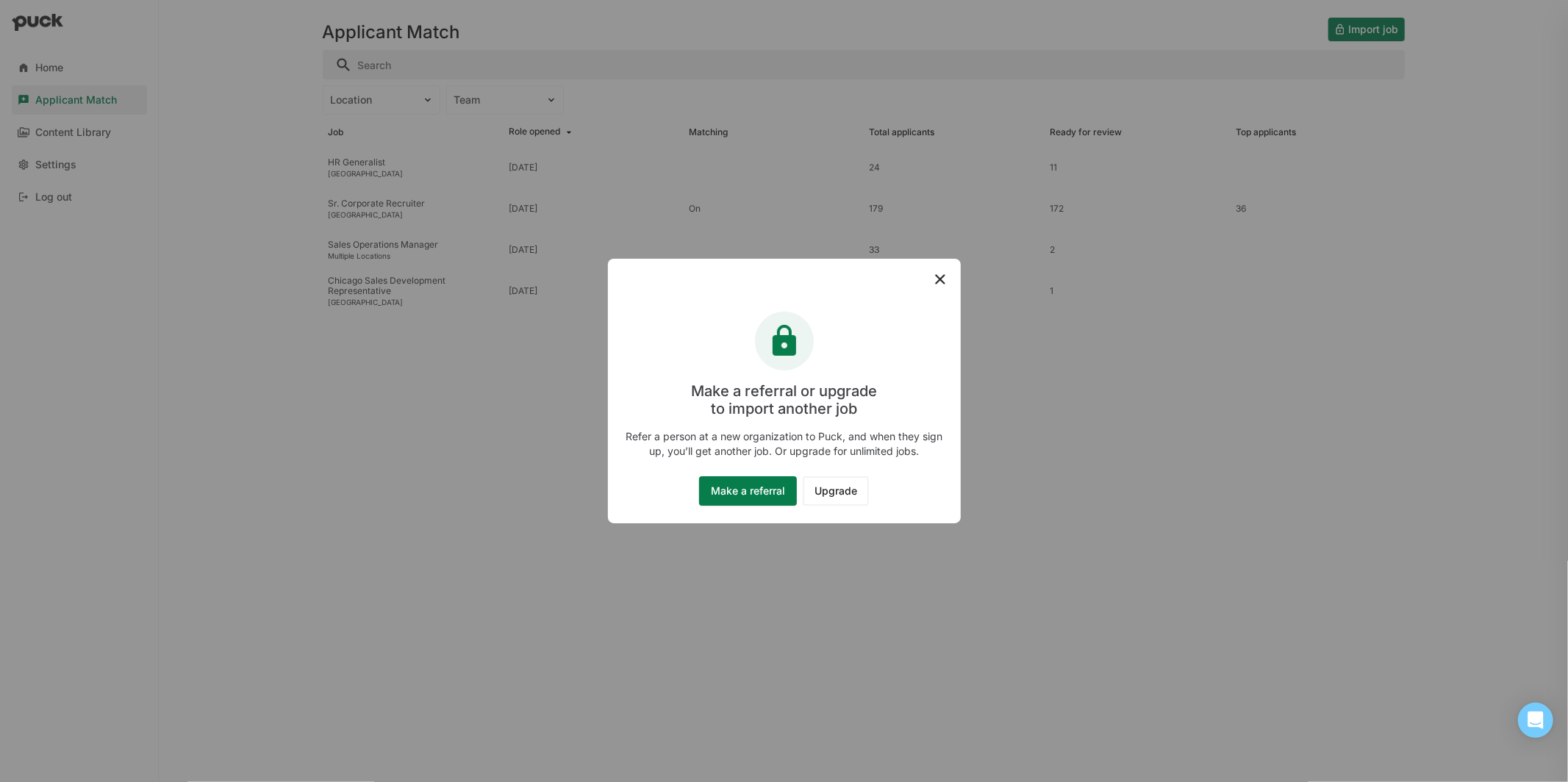
click at [950, 281] on div at bounding box center [784, 279] width 353 height 41
click at [935, 286] on img at bounding box center [940, 279] width 18 height 18
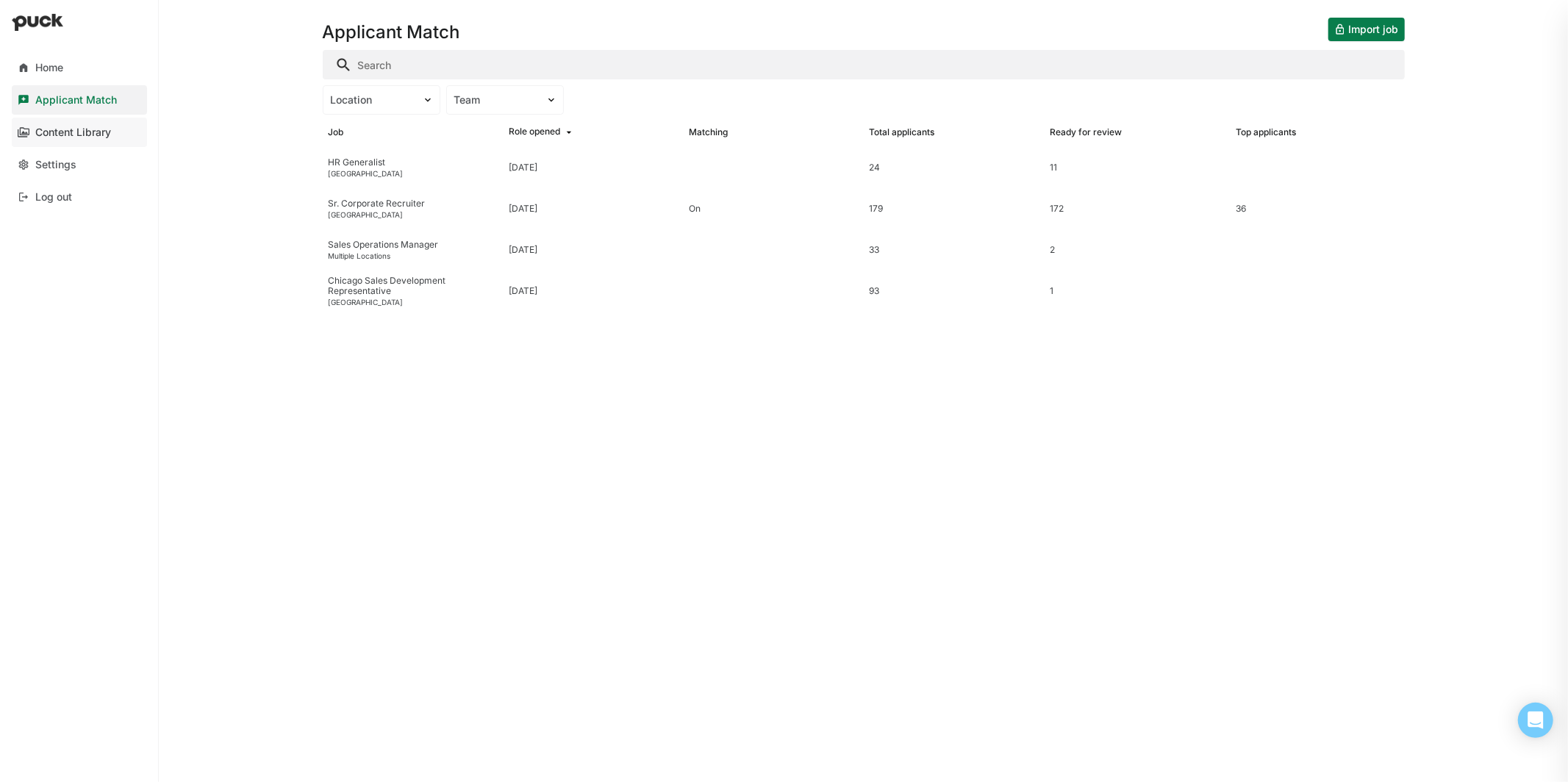
click at [89, 132] on div "Content Library" at bounding box center [72, 132] width 75 height 12
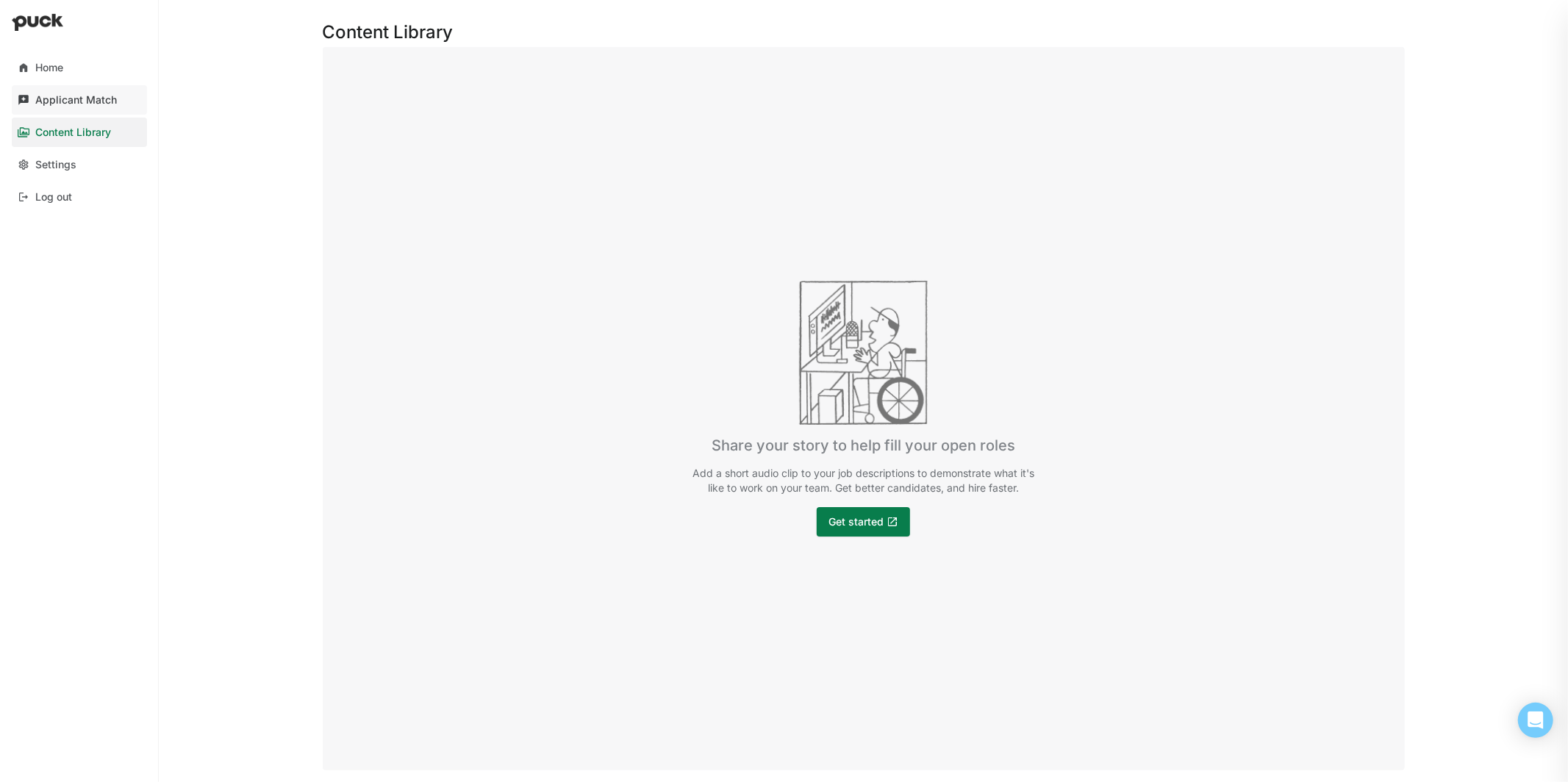
click at [86, 95] on div "Applicant Match" at bounding box center [75, 101] width 81 height 12
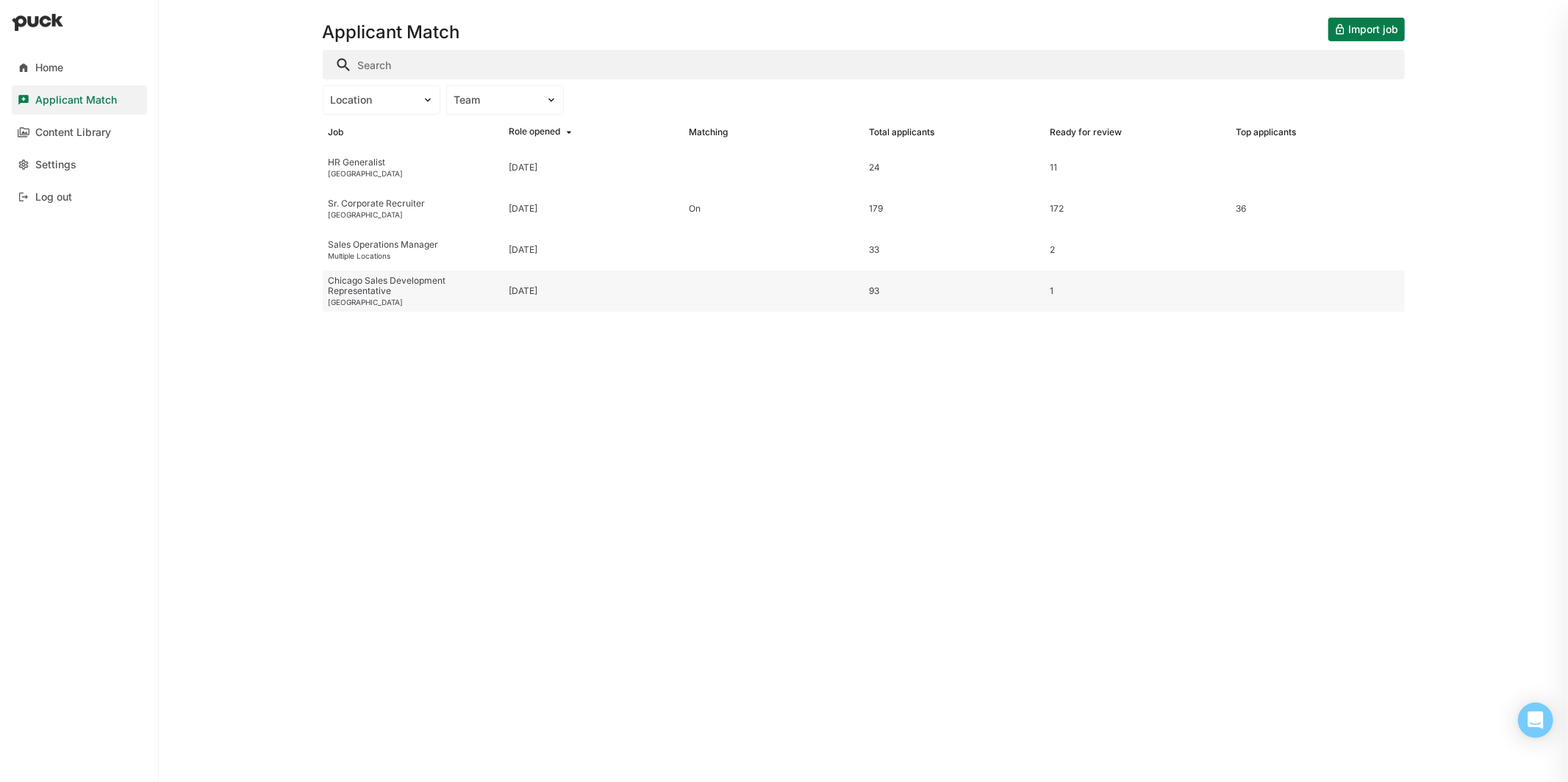
click at [382, 289] on div "Chicago Sales Development Representative" at bounding box center [412, 286] width 168 height 21
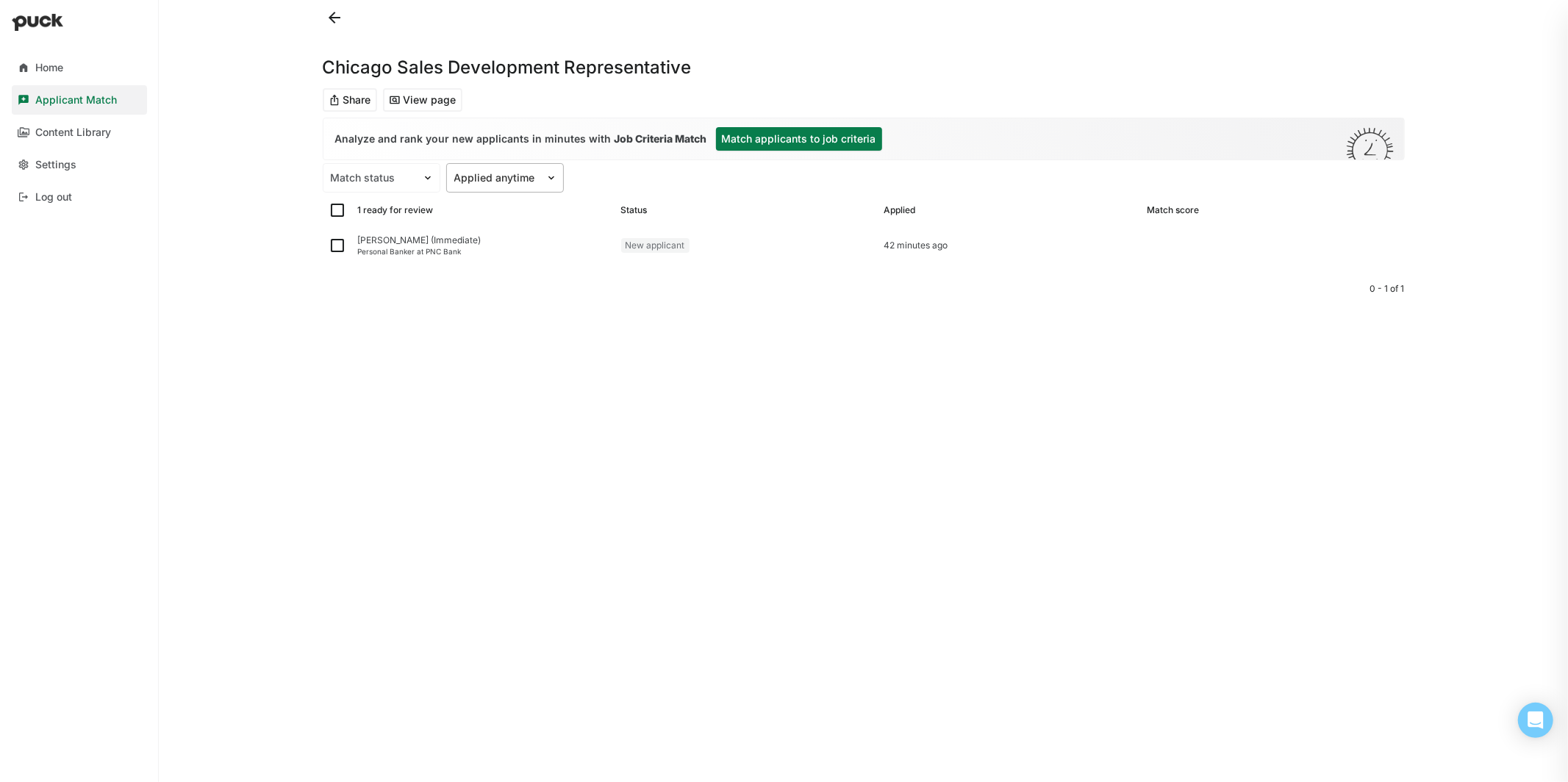
click at [541, 171] on div "Applied anytime" at bounding box center [496, 178] width 98 height 21
click at [518, 287] on div "Applied last 7 days" at bounding box center [514, 283] width 76 height 25
click at [404, 168] on div "Match status" at bounding box center [372, 178] width 98 height 21
click at [388, 256] on div "Unmatched" at bounding box center [379, 251] width 56 height 12
click at [410, 180] on div at bounding box center [372, 178] width 84 height 15
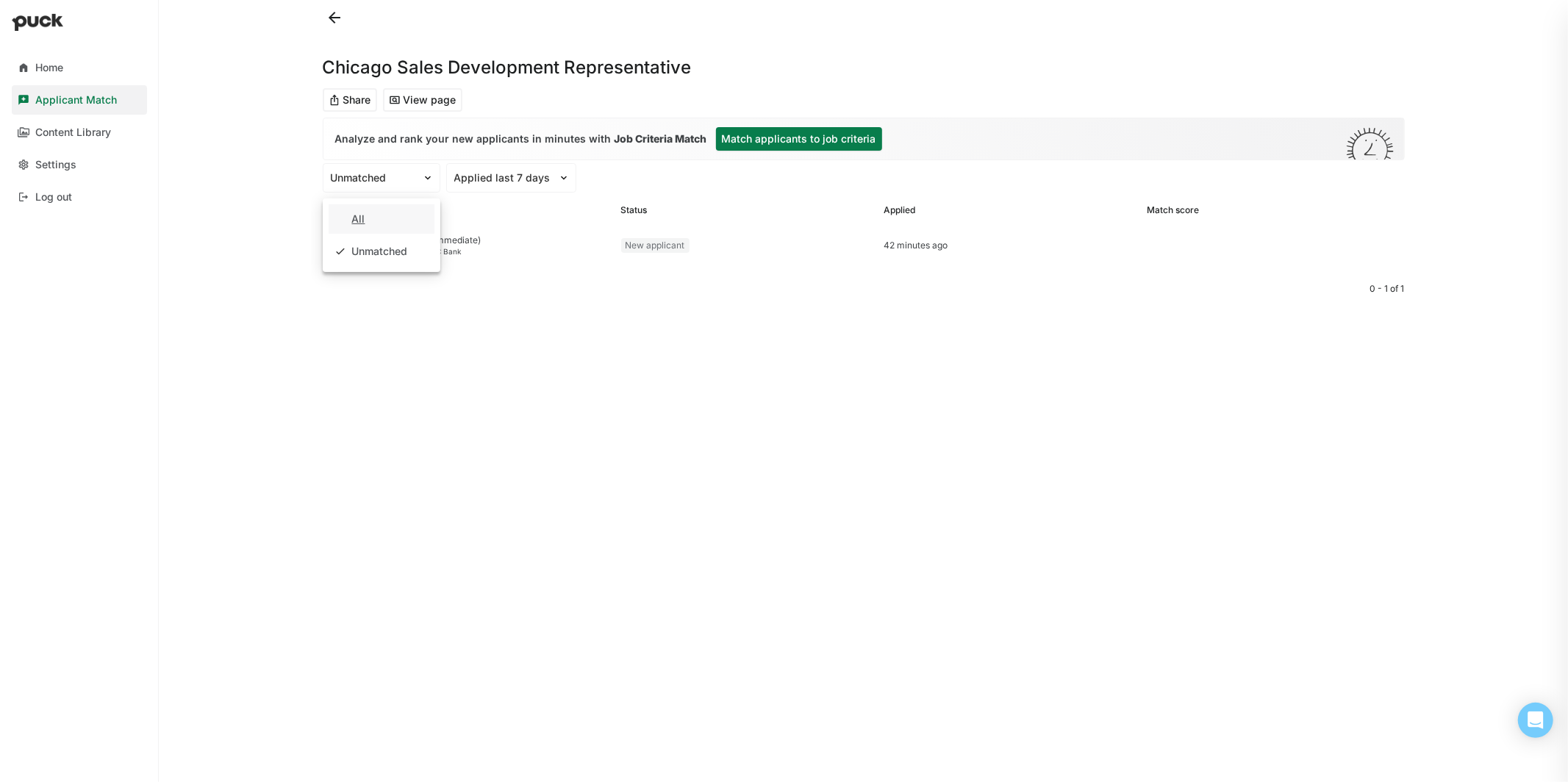
click at [388, 209] on div "All" at bounding box center [381, 219] width 106 height 30
click at [337, 15] on button at bounding box center [334, 18] width 24 height 24
